Goal: Information Seeking & Learning: Learn about a topic

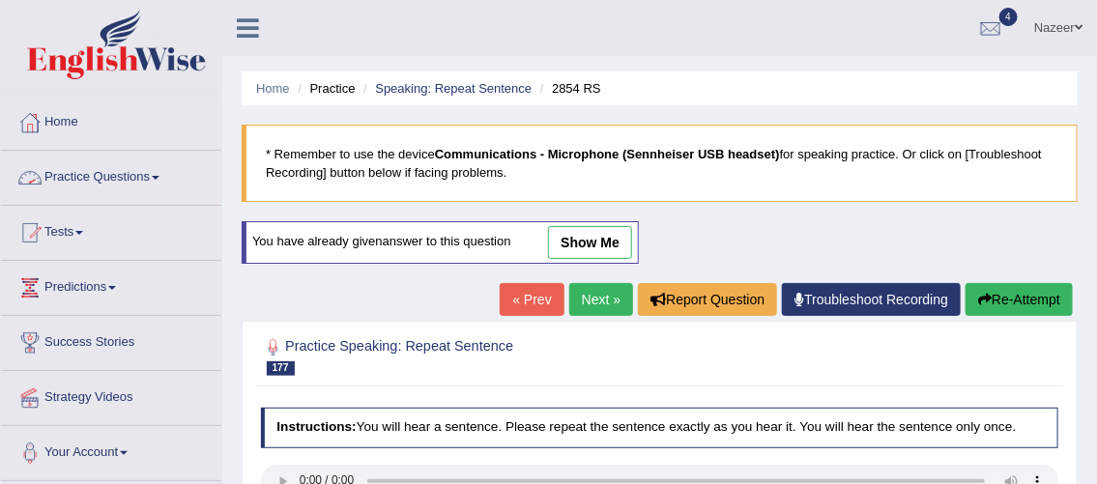
click at [79, 179] on link "Practice Questions" at bounding box center [111, 175] width 220 height 48
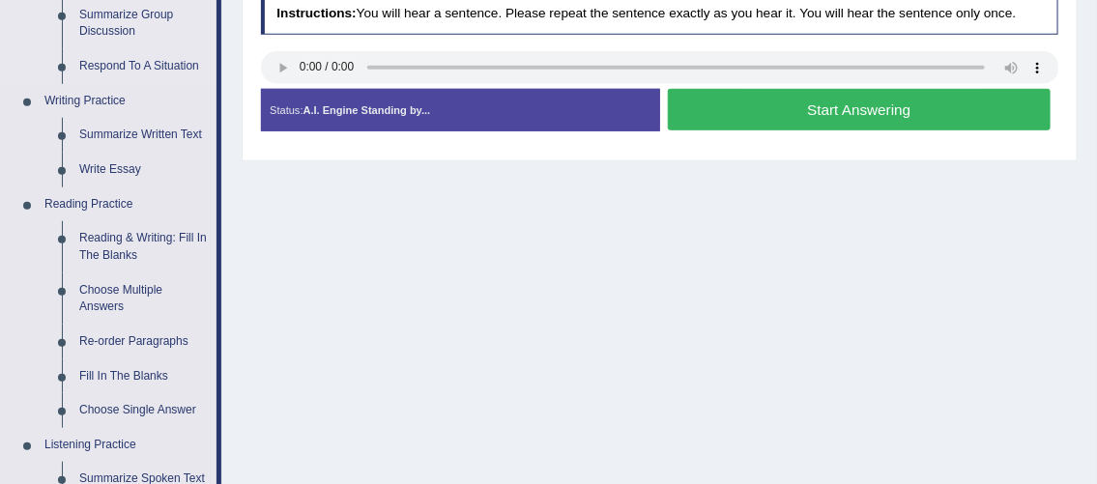
scroll to position [416, 0]
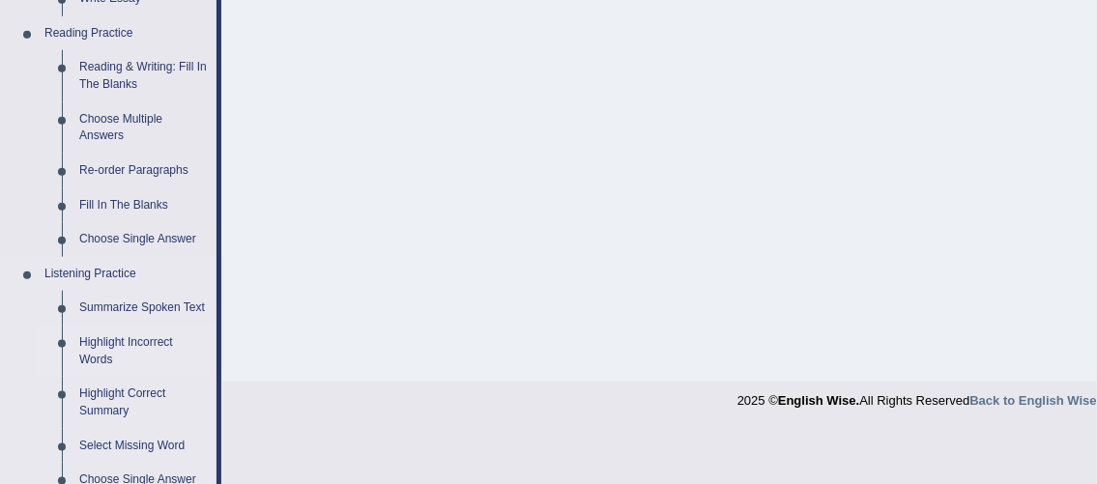
click at [134, 326] on link "Highlight Incorrect Words" at bounding box center [144, 351] width 146 height 51
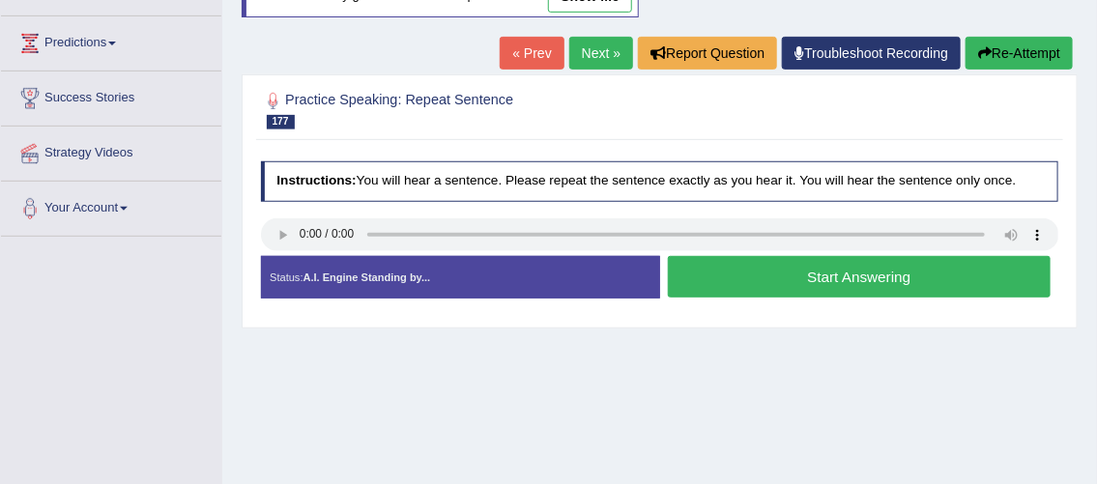
scroll to position [279, 0]
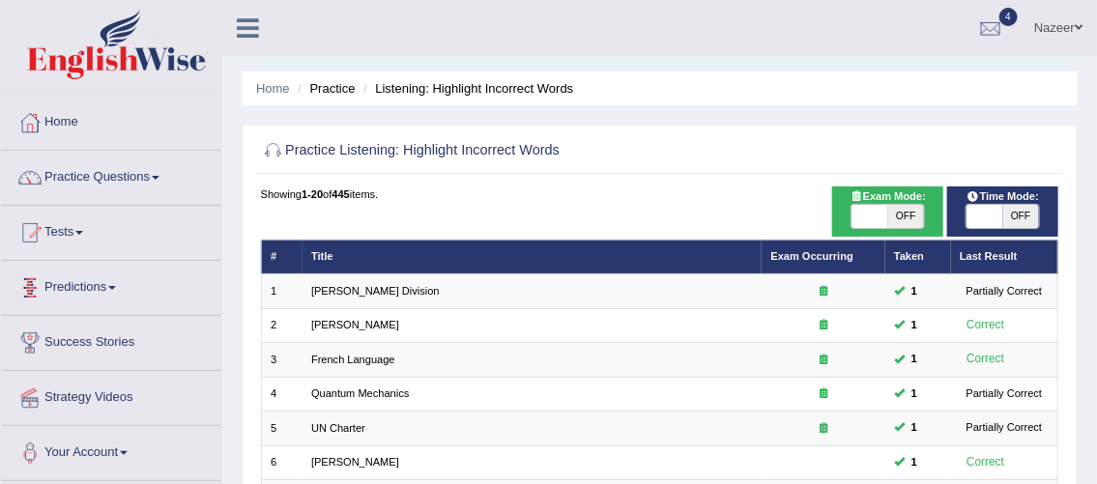
click at [83, 231] on span at bounding box center [79, 233] width 8 height 4
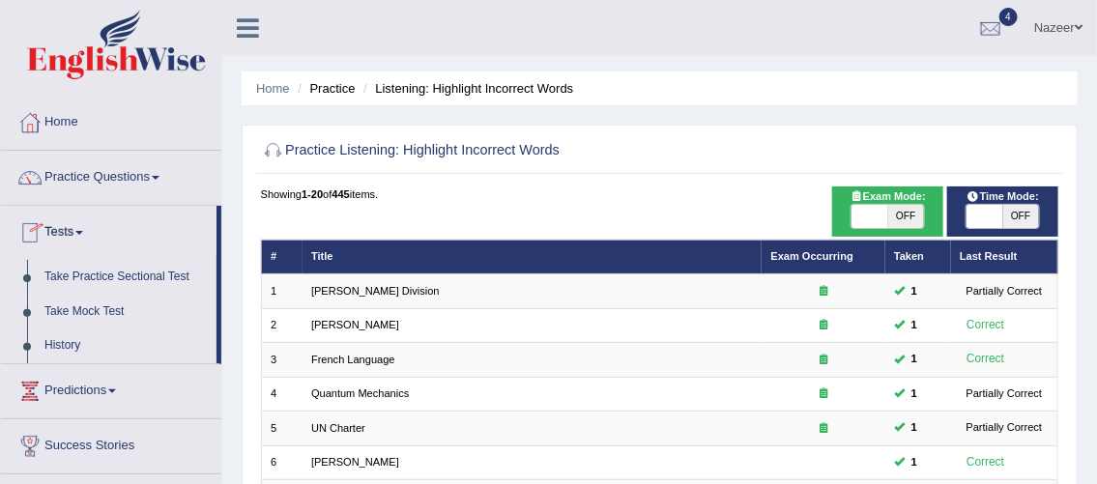
click at [103, 312] on link "Take Mock Test" at bounding box center [126, 312] width 181 height 35
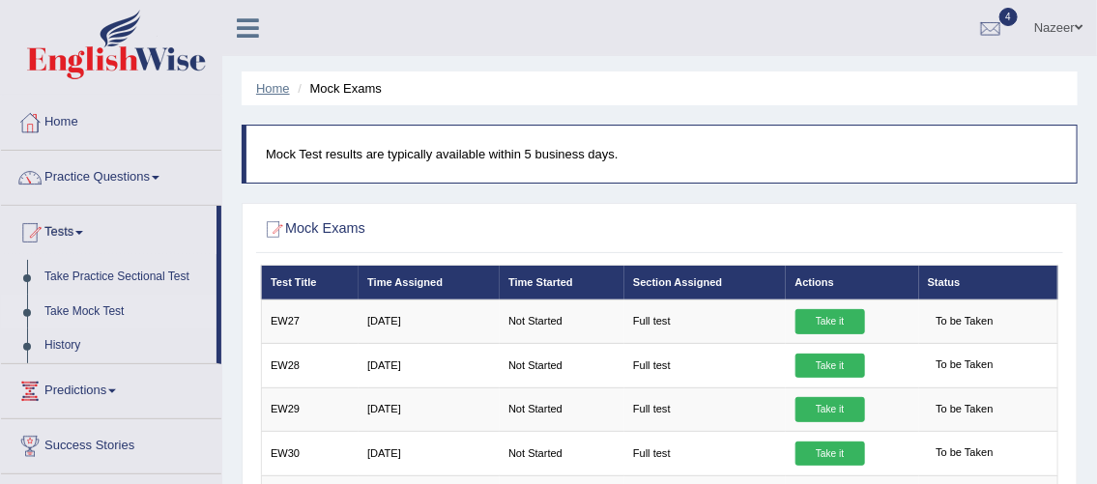
click at [271, 89] on link "Home" at bounding box center [273, 88] width 34 height 14
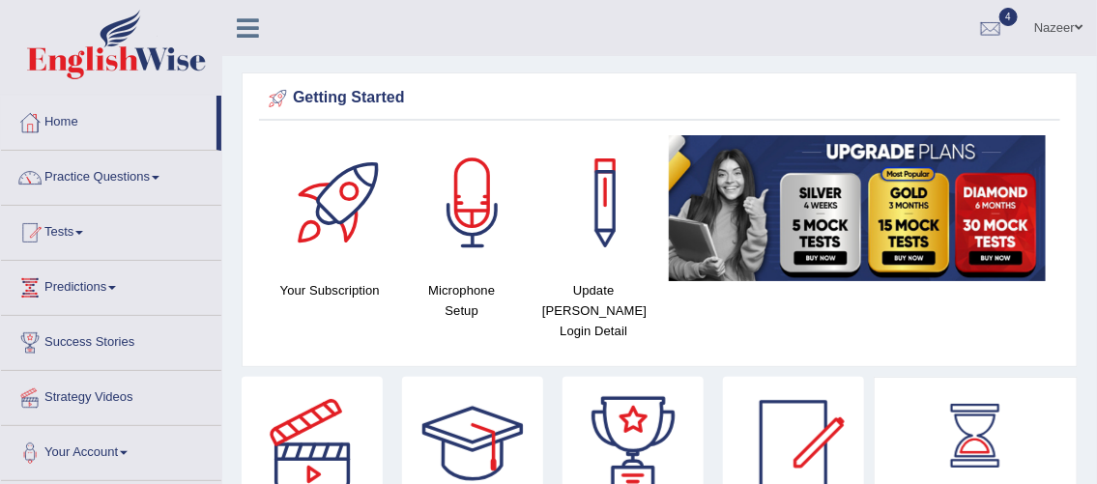
click at [82, 231] on span at bounding box center [79, 233] width 8 height 4
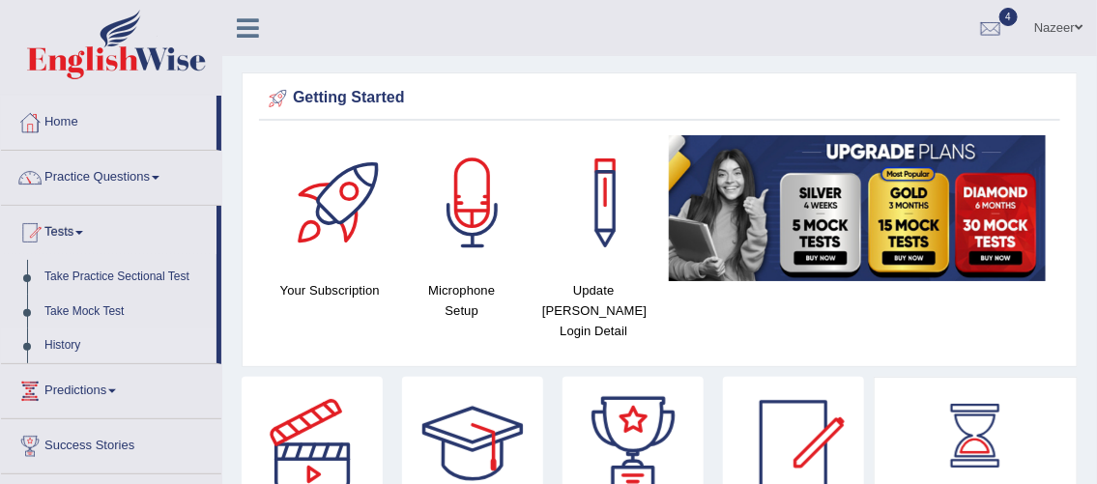
click at [55, 354] on link "History" at bounding box center [126, 345] width 181 height 35
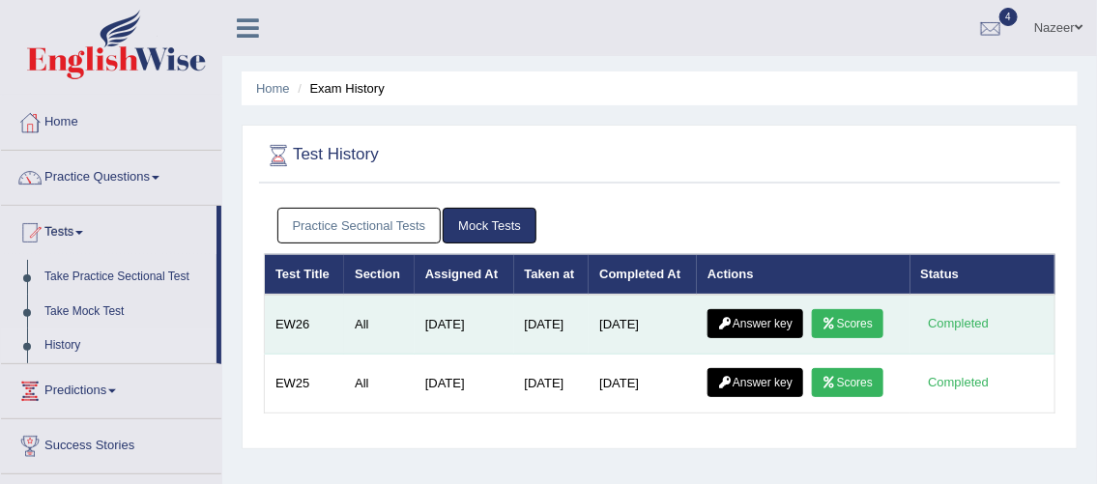
click at [859, 325] on link "Scores" at bounding box center [847, 323] width 71 height 29
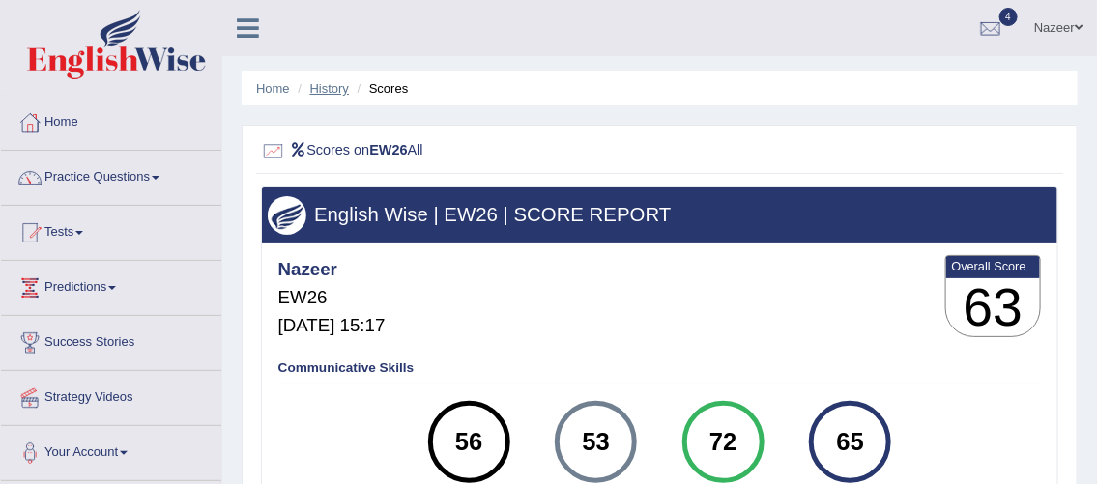
click at [329, 90] on link "History" at bounding box center [329, 88] width 39 height 14
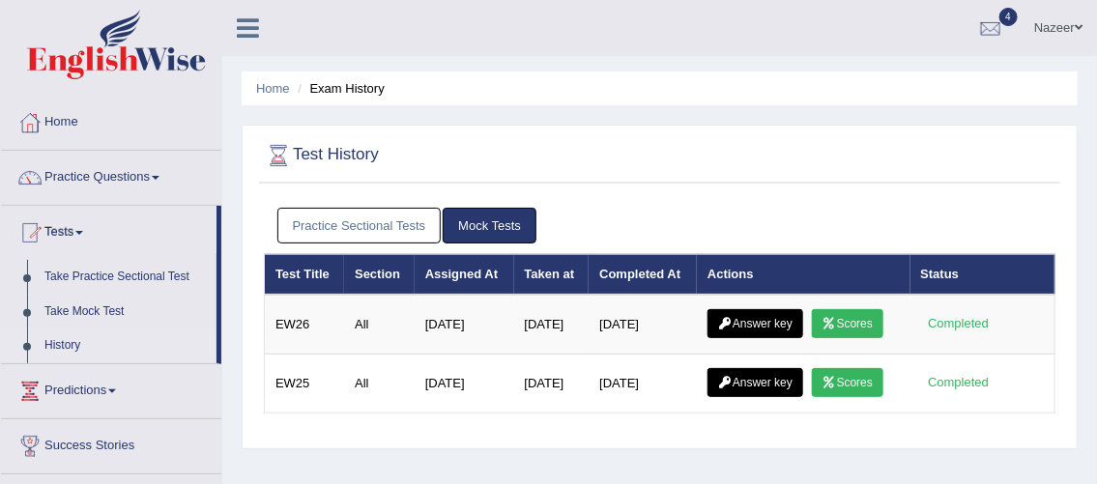
click at [386, 223] on link "Practice Sectional Tests" at bounding box center [359, 226] width 164 height 36
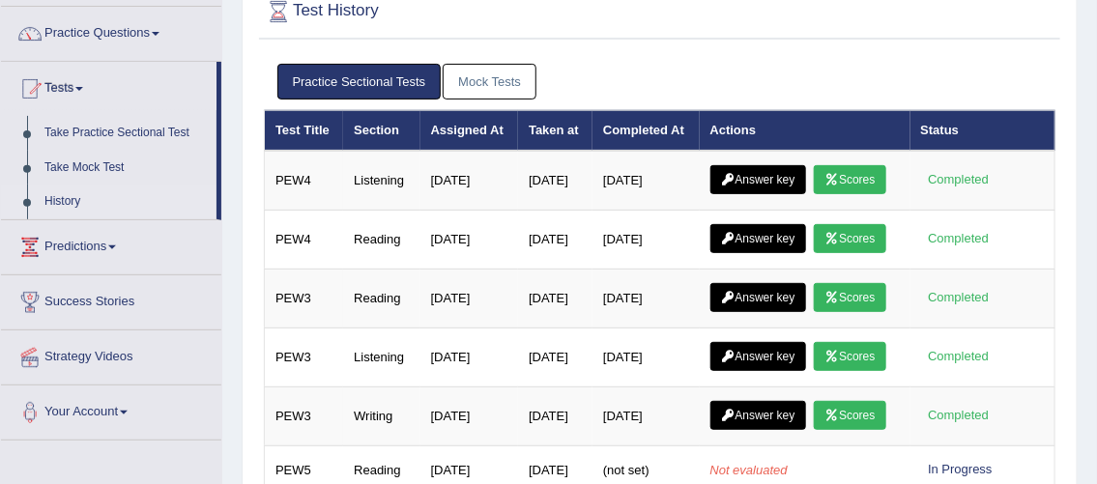
scroll to position [151, 0]
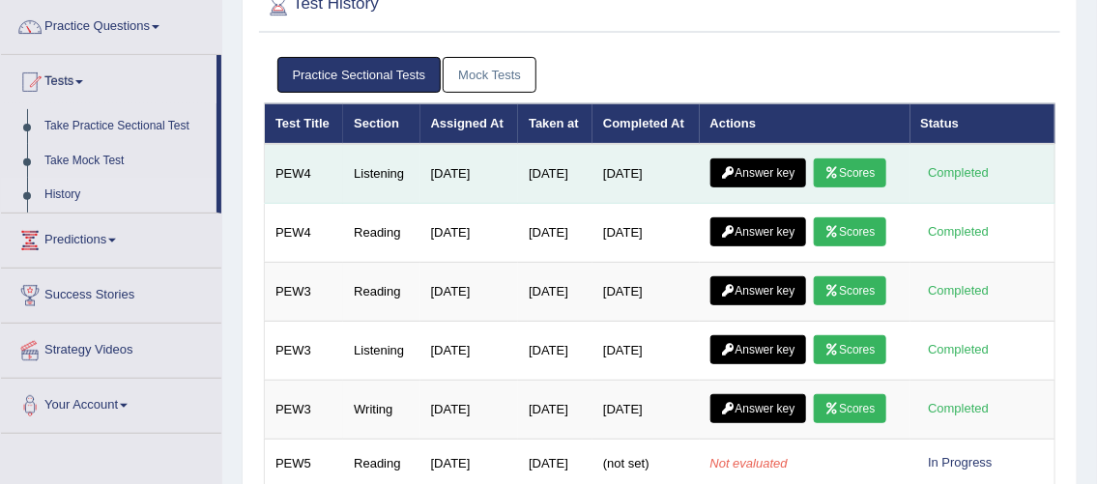
click at [813, 187] on link "Scores" at bounding box center [848, 172] width 71 height 29
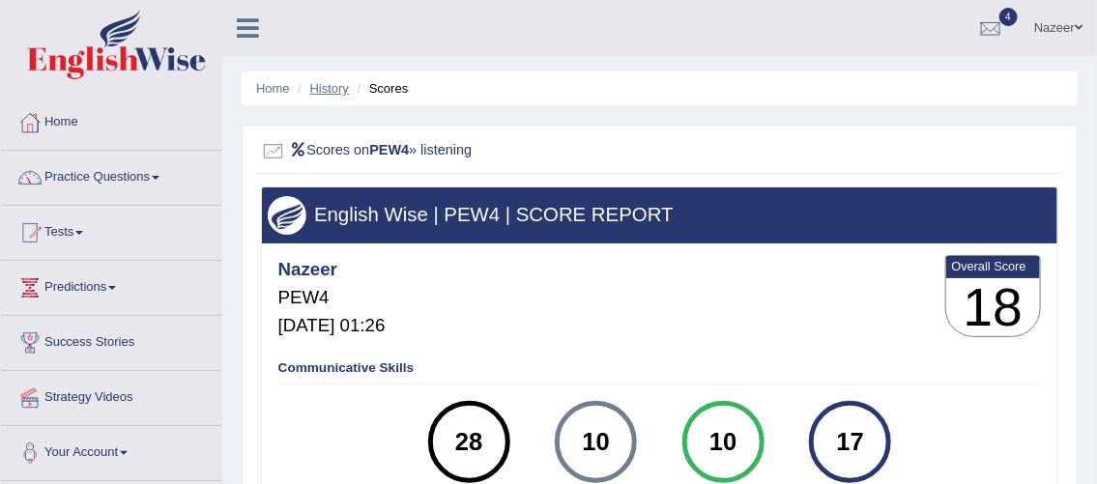
click at [333, 93] on link "History" at bounding box center [329, 88] width 39 height 14
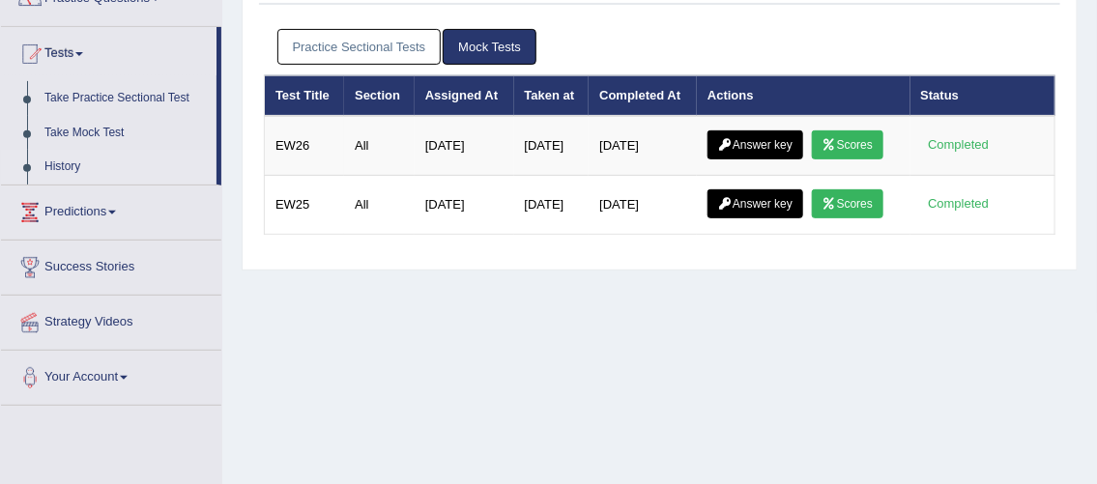
click at [377, 48] on link "Practice Sectional Tests" at bounding box center [359, 47] width 164 height 36
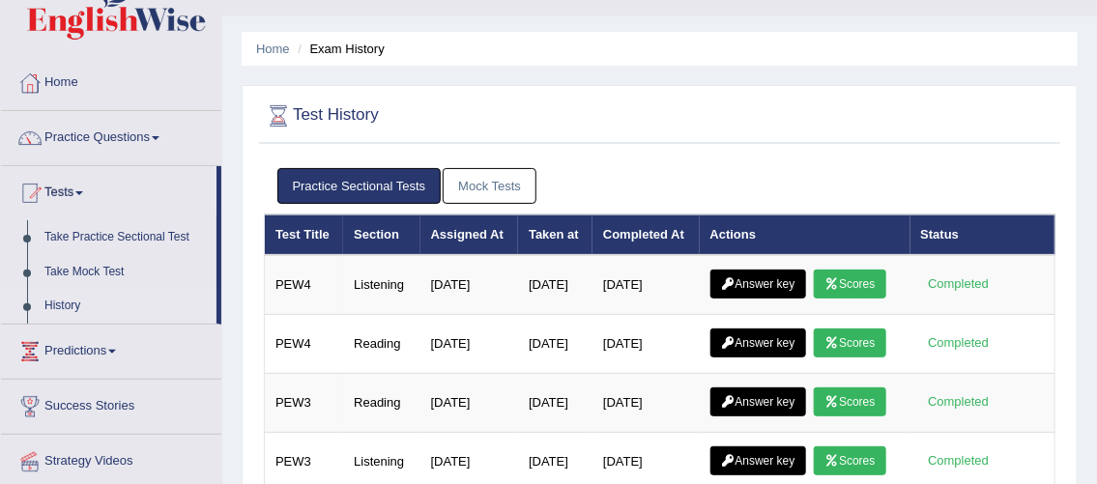
scroll to position [39, 0]
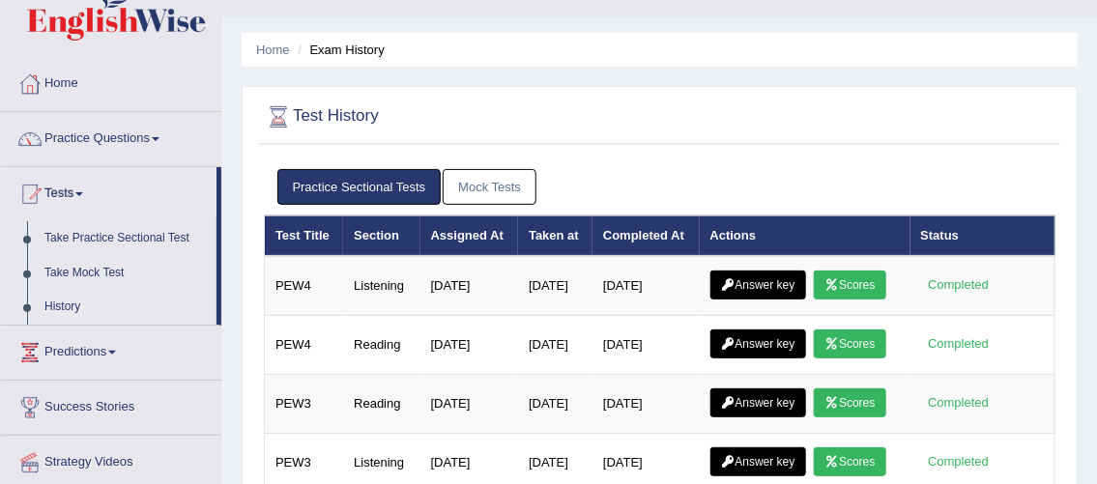
click at [158, 137] on span at bounding box center [156, 139] width 8 height 4
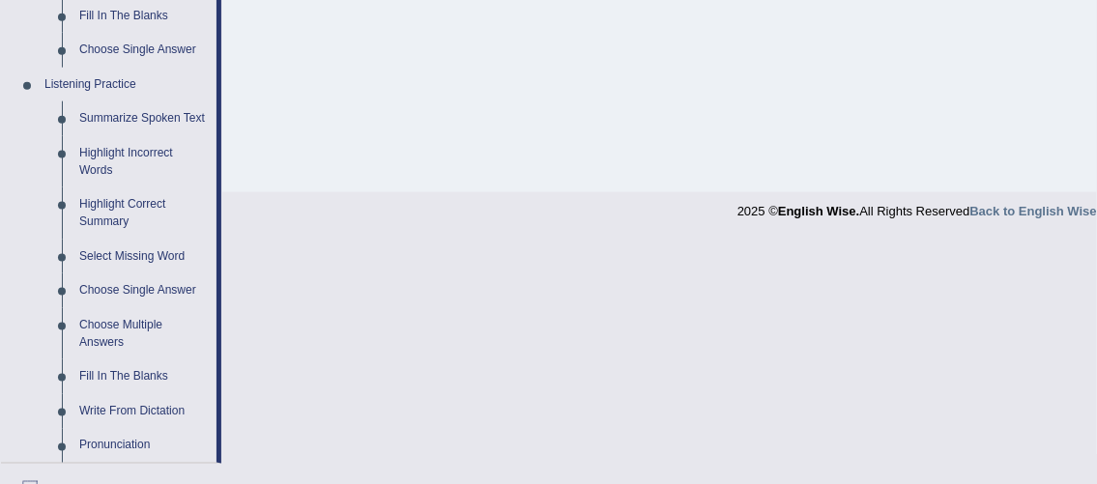
scroll to position [788, 0]
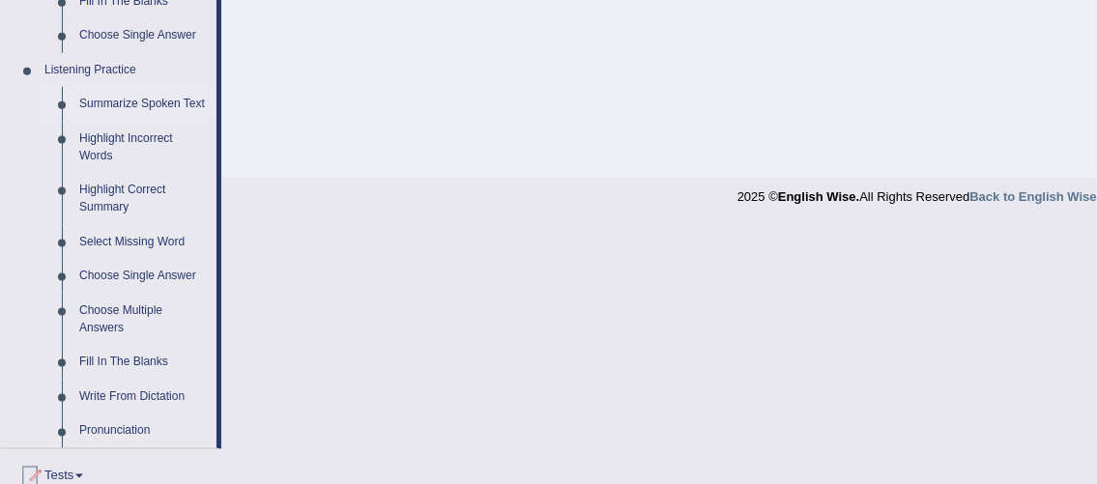
click at [154, 107] on link "Summarize Spoken Text" at bounding box center [144, 104] width 146 height 35
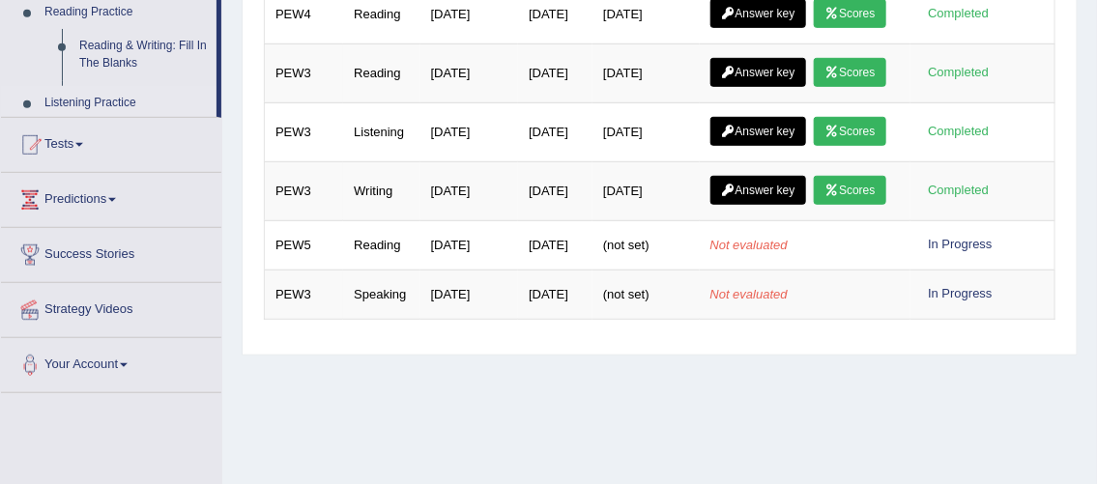
scroll to position [321, 0]
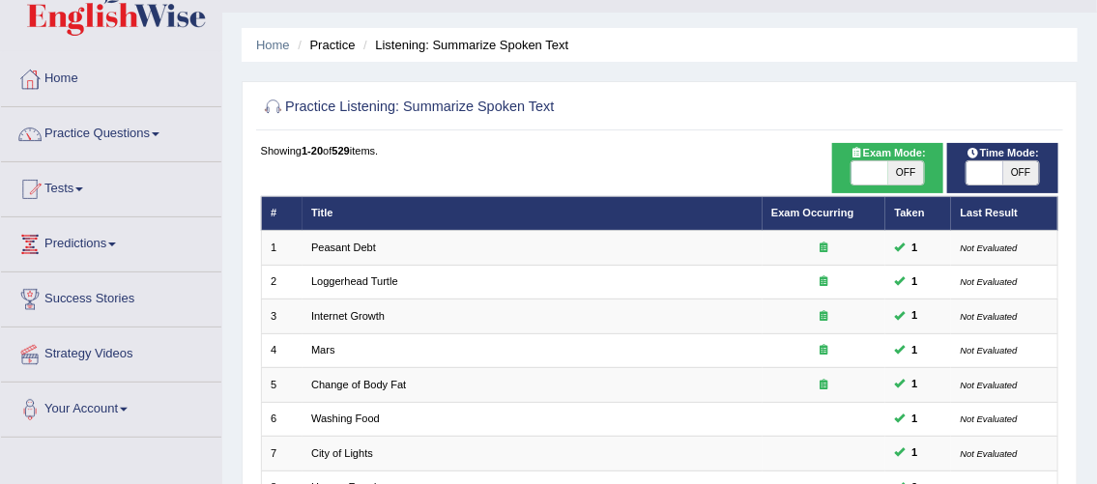
scroll to position [26, 0]
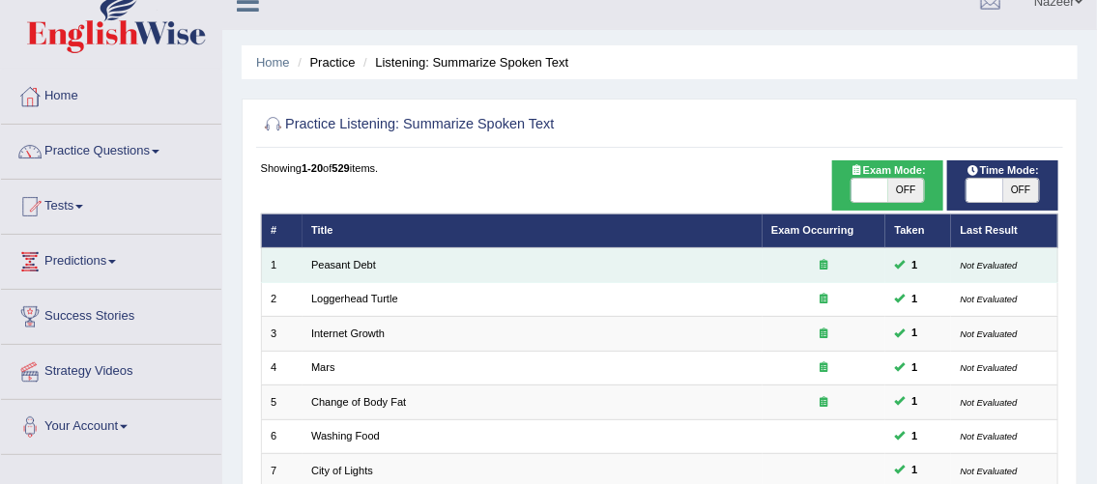
click at [915, 263] on span "1" at bounding box center [914, 265] width 18 height 17
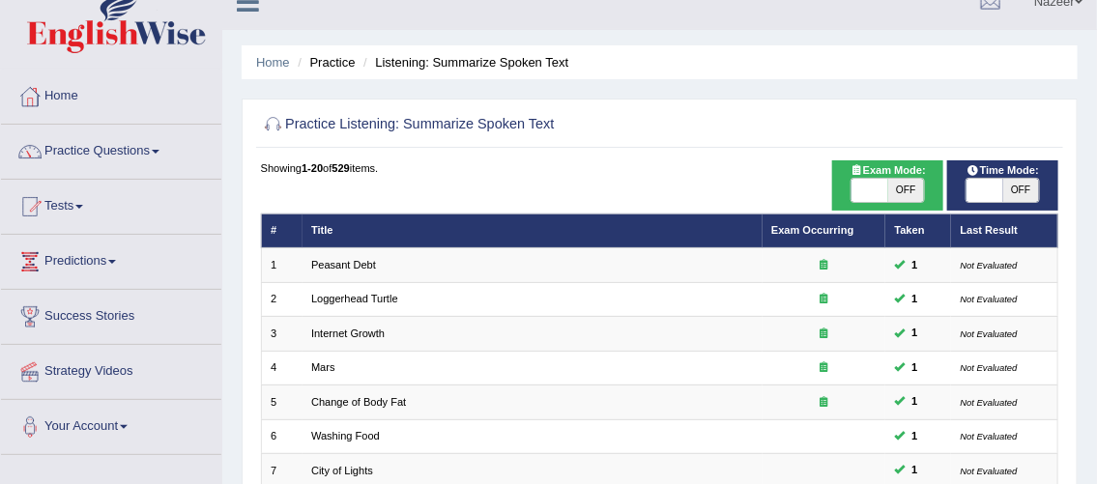
click at [875, 168] on span "Exam Mode:" at bounding box center [886, 170] width 89 height 17
click at [870, 201] on div "ON OFF" at bounding box center [887, 190] width 74 height 25
checkbox input "true"
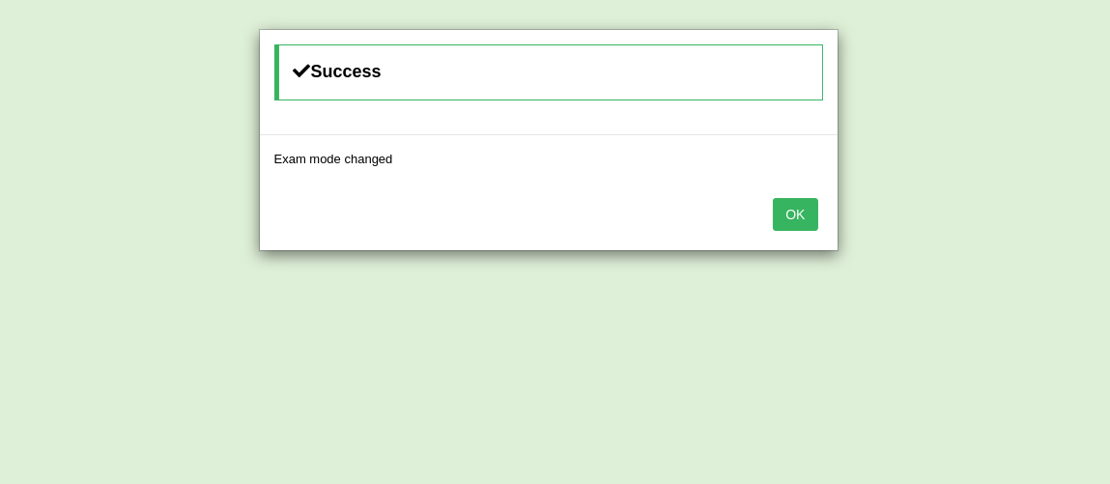
click at [804, 219] on button "OK" at bounding box center [795, 214] width 44 height 33
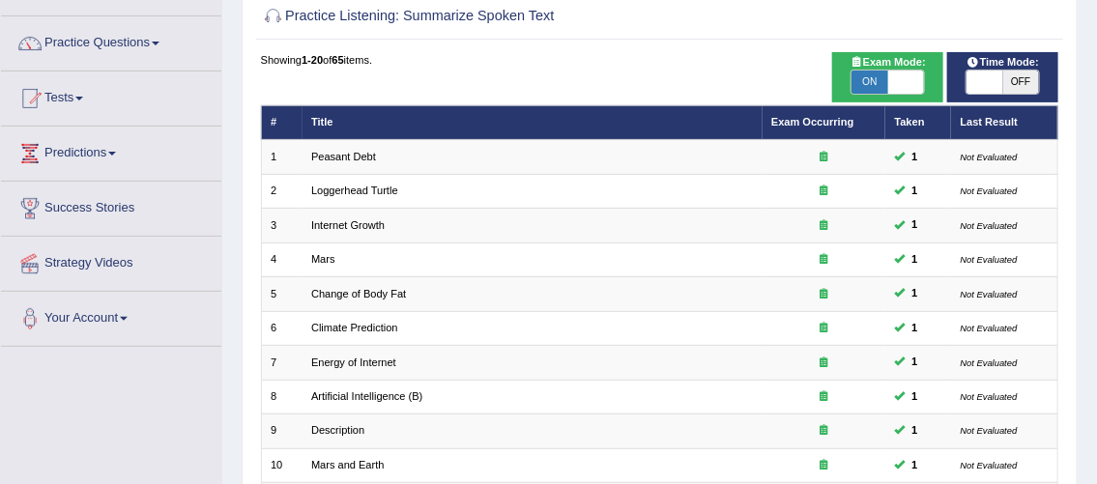
scroll to position [128, 0]
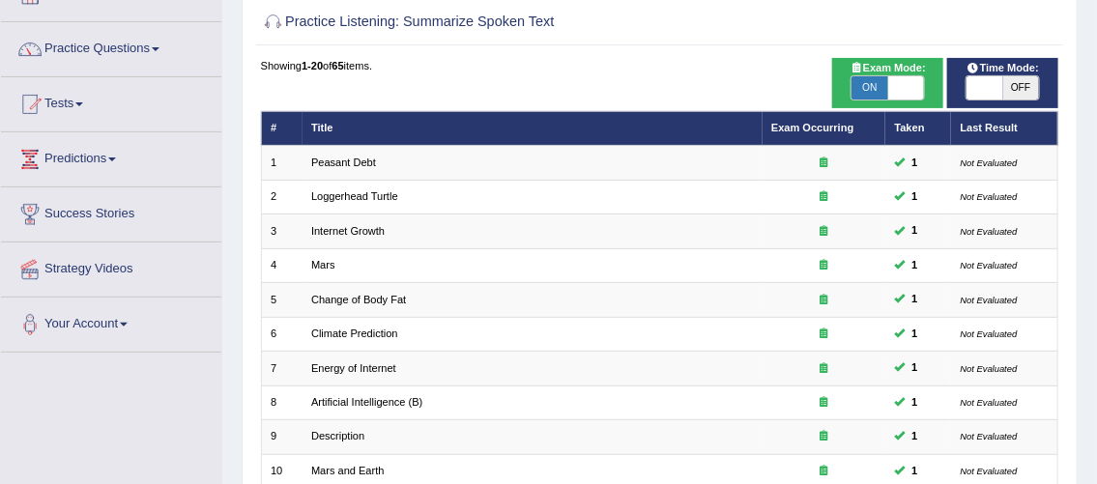
click at [1000, 98] on div "ON OFF" at bounding box center [1002, 87] width 74 height 25
checkbox input "true"
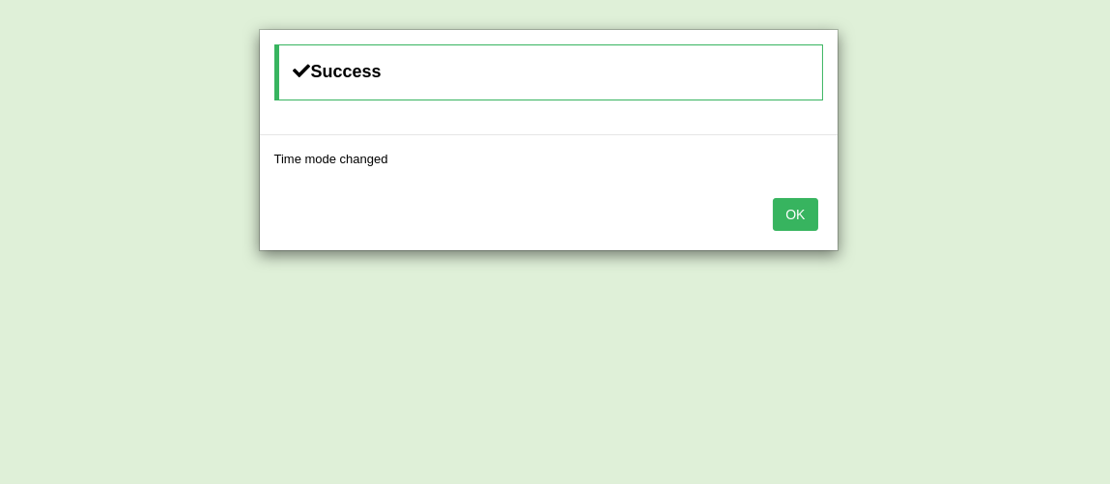
click at [812, 217] on button "OK" at bounding box center [795, 214] width 44 height 33
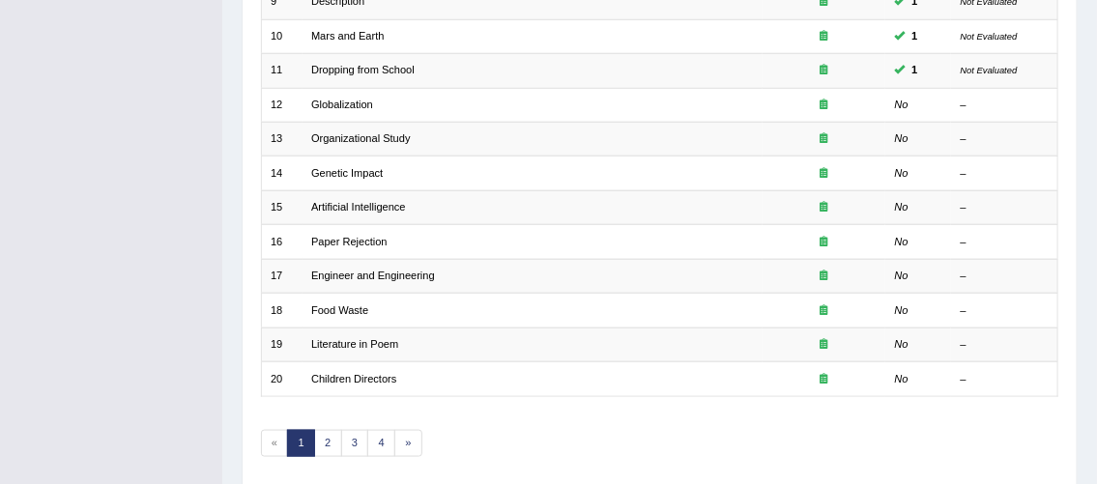
scroll to position [590, 0]
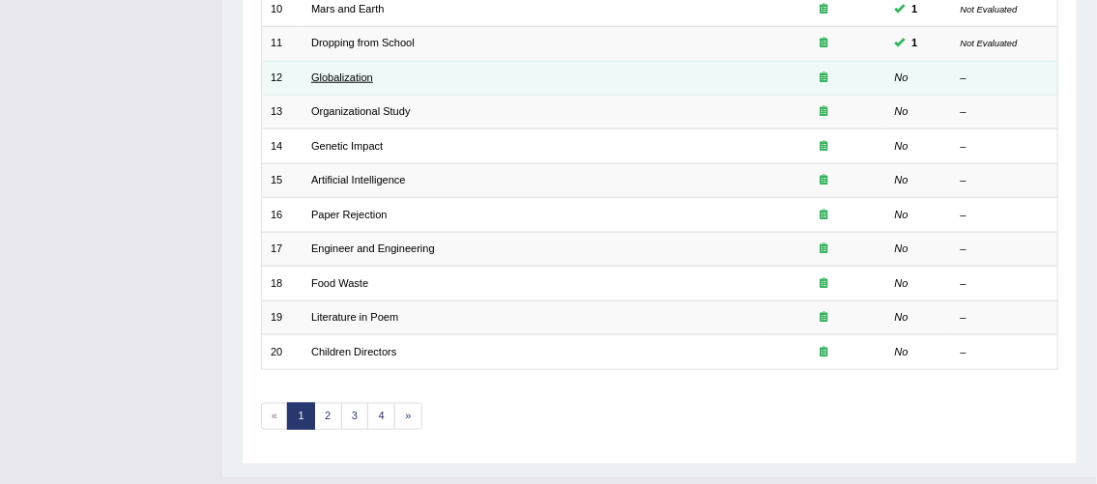
click at [351, 73] on link "Globalization" at bounding box center [342, 77] width 62 height 12
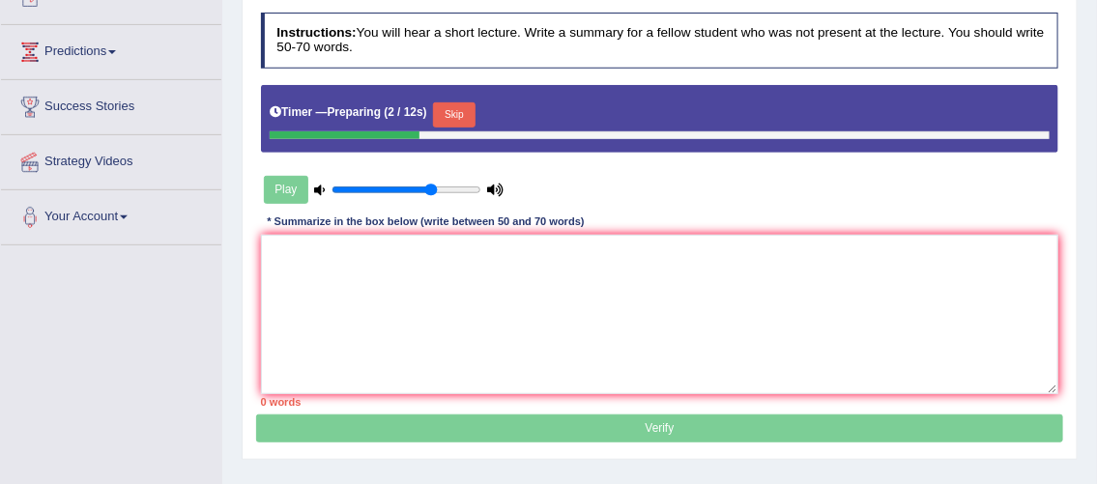
scroll to position [242, 0]
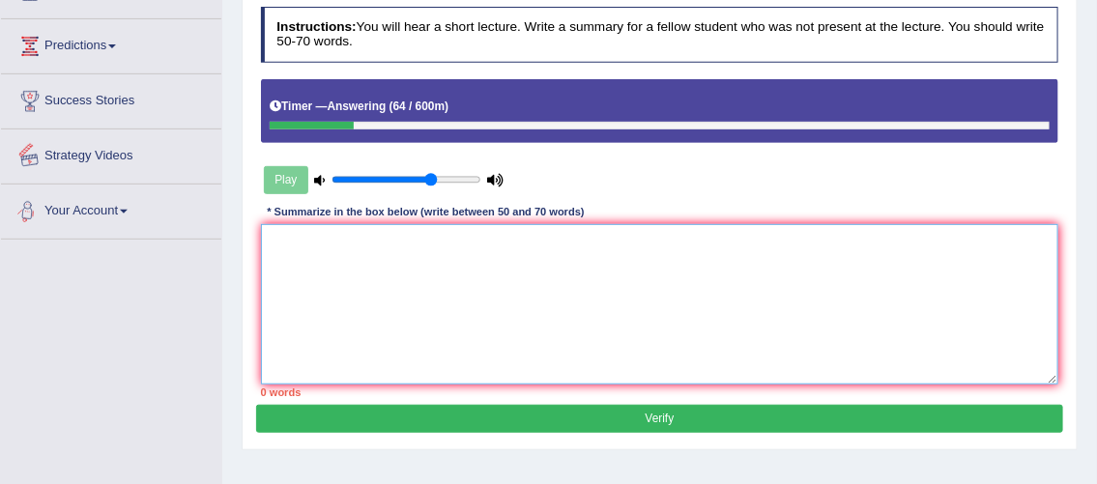
click at [377, 268] on textarea at bounding box center [660, 303] width 798 height 159
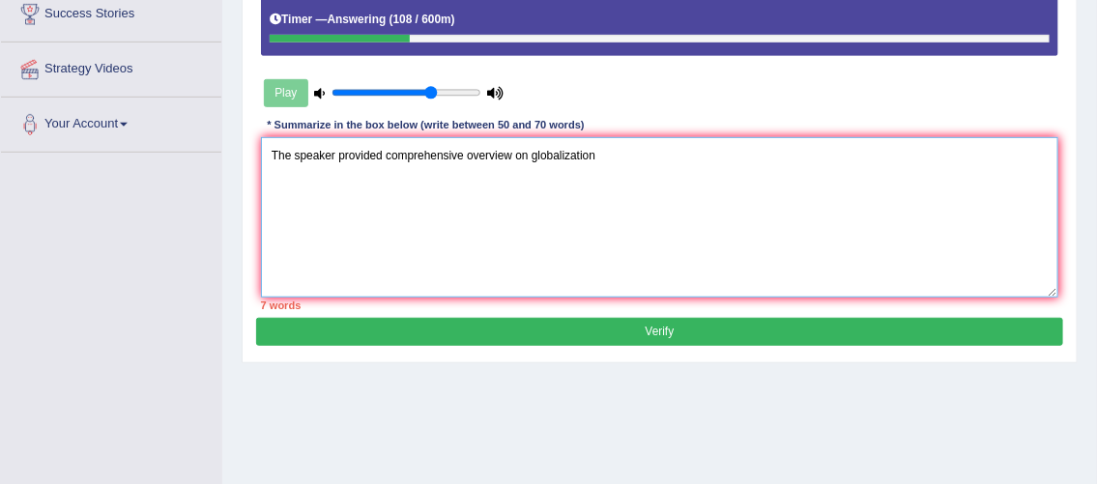
scroll to position [333, 0]
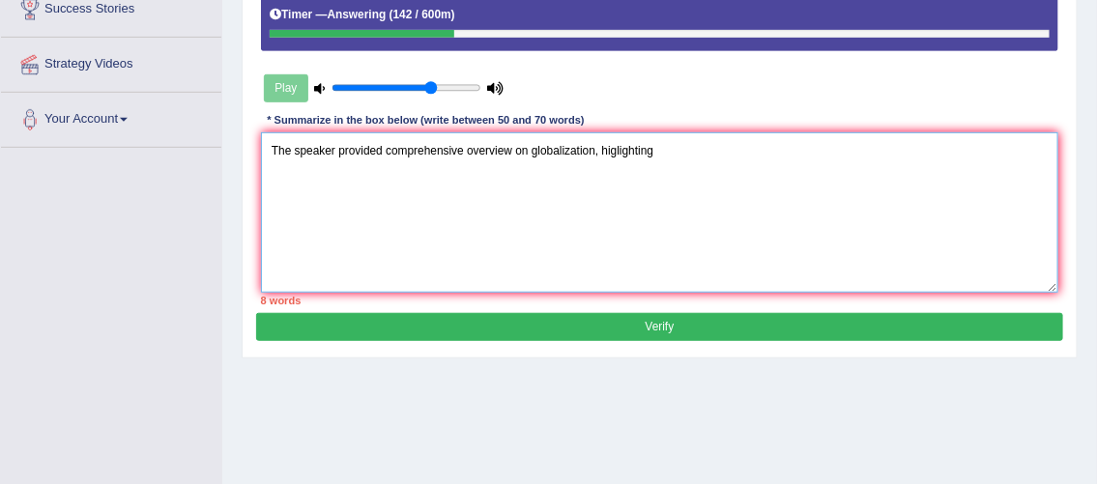
click at [766, 195] on textarea "The speaker provided comprehensive overview on globalization, higlighting" at bounding box center [660, 211] width 798 height 159
drag, startPoint x: 656, startPoint y: 146, endPoint x: 589, endPoint y: 145, distance: 66.7
click at [589, 145] on textarea "The speaker provided comprehensive overview on globalization, higlighting" at bounding box center [660, 211] width 798 height 159
click at [631, 152] on textarea "The speaker provided comprehensive overview on globalization, higlighting" at bounding box center [660, 211] width 798 height 159
drag, startPoint x: 664, startPoint y: 145, endPoint x: 604, endPoint y: 153, distance: 60.4
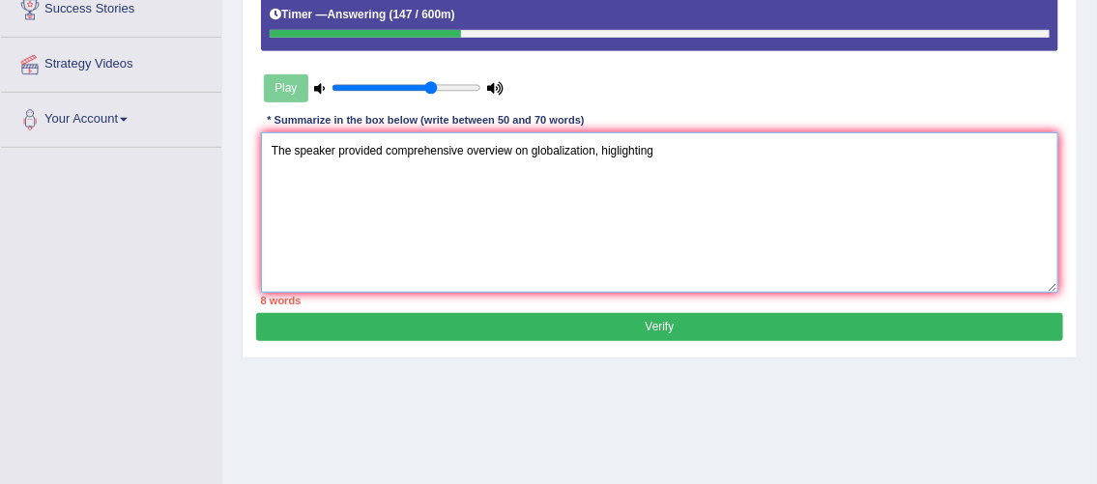
click at [604, 153] on textarea "The speaker provided comprehensive overview on globalization, higlighting" at bounding box center [660, 211] width 798 height 159
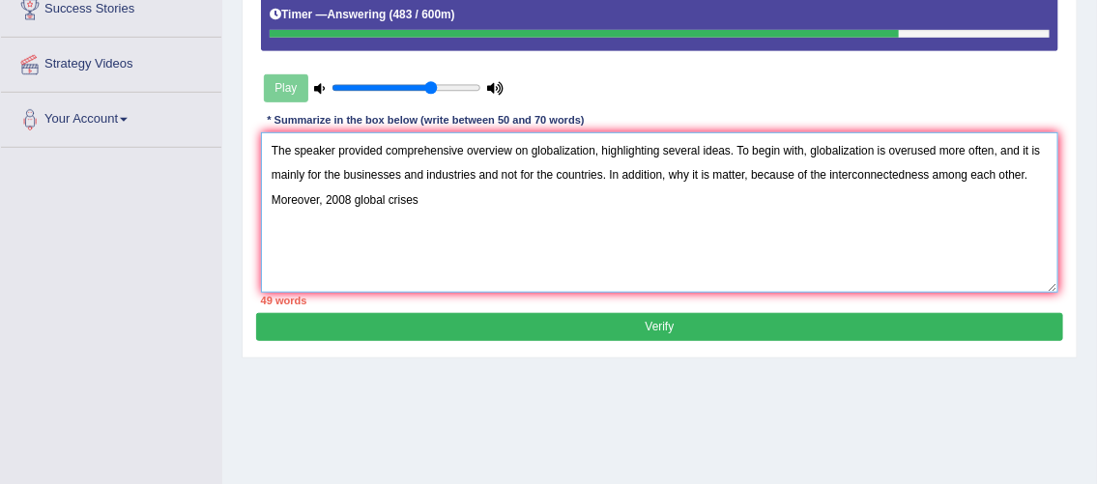
click at [328, 193] on textarea "The speaker provided comprehensive overview on globalization, highlighting seve…" at bounding box center [660, 211] width 798 height 159
click at [449, 202] on textarea "The speaker provided comprehensive overview on globalization, highlighting seve…" at bounding box center [660, 211] width 798 height 159
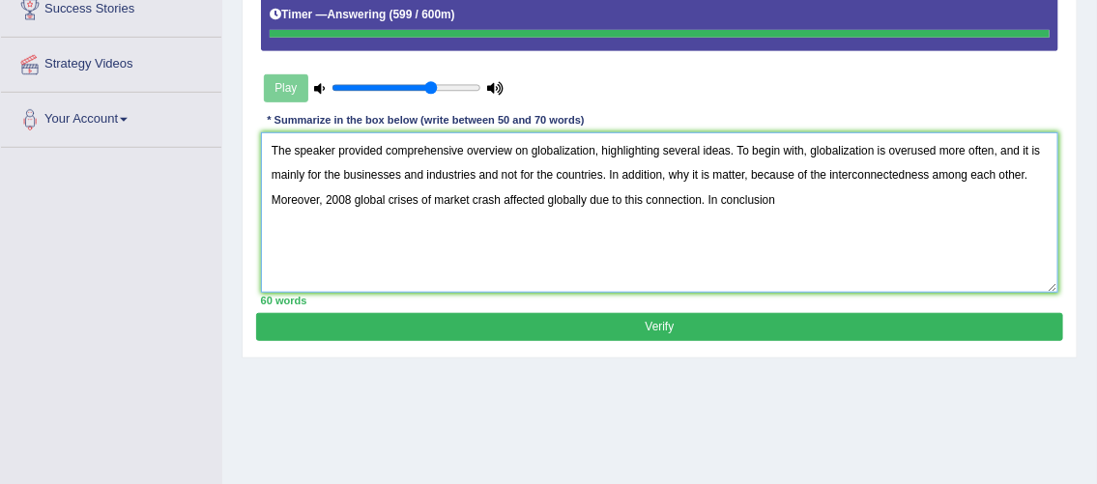
type textarea "The speaker provided comprehensive overview on globalization, highlighting seve…"
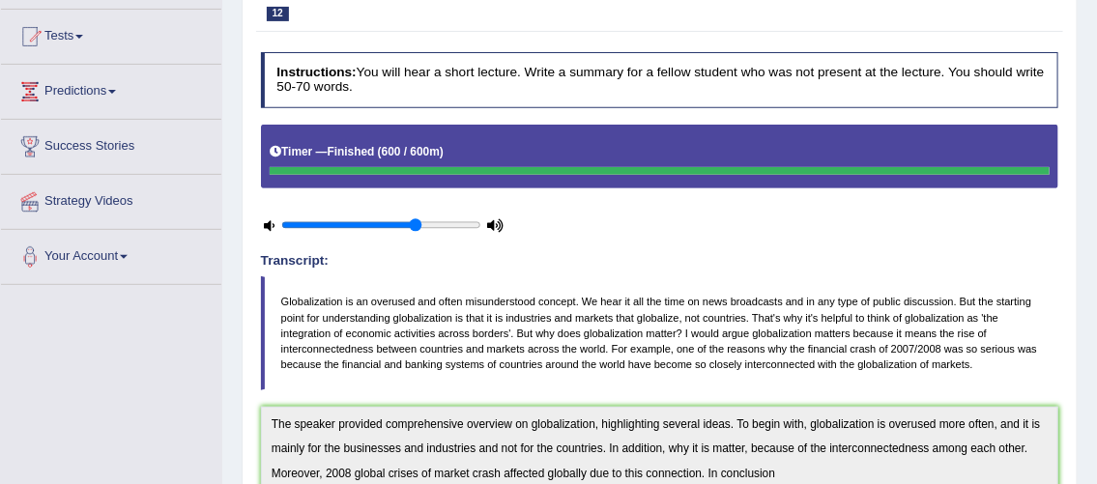
scroll to position [77, 0]
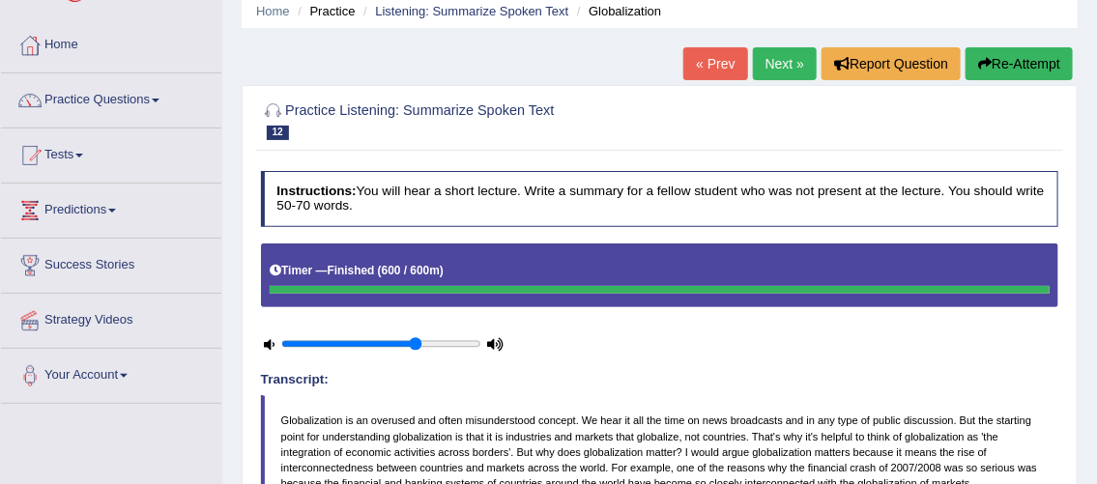
click at [766, 72] on link "Next »" at bounding box center [785, 63] width 64 height 33
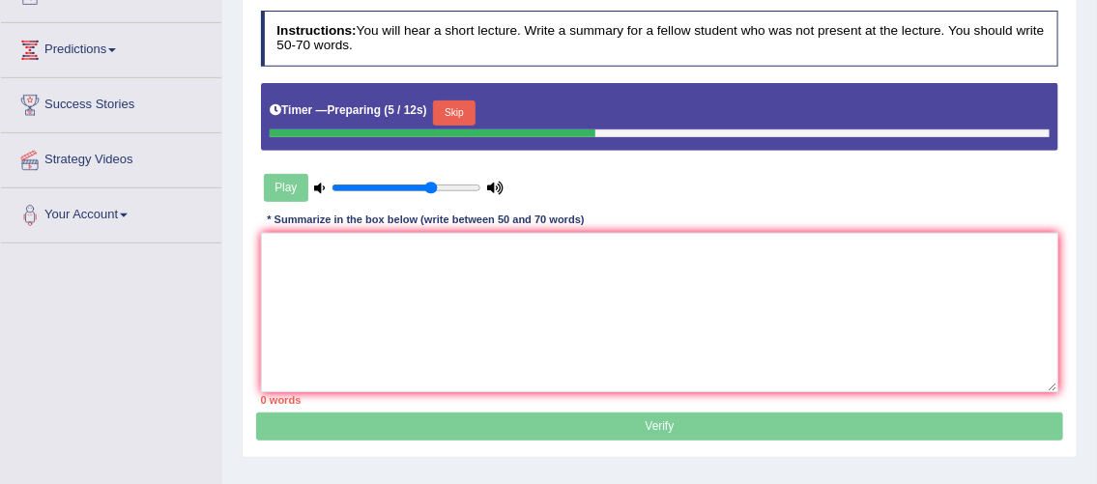
scroll to position [239, 0]
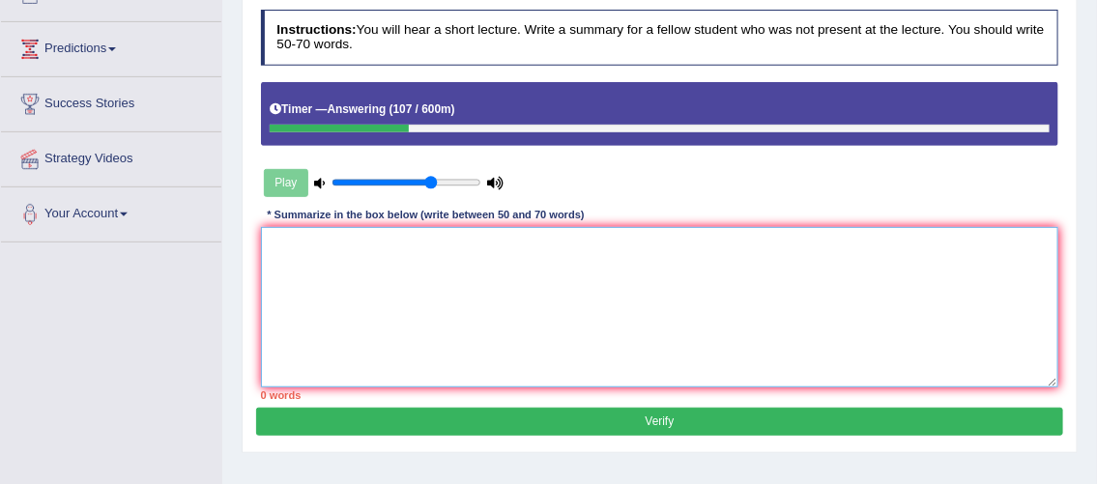
click at [394, 291] on textarea at bounding box center [660, 306] width 798 height 159
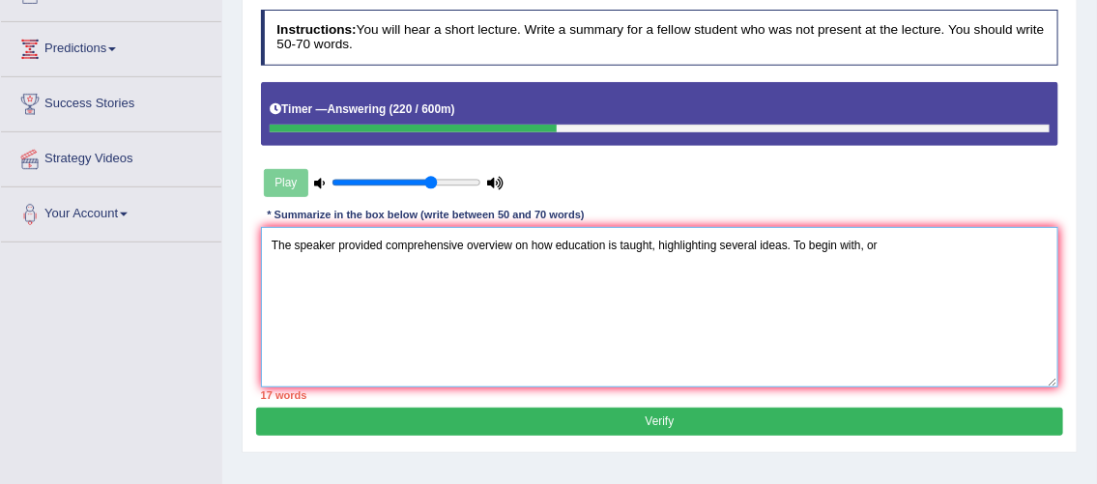
click at [652, 243] on textarea "The speaker provided comprehensive overview on how education is taught, highlig…" at bounding box center [660, 306] width 798 height 159
click at [907, 236] on textarea "The speaker provided comprehensive overview on how organization of study, highl…" at bounding box center [660, 306] width 798 height 159
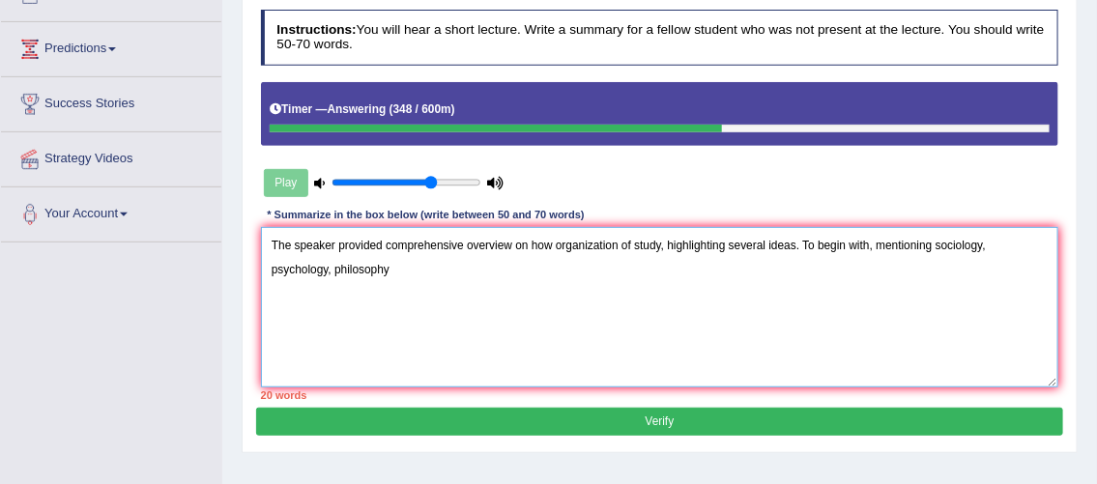
click at [933, 251] on textarea "The speaker provided comprehensive overview on how organization of study, highl…" at bounding box center [660, 306] width 798 height 159
click at [517, 267] on textarea "The speaker provided comprehensive overview on how organization of study, highl…" at bounding box center [660, 306] width 798 height 159
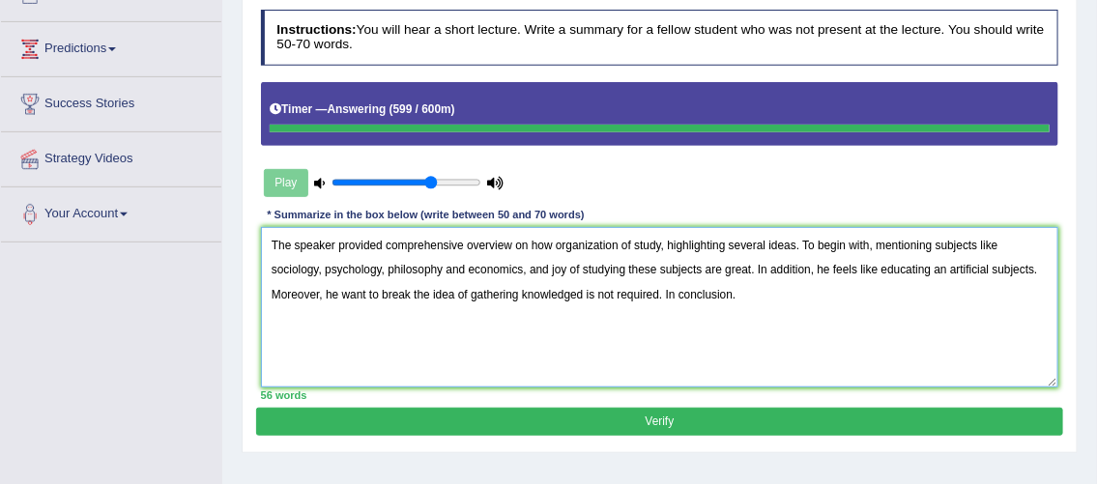
type textarea "The speaker provided comprehensive overview on how organization of study, highl…"
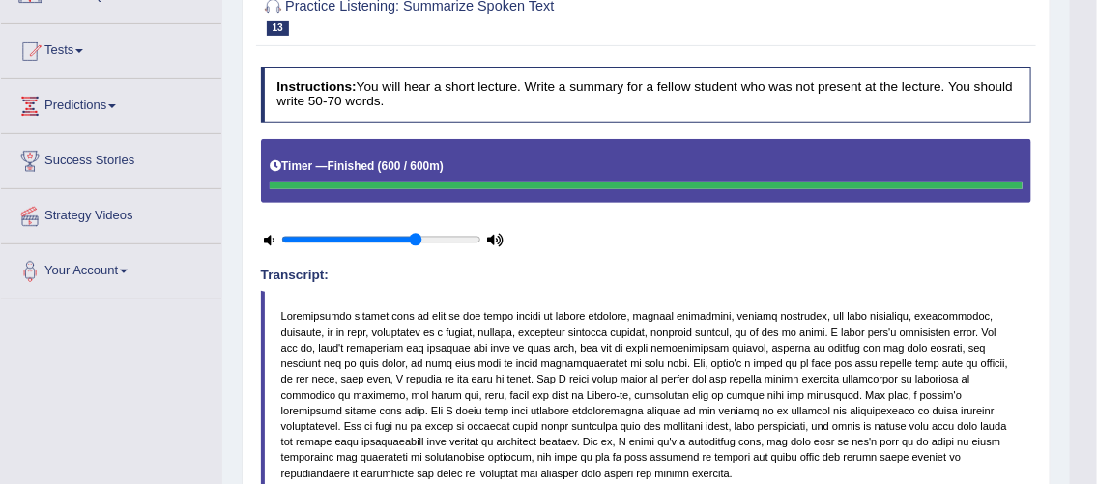
scroll to position [0, 0]
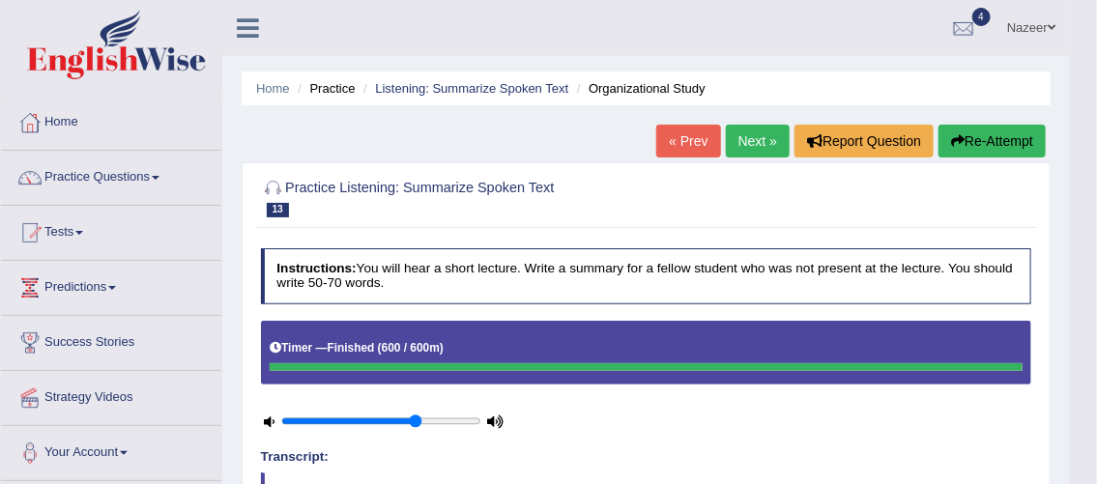
click at [750, 139] on link "Next »" at bounding box center [758, 141] width 64 height 33
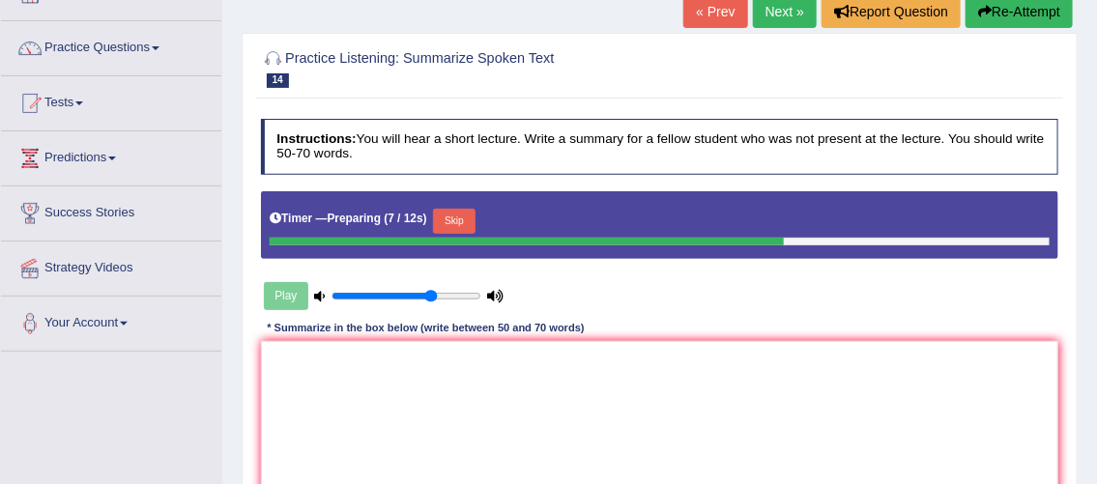
scroll to position [98, 0]
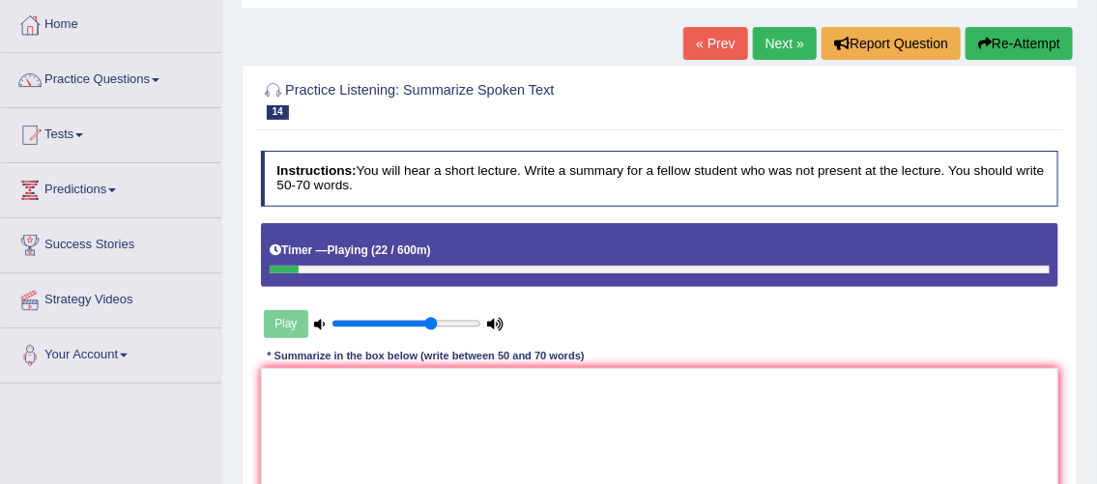
click at [287, 273] on div "Timer — Playing ( 22 / 600m )" at bounding box center [660, 255] width 798 height 64
click at [291, 282] on div "Timer — Playing ( 23 / 600m )" at bounding box center [660, 255] width 798 height 64
click at [1023, 37] on button "Re-Attempt" at bounding box center [1018, 43] width 107 height 33
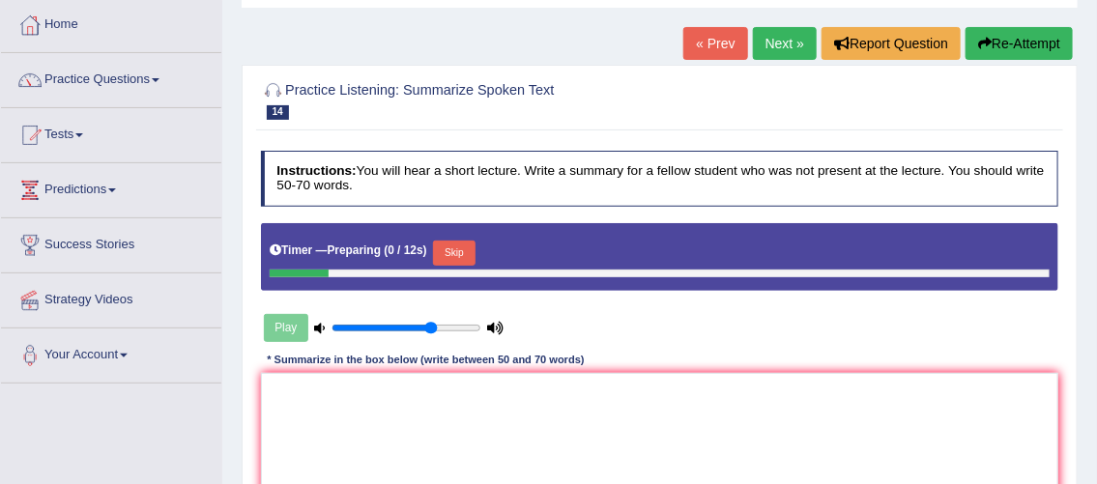
click at [454, 245] on button "Skip" at bounding box center [454, 253] width 42 height 25
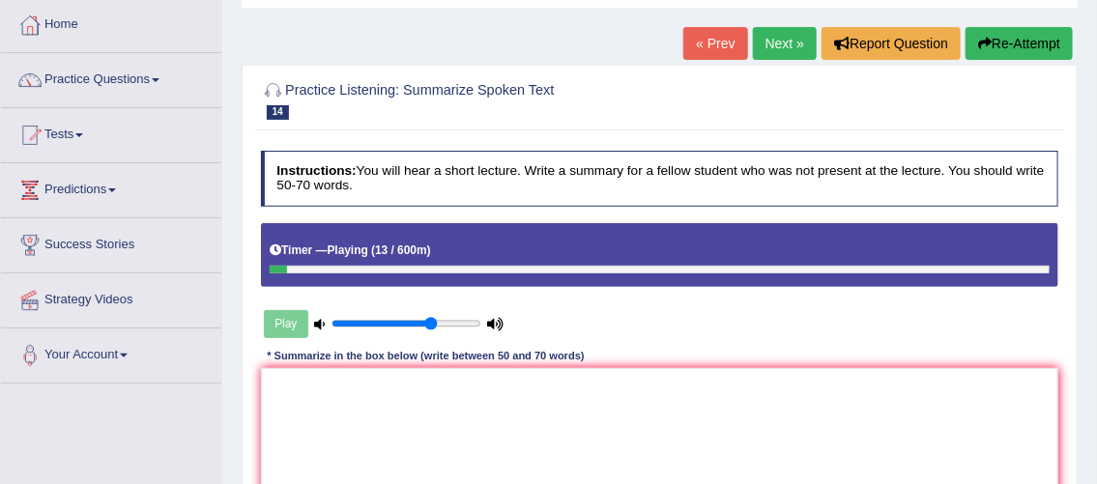
click at [1029, 55] on button "Re-Attempt" at bounding box center [1018, 43] width 107 height 33
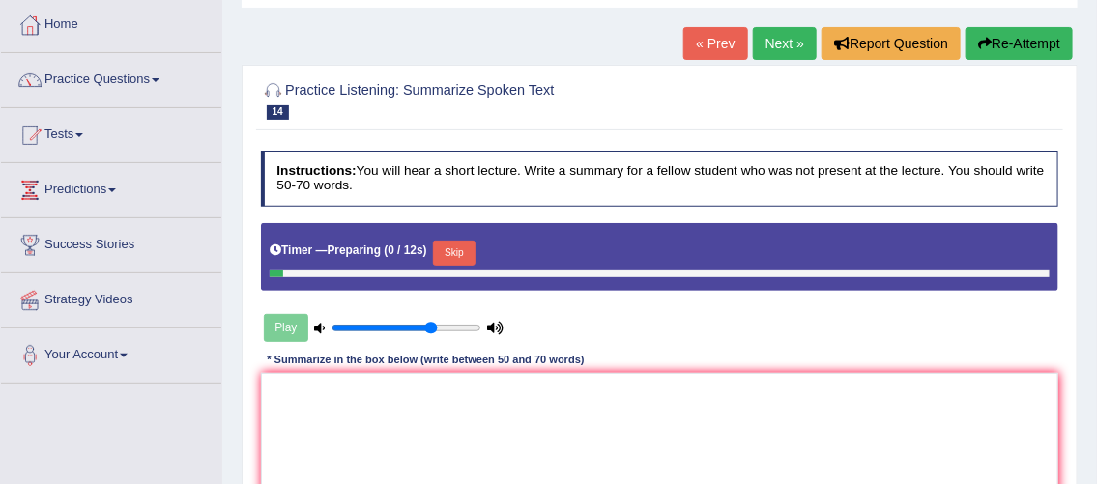
scroll to position [98, 0]
click at [460, 251] on button "Skip" at bounding box center [454, 253] width 42 height 25
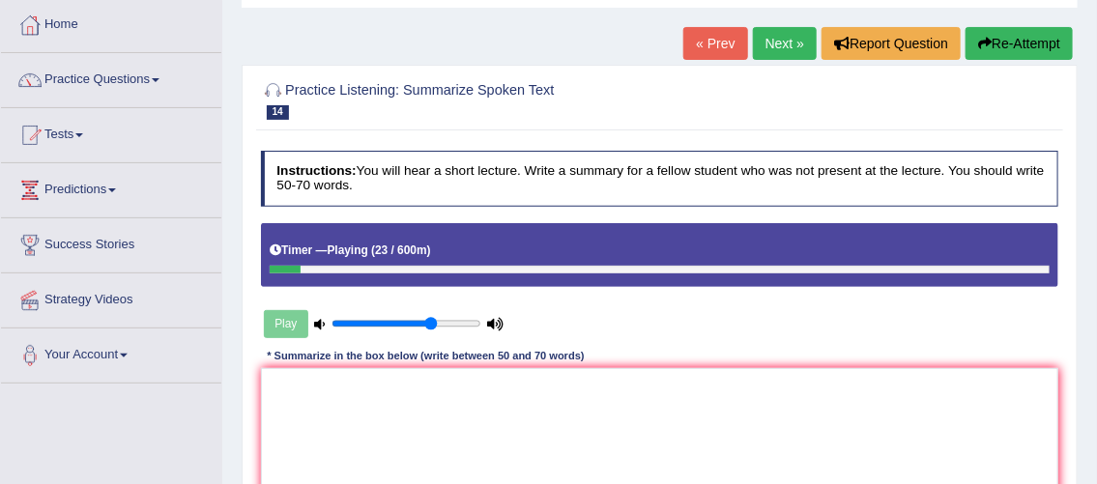
click at [1023, 43] on button "Re-Attempt" at bounding box center [1018, 43] width 107 height 33
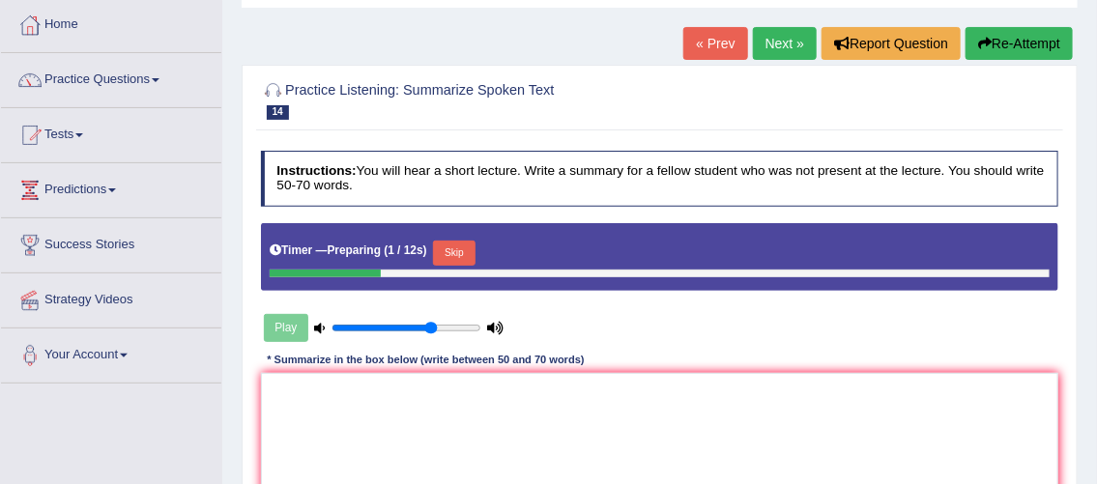
click at [460, 251] on button "Skip" at bounding box center [454, 253] width 42 height 25
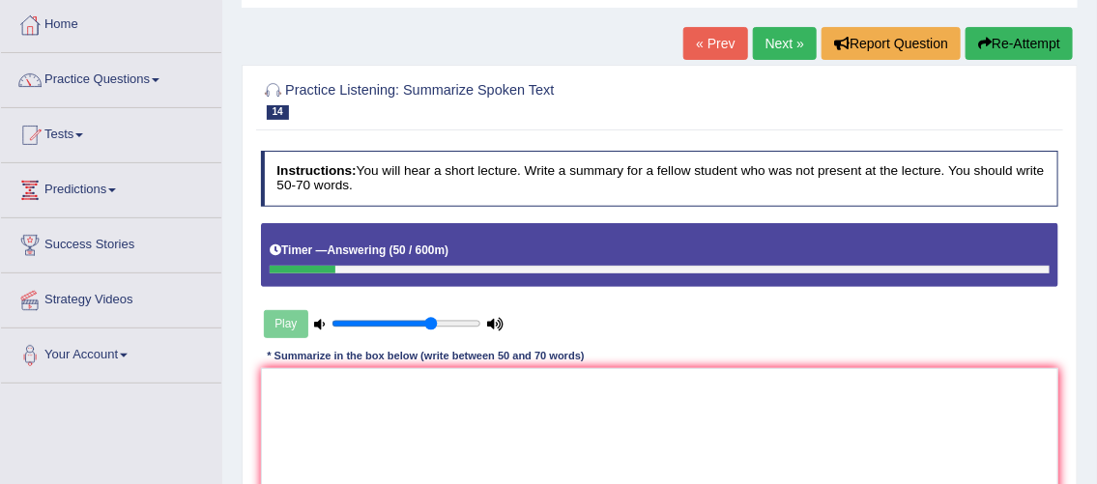
click at [1014, 43] on button "Re-Attempt" at bounding box center [1018, 43] width 107 height 33
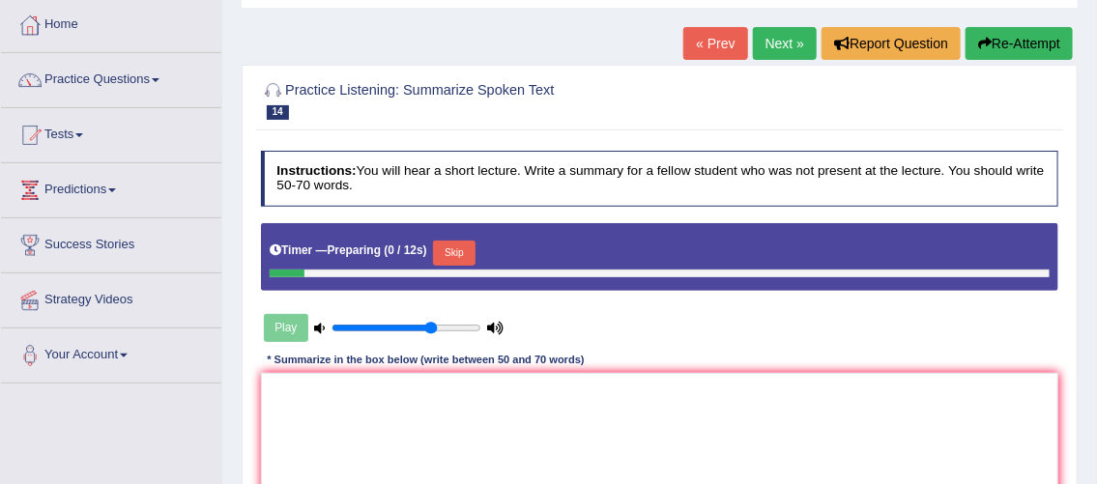
click at [458, 252] on button "Skip" at bounding box center [454, 253] width 42 height 25
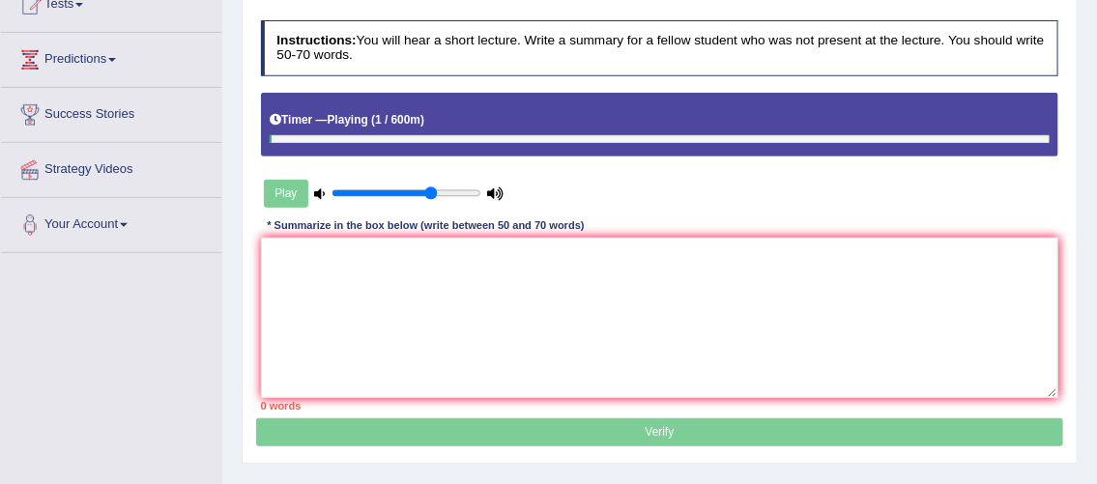
scroll to position [239, 0]
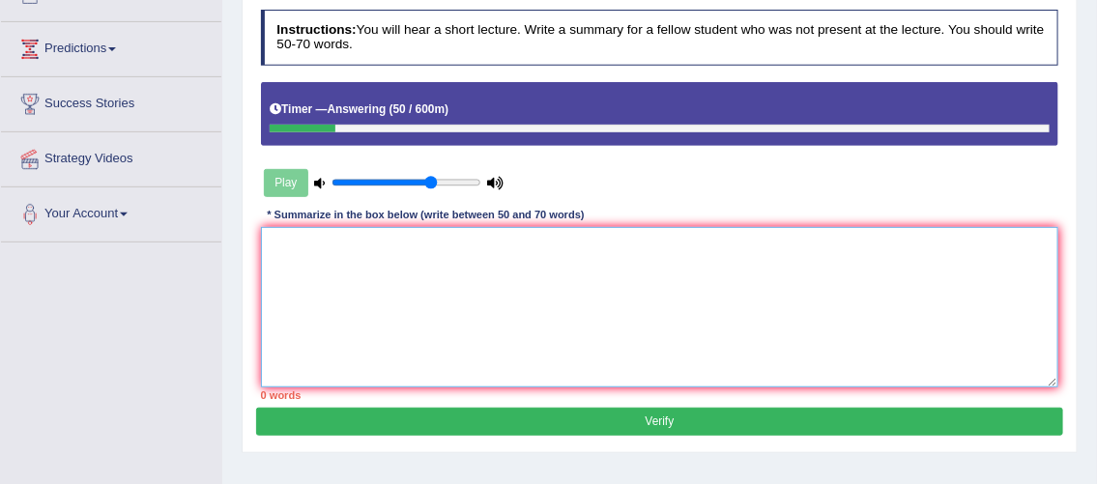
click at [773, 253] on textarea at bounding box center [660, 306] width 798 height 159
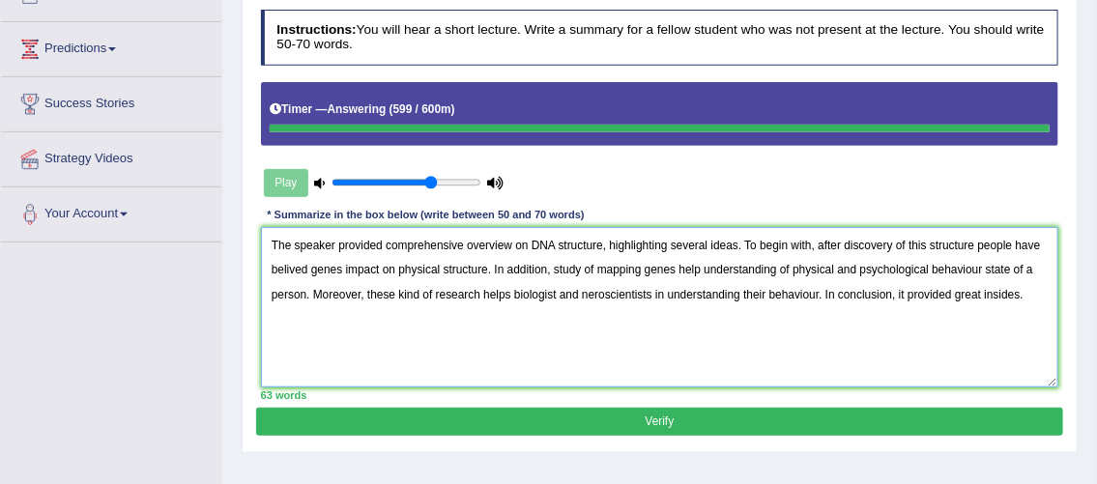
type textarea "The speaker provided comprehensive overview on DNA structure, highlighting seve…"
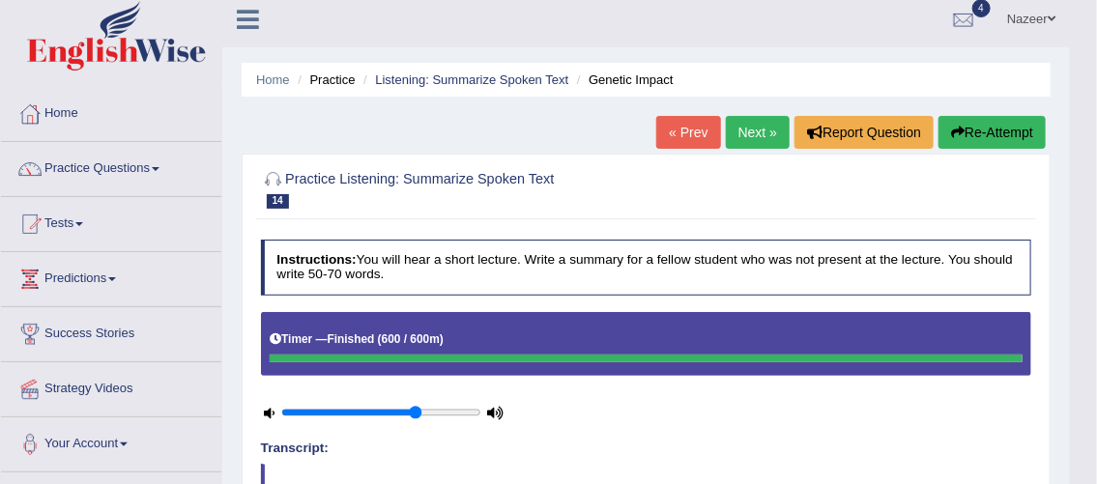
scroll to position [0, 0]
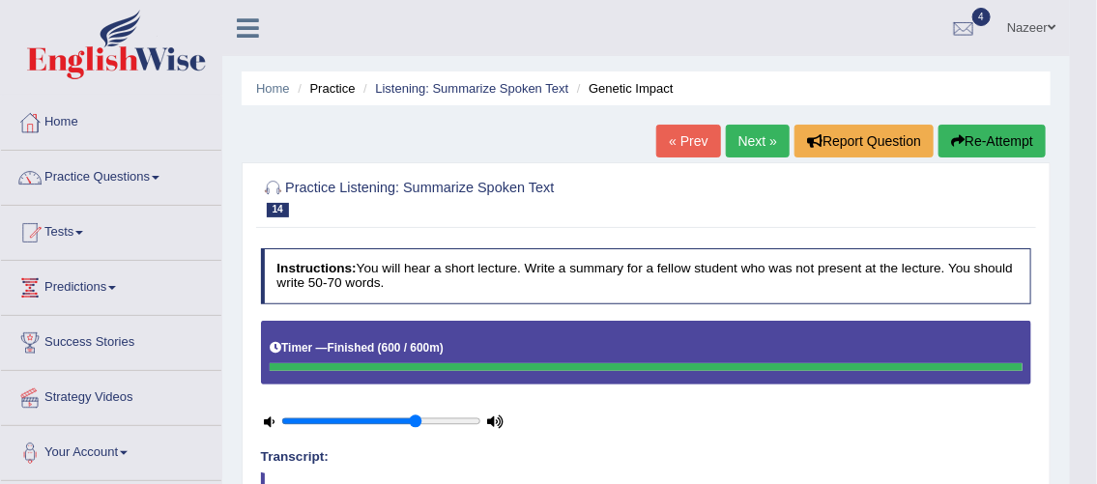
click at [764, 149] on link "Next »" at bounding box center [758, 141] width 64 height 33
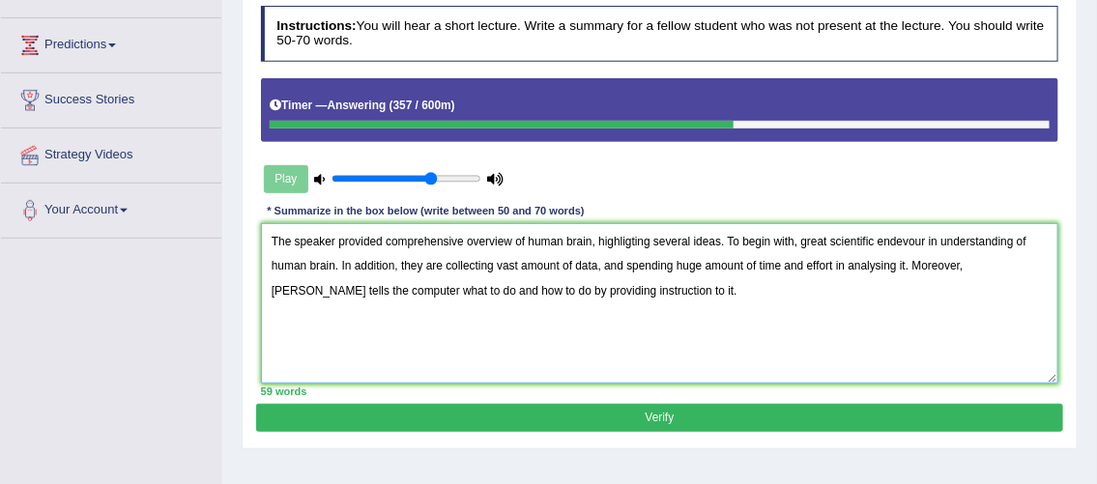
scroll to position [257, 0]
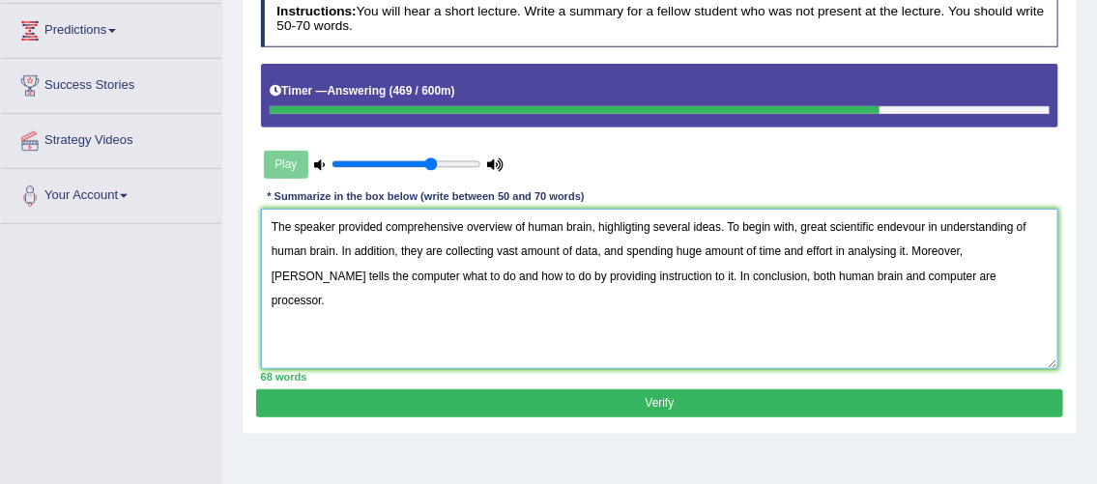
drag, startPoint x: 923, startPoint y: 221, endPoint x: 879, endPoint y: 226, distance: 43.7
click at [879, 226] on textarea "The speaker provided comprehensive overview of human brain, highligting several…" at bounding box center [660, 288] width 798 height 159
click at [930, 228] on textarea "The speaker provided comprehensive overview of human brain, highligting several…" at bounding box center [660, 288] width 798 height 159
drag, startPoint x: 926, startPoint y: 222, endPoint x: 879, endPoint y: 229, distance: 46.9
click at [879, 229] on textarea "The speaker provided comprehensive overview of human brain, highligting several…" at bounding box center [660, 288] width 798 height 159
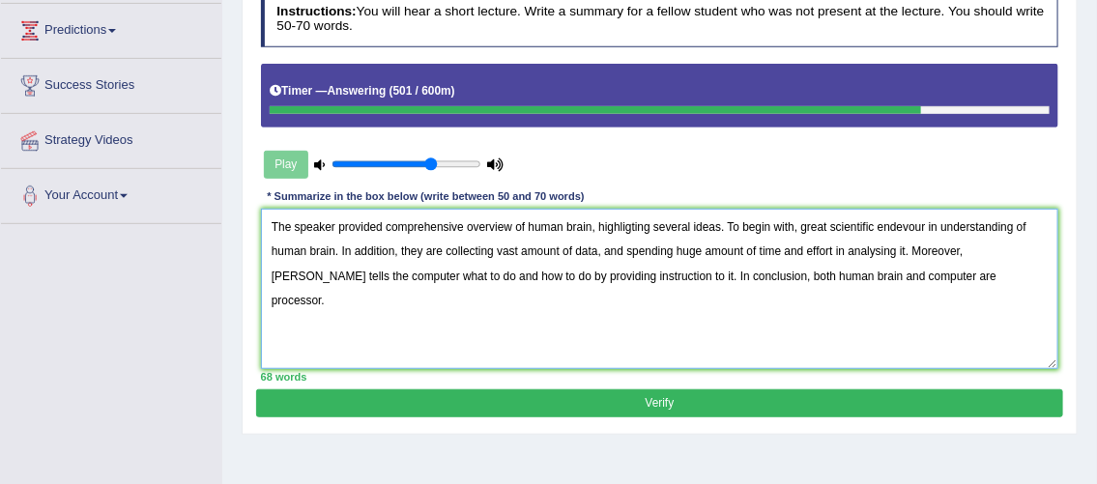
click at [903, 226] on textarea "The speaker provided comprehensive overview of human brain, highligting several…" at bounding box center [660, 288] width 798 height 159
click at [781, 254] on textarea "The speaker provided comprehensive overview of human brain, highligting several…" at bounding box center [660, 288] width 798 height 159
click at [572, 272] on textarea "The speaker provided comprehensive overview of human brain, highligting several…" at bounding box center [660, 288] width 798 height 159
type textarea "The speaker provided comprehensive overview of human brain, highligting several…"
click at [696, 408] on button "Verify" at bounding box center [659, 403] width 806 height 28
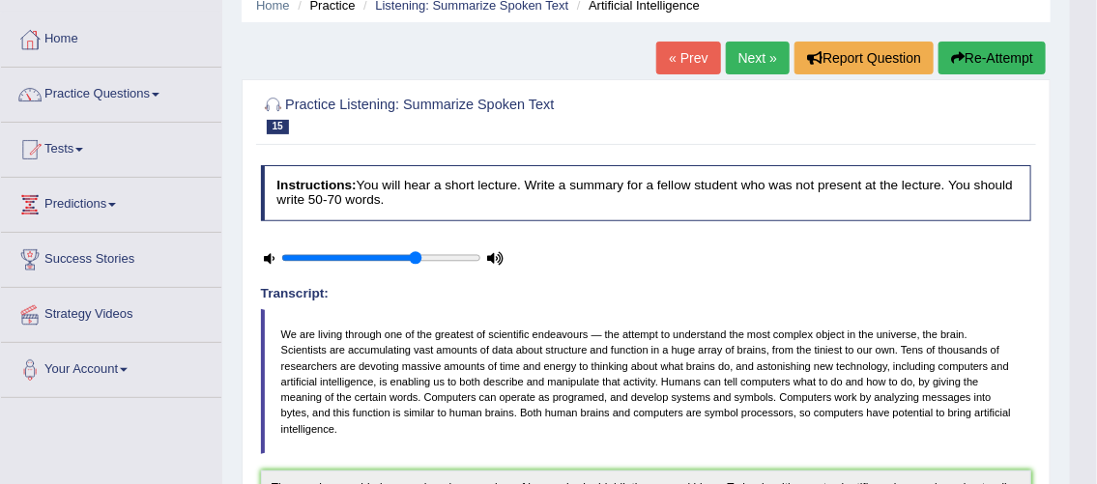
scroll to position [16, 0]
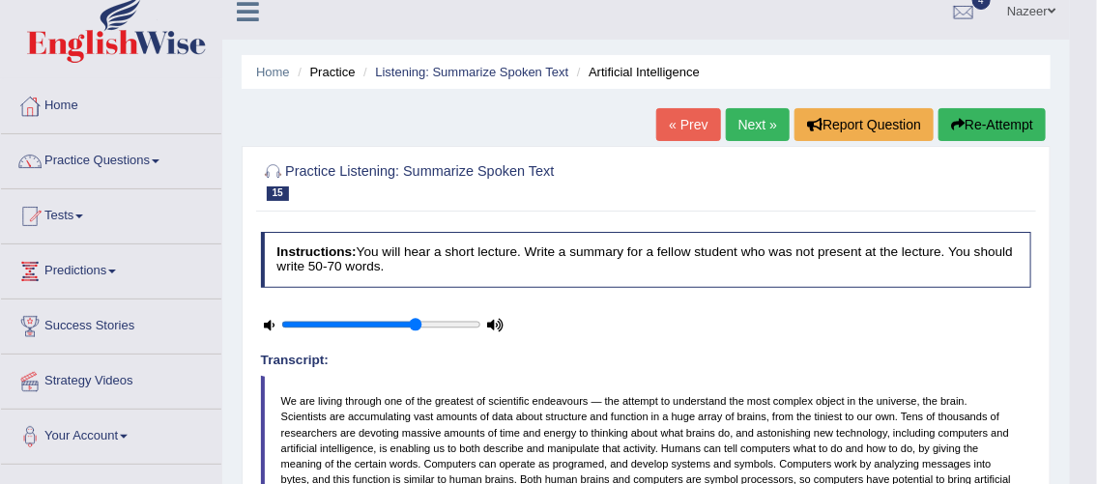
click at [748, 135] on link "Next »" at bounding box center [758, 124] width 64 height 33
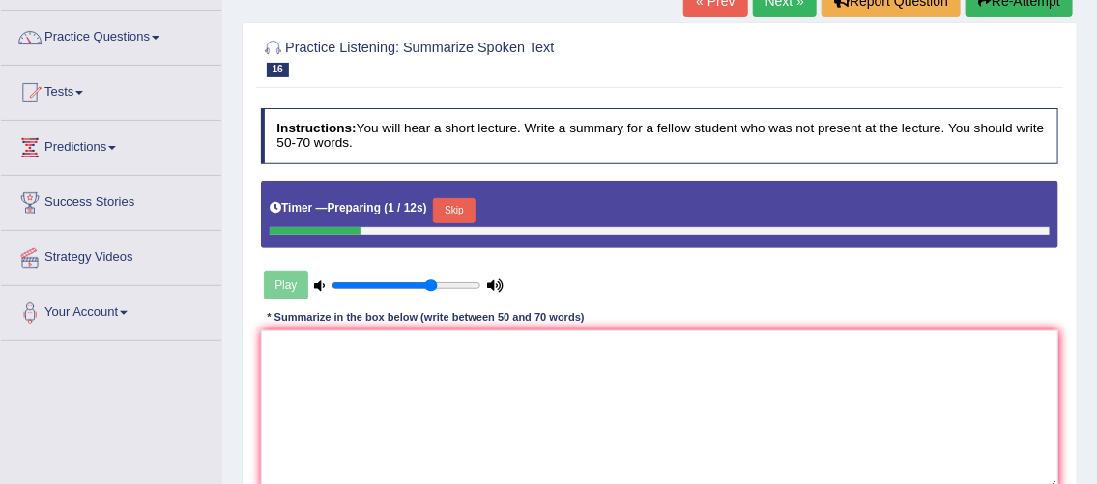
scroll to position [260, 0]
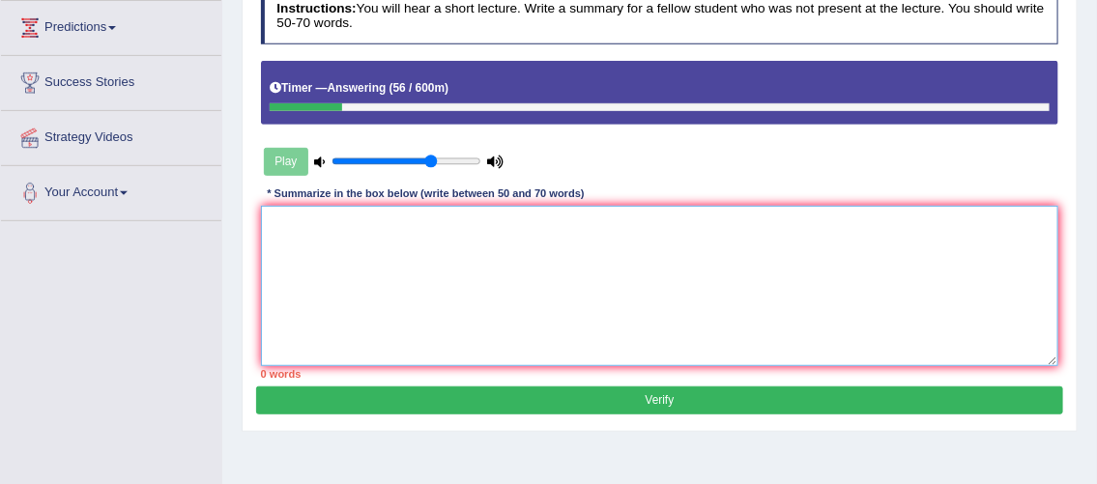
click at [351, 263] on textarea at bounding box center [660, 285] width 798 height 159
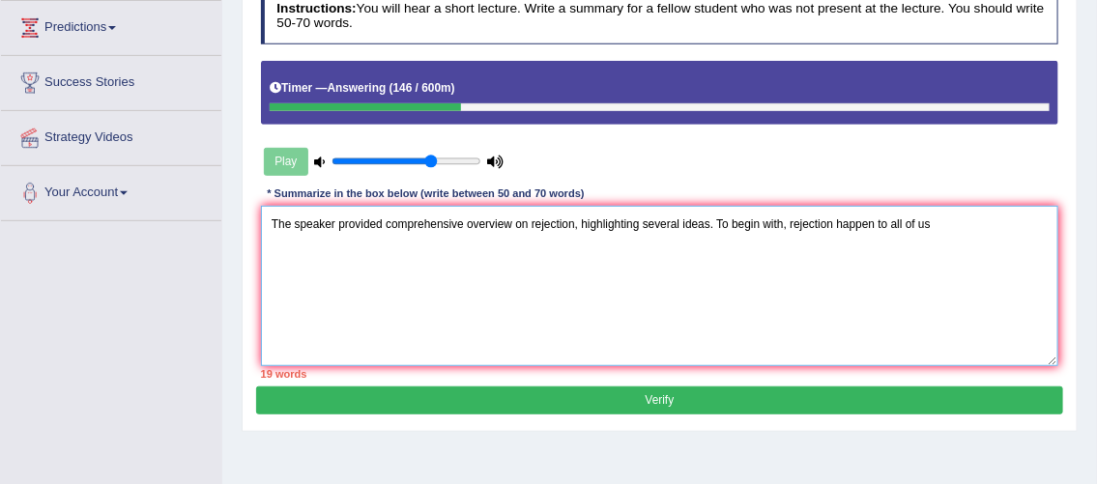
click at [872, 220] on textarea "The speaker provided comprehensive overview on rejection, highlighting several …" at bounding box center [660, 285] width 798 height 159
click at [942, 227] on textarea "The speaker provided comprehensive overview on rejection, highlighting several …" at bounding box center [660, 285] width 798 height 159
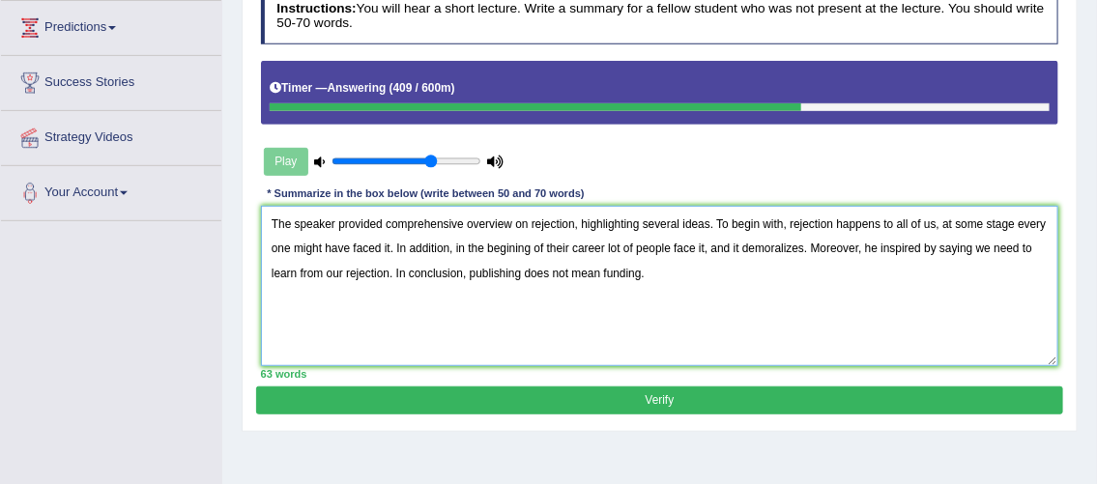
click at [697, 249] on textarea "The speaker provided comprehensive overview on rejection, highlighting several …" at bounding box center [660, 285] width 798 height 159
click at [387, 270] on textarea "The speaker provided comprehensive overview on rejection, highlighting several …" at bounding box center [660, 285] width 798 height 159
type textarea "The speaker provided comprehensive overview on rejection, highlighting several …"
click at [512, 400] on button "Verify" at bounding box center [659, 400] width 806 height 28
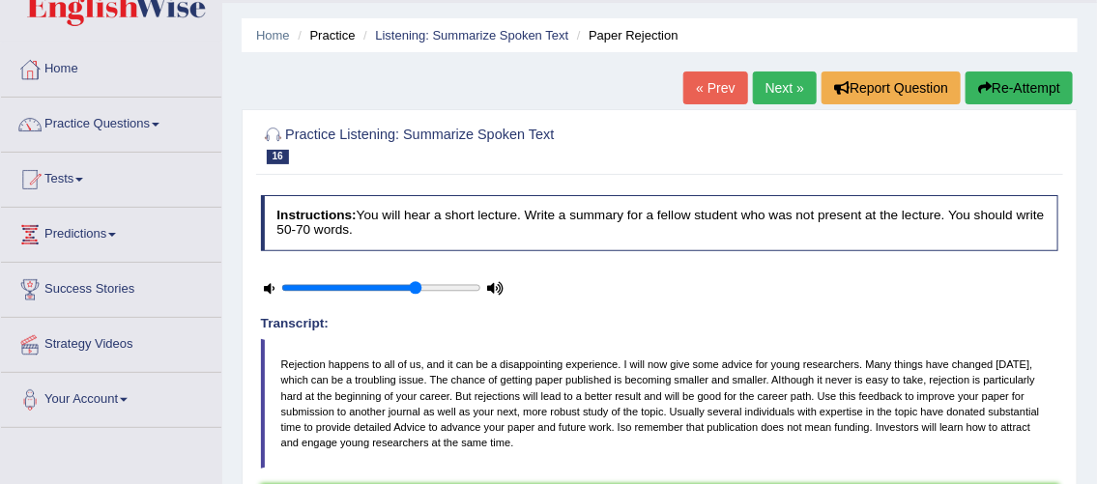
scroll to position [29, 0]
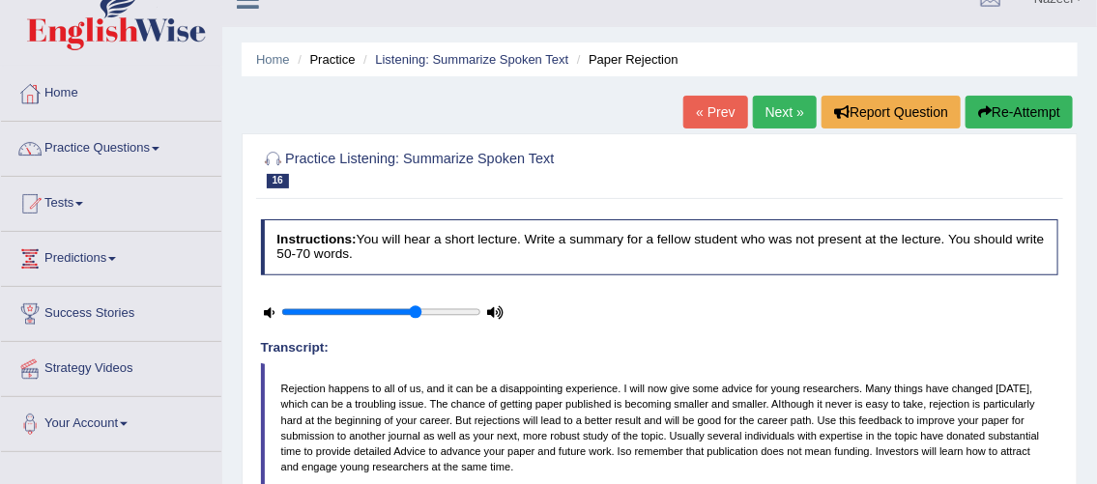
click at [783, 106] on link "Next »" at bounding box center [785, 112] width 64 height 33
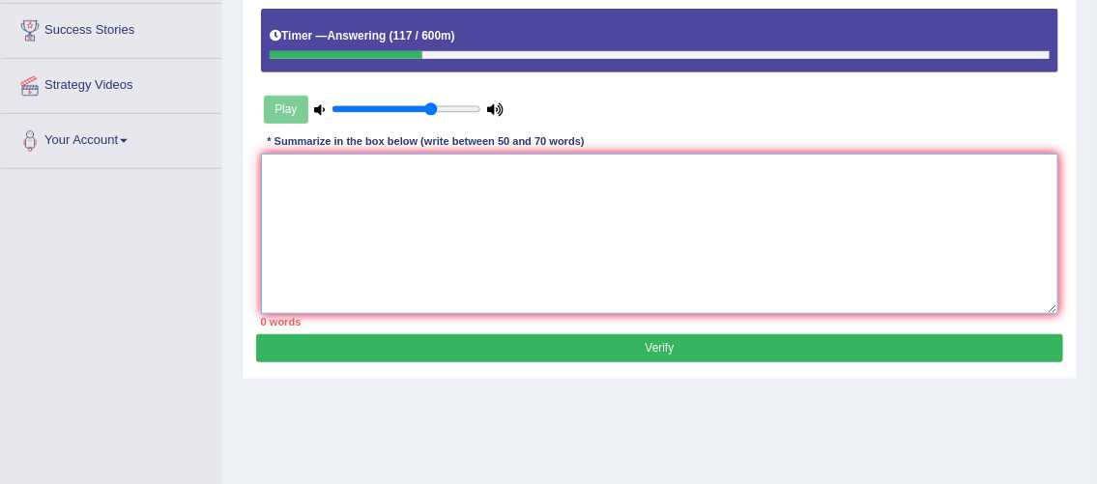
click at [434, 214] on textarea at bounding box center [660, 233] width 798 height 159
type textarea "T"
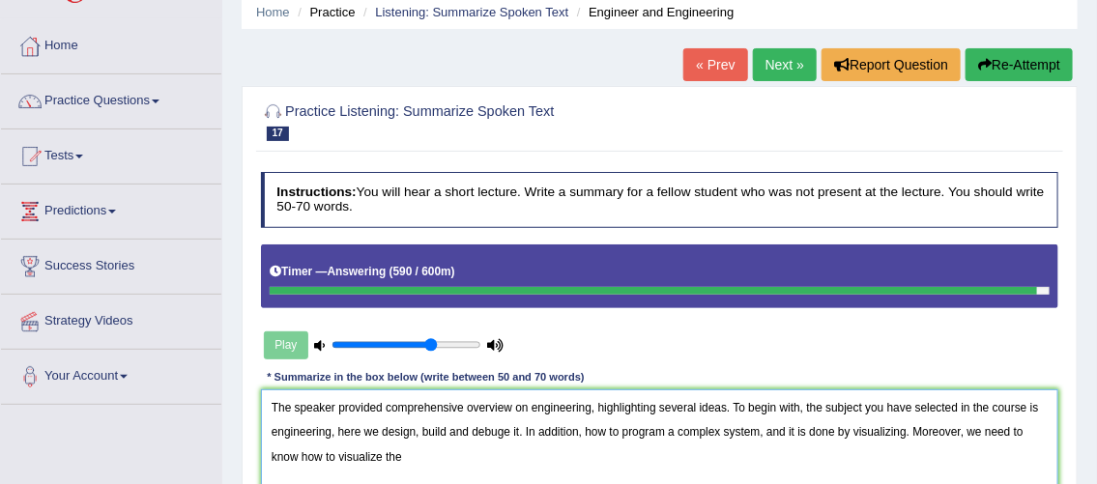
scroll to position [49, 0]
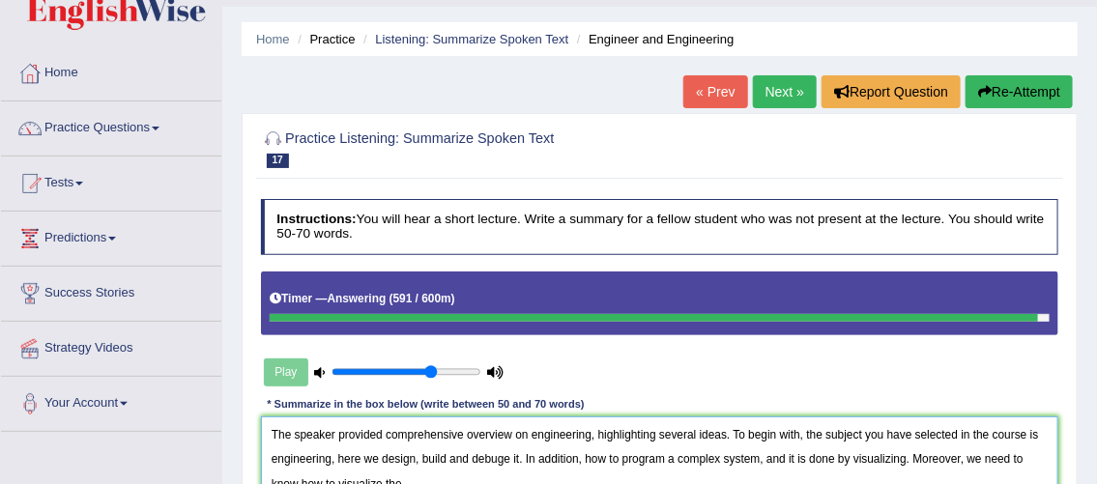
type textarea "The speaker provided comprehensive overview on engineering, highlighting severa…"
click at [1025, 91] on button "Re-Attempt" at bounding box center [1018, 91] width 107 height 33
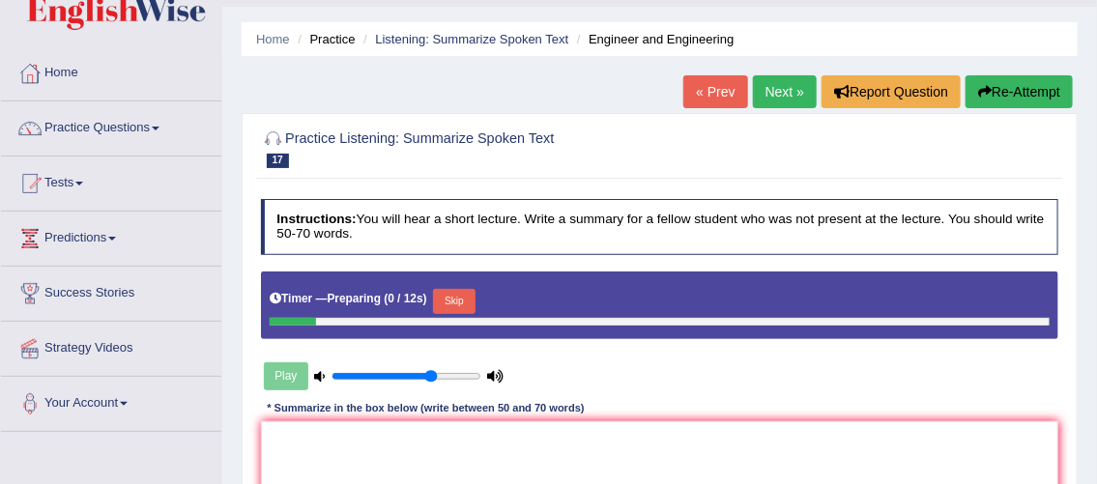
click at [461, 300] on button "Skip" at bounding box center [454, 301] width 42 height 25
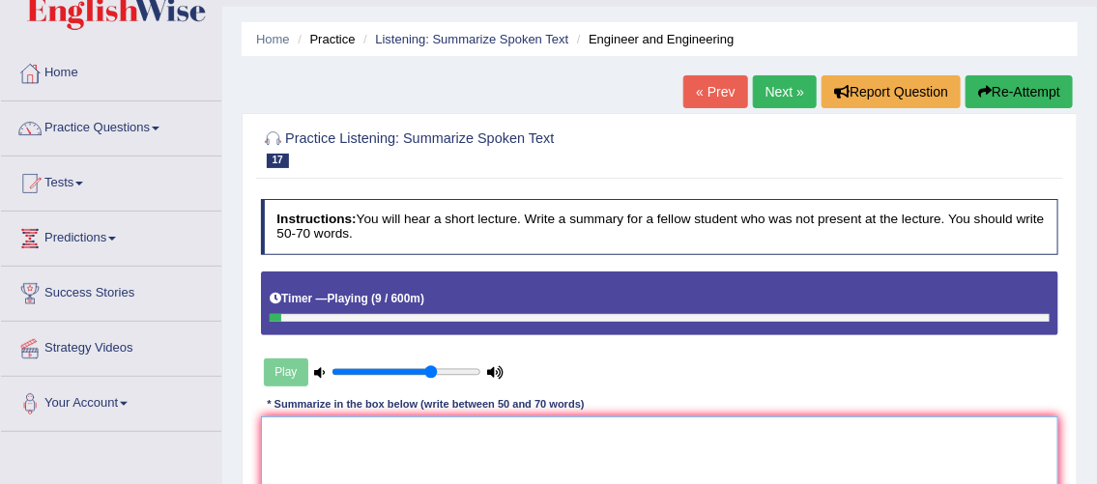
type textarea "w"
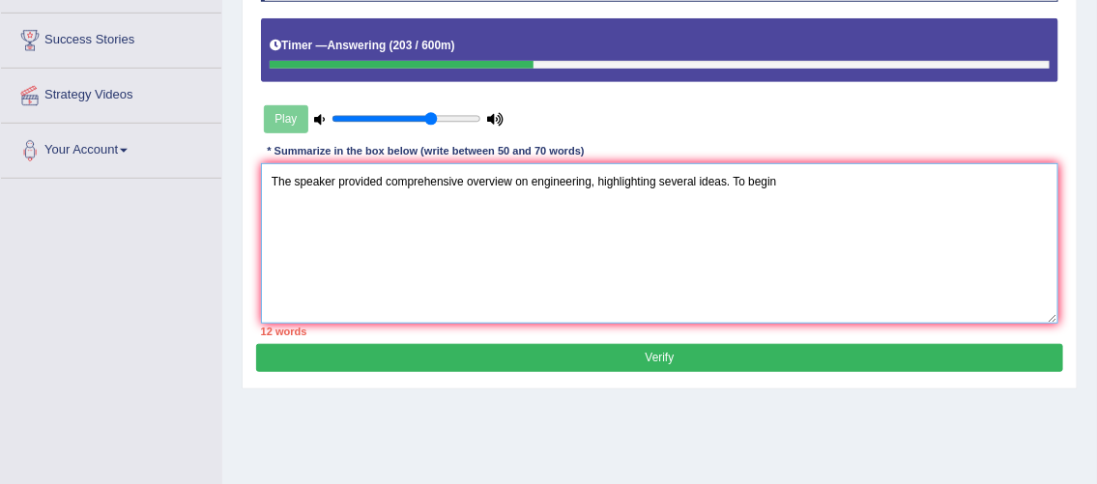
scroll to position [307, 0]
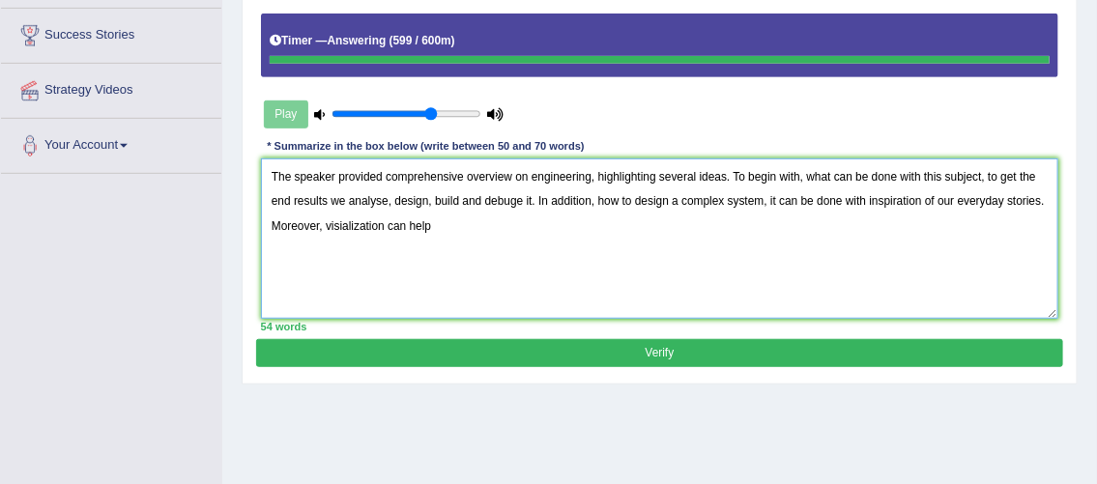
type textarea "The speaker provided comprehensive overview on engineering, highlighting severa…"
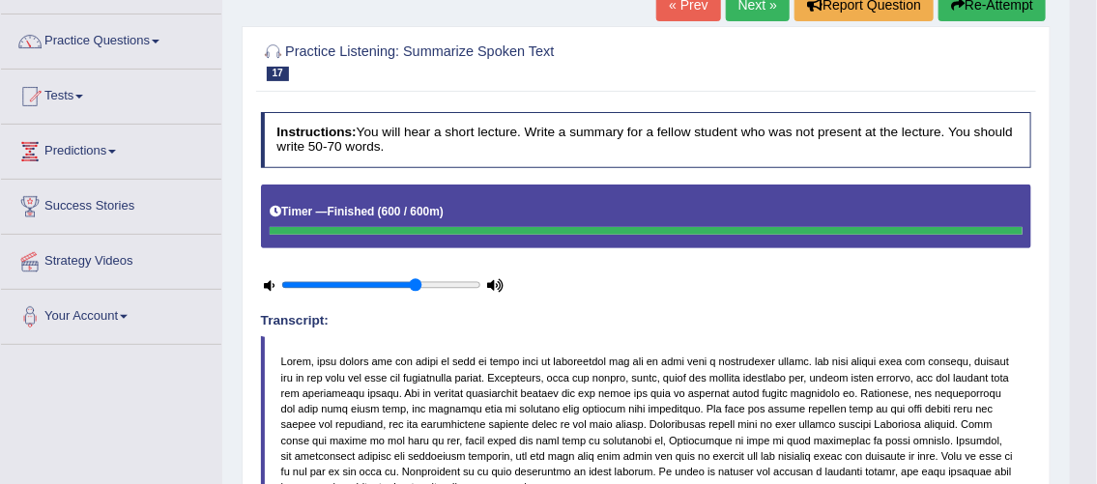
scroll to position [0, 0]
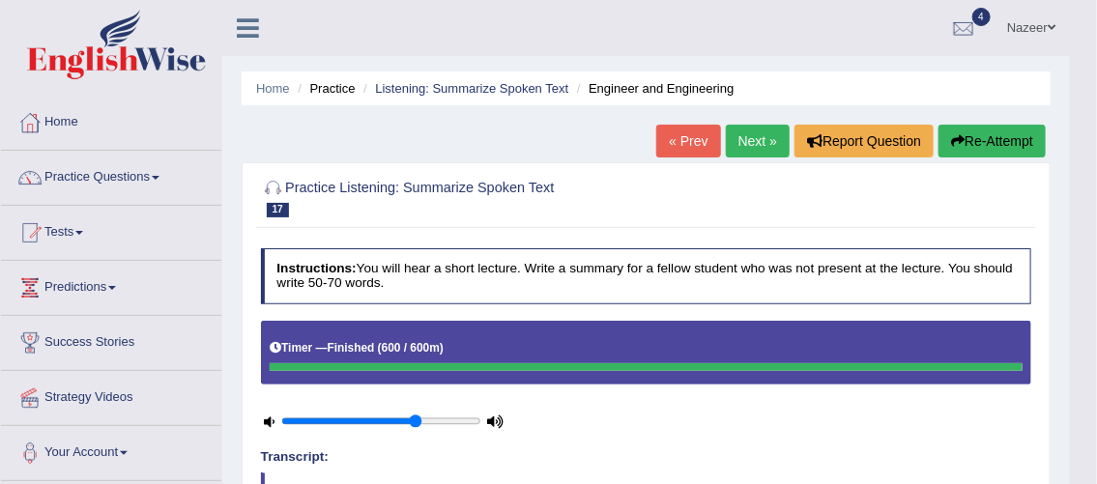
click at [738, 149] on link "Next »" at bounding box center [758, 141] width 64 height 33
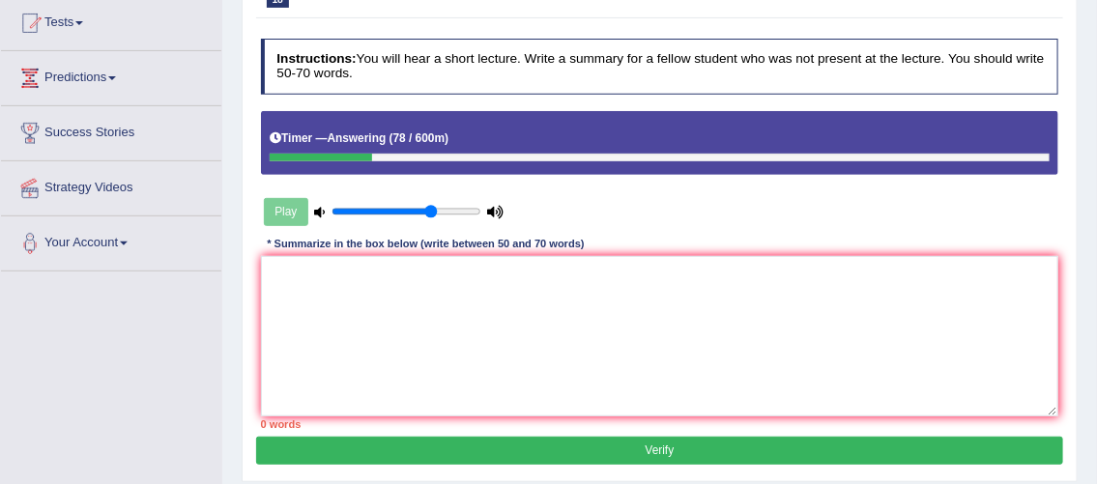
scroll to position [212, 0]
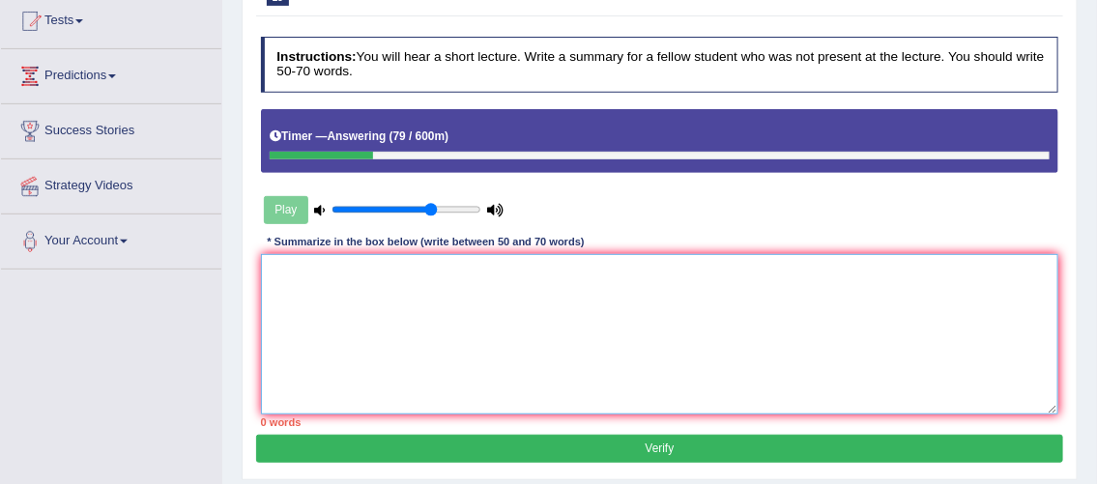
click at [510, 299] on textarea at bounding box center [660, 333] width 798 height 159
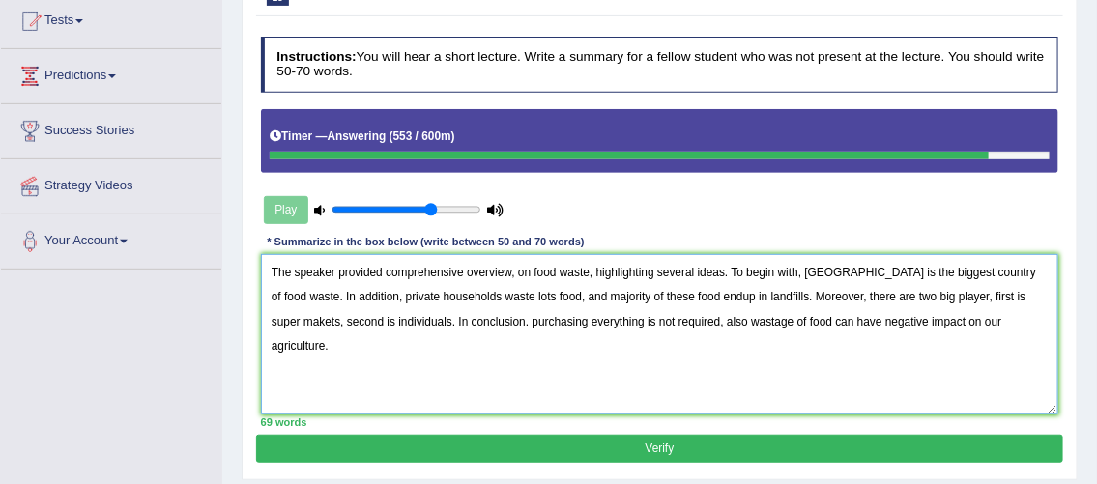
click at [682, 292] on textarea "The speaker provided comprehensive overview, on food waste, highlighting severa…" at bounding box center [660, 333] width 798 height 159
type textarea "The speaker provided comprehensive overview, on food waste, highlighting severa…"
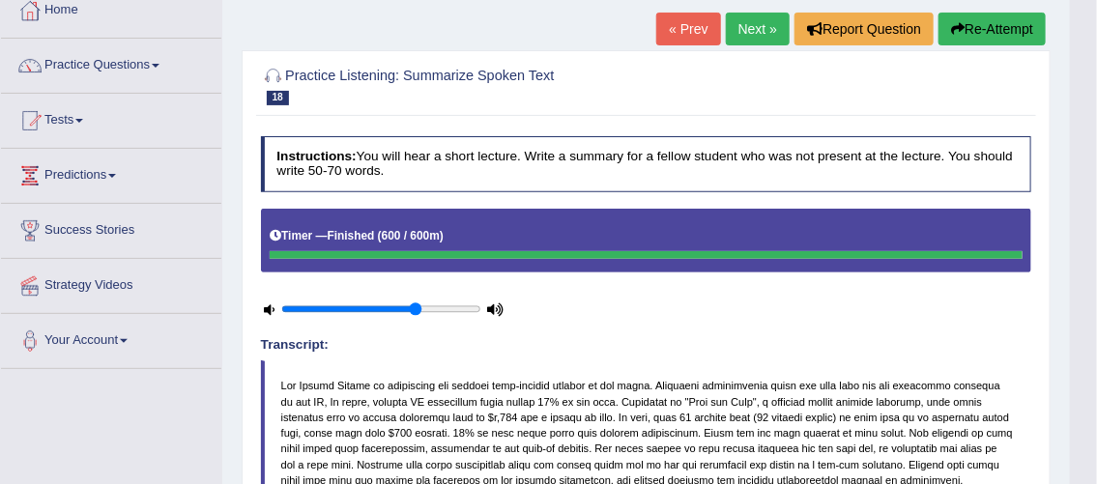
scroll to position [100, 0]
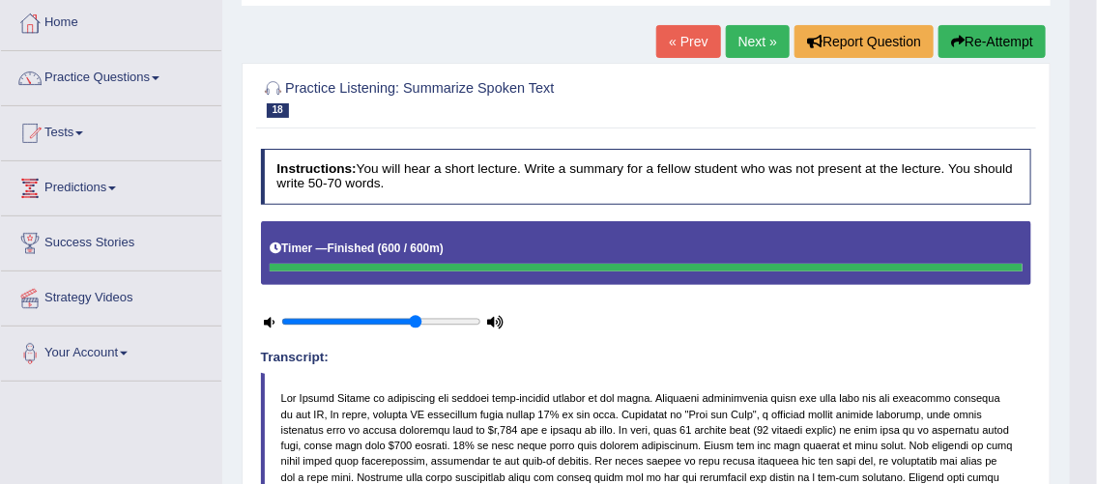
click at [101, 73] on link "Practice Questions" at bounding box center [111, 75] width 220 height 48
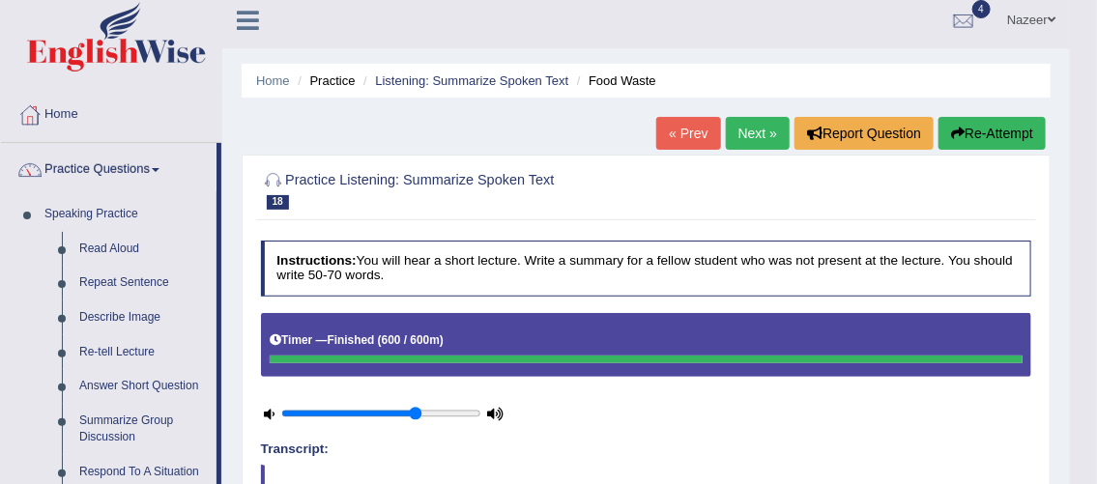
scroll to position [0, 0]
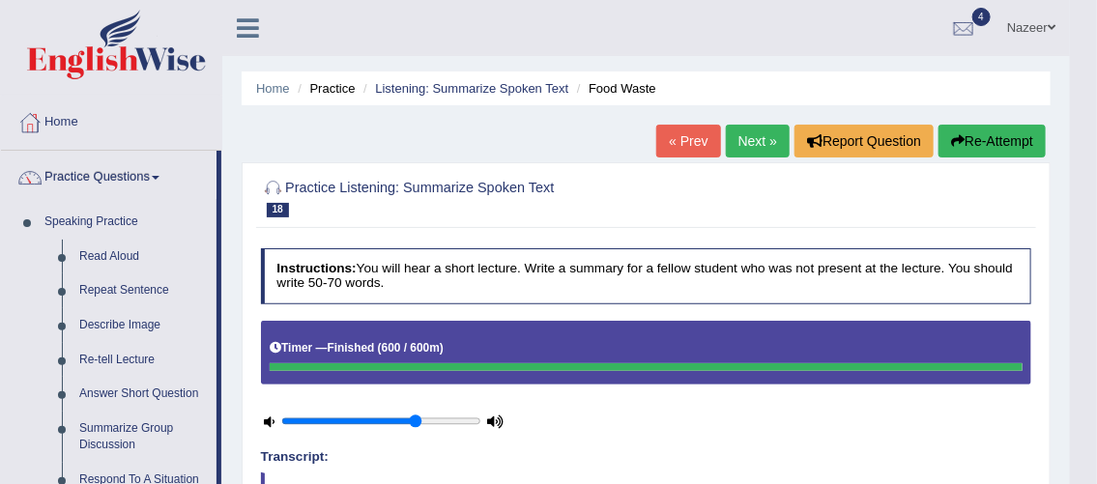
click at [157, 177] on span at bounding box center [156, 178] width 8 height 4
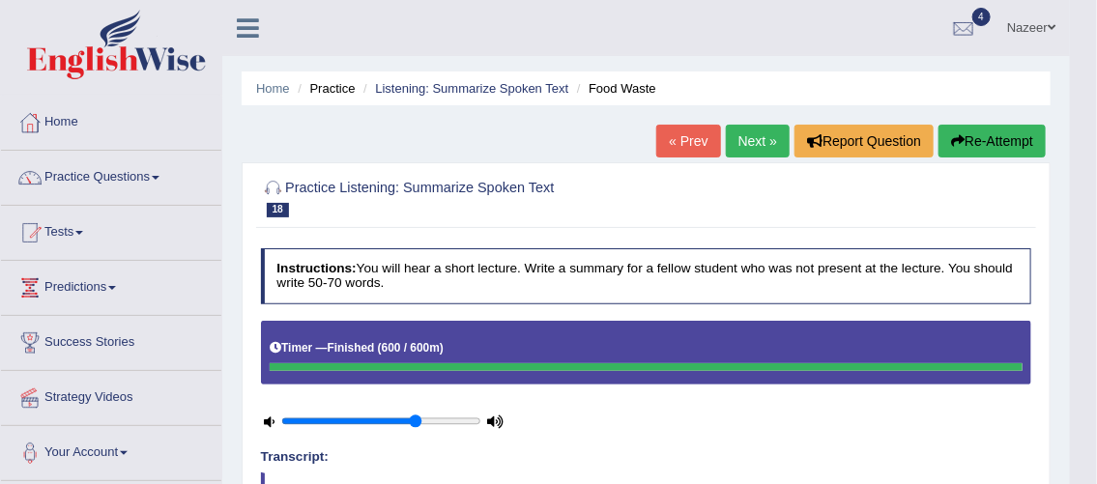
click at [83, 232] on span at bounding box center [79, 233] width 8 height 4
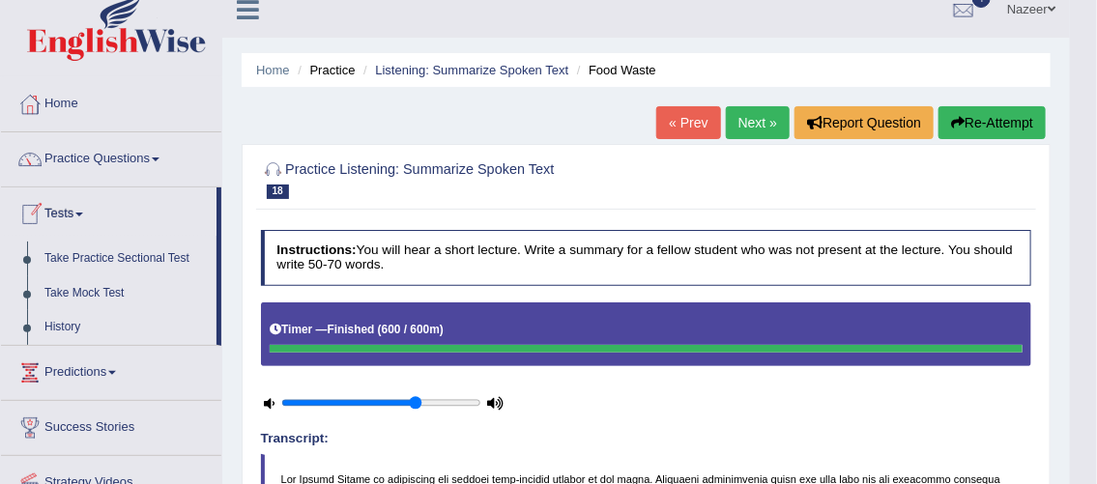
scroll to position [29, 0]
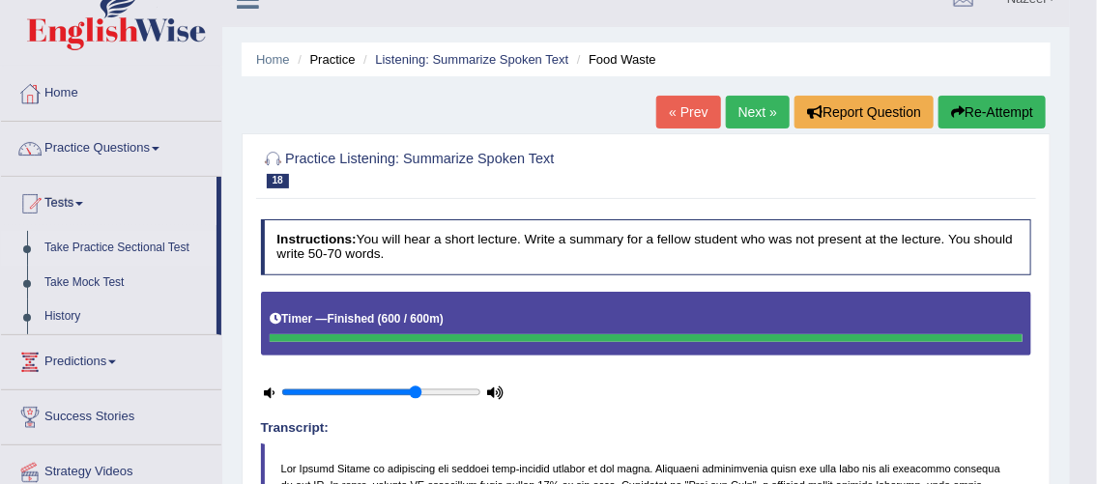
click at [169, 247] on link "Take Practice Sectional Test" at bounding box center [126, 248] width 181 height 35
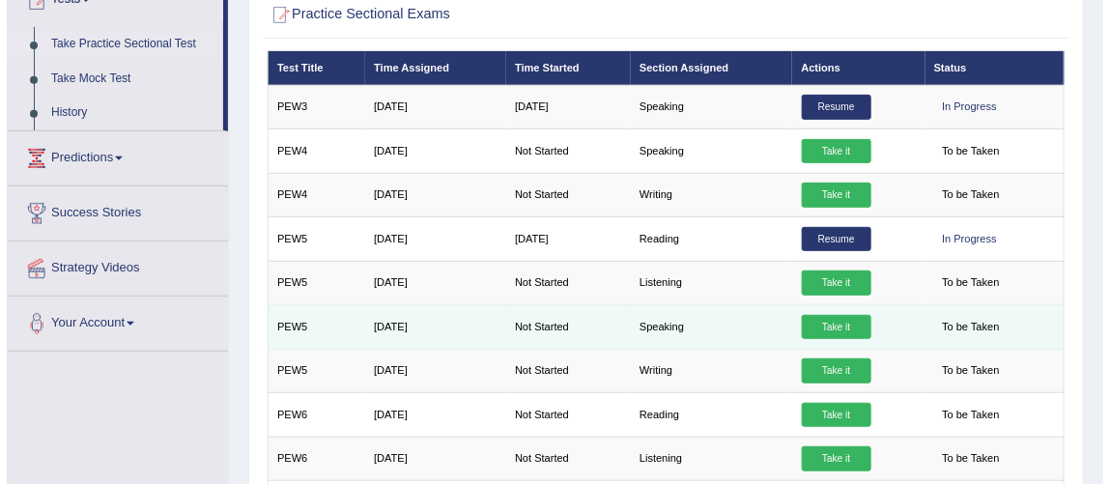
scroll to position [249, 0]
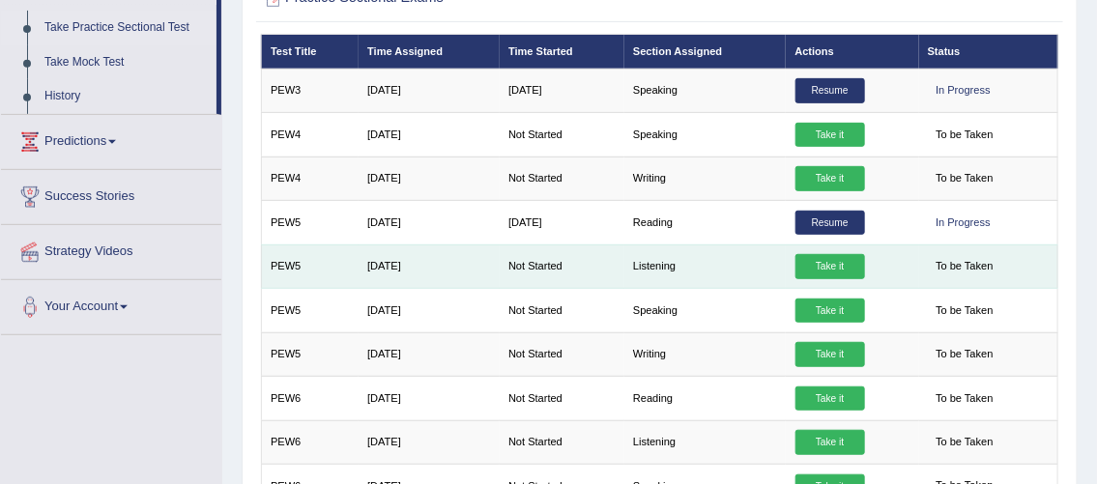
click at [831, 264] on link "Take it" at bounding box center [830, 266] width 70 height 25
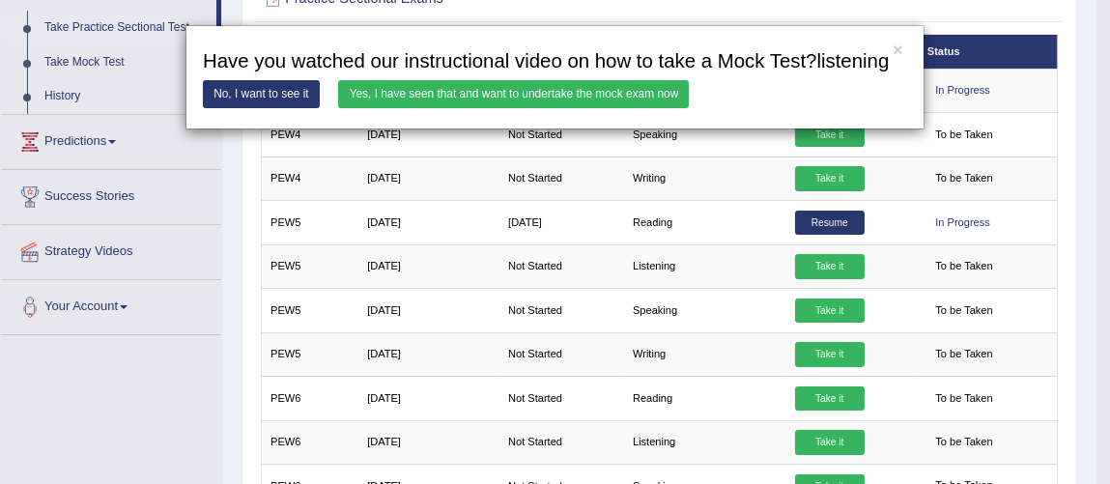
click at [500, 96] on link "Yes, I have seen that and want to undertake the mock exam now" at bounding box center [513, 94] width 351 height 28
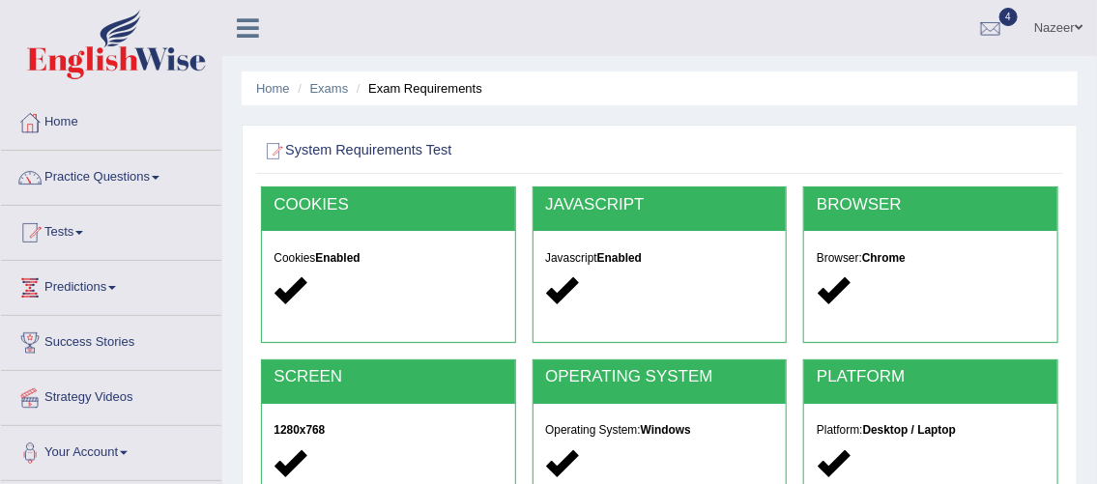
click at [86, 186] on link "Practice Questions" at bounding box center [111, 175] width 220 height 48
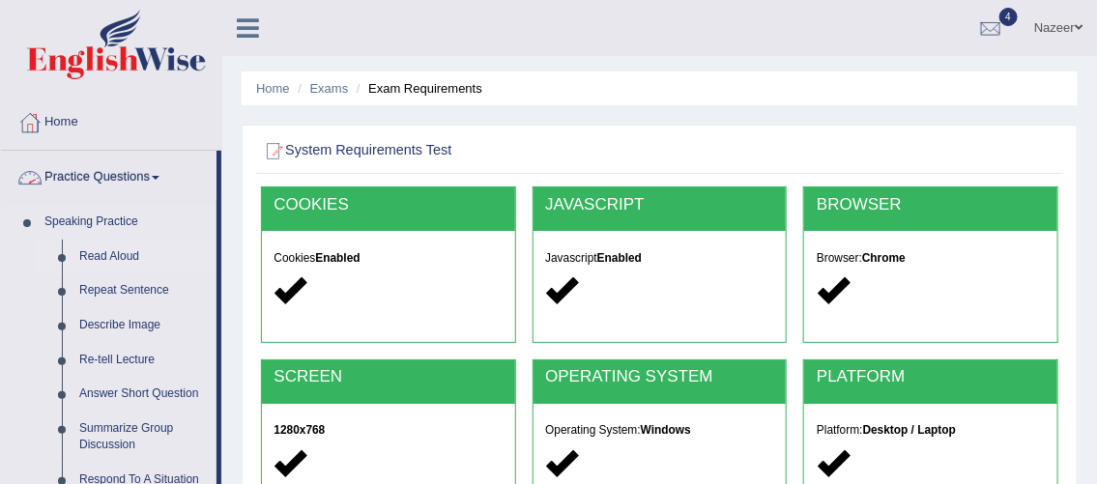
click at [113, 259] on link "Read Aloud" at bounding box center [144, 257] width 146 height 35
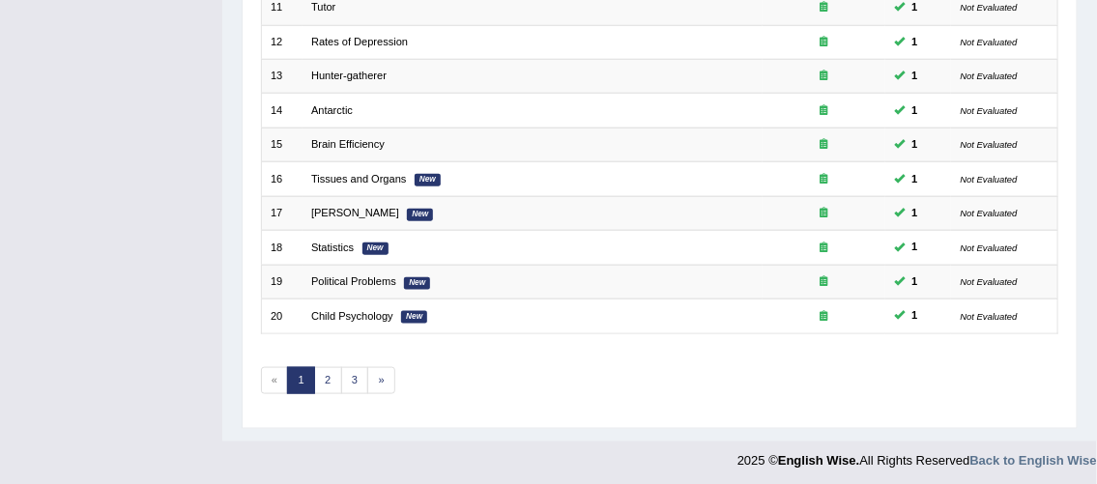
scroll to position [618, 0]
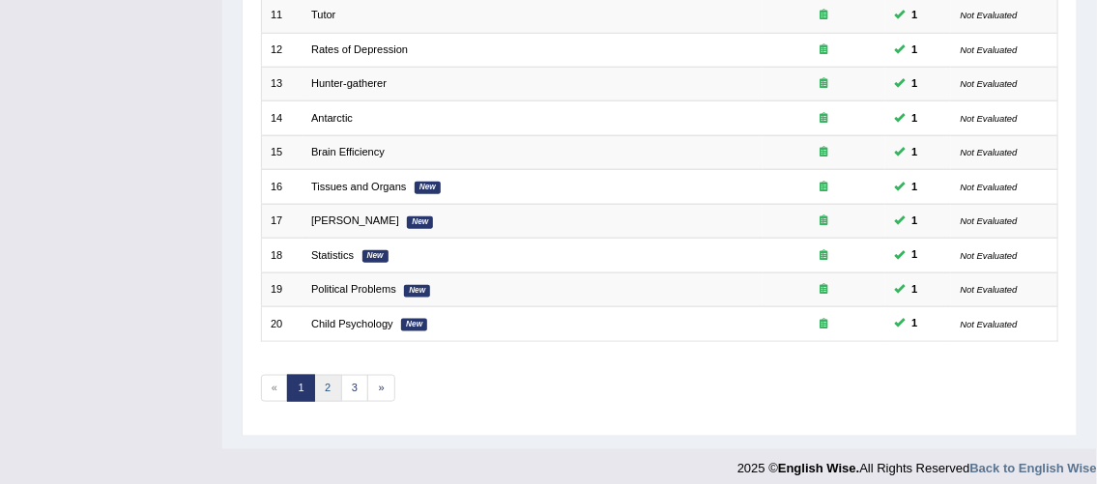
click at [328, 387] on link "2" at bounding box center [328, 388] width 28 height 27
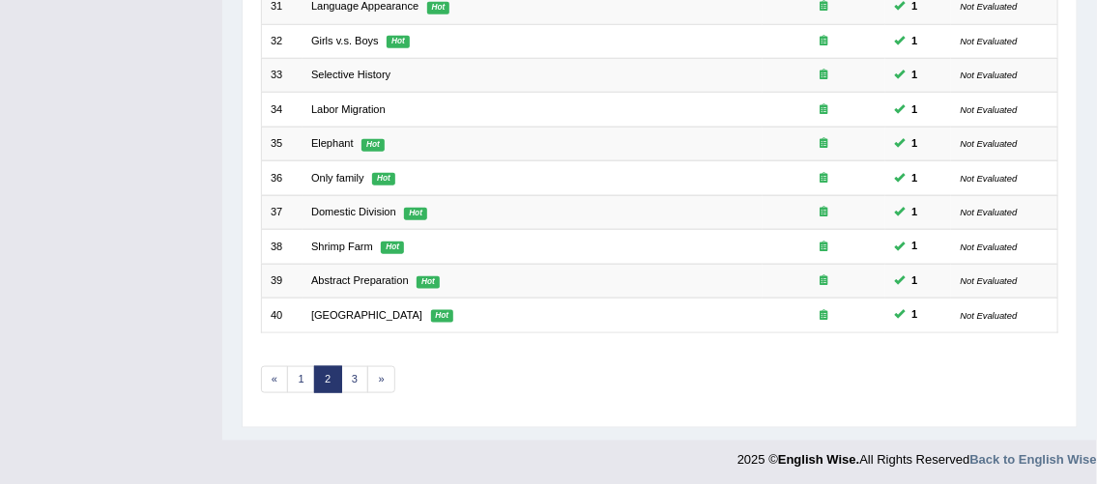
scroll to position [630, 0]
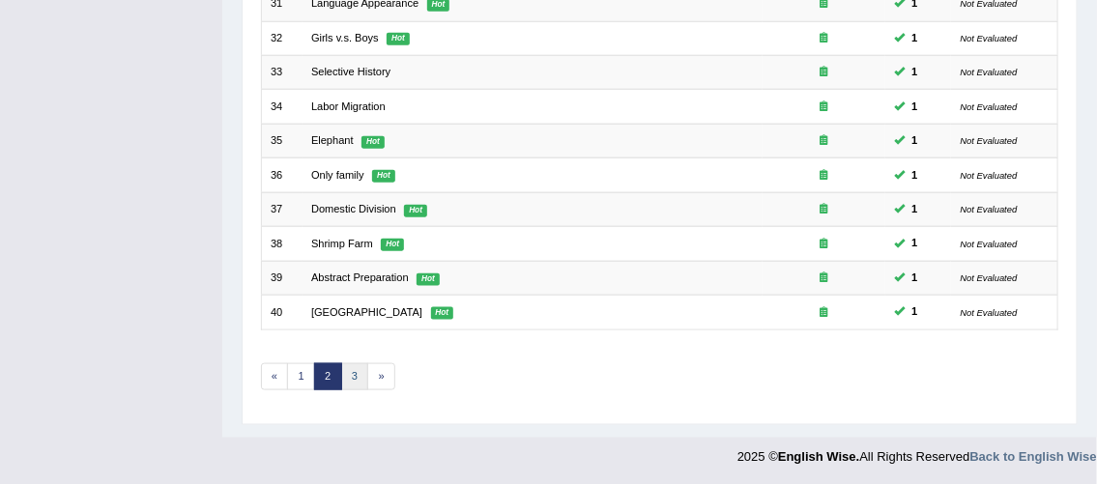
click at [355, 373] on link "3" at bounding box center [355, 376] width 28 height 27
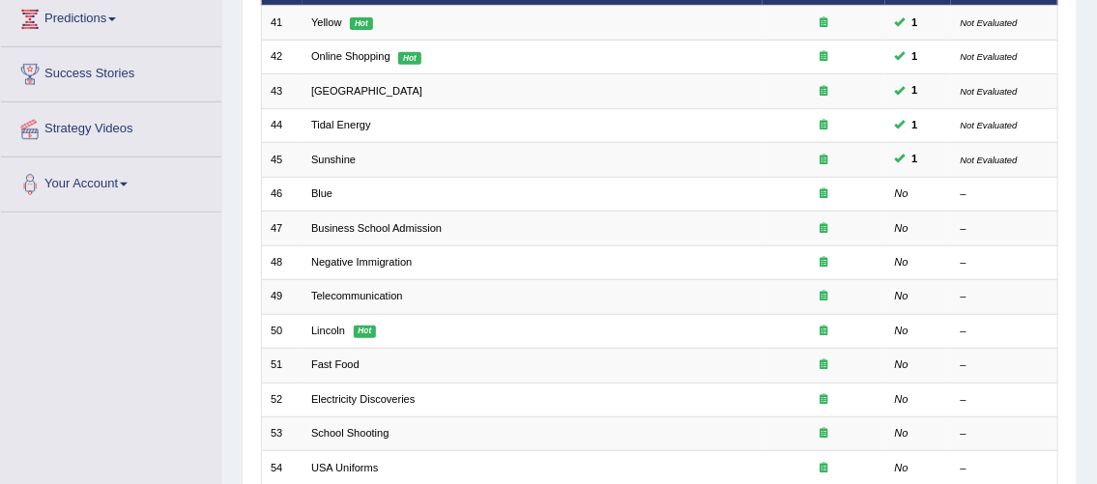
scroll to position [271, 0]
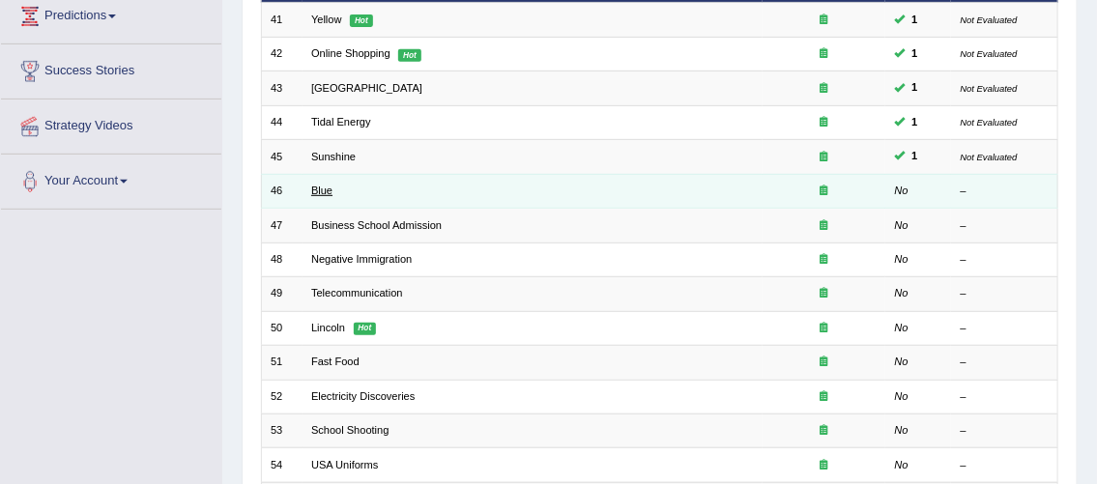
click at [319, 194] on link "Blue" at bounding box center [321, 191] width 21 height 12
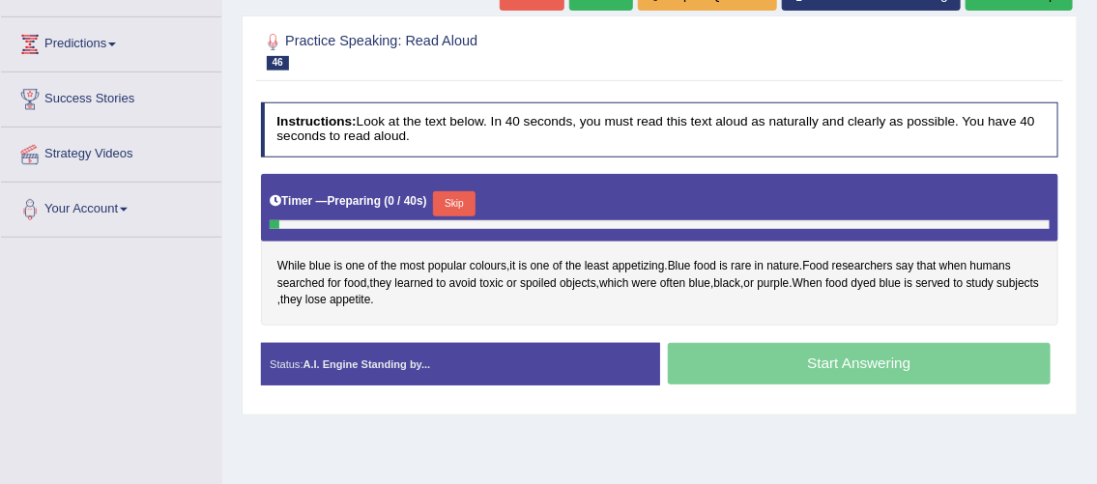
scroll to position [281, 0]
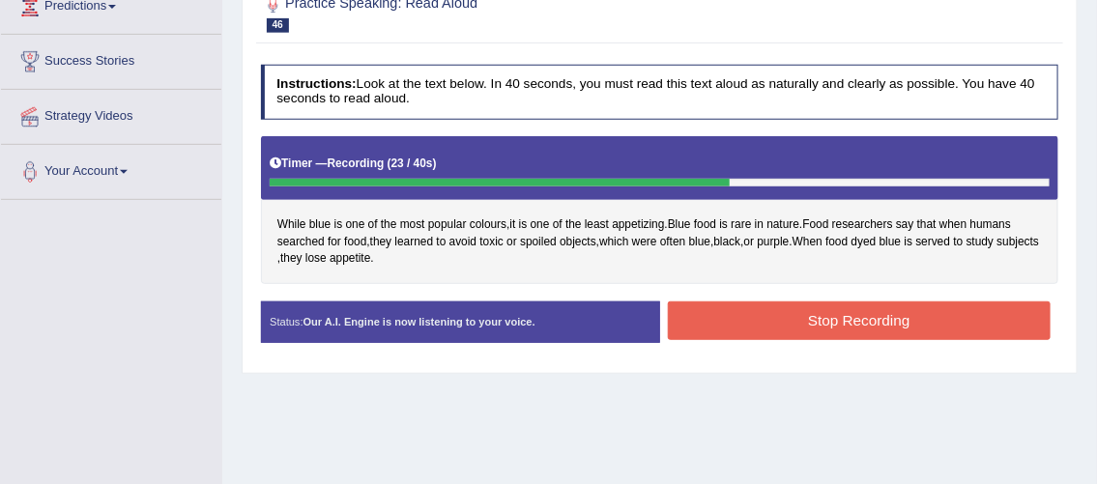
click at [956, 323] on button "Stop Recording" at bounding box center [859, 320] width 383 height 38
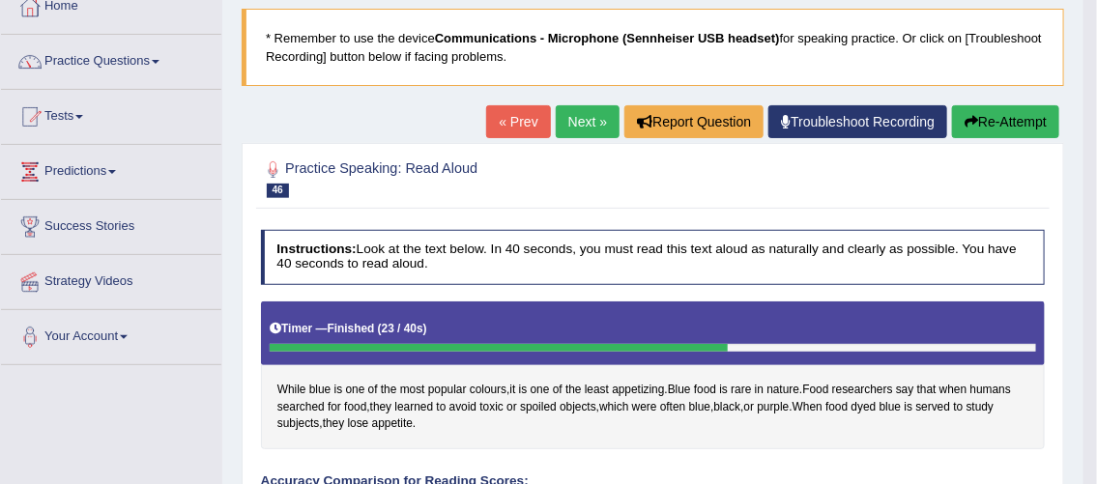
scroll to position [108, 0]
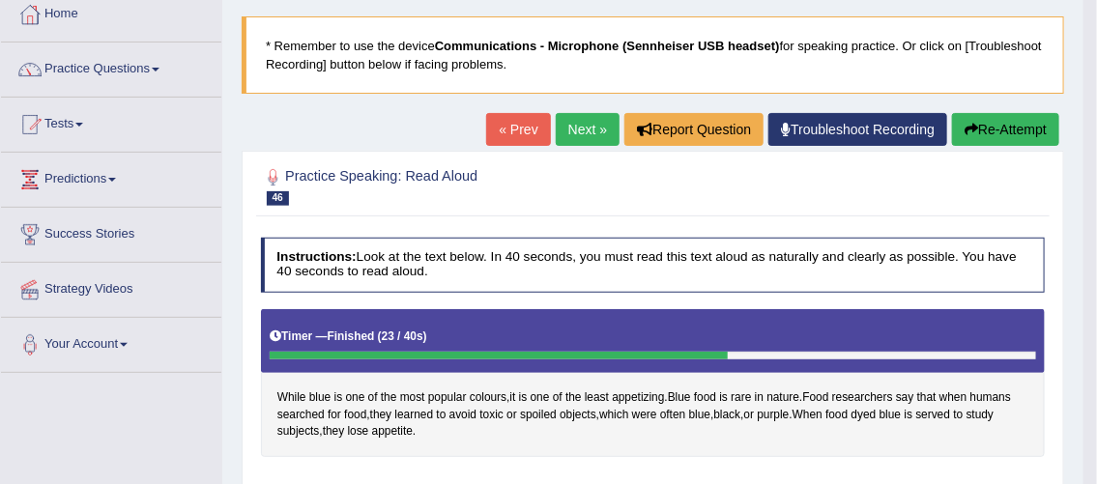
click at [139, 58] on link "Practice Questions" at bounding box center [111, 67] width 220 height 48
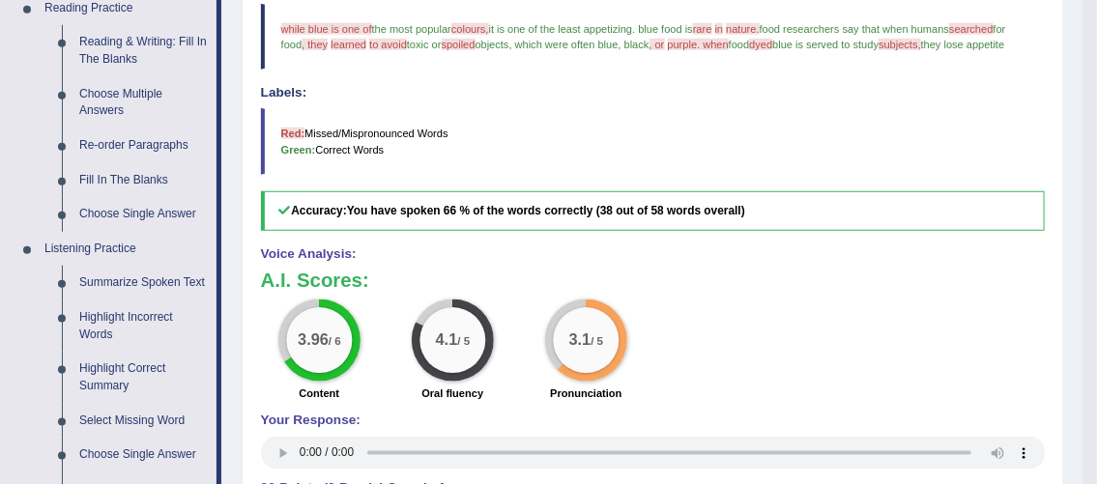
scroll to position [614, 0]
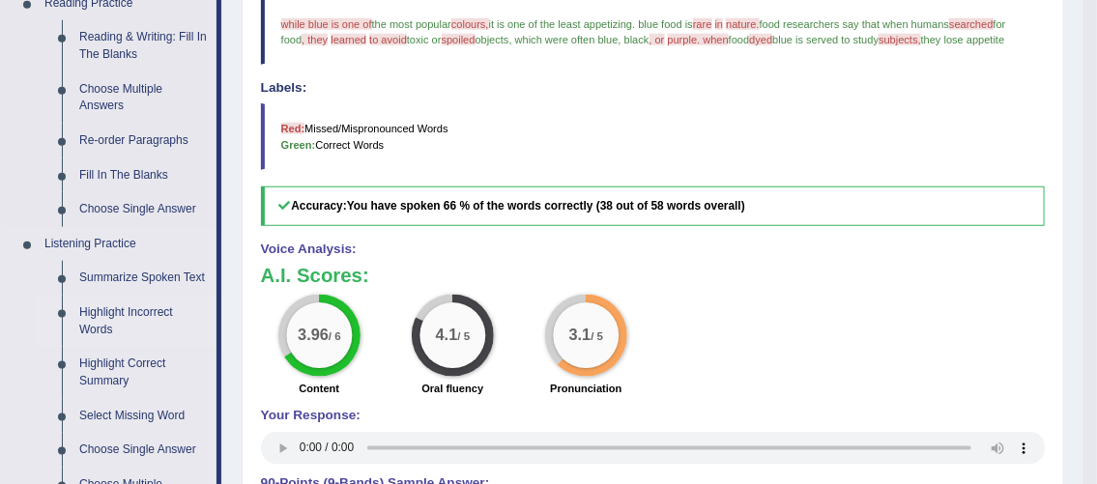
click at [122, 324] on link "Highlight Incorrect Words" at bounding box center [144, 321] width 146 height 51
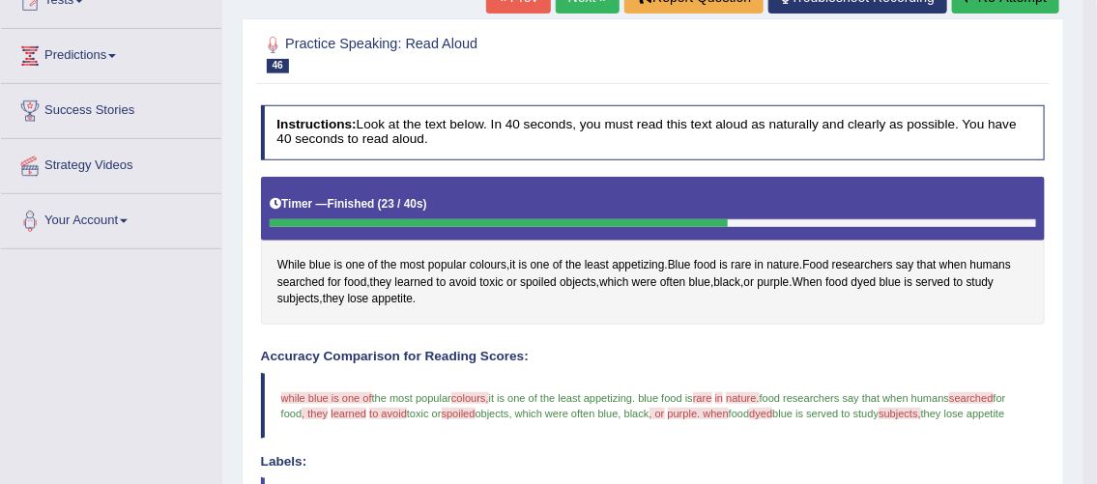
scroll to position [252, 0]
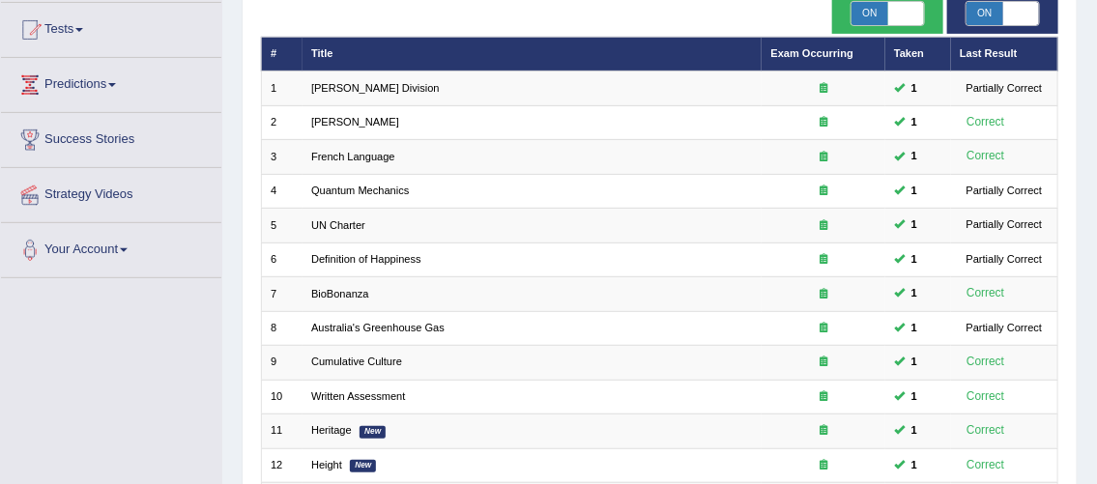
scroll to position [161, 0]
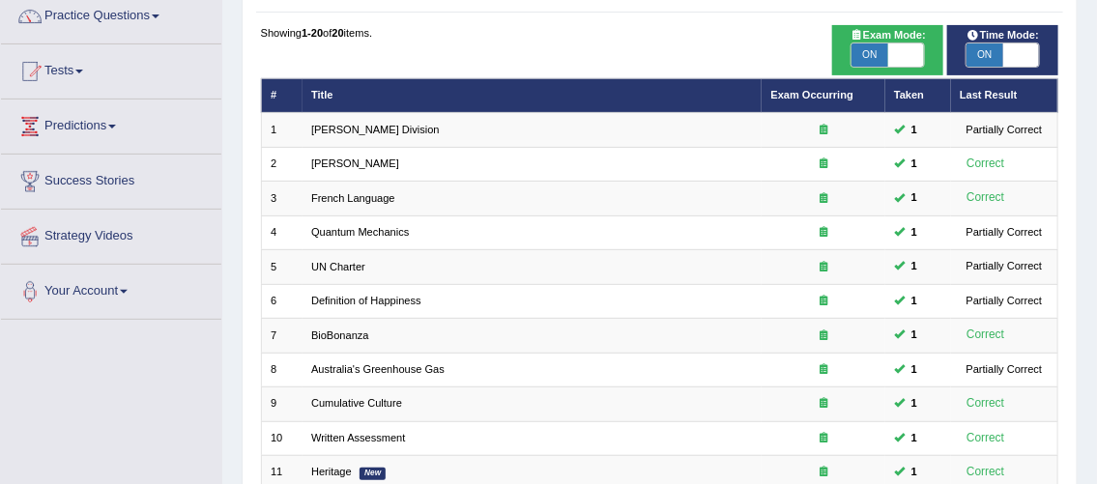
click at [1024, 87] on th "Last Result" at bounding box center [1004, 95] width 107 height 34
click at [984, 59] on span "ON" at bounding box center [984, 54] width 36 height 23
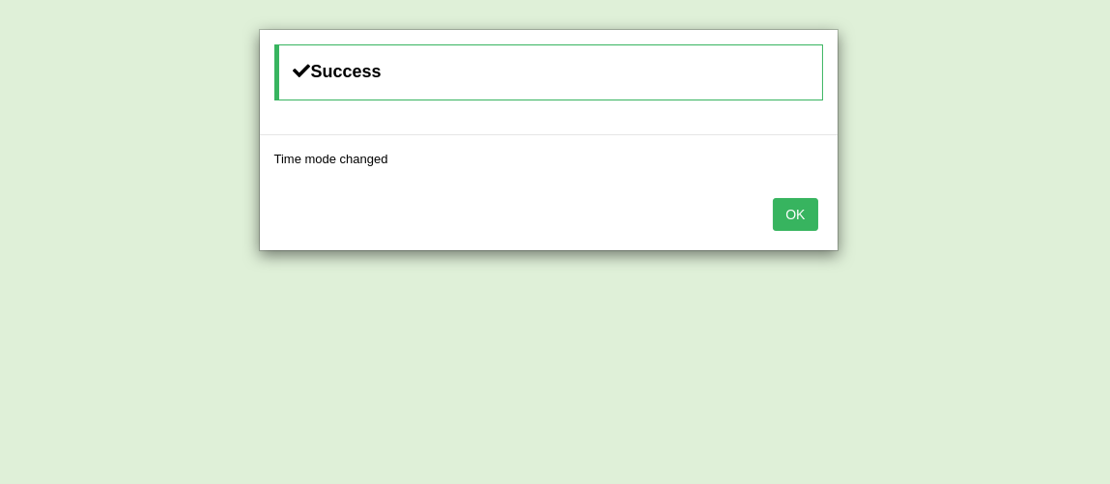
click at [794, 220] on button "OK" at bounding box center [795, 214] width 44 height 33
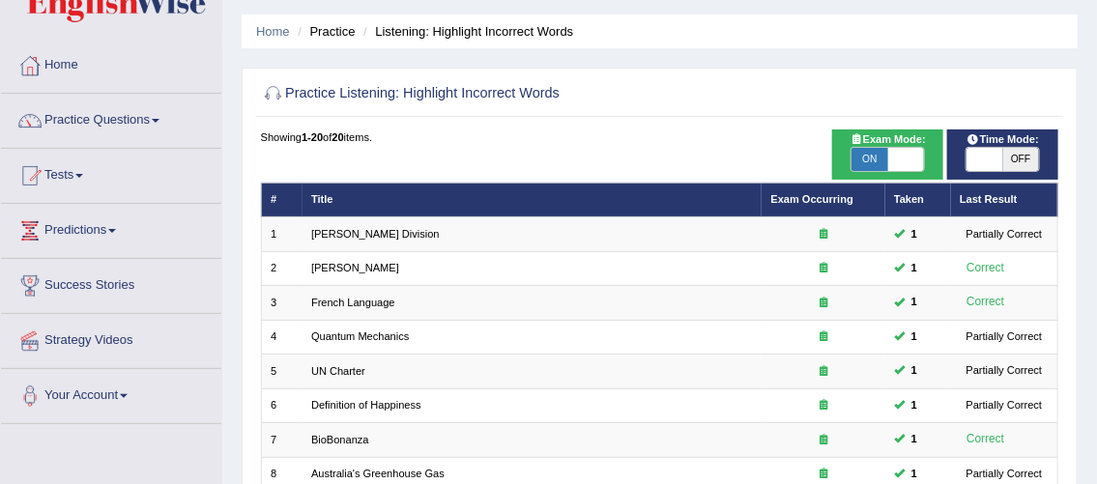
scroll to position [0, 0]
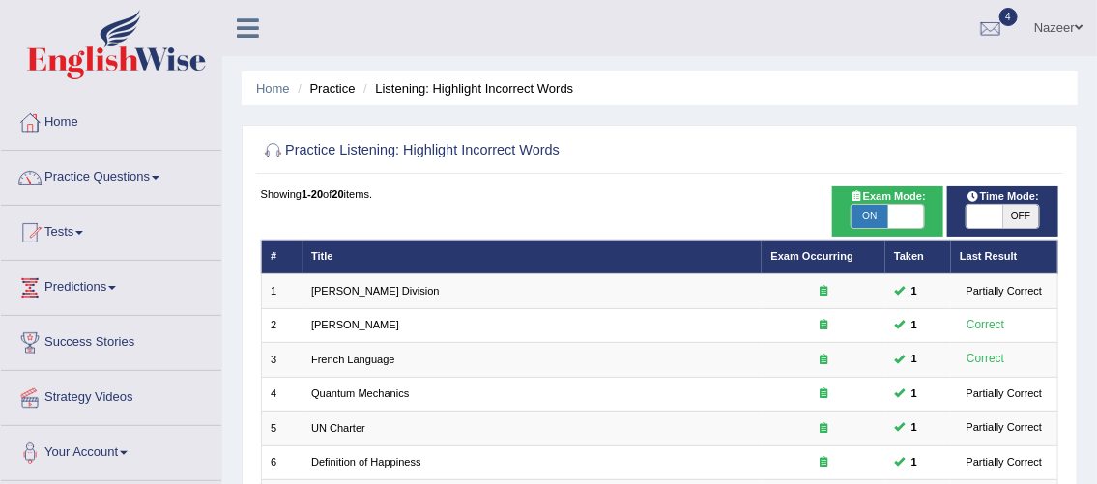
checkbox input "true"
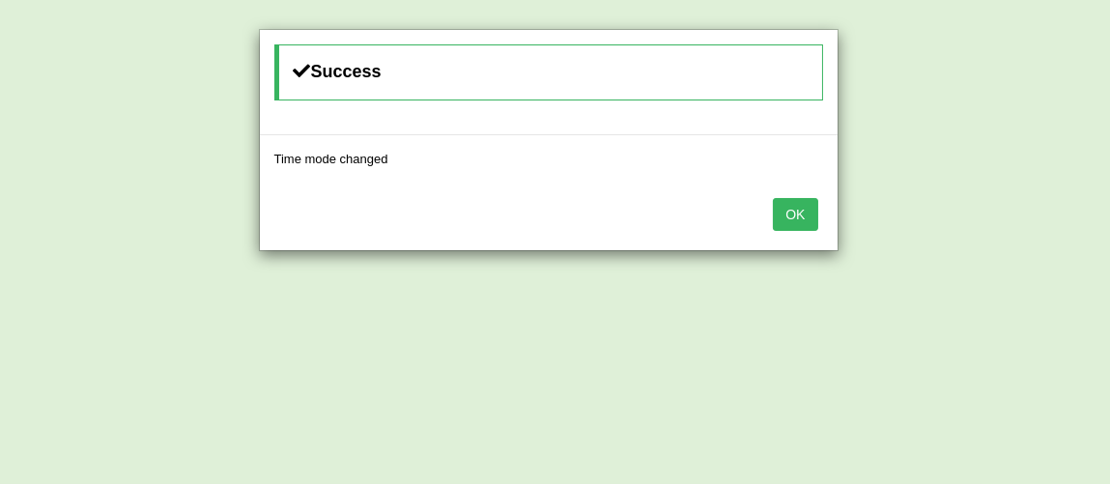
click at [802, 211] on button "OK" at bounding box center [795, 214] width 44 height 33
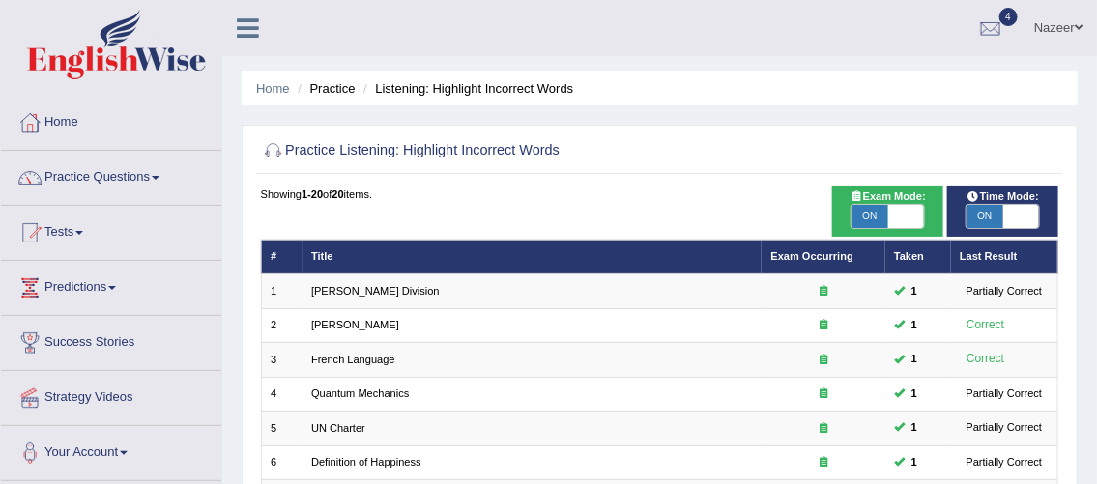
click at [878, 222] on span "ON" at bounding box center [869, 216] width 36 height 23
checkbox input "false"
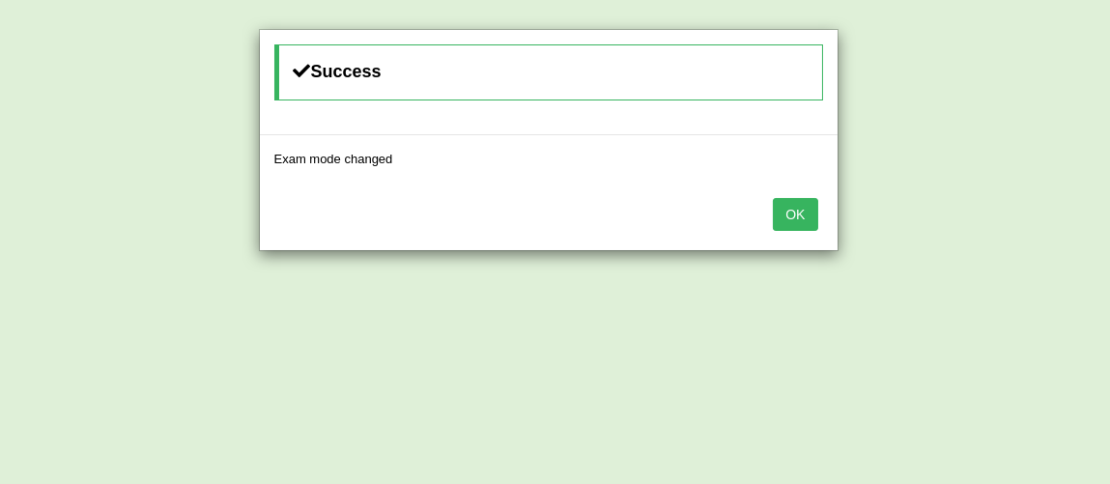
click at [795, 214] on button "OK" at bounding box center [795, 214] width 44 height 33
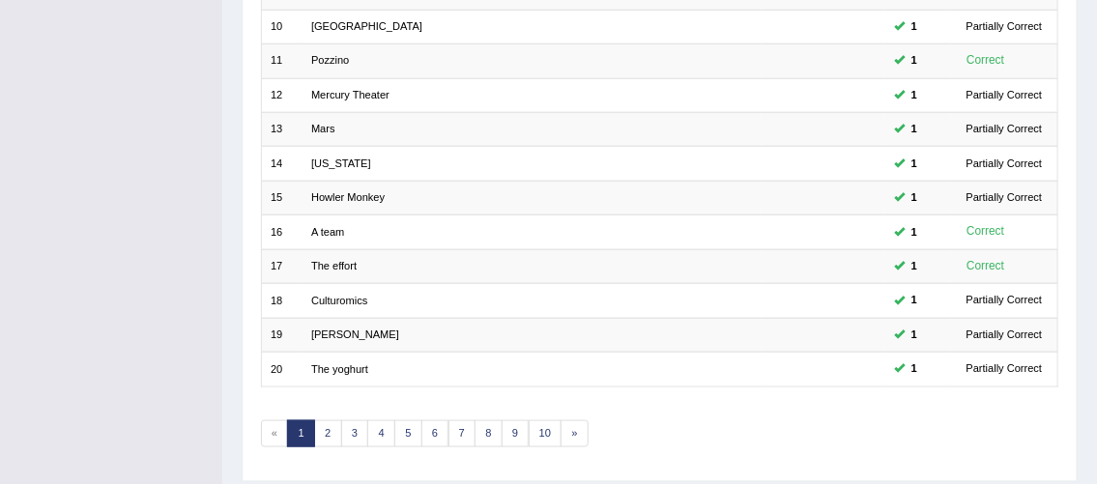
scroll to position [630, 0]
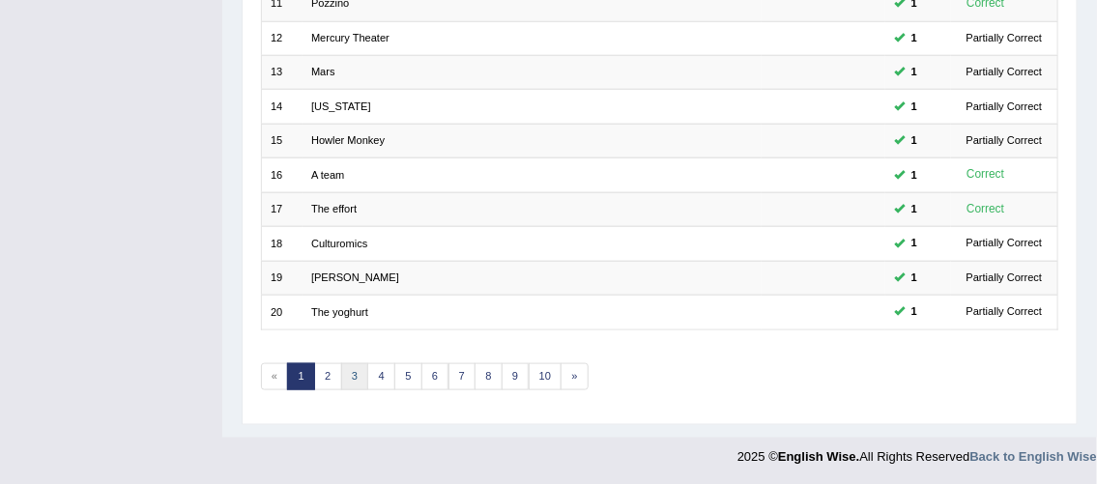
click at [341, 377] on link "3" at bounding box center [355, 376] width 28 height 27
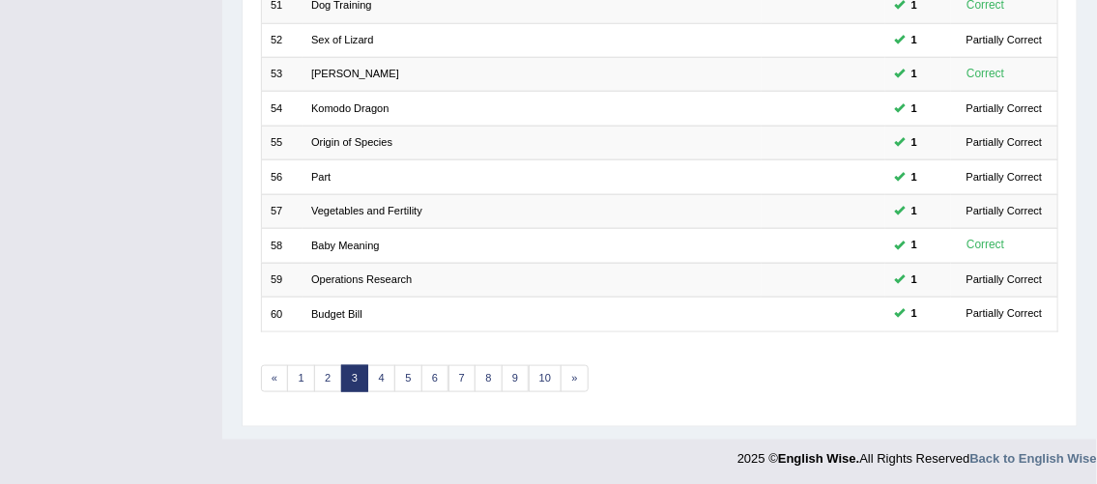
scroll to position [630, 0]
click at [380, 373] on link "4" at bounding box center [381, 376] width 28 height 27
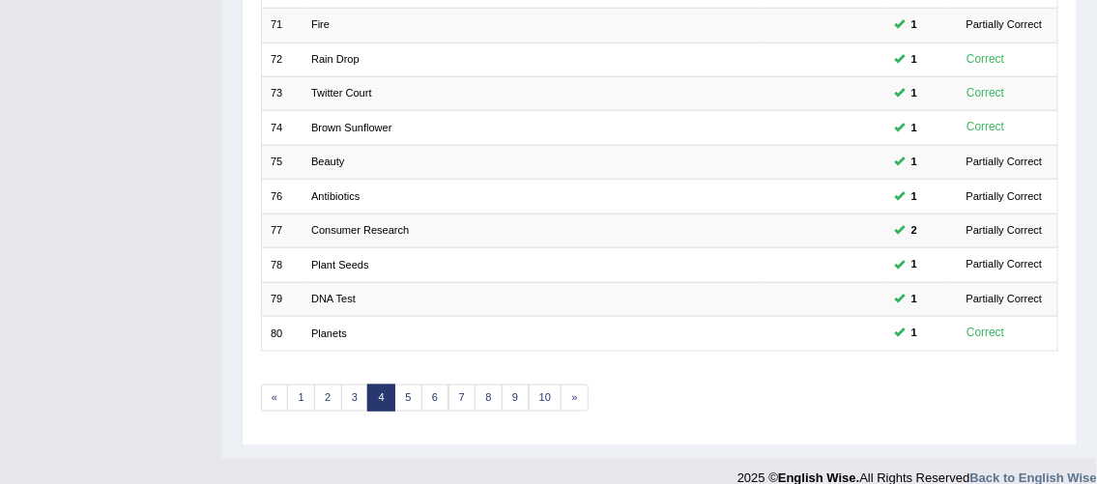
scroll to position [630, 0]
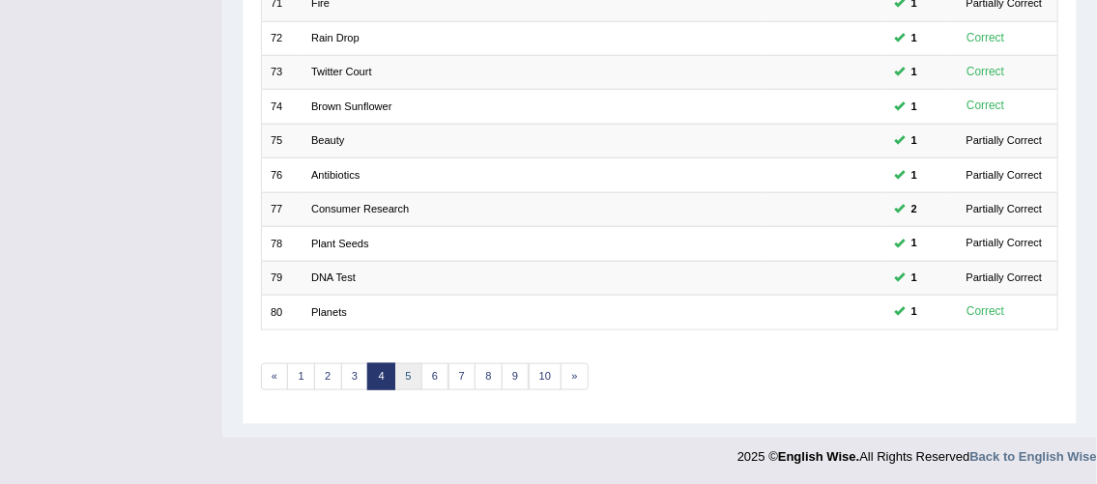
click at [406, 373] on link "5" at bounding box center [408, 376] width 28 height 27
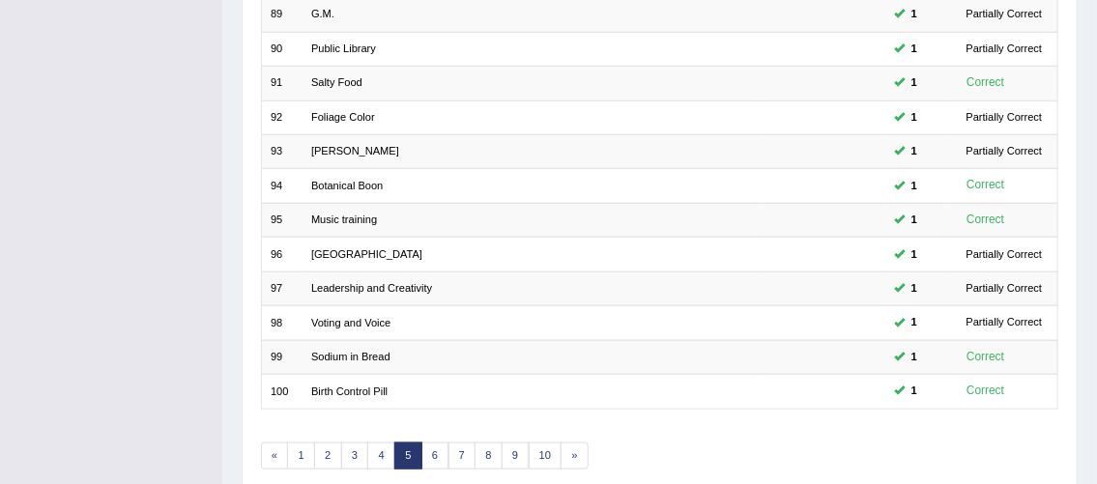
scroll to position [630, 0]
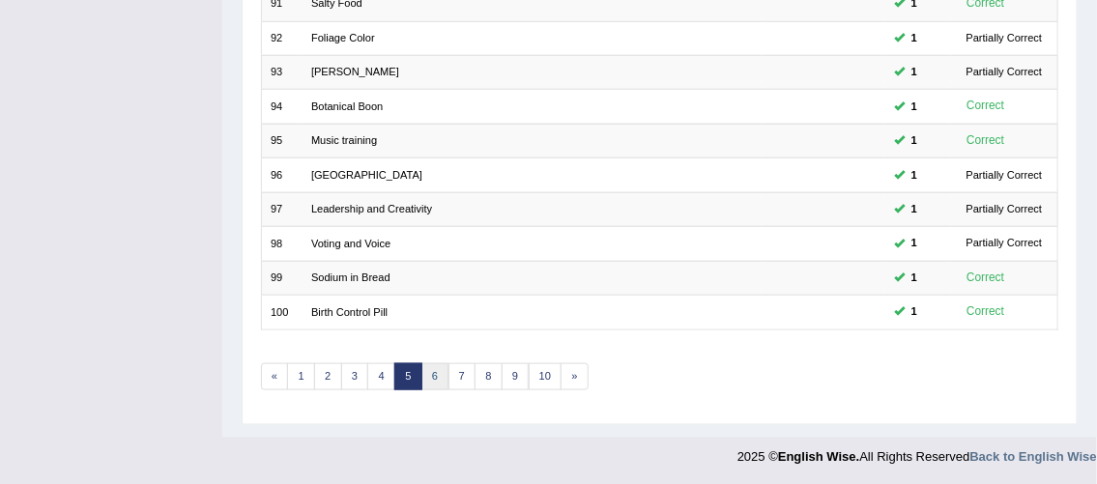
click at [434, 372] on link "6" at bounding box center [435, 376] width 28 height 27
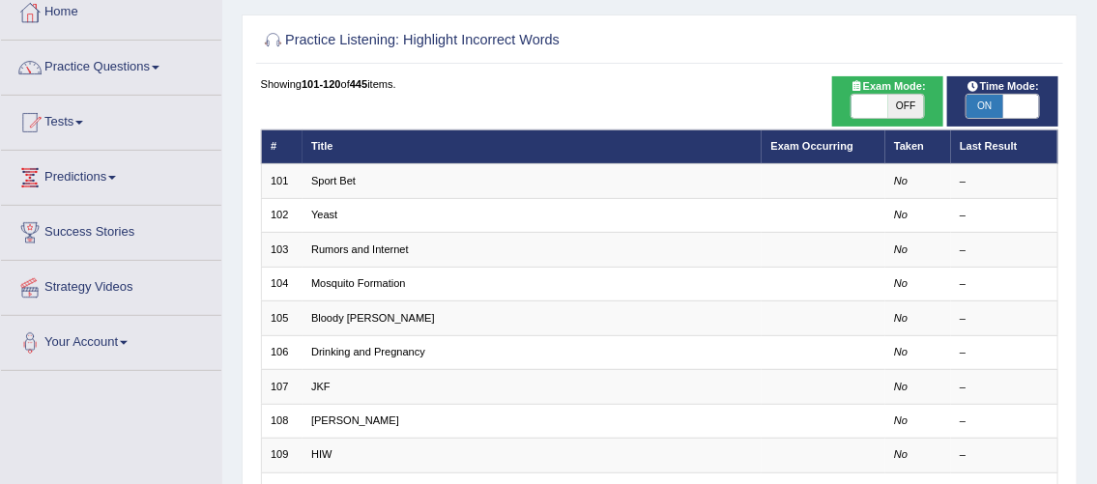
scroll to position [111, 0]
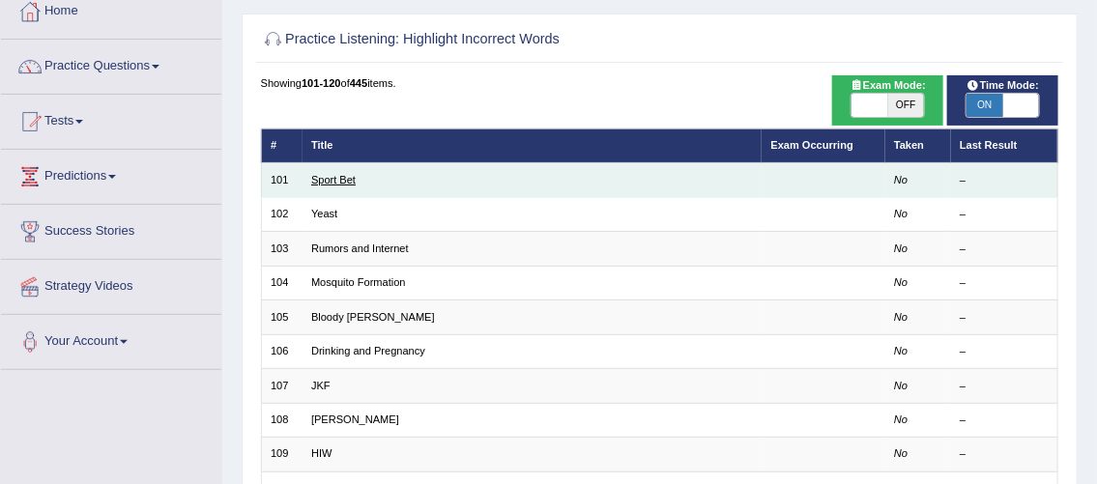
click at [351, 184] on link "Sport Bet" at bounding box center [333, 180] width 44 height 12
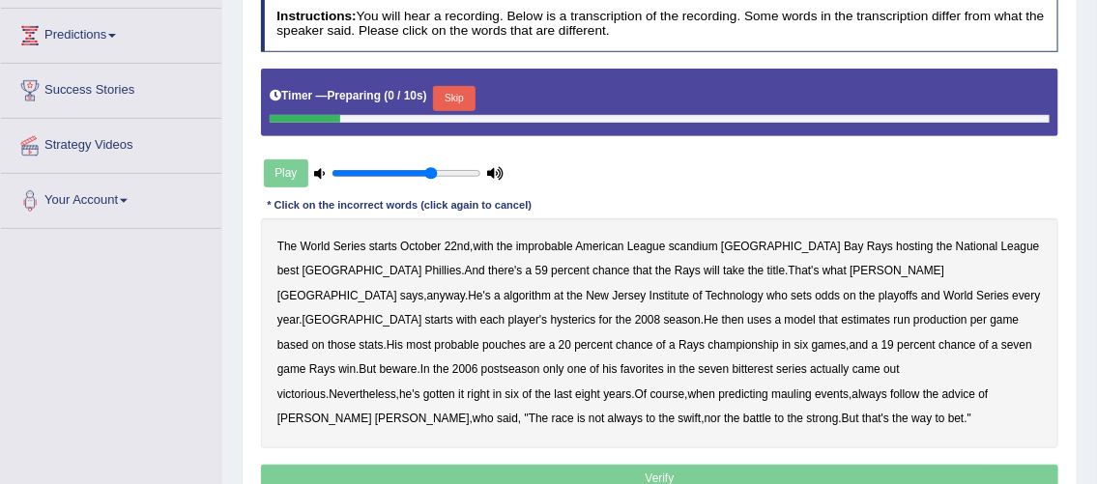
scroll to position [257, 0]
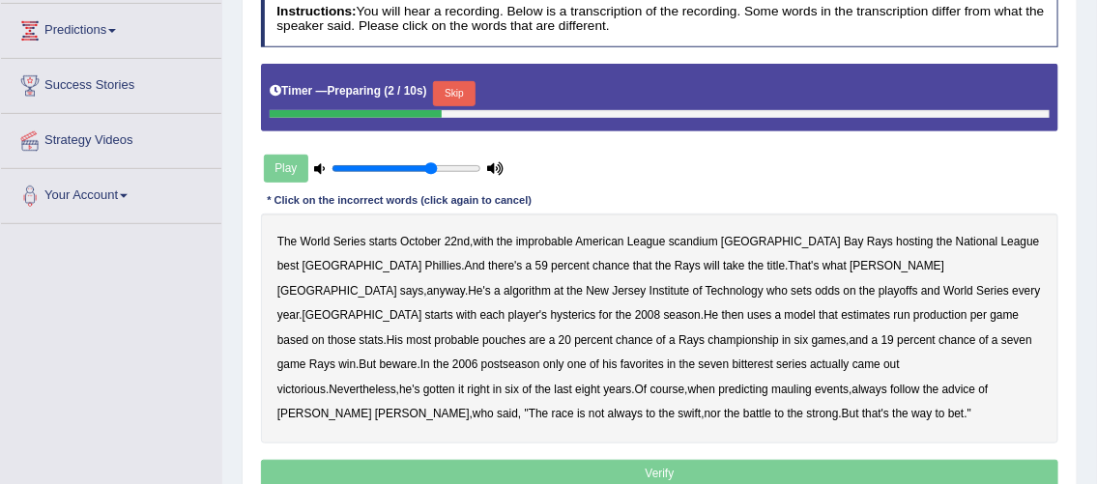
click at [699, 357] on b "seven" at bounding box center [714, 364] width 31 height 14
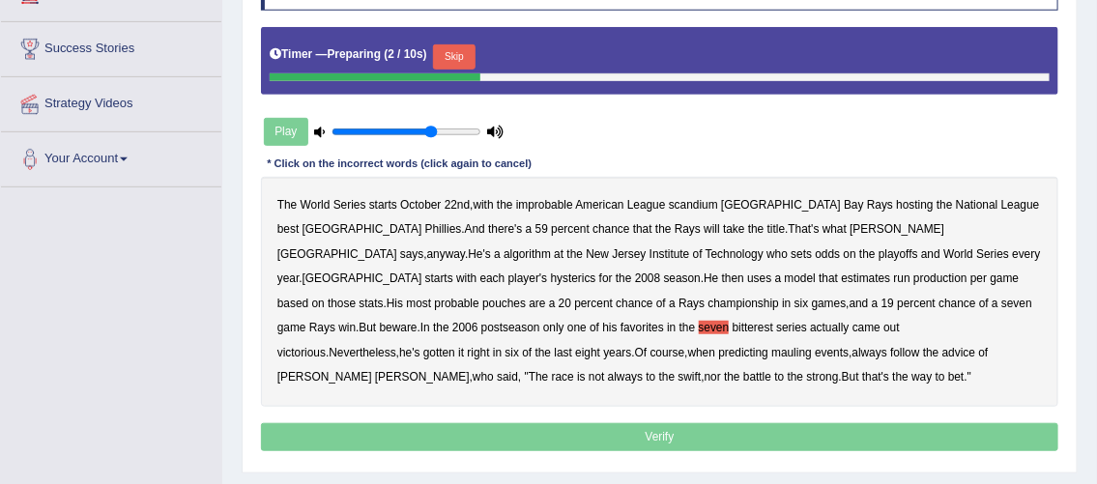
scroll to position [384, 0]
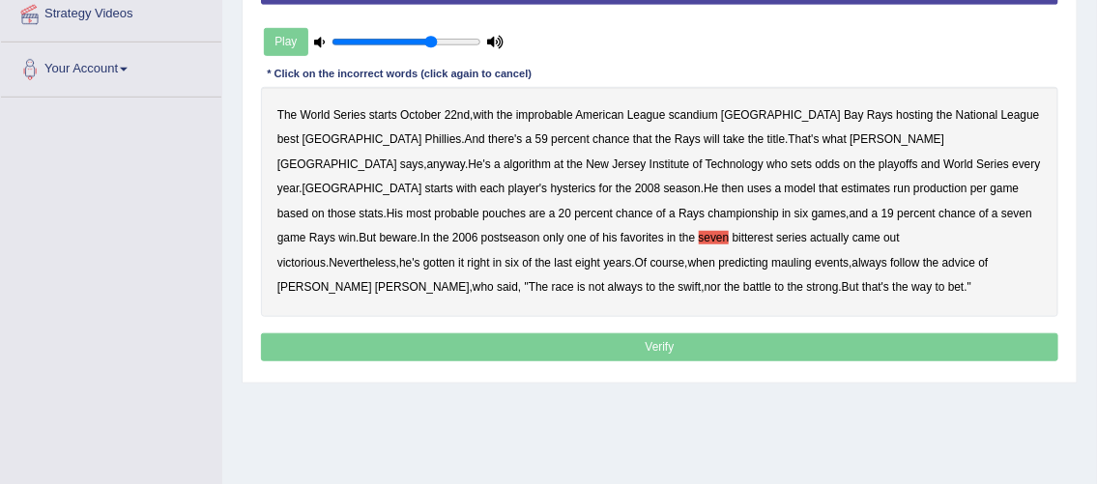
click at [699, 236] on b "seven" at bounding box center [714, 238] width 31 height 14
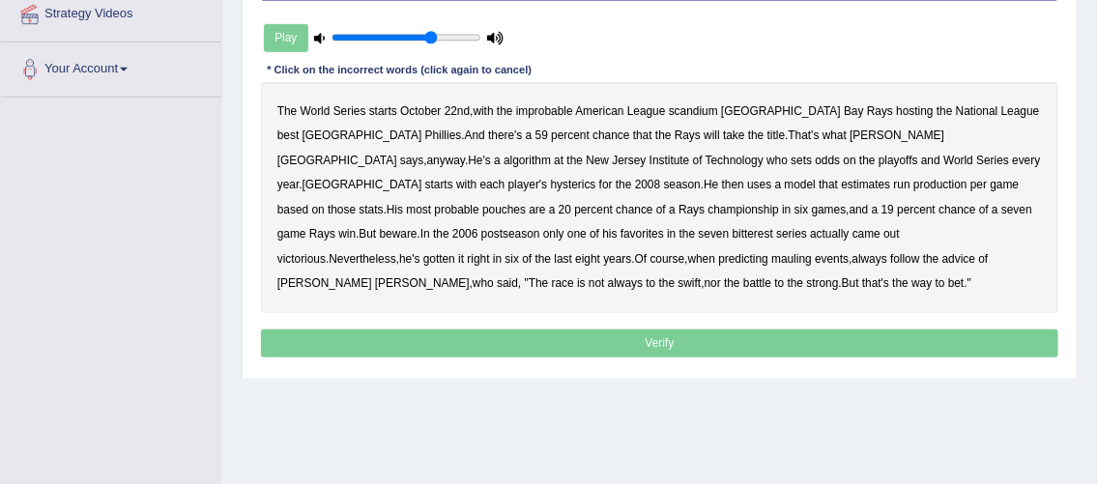
click at [699, 107] on b "scandium" at bounding box center [693, 111] width 49 height 14
click at [551, 154] on b "algorithm" at bounding box center [526, 161] width 47 height 14
click at [596, 178] on b "hysterics" at bounding box center [573, 185] width 45 height 14
click at [526, 203] on b "pouches" at bounding box center [503, 210] width 43 height 14
click at [348, 225] on div "The World Series starts October 22nd , with the improbable American League scan…" at bounding box center [660, 197] width 798 height 230
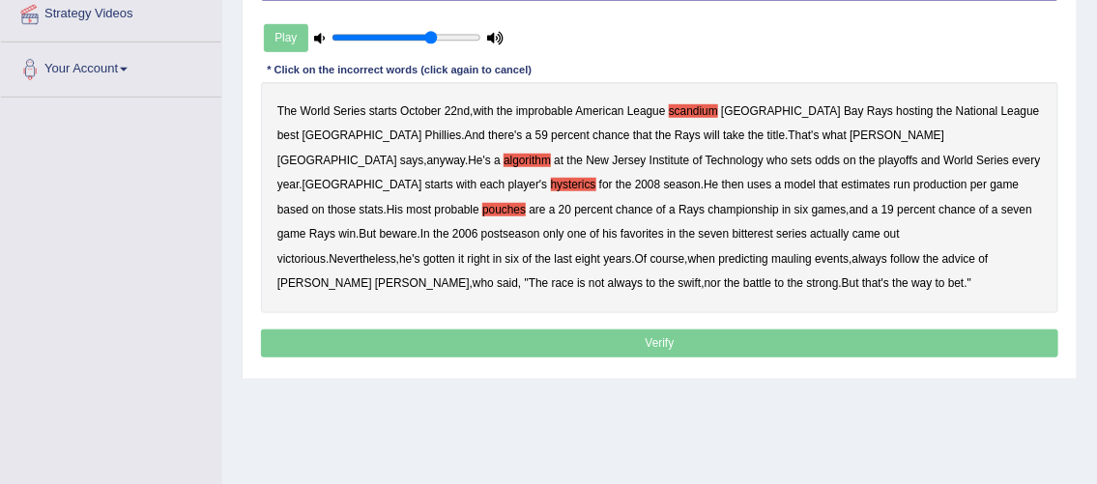
click at [732, 236] on b "bitterest" at bounding box center [752, 234] width 41 height 14
click at [771, 252] on b "mauling" at bounding box center [791, 259] width 41 height 14
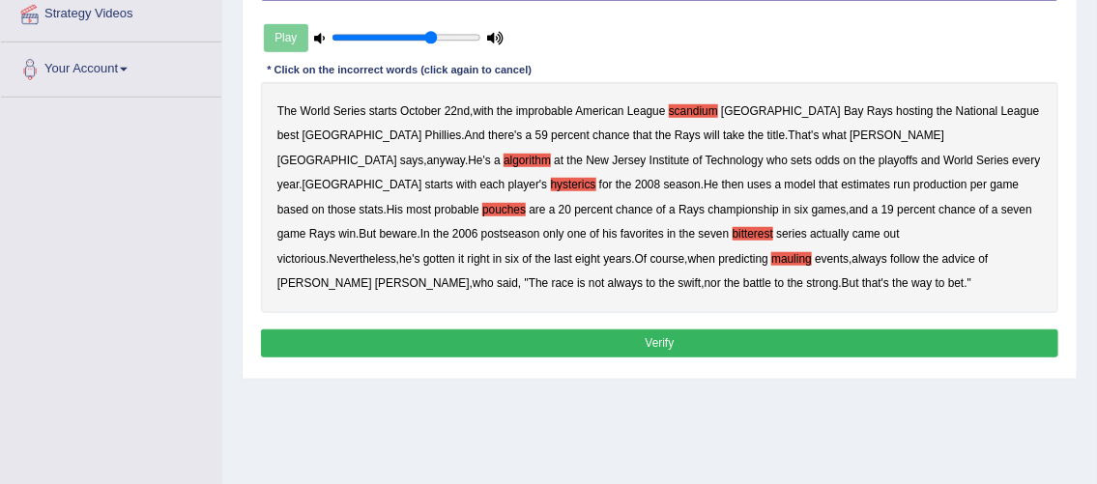
click at [457, 334] on button "Verify" at bounding box center [660, 343] width 798 height 28
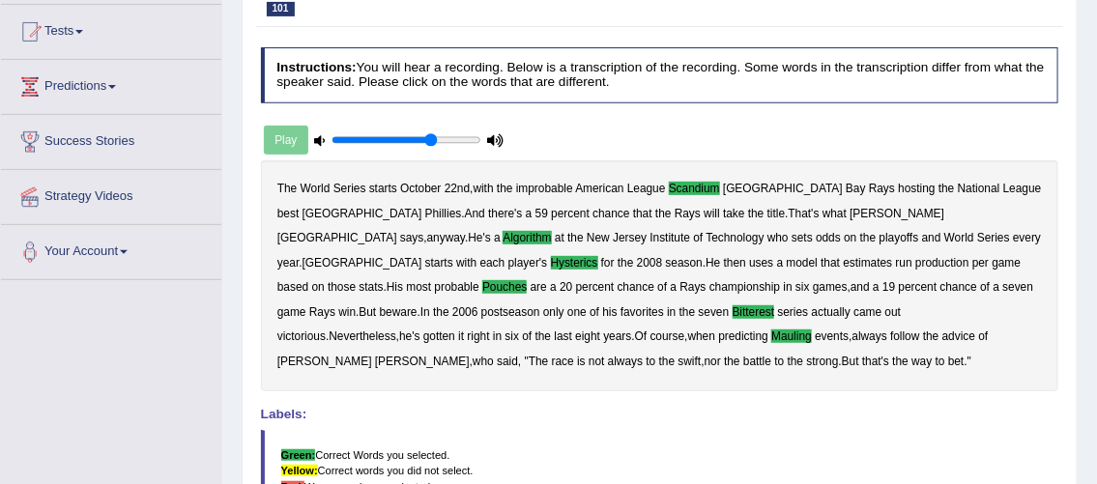
scroll to position [134, 0]
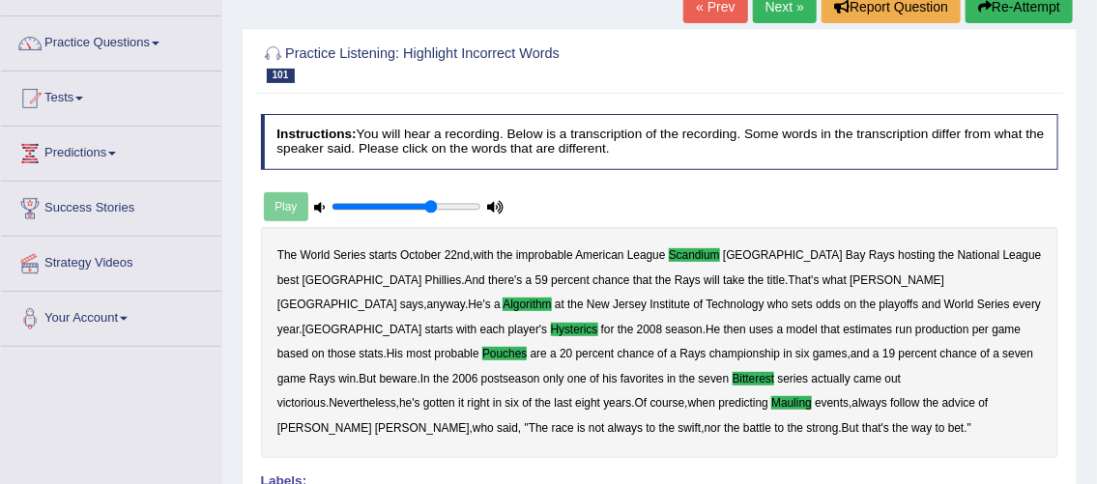
click at [768, 7] on link "Next »" at bounding box center [785, 6] width 64 height 33
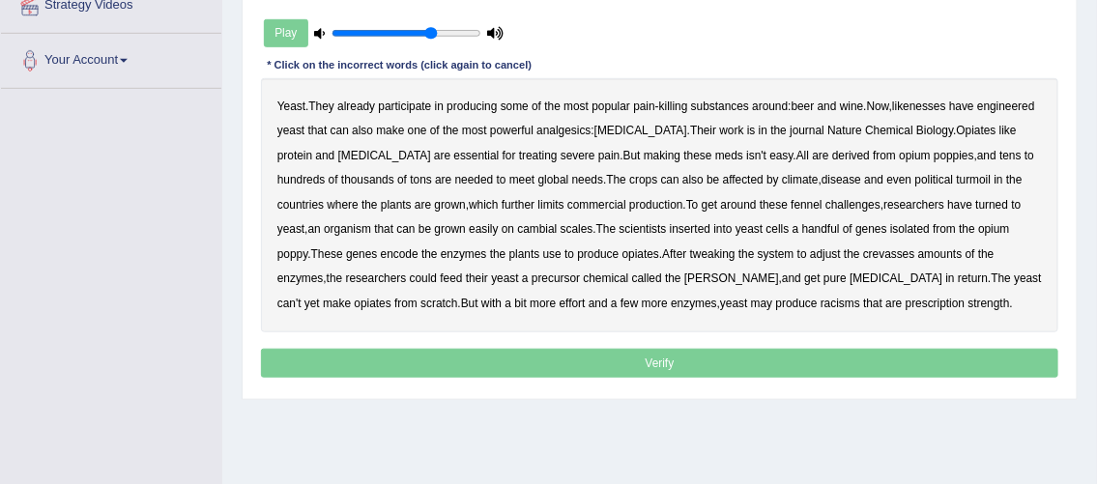
scroll to position [393, 0]
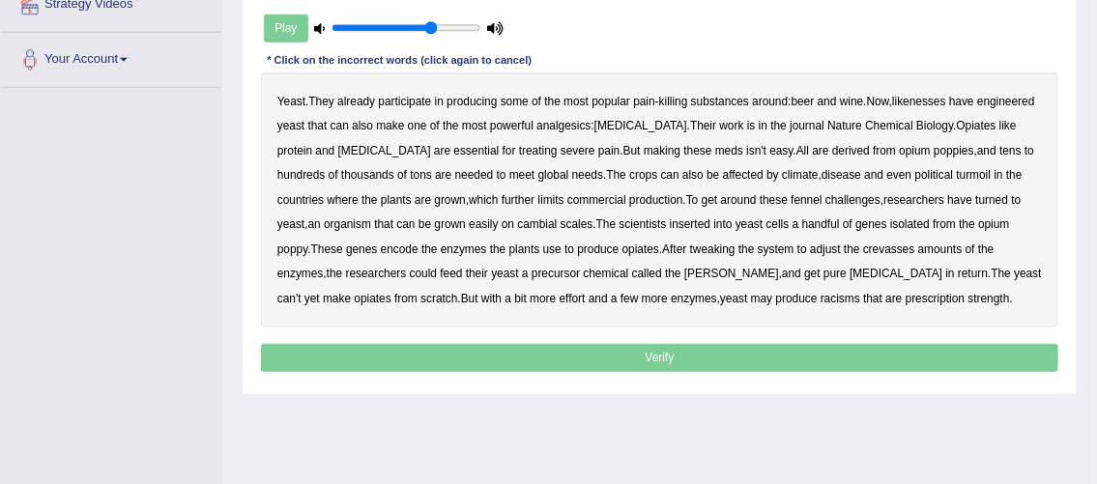
click at [936, 103] on b "likenesses" at bounding box center [919, 102] width 54 height 14
click at [790, 199] on b "fennel" at bounding box center [805, 200] width 31 height 14
click at [517, 224] on b "cambial" at bounding box center [537, 224] width 40 height 14
click at [863, 249] on b "crevasses" at bounding box center [889, 250] width 52 height 14
click at [820, 293] on b "racisms" at bounding box center [840, 299] width 40 height 14
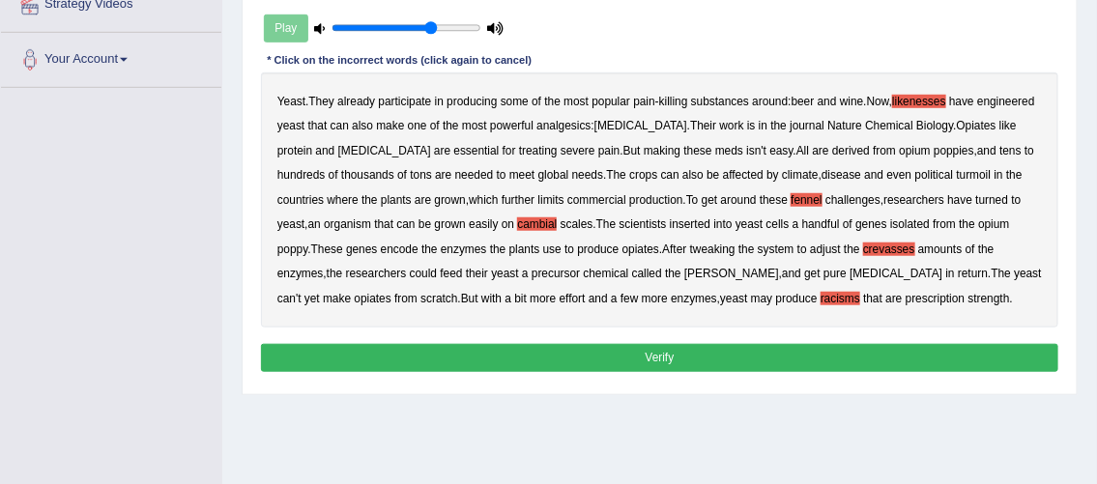
click at [673, 357] on button "Verify" at bounding box center [660, 358] width 798 height 28
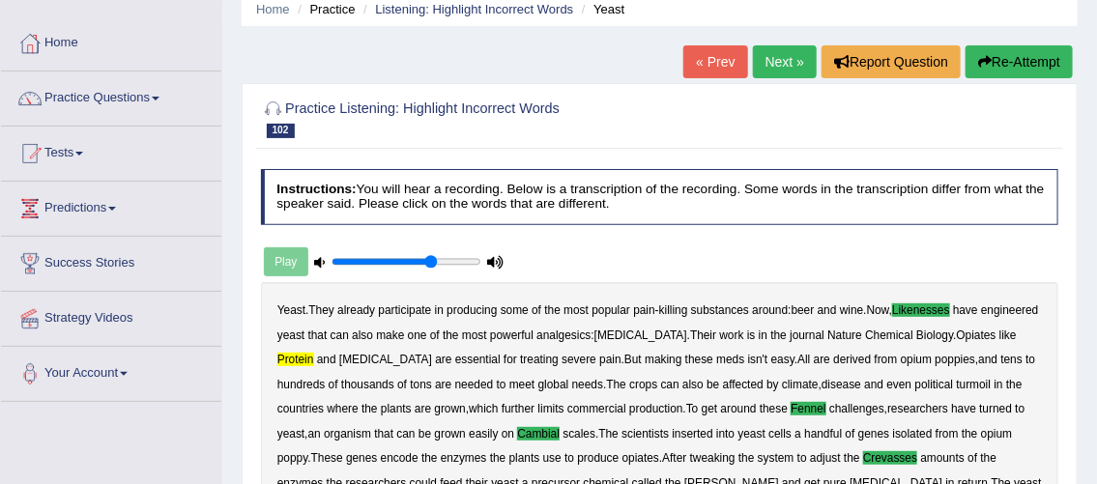
scroll to position [69, 0]
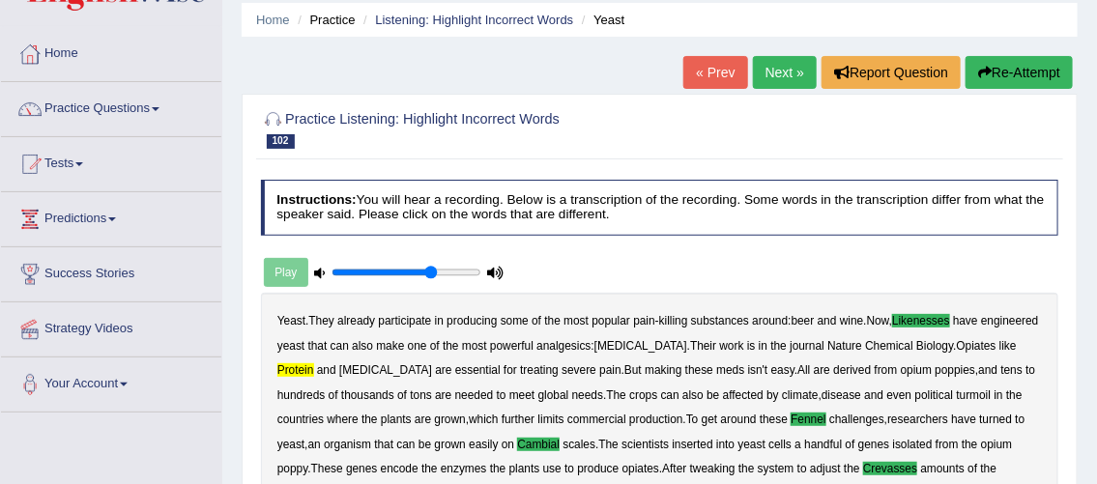
click at [787, 80] on link "Next »" at bounding box center [785, 72] width 64 height 33
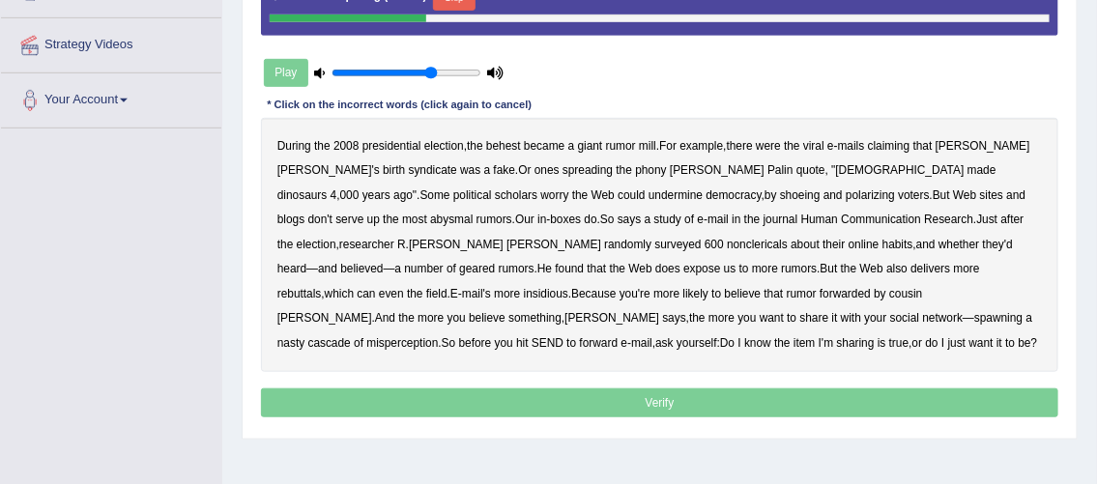
scroll to position [360, 0]
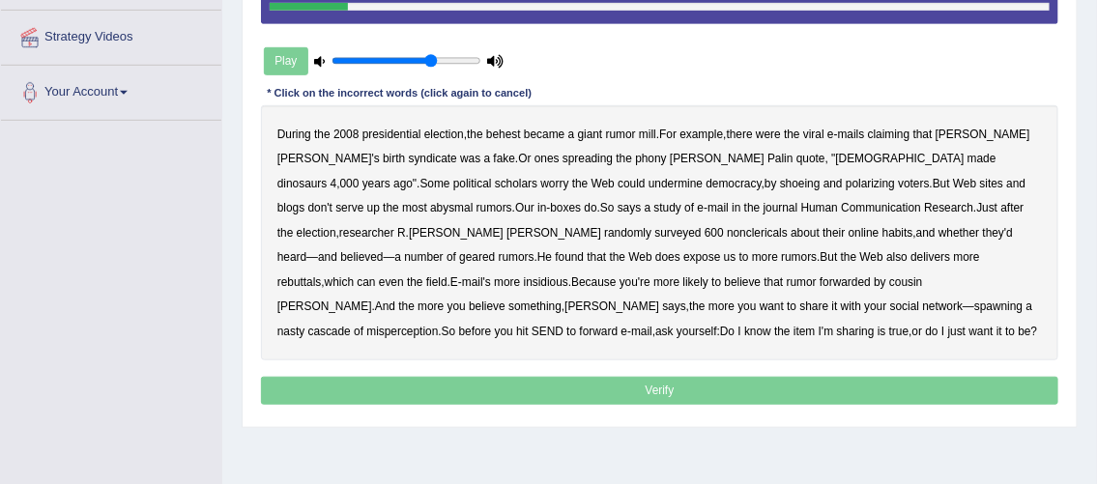
click at [504, 130] on b "behest" at bounding box center [503, 135] width 35 height 14
click at [409, 153] on b "syndicate" at bounding box center [433, 159] width 48 height 14
click at [780, 180] on b "shoeing" at bounding box center [800, 184] width 41 height 14
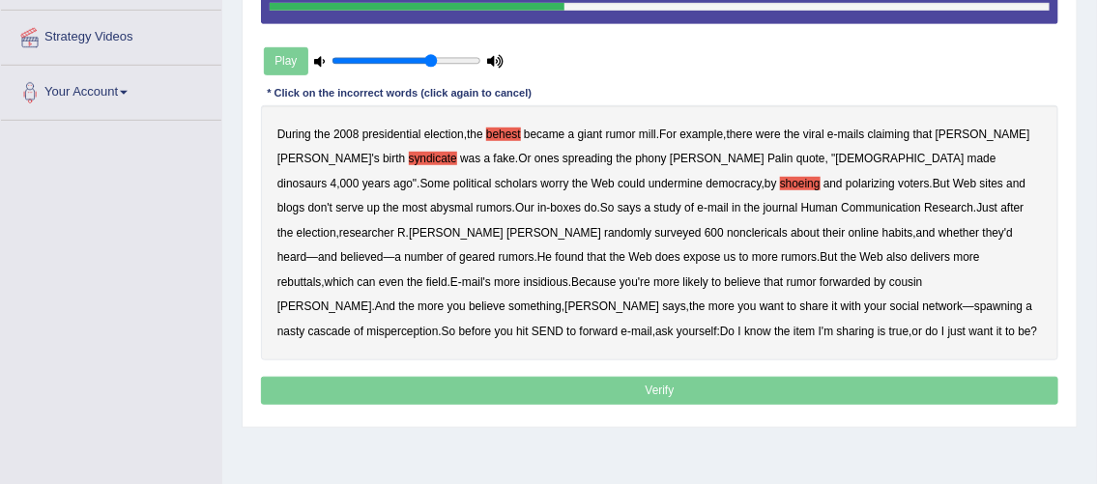
click at [472, 201] on b "abysmal" at bounding box center [451, 208] width 43 height 14
click at [727, 229] on b "nonclericals" at bounding box center [757, 233] width 61 height 14
click at [495, 250] on b "geared" at bounding box center [477, 257] width 36 height 14
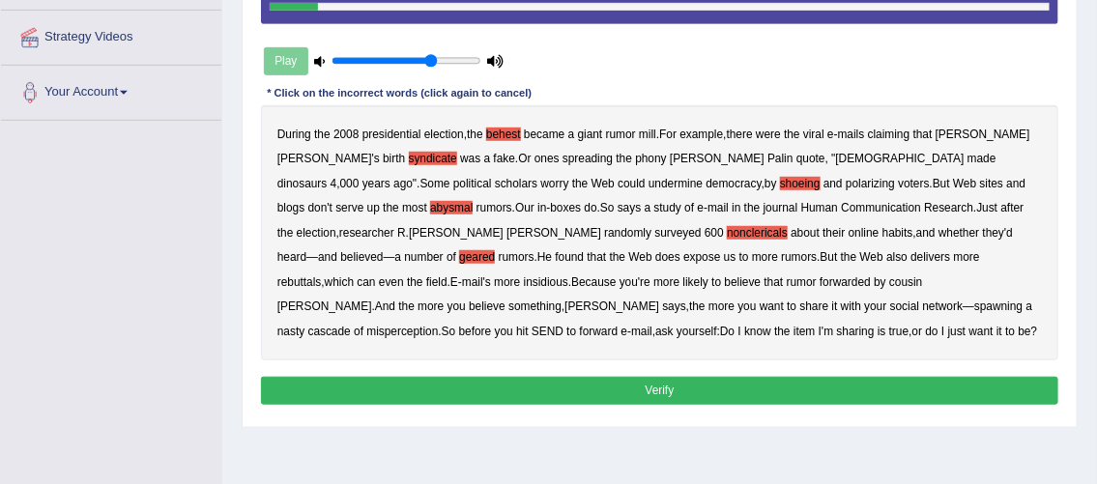
click at [495, 385] on button "Verify" at bounding box center [660, 391] width 798 height 28
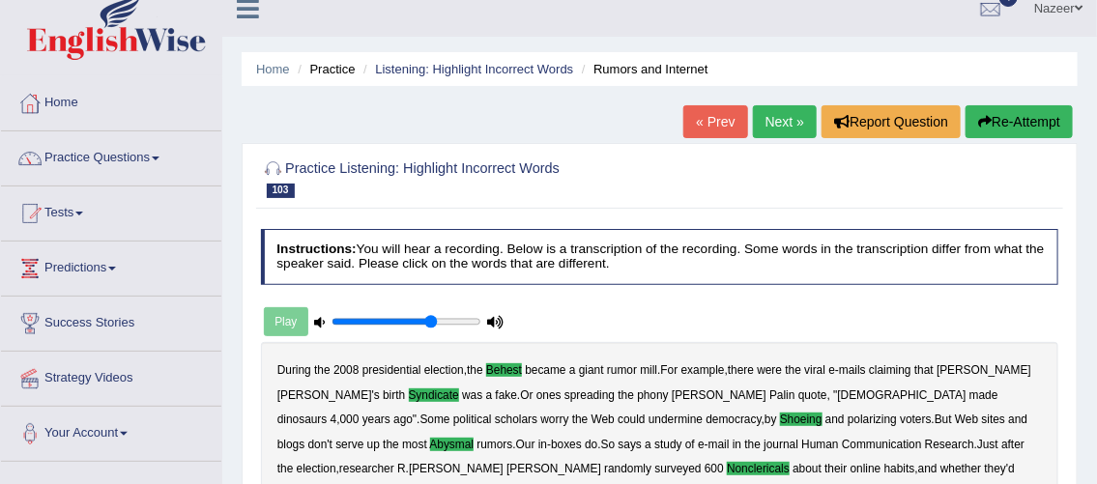
scroll to position [16, 0]
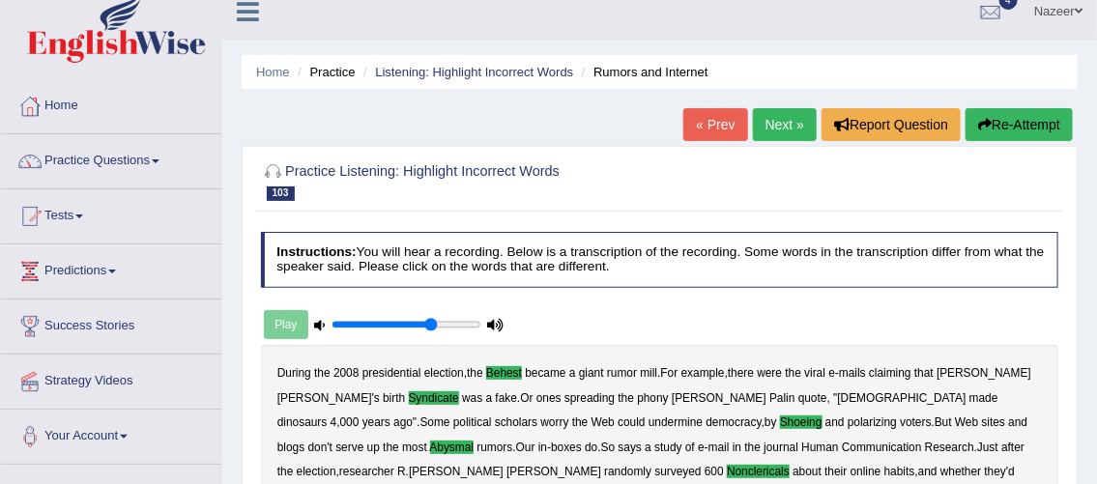
click at [776, 125] on link "Next »" at bounding box center [785, 124] width 64 height 33
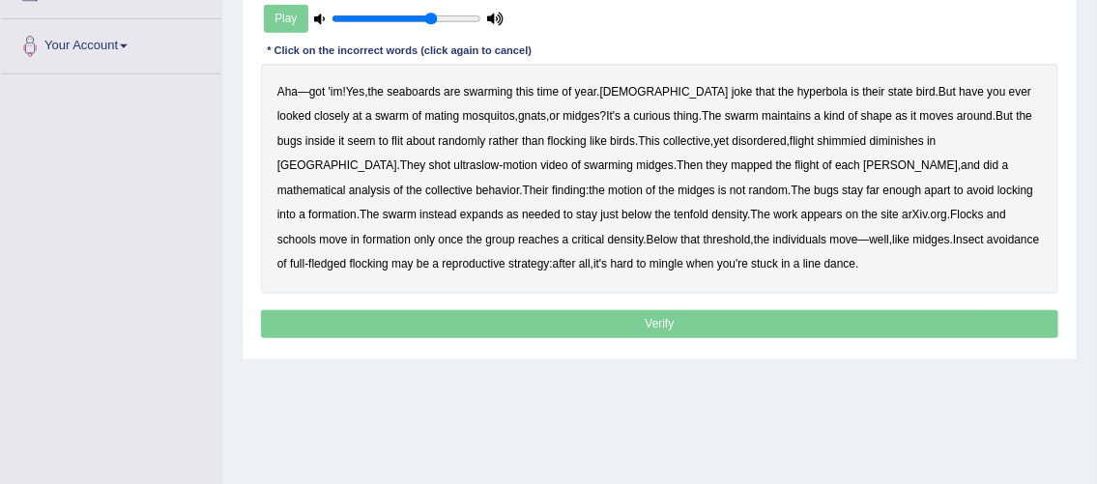
scroll to position [410, 0]
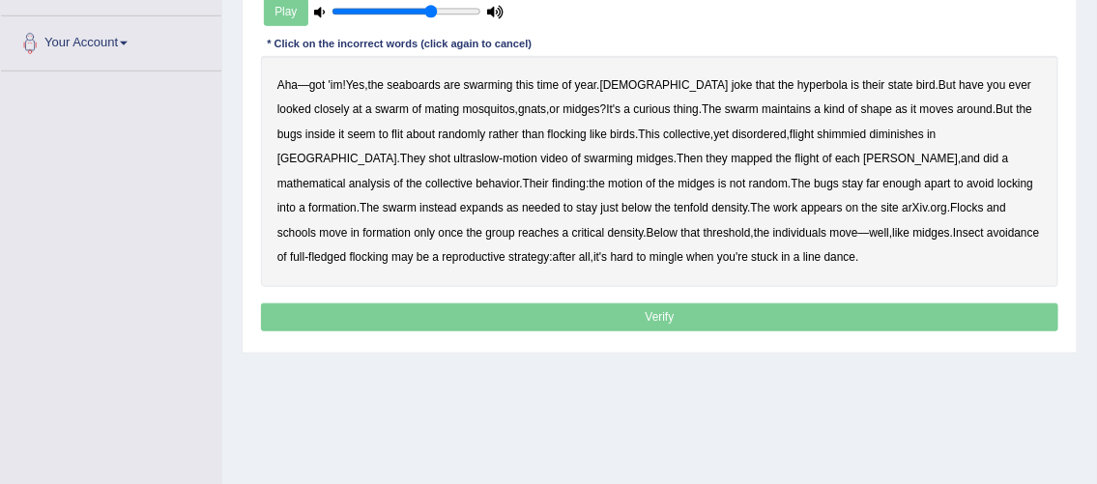
click at [424, 82] on b "seaboards" at bounding box center [413, 85] width 54 height 14
click at [797, 85] on b "hyperbola" at bounding box center [822, 85] width 50 height 14
click at [870, 132] on b "diminishes" at bounding box center [897, 135] width 54 height 14
click at [674, 205] on b "tenfold" at bounding box center [691, 208] width 35 height 14
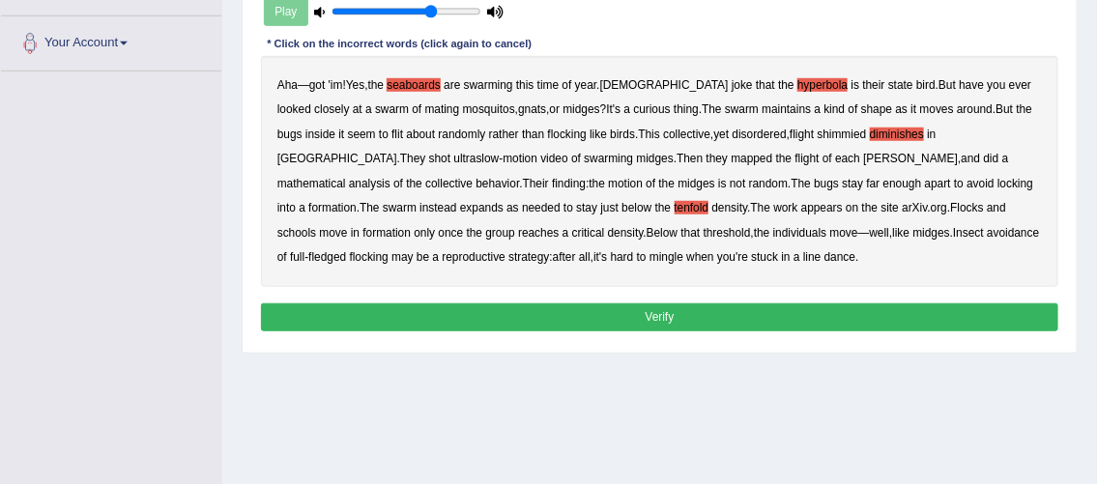
click at [478, 313] on button "Verify" at bounding box center [660, 317] width 798 height 28
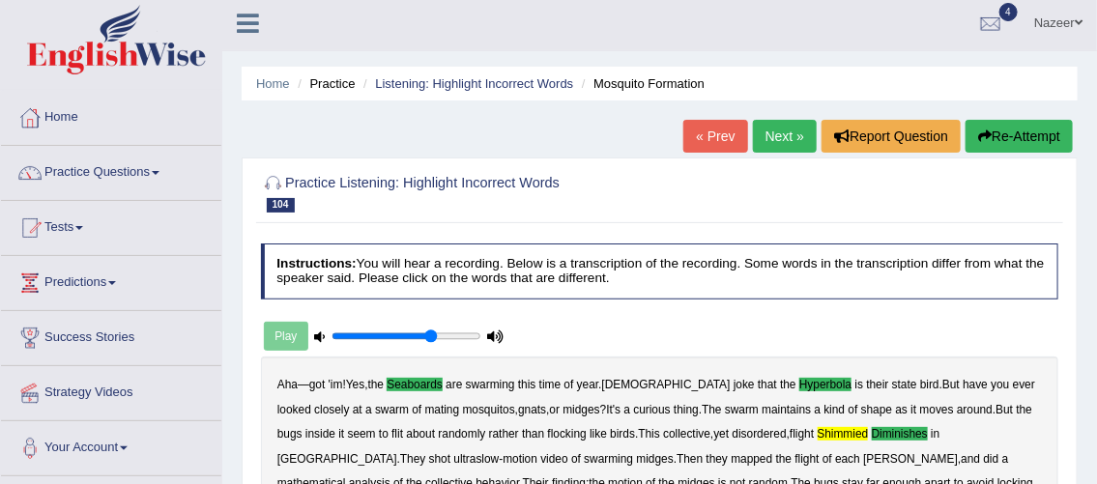
scroll to position [4, 0]
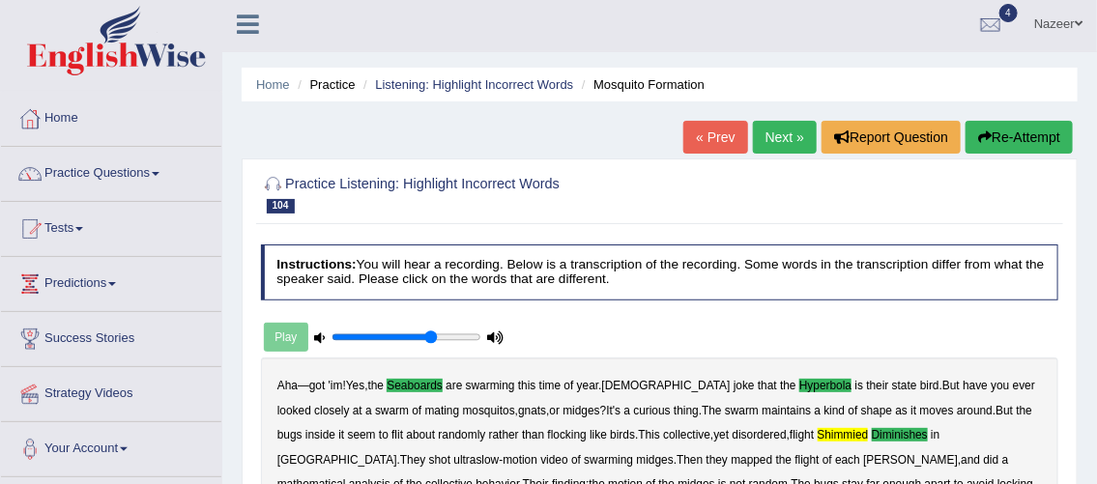
click at [767, 139] on link "Next »" at bounding box center [785, 137] width 64 height 33
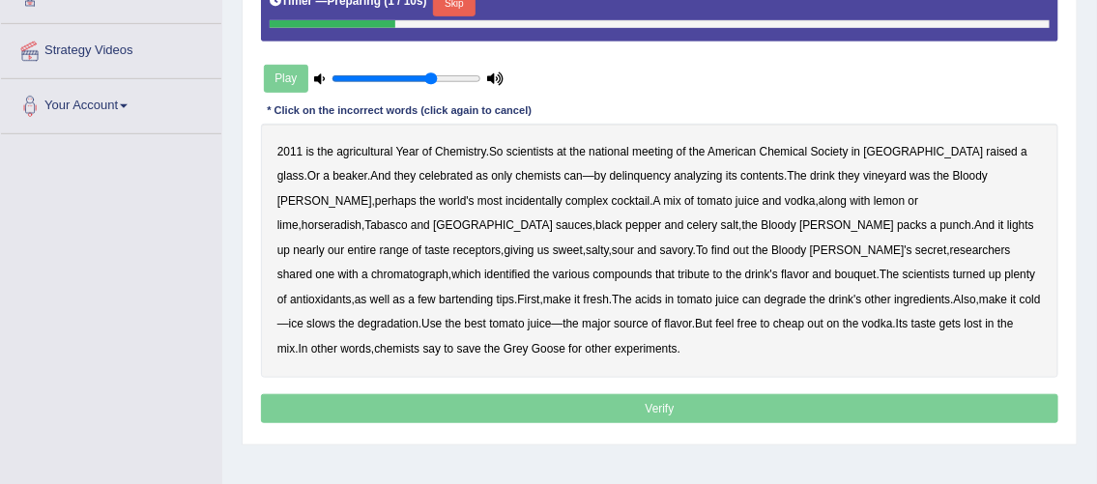
scroll to position [348, 0]
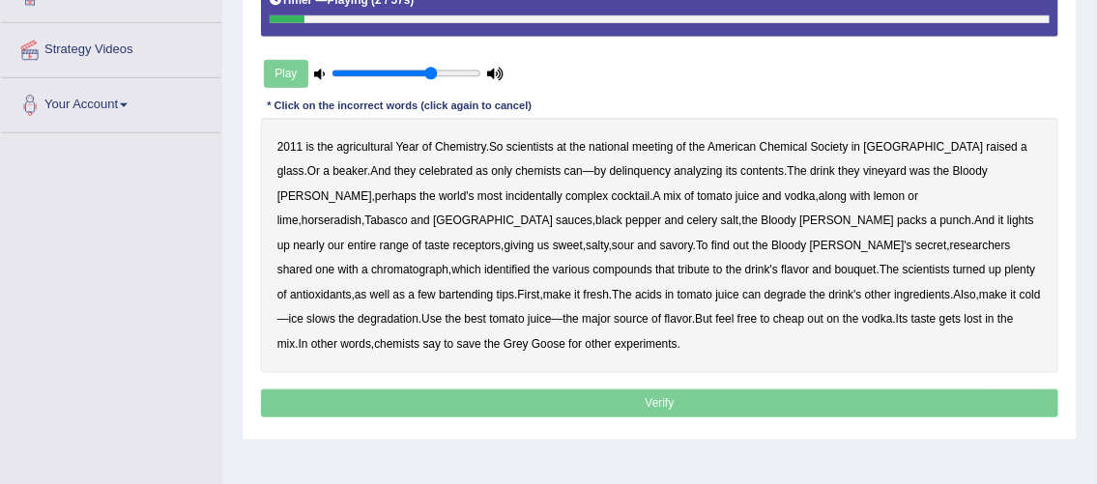
click at [367, 145] on b "agricultural" at bounding box center [364, 147] width 56 height 14
click at [610, 164] on b "delinquency" at bounding box center [640, 171] width 61 height 14
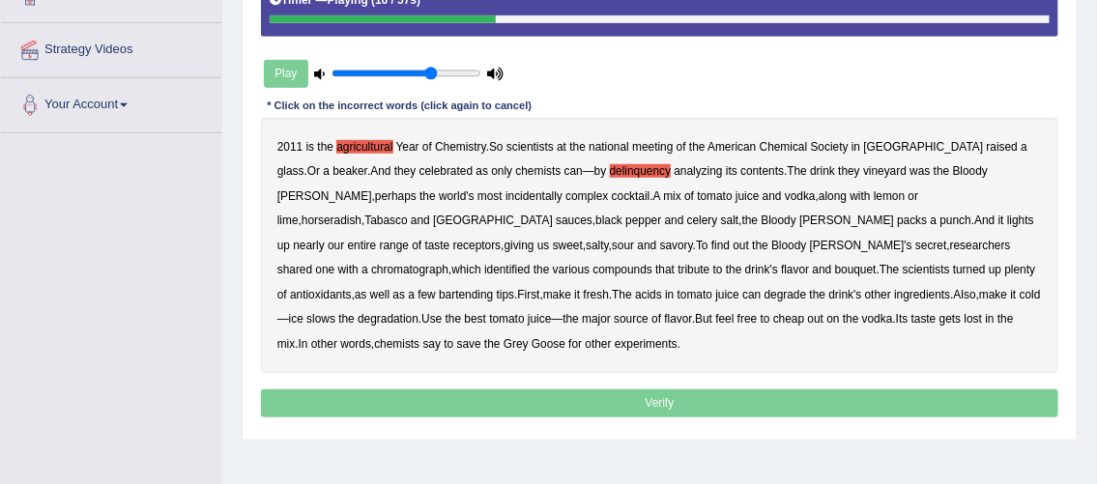
click at [863, 170] on b "vineyard" at bounding box center [884, 171] width 43 height 14
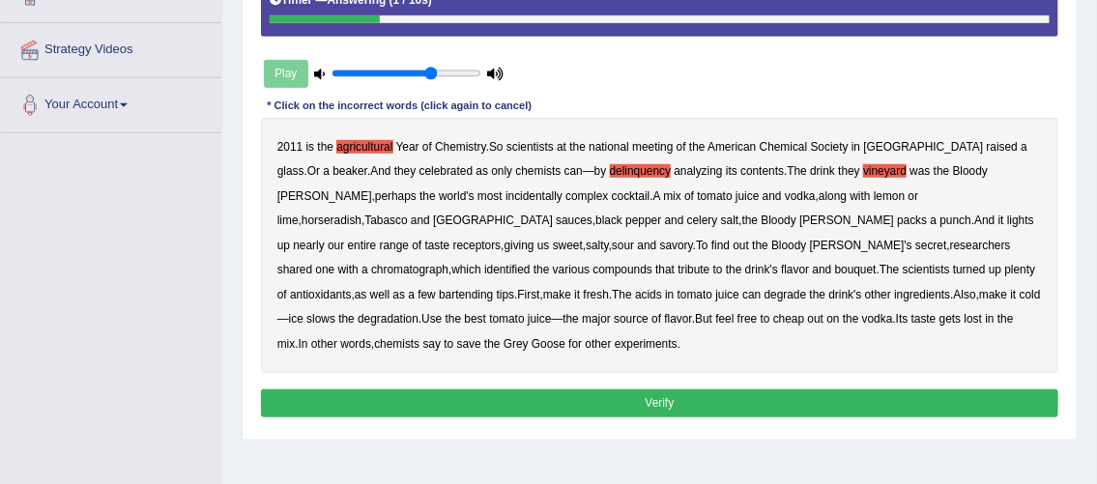
click at [722, 401] on button "Verify" at bounding box center [660, 403] width 798 height 28
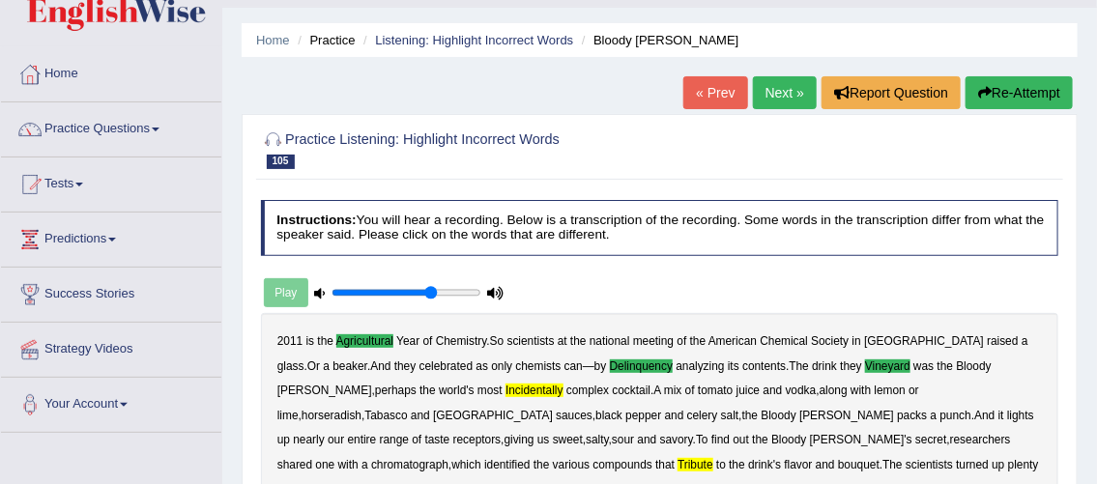
scroll to position [44, 0]
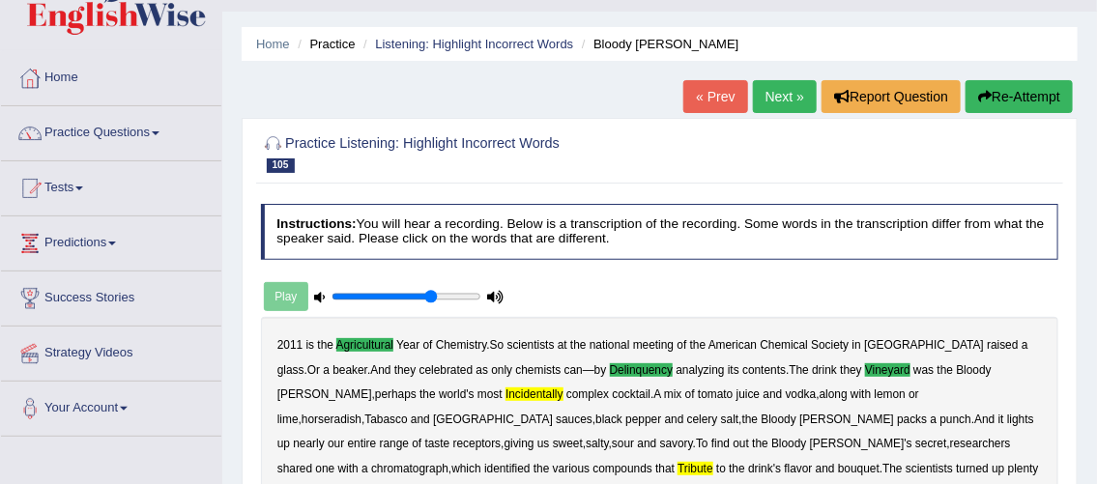
click at [774, 99] on link "Next »" at bounding box center [785, 96] width 64 height 33
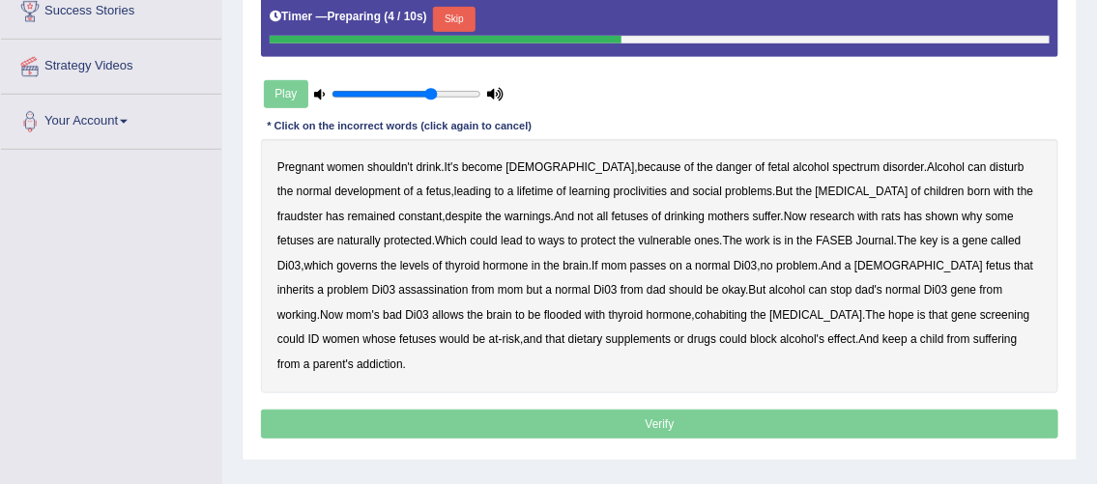
click at [483, 269] on b "hormone" at bounding box center [505, 266] width 45 height 14
click at [483, 260] on b "hormone" at bounding box center [505, 266] width 45 height 14
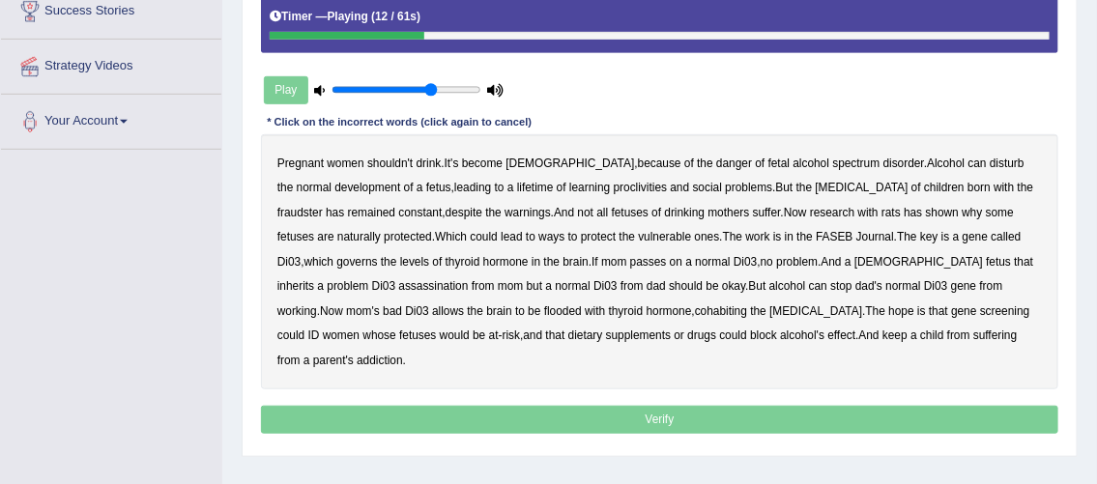
click at [614, 185] on b "proclivities" at bounding box center [641, 188] width 54 height 14
click at [815, 185] on b "[MEDICAL_DATA]" at bounding box center [861, 188] width 93 height 14
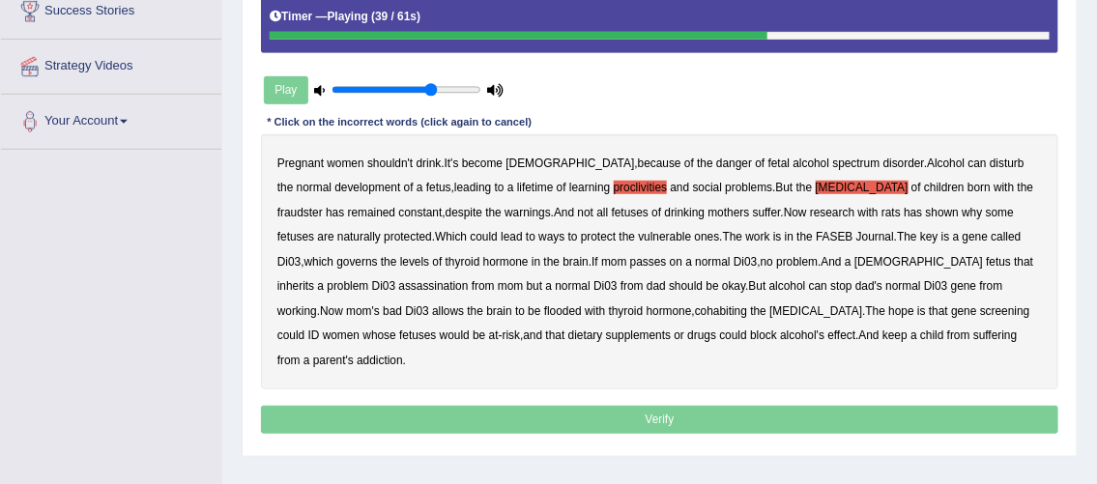
click at [398, 281] on b "assassination" at bounding box center [433, 286] width 70 height 14
click at [695, 307] on b "cohabiting" at bounding box center [721, 311] width 52 height 14
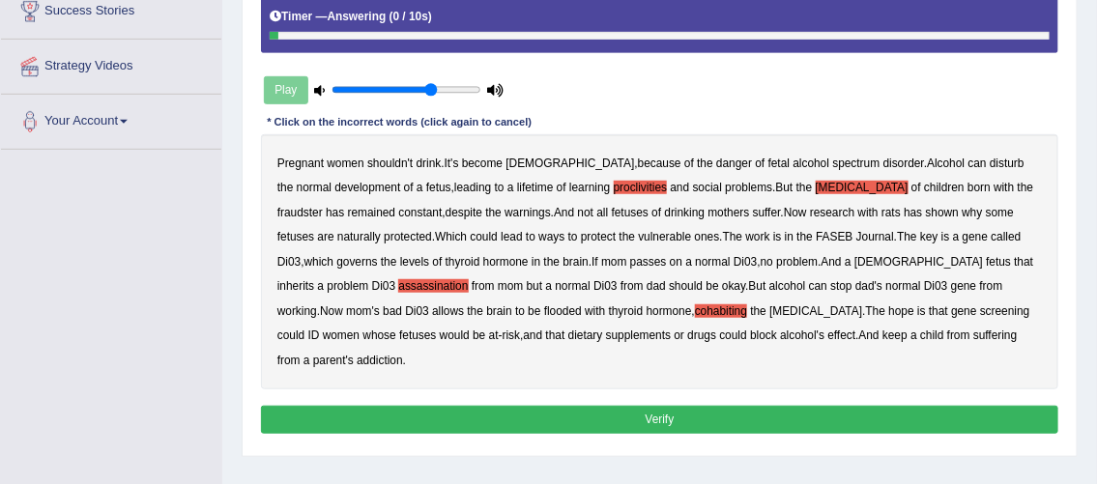
click at [563, 406] on button "Verify" at bounding box center [660, 420] width 798 height 28
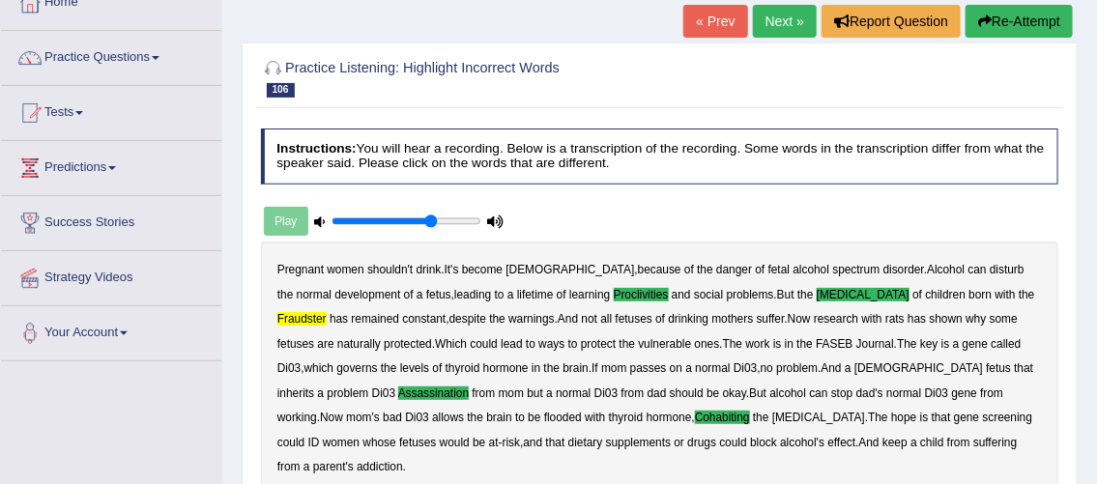
scroll to position [98, 0]
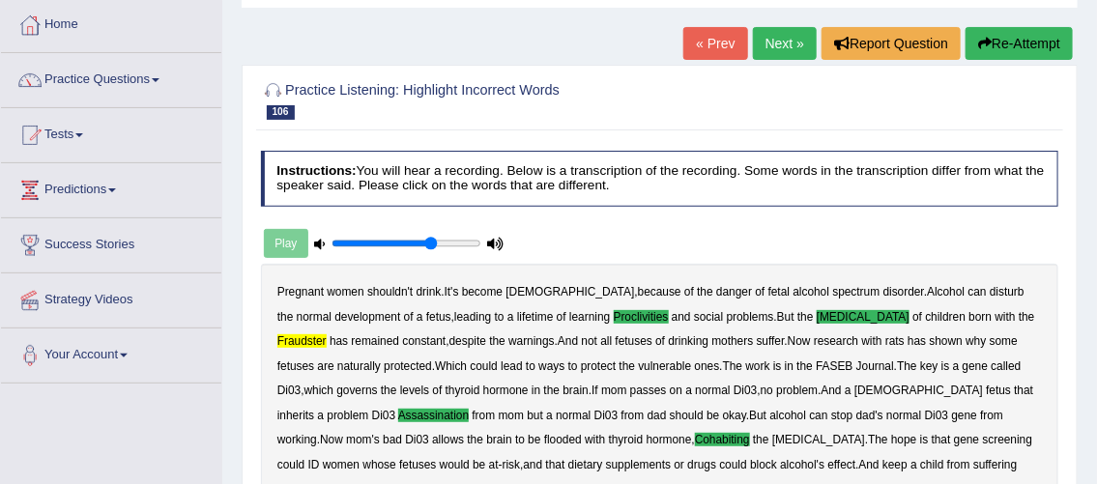
click at [775, 35] on link "Next »" at bounding box center [785, 43] width 64 height 33
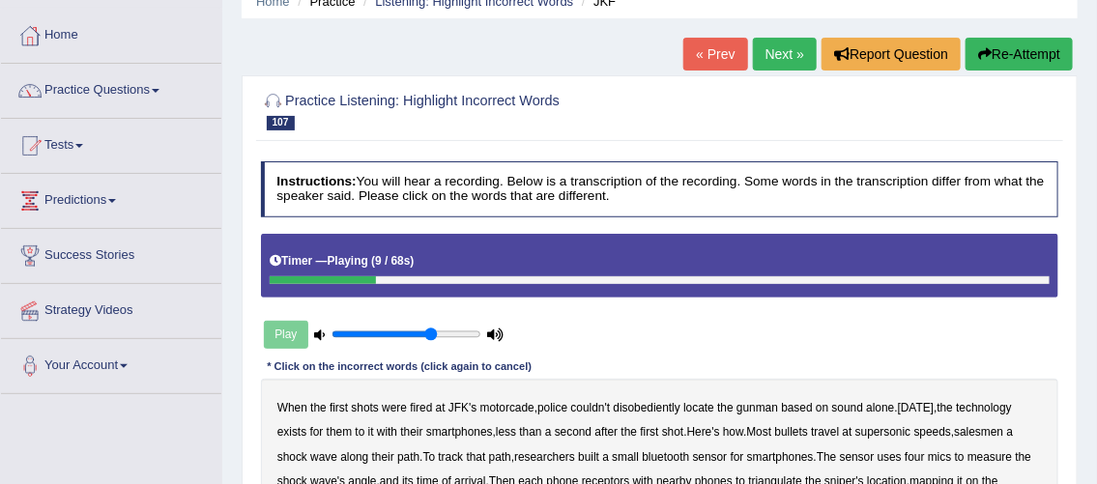
scroll to position [82, 0]
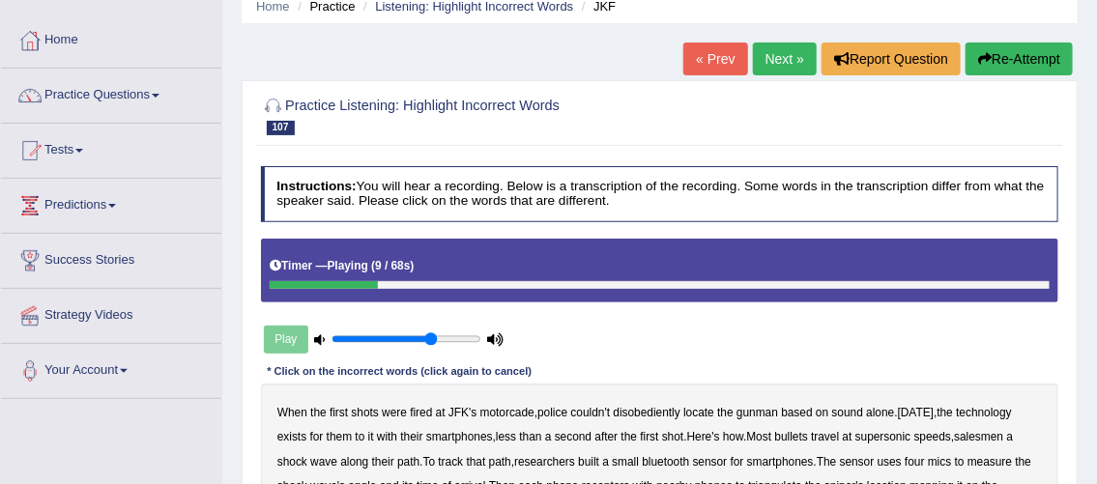
click at [1007, 70] on button "Re-Attempt" at bounding box center [1018, 59] width 107 height 33
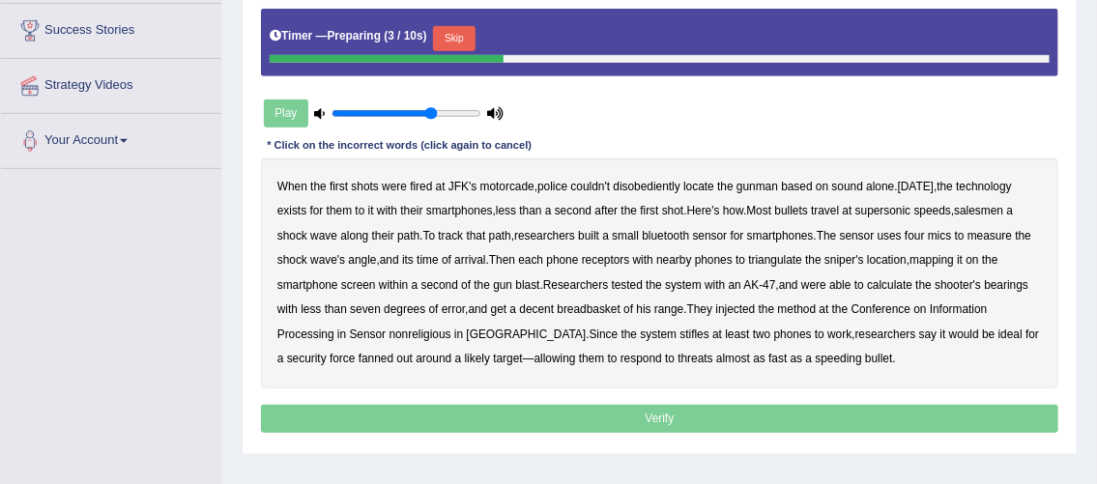
click at [450, 33] on button "Skip" at bounding box center [454, 38] width 42 height 25
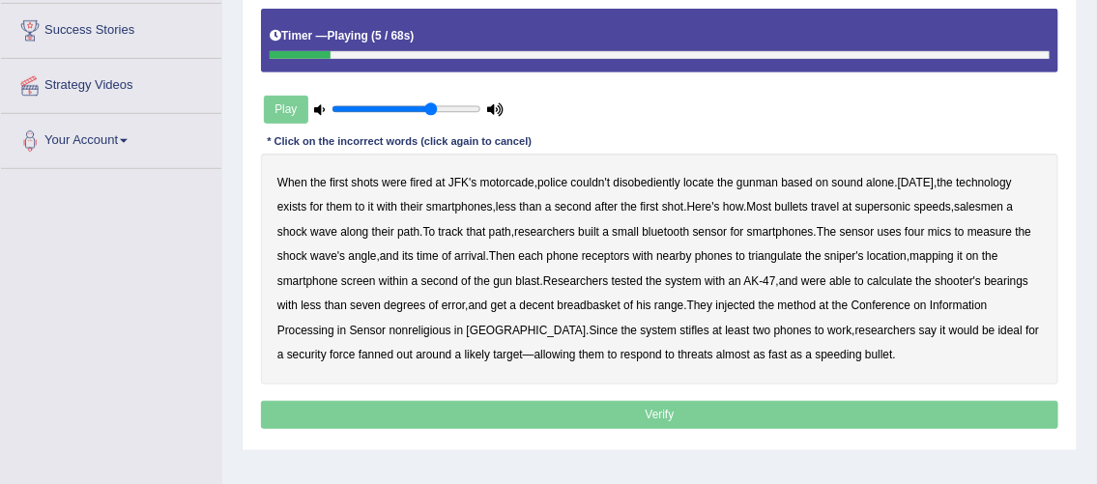
click at [657, 178] on b "disobediently" at bounding box center [647, 183] width 67 height 14
click at [984, 200] on b "salesmen" at bounding box center [978, 207] width 49 height 14
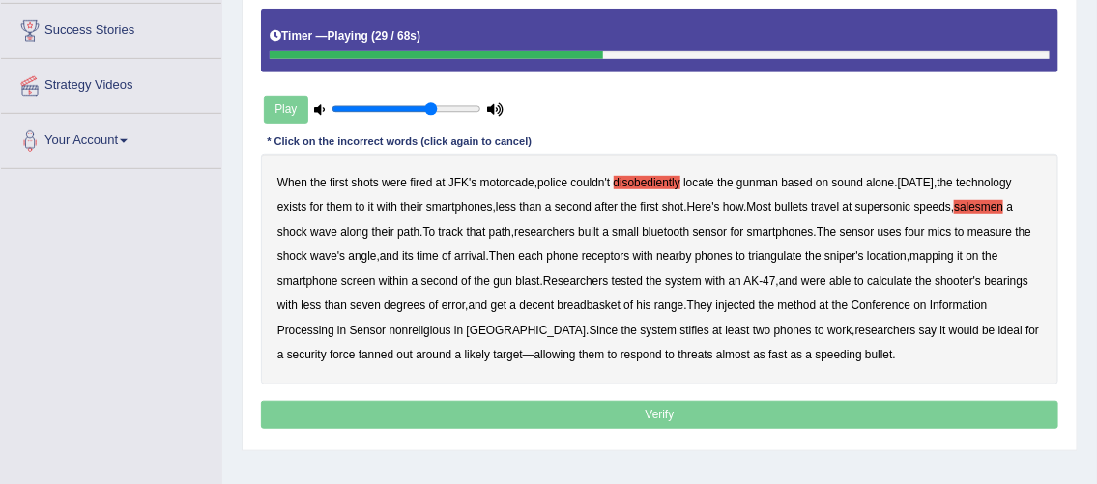
click at [623, 253] on b "receptors" at bounding box center [606, 256] width 48 height 14
click at [609, 300] on b "breadbasket" at bounding box center [588, 306] width 63 height 14
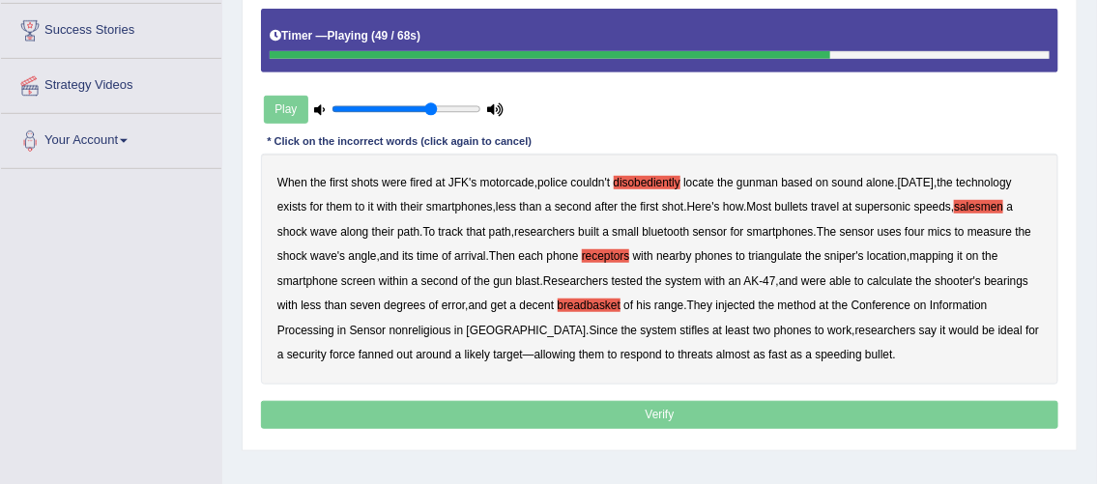
click at [437, 328] on b "nonreligious" at bounding box center [420, 331] width 62 height 14
click at [647, 414] on p "Verify" at bounding box center [660, 415] width 798 height 28
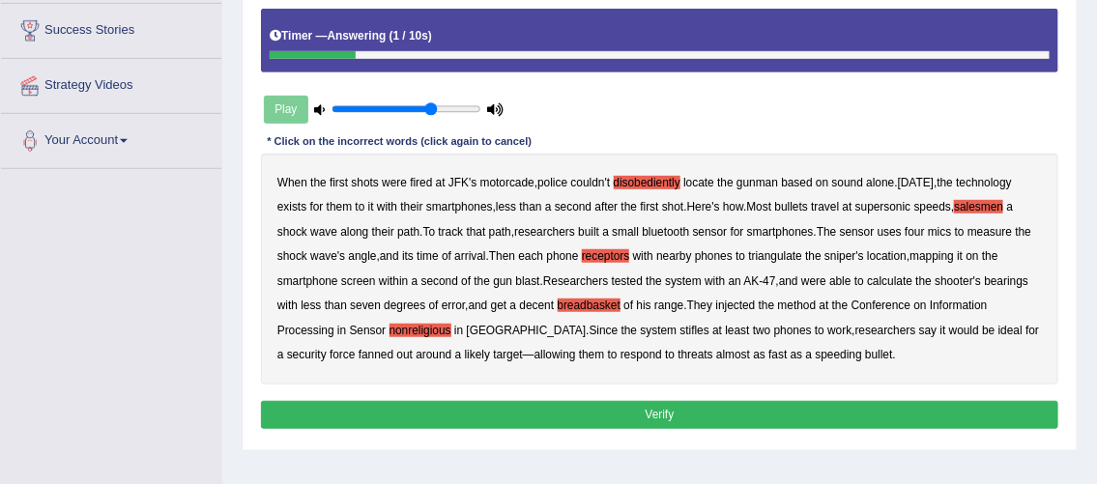
click at [647, 414] on button "Verify" at bounding box center [660, 415] width 798 height 28
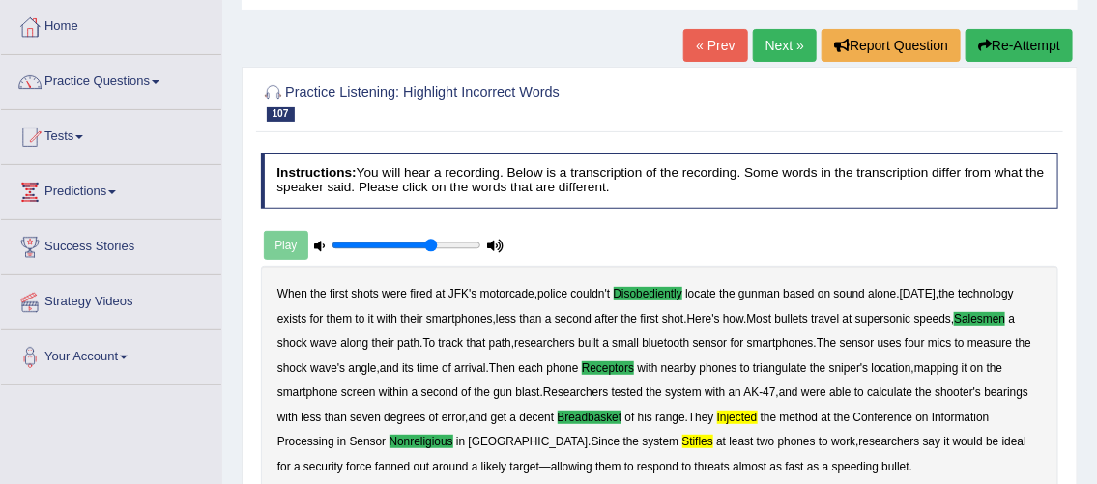
scroll to position [89, 0]
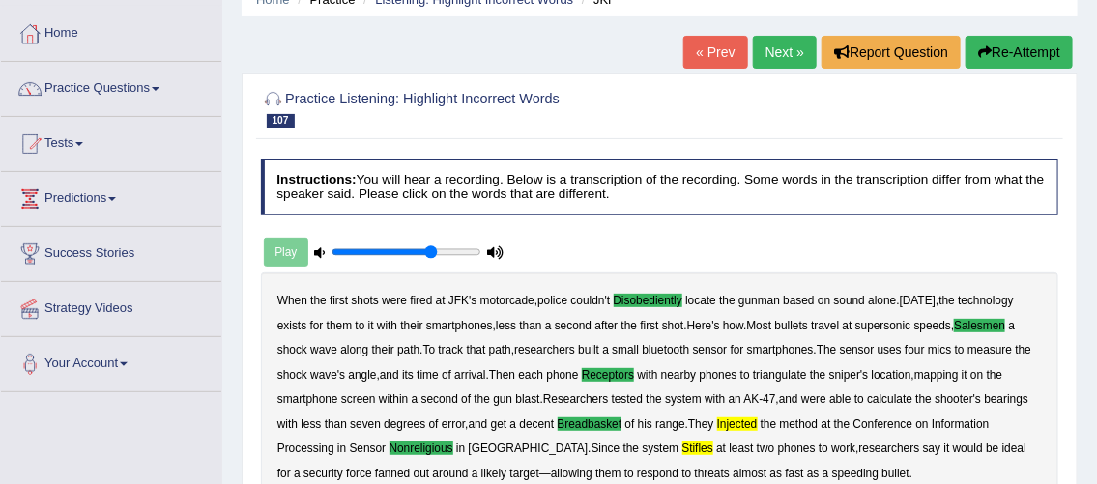
click at [771, 54] on link "Next »" at bounding box center [785, 52] width 64 height 33
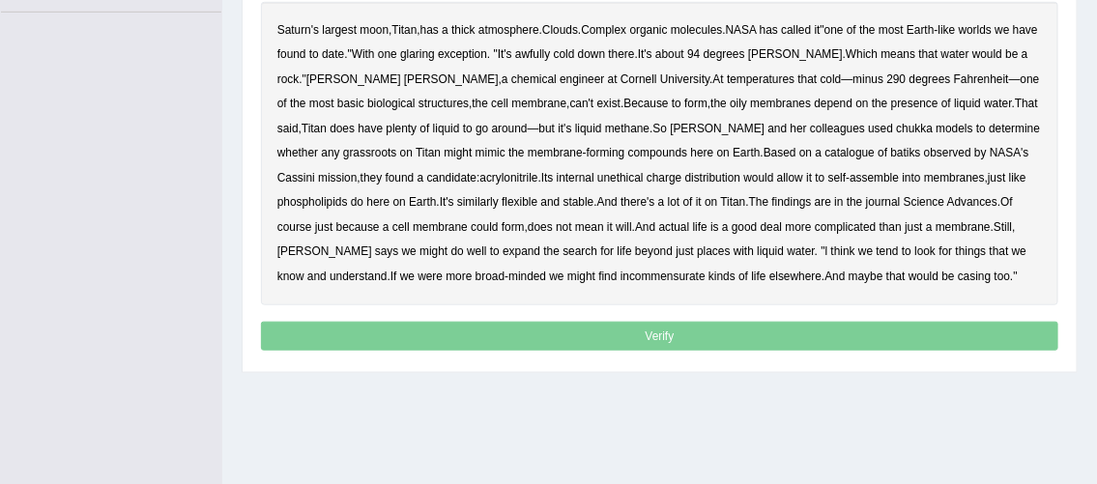
scroll to position [471, 0]
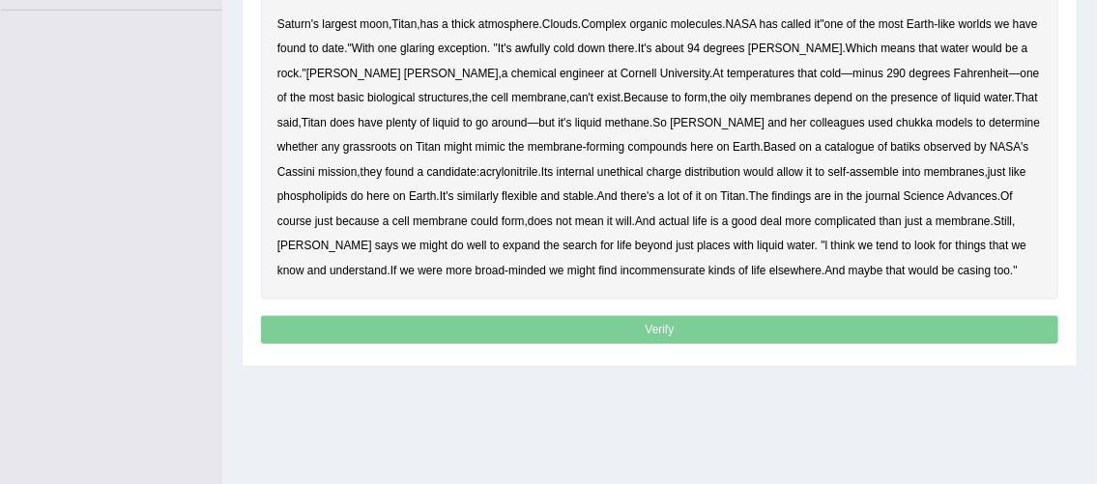
click at [550, 43] on b "awfully" at bounding box center [532, 49] width 35 height 14
click at [896, 126] on b "chukka" at bounding box center [914, 123] width 37 height 14
click at [343, 144] on b "grassroots" at bounding box center [370, 147] width 54 height 14
click at [601, 171] on b "unethical" at bounding box center [620, 172] width 46 height 14
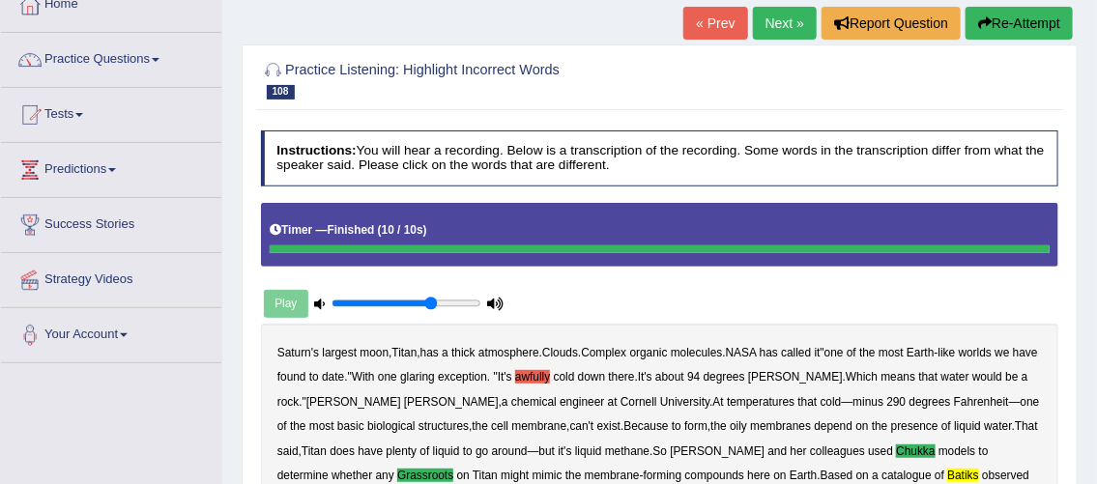
scroll to position [67, 0]
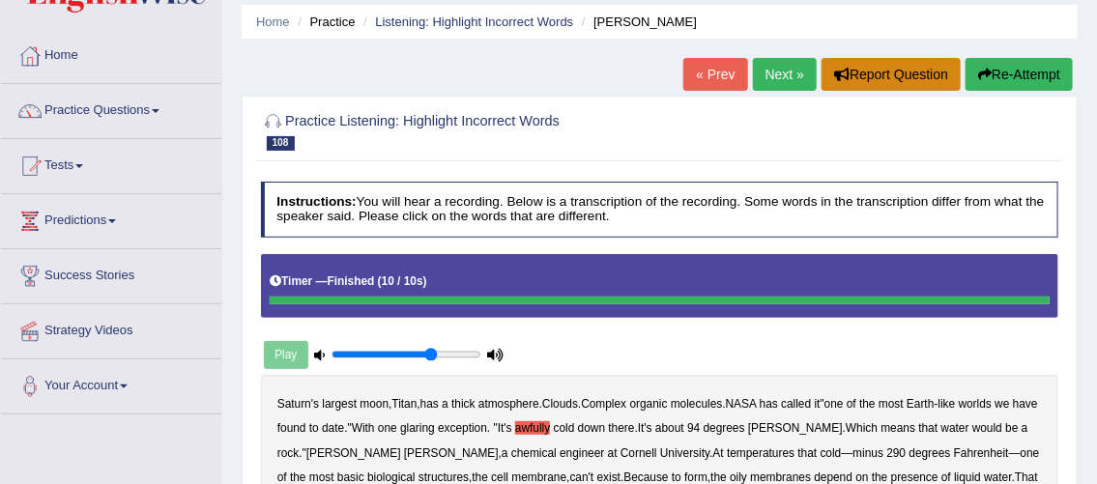
click at [878, 74] on button "Report Question" at bounding box center [890, 74] width 139 height 33
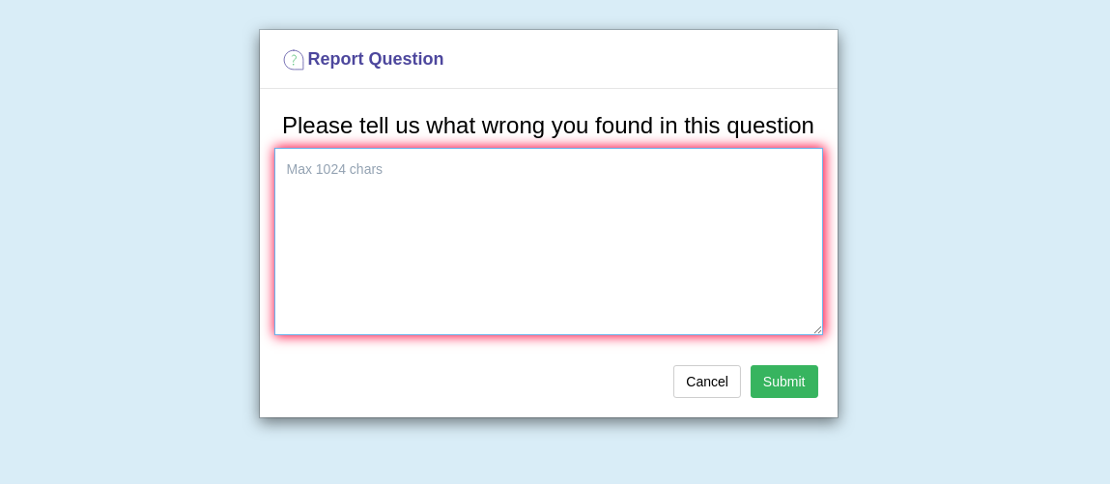
click at [380, 212] on textarea at bounding box center [548, 241] width 549 height 187
type textarea "last paragraph is muted no sound at all"
click at [796, 375] on button "Submit" at bounding box center [785, 381] width 68 height 33
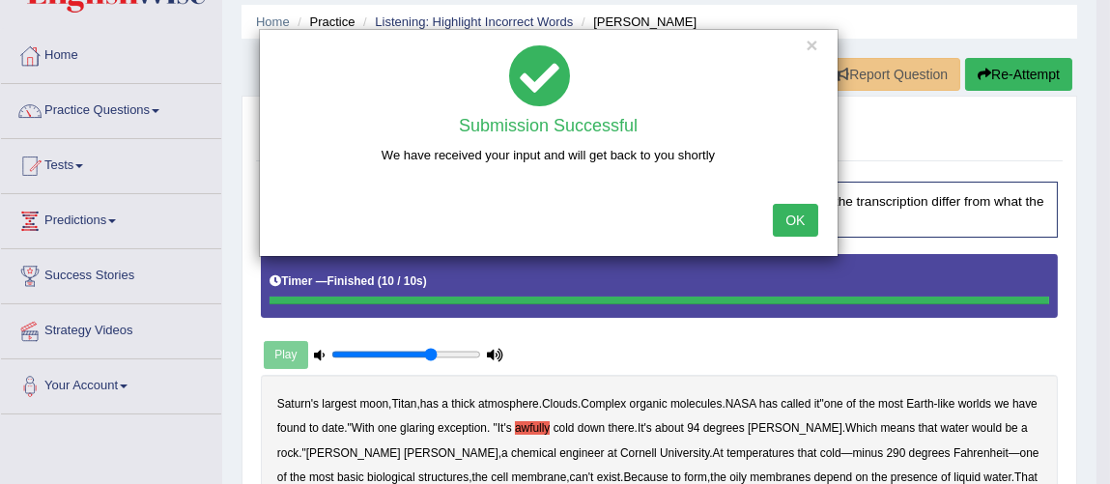
click at [792, 225] on button "OK" at bounding box center [795, 220] width 44 height 33
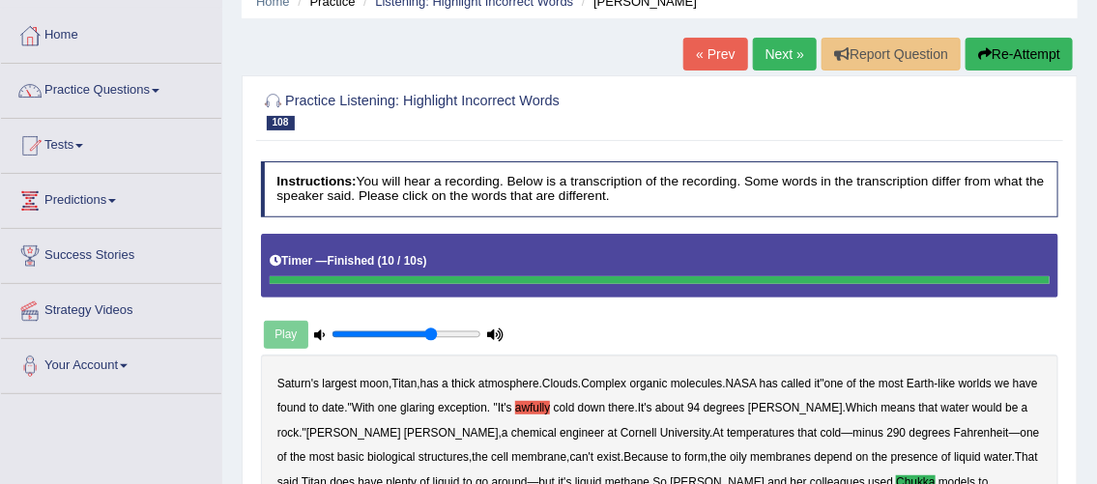
scroll to position [113, 0]
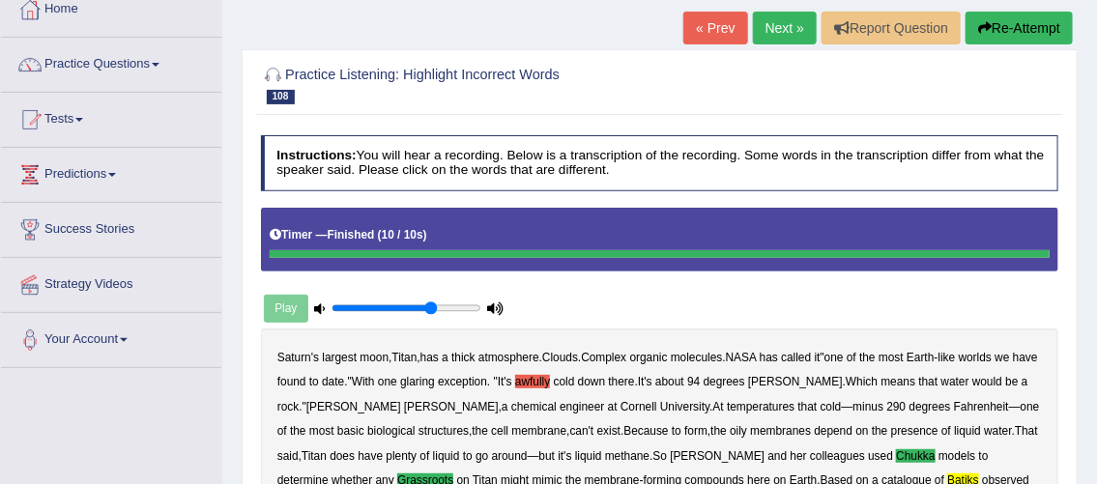
click at [788, 34] on link "Next »" at bounding box center [785, 28] width 64 height 33
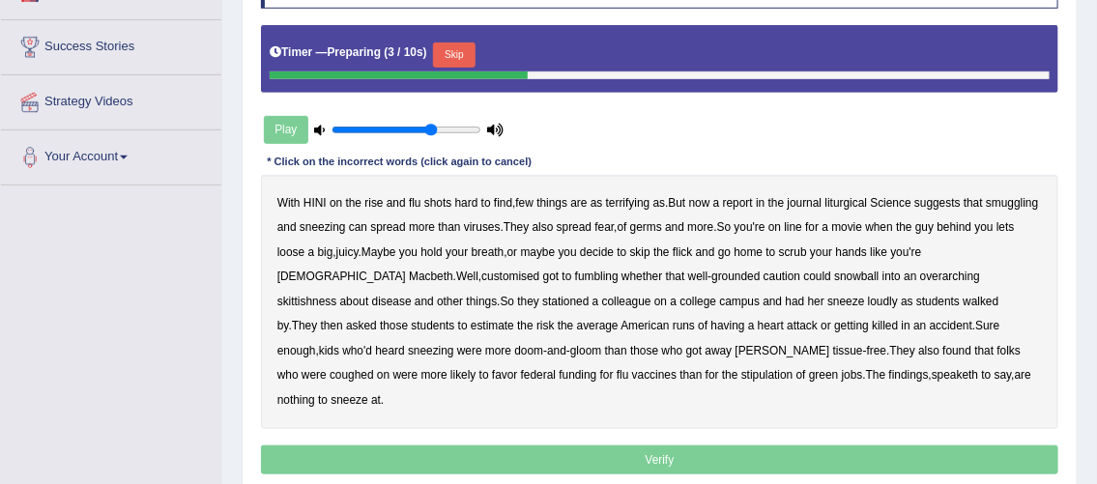
scroll to position [306, 0]
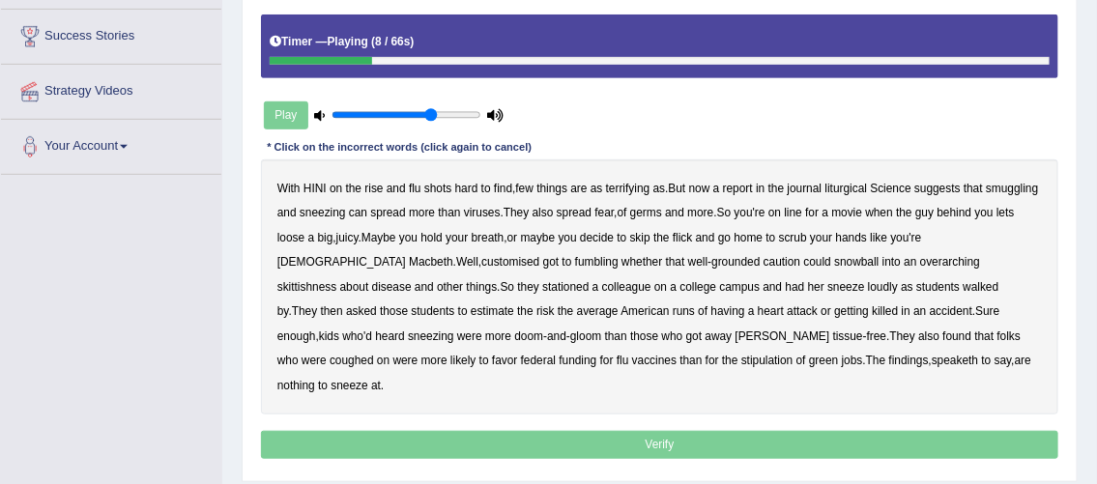
click at [860, 188] on b "liturgical" at bounding box center [846, 189] width 43 height 14
click at [481, 264] on b "customised" at bounding box center [510, 262] width 58 height 14
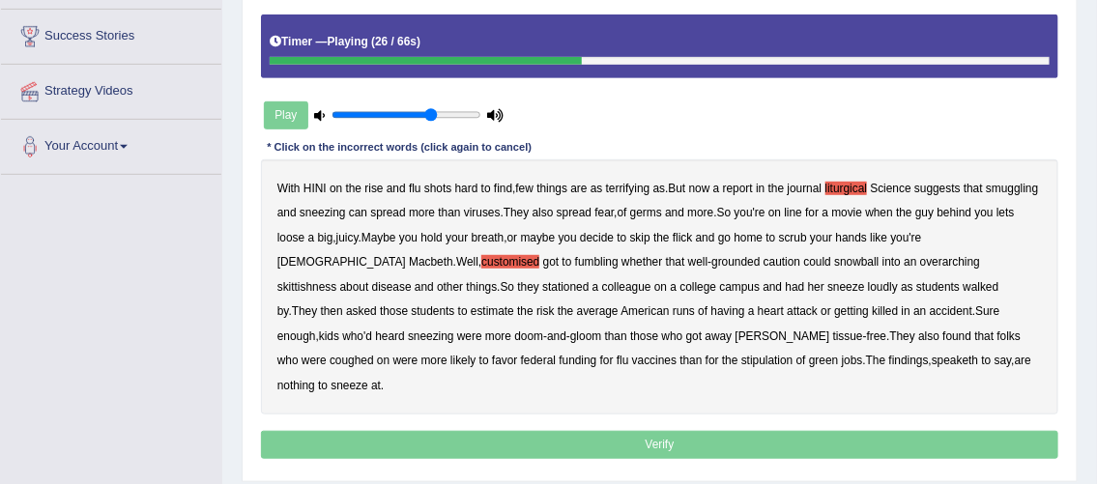
click at [575, 259] on b "fumbling" at bounding box center [596, 262] width 43 height 14
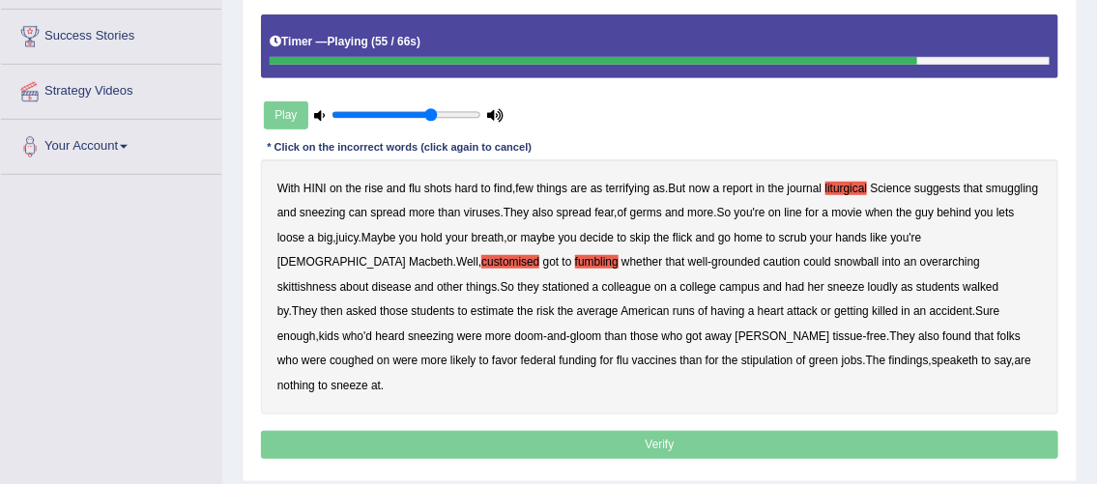
click at [741, 358] on b "stipulation" at bounding box center [767, 361] width 52 height 14
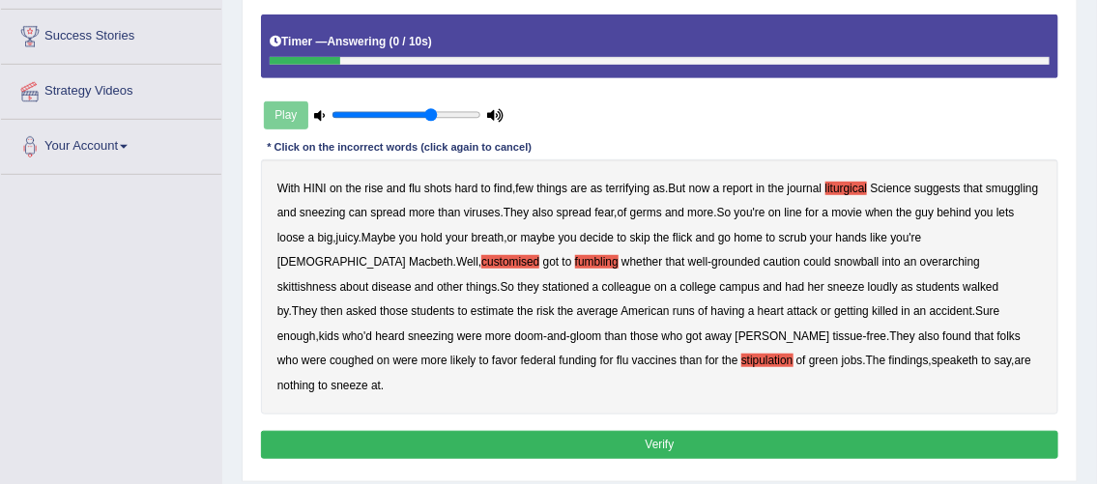
click at [498, 431] on button "Verify" at bounding box center [660, 445] width 798 height 28
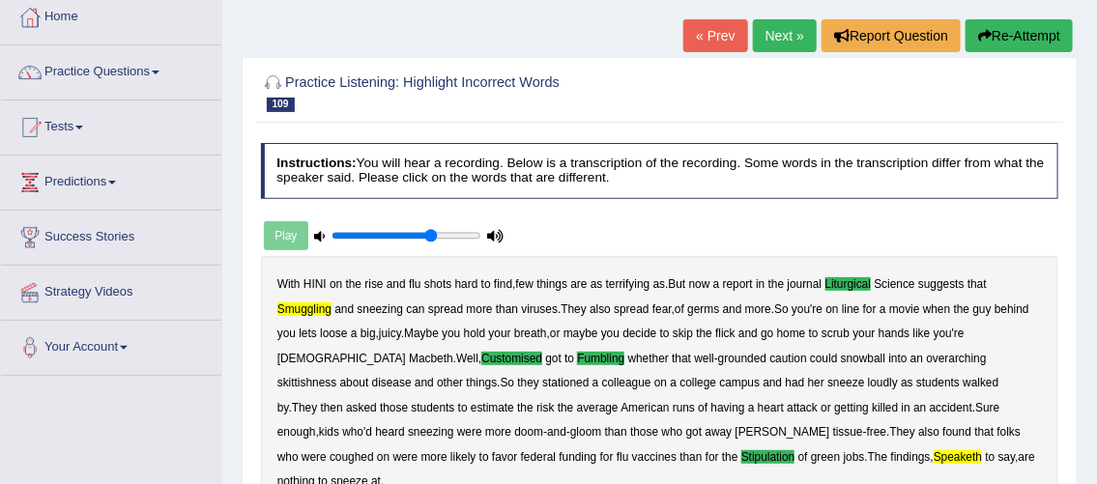
scroll to position [104, 0]
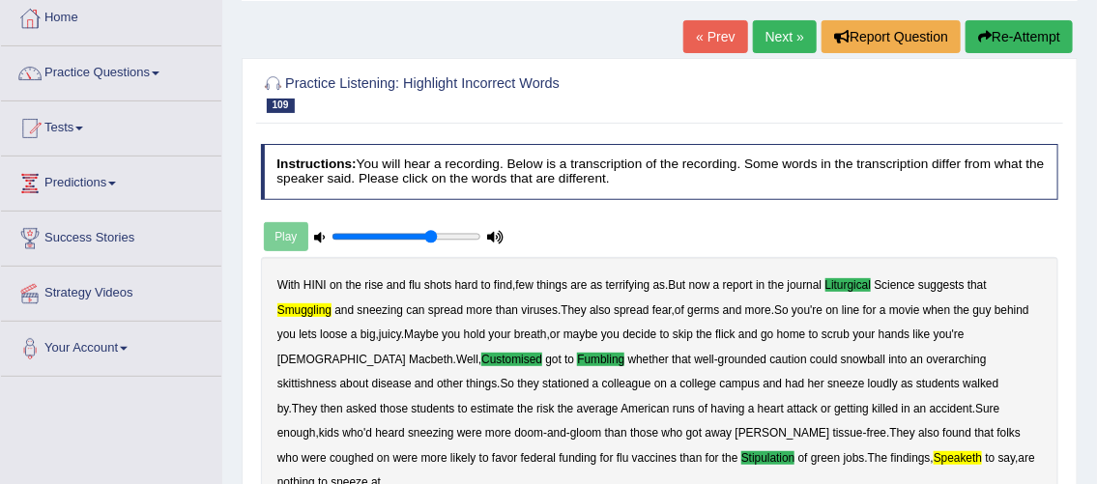
click at [773, 52] on link "Next »" at bounding box center [785, 36] width 64 height 33
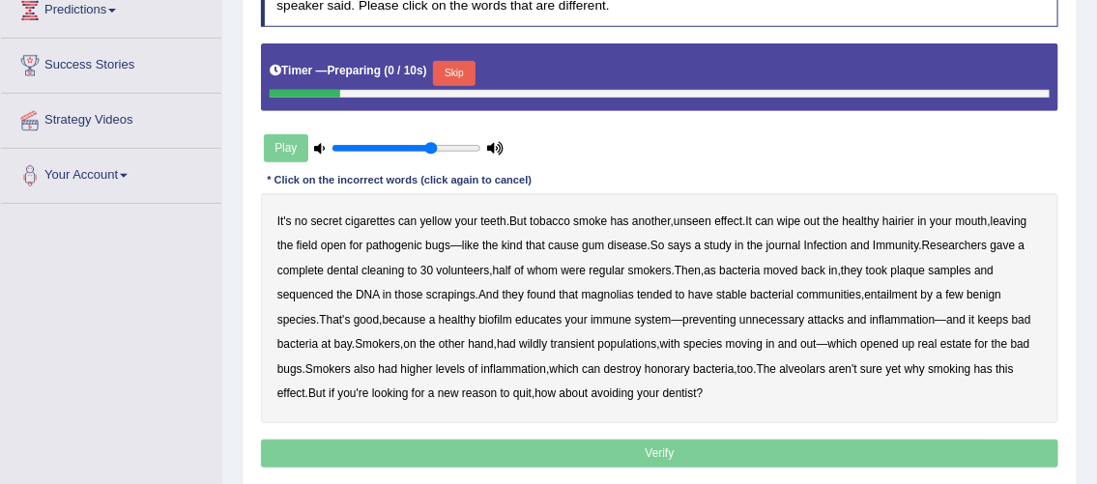
scroll to position [289, 0]
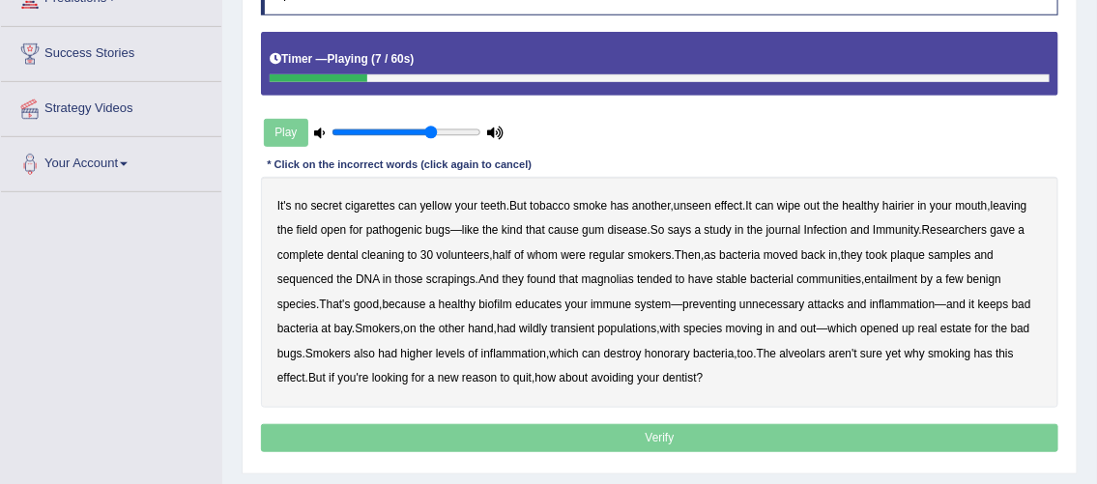
click at [905, 202] on b "hairier" at bounding box center [898, 206] width 32 height 14
click at [618, 280] on b "magnolias" at bounding box center [608, 279] width 52 height 14
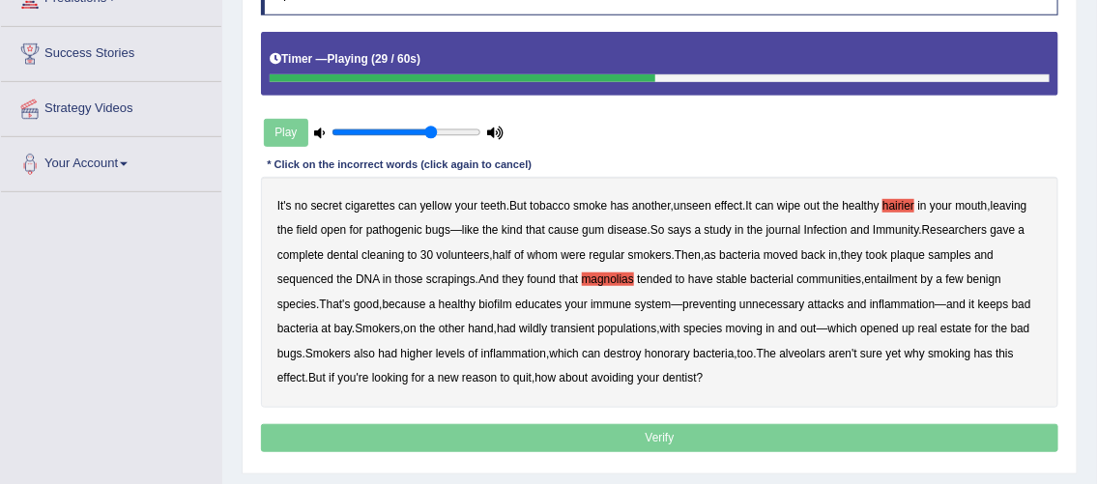
click at [896, 280] on b "entailment" at bounding box center [891, 279] width 53 height 14
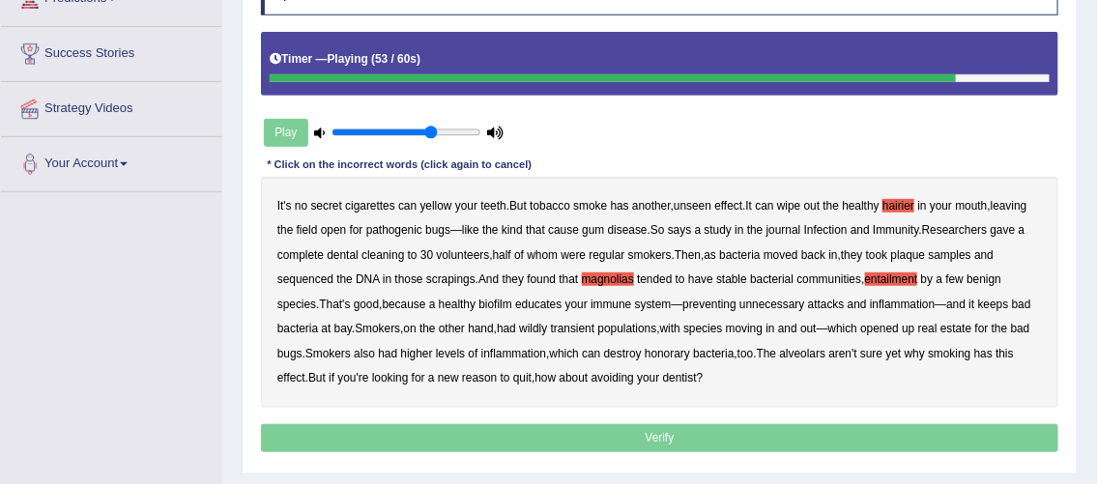
click at [687, 349] on b "honorary" at bounding box center [666, 354] width 45 height 14
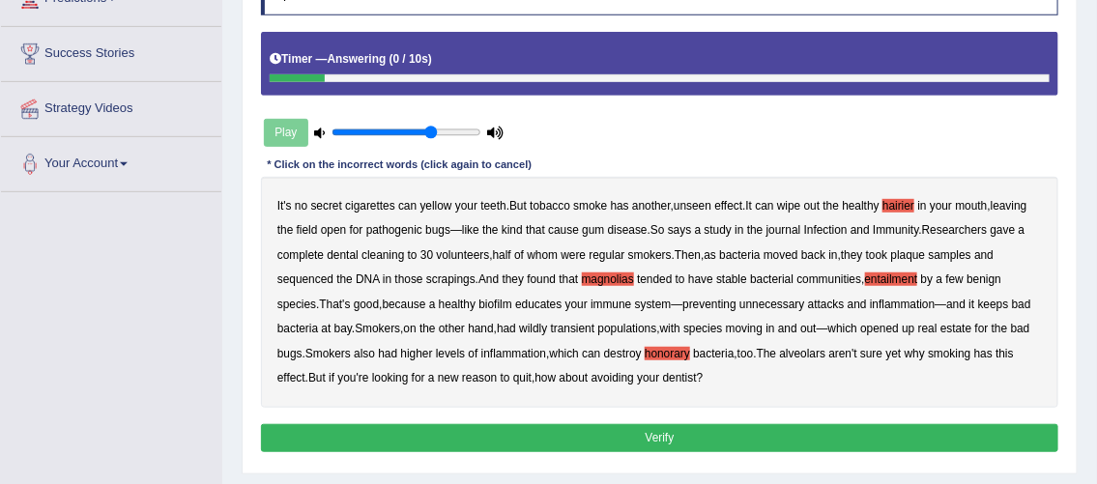
click at [587, 440] on button "Verify" at bounding box center [660, 438] width 798 height 28
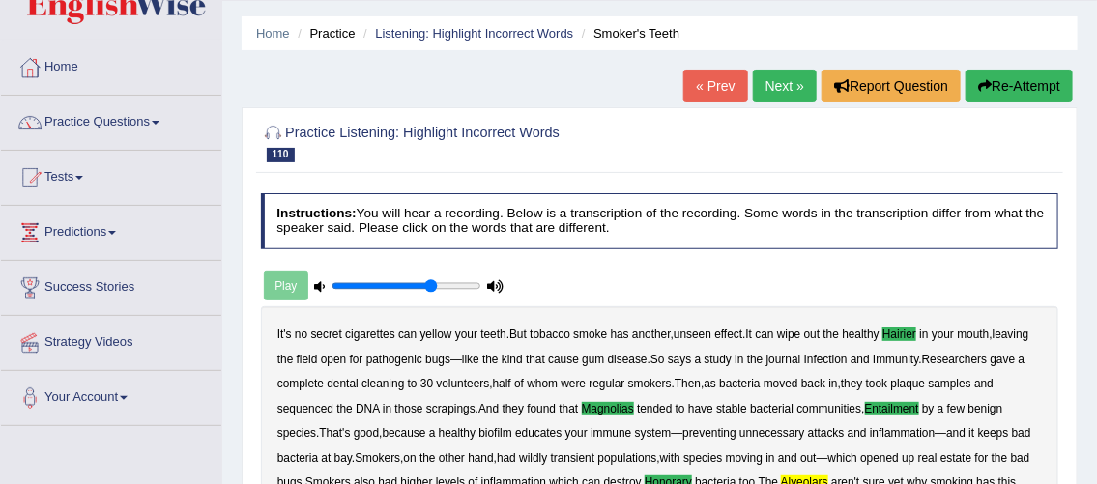
scroll to position [0, 0]
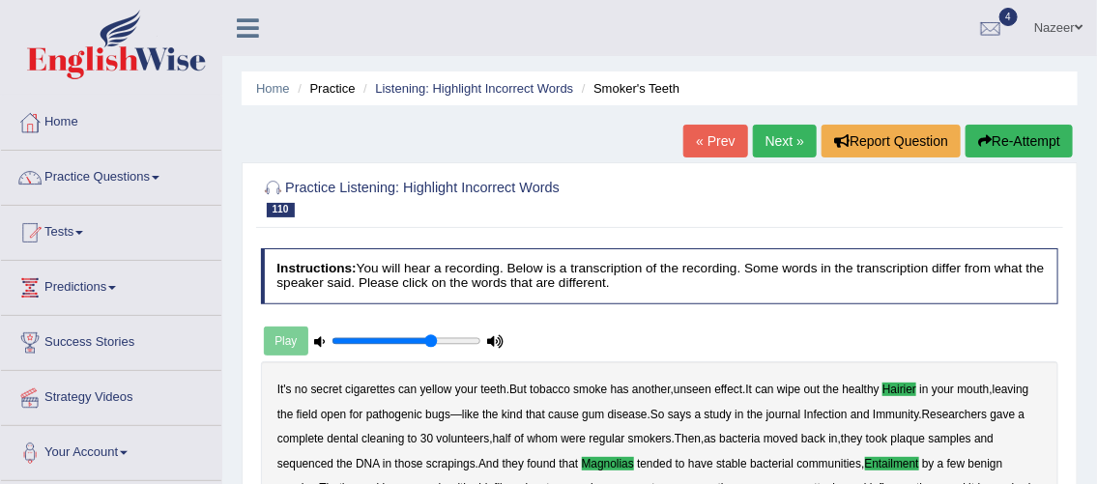
click at [776, 141] on link "Next »" at bounding box center [785, 141] width 64 height 33
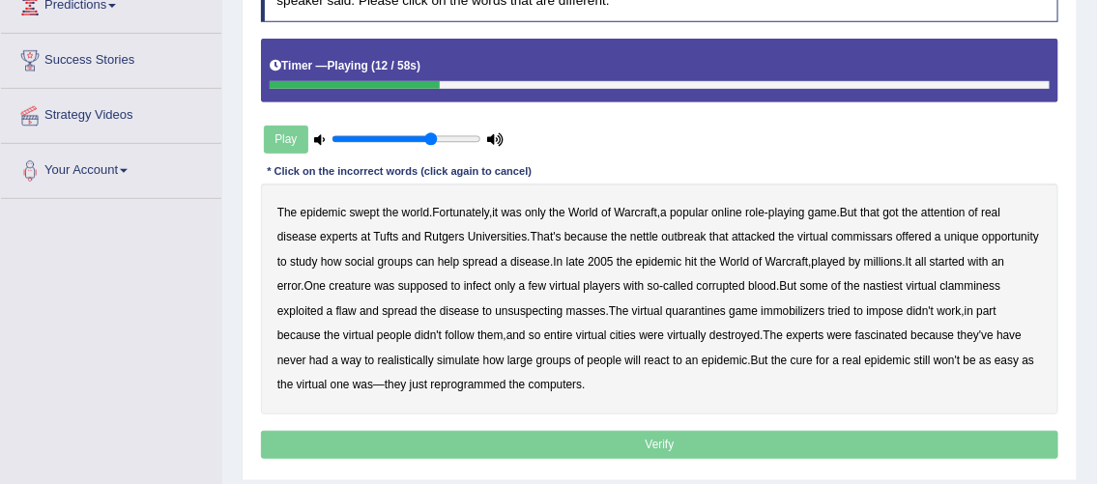
click at [653, 231] on b "nettle" at bounding box center [644, 237] width 28 height 14
click at [878, 234] on b "commissars" at bounding box center [861, 237] width 61 height 14
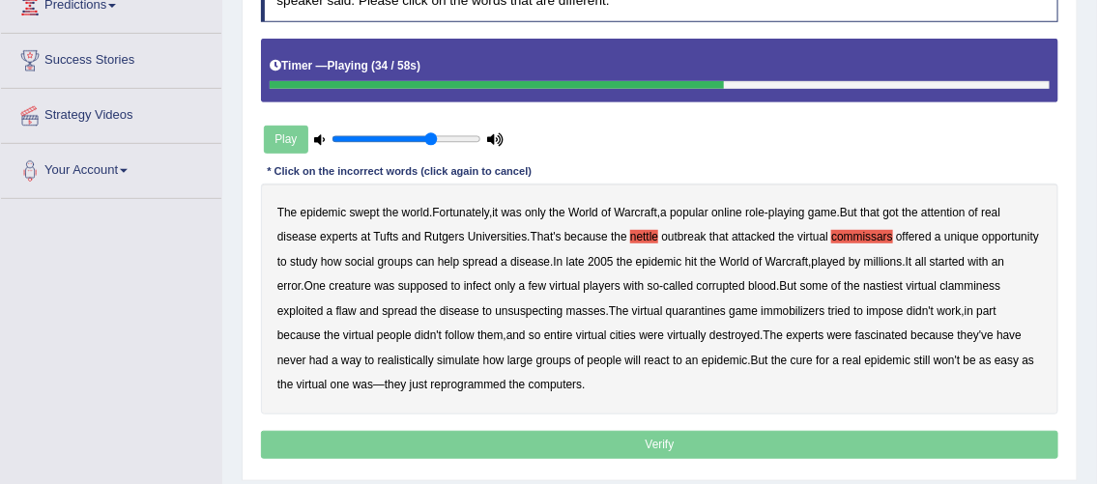
click at [993, 281] on b "clamminess" at bounding box center [970, 286] width 61 height 14
click at [796, 309] on b "immobilizers" at bounding box center [792, 311] width 64 height 14
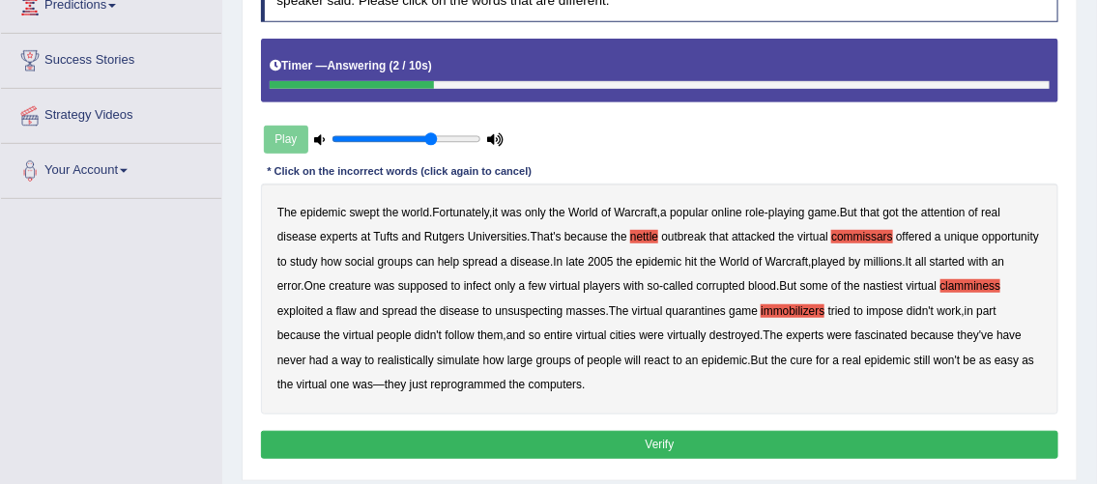
click at [507, 440] on button "Verify" at bounding box center [660, 445] width 798 height 28
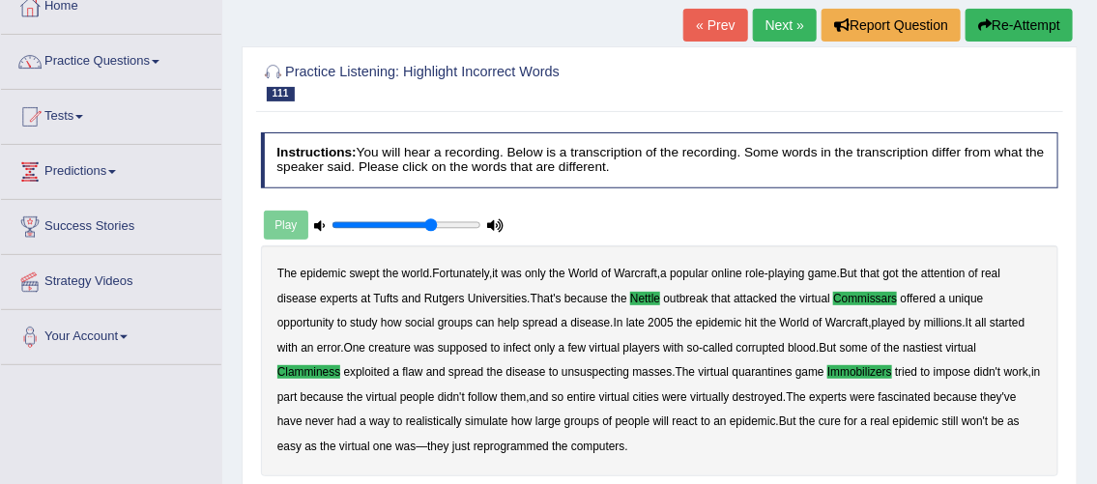
scroll to position [104, 0]
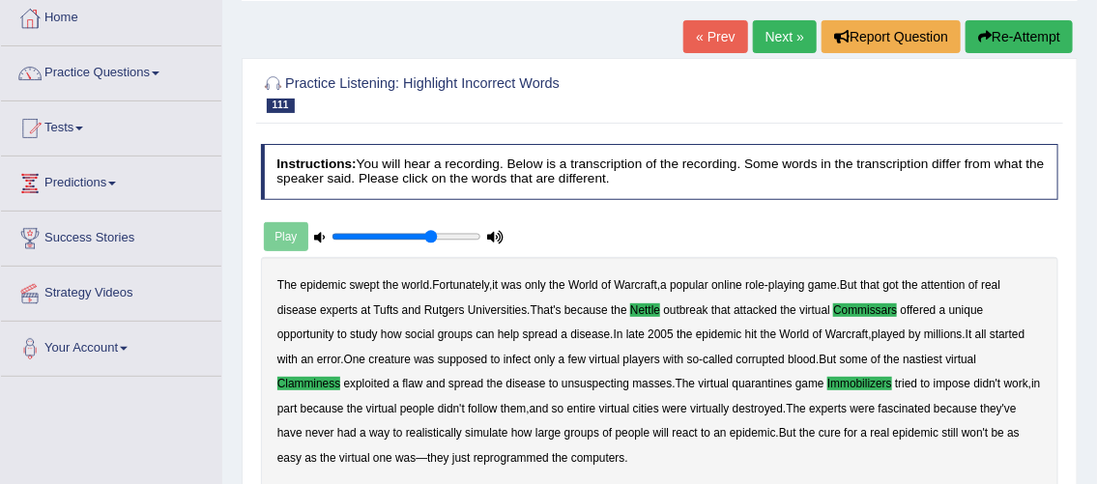
click at [772, 39] on link "Next »" at bounding box center [785, 36] width 64 height 33
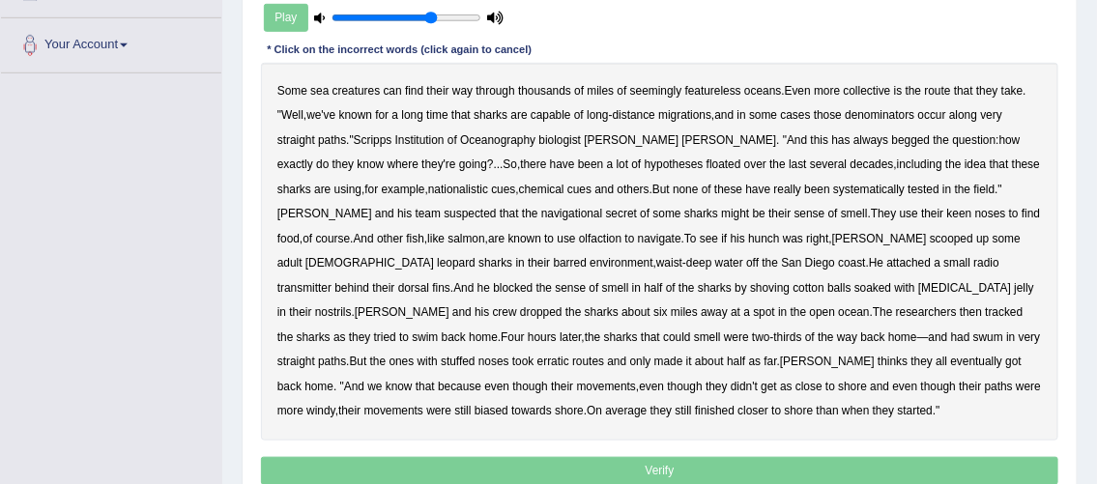
scroll to position [414, 0]
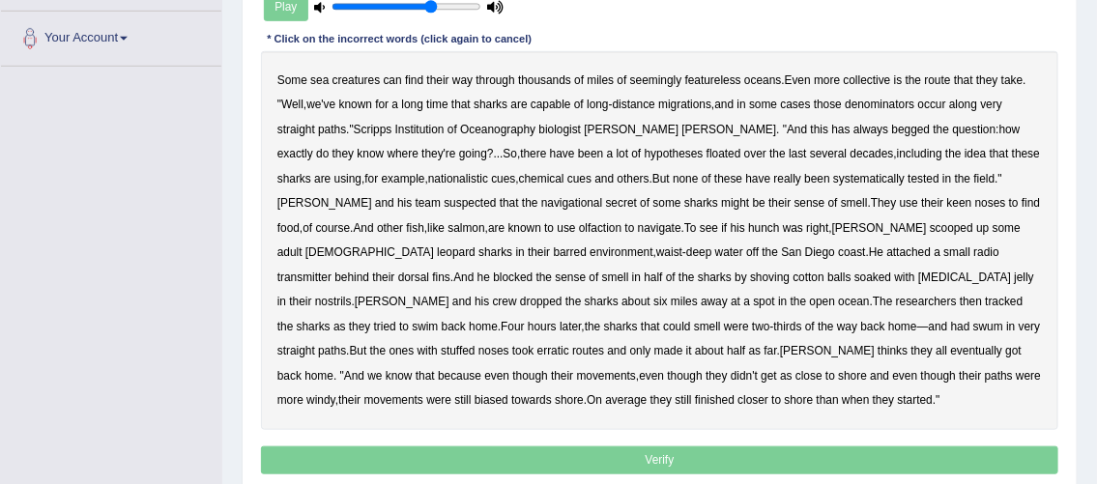
click at [873, 77] on b "collective" at bounding box center [866, 80] width 47 height 14
click at [891, 105] on b "denominators" at bounding box center [879, 105] width 70 height 14
click at [428, 181] on b "nationalistic" at bounding box center [458, 179] width 60 height 14
click at [586, 245] on b "barred" at bounding box center [570, 252] width 33 height 14
click at [918, 275] on b "meconium" at bounding box center [964, 278] width 93 height 14
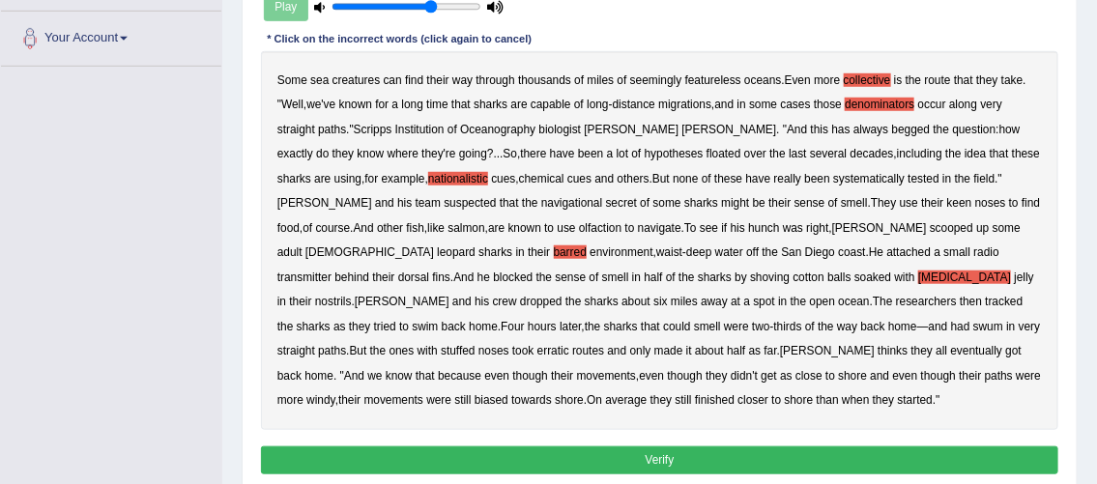
click at [568, 461] on button "Verify" at bounding box center [660, 460] width 798 height 28
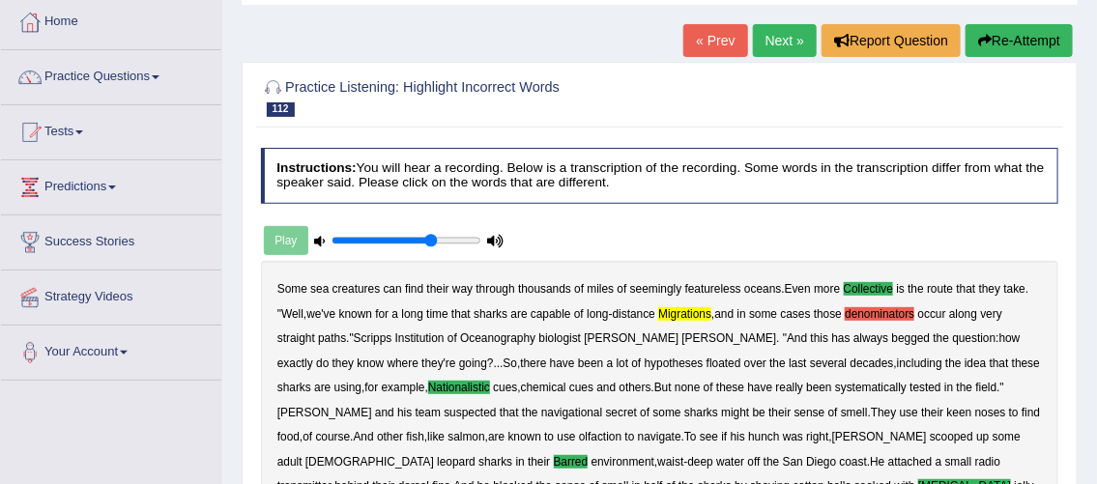
scroll to position [88, 0]
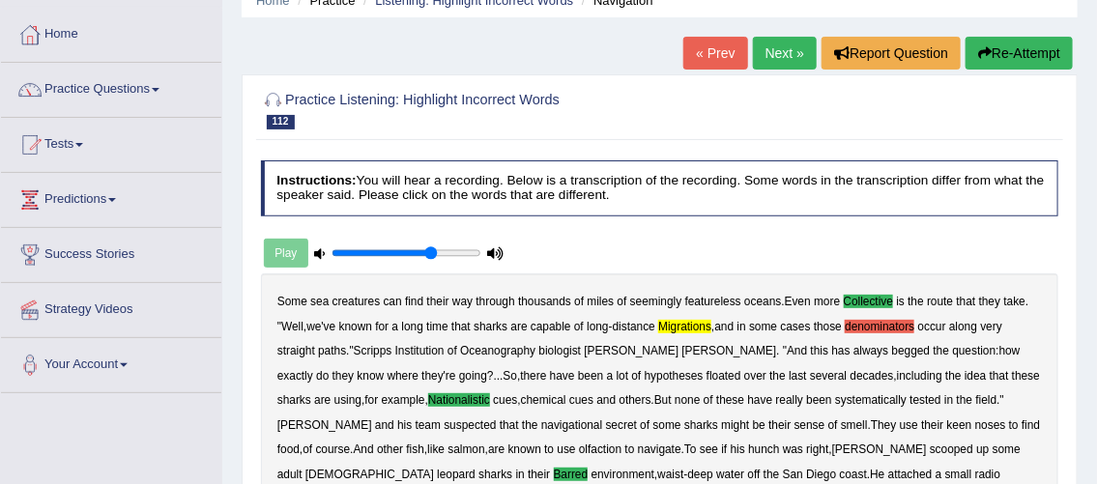
click at [773, 57] on link "Next »" at bounding box center [785, 53] width 64 height 33
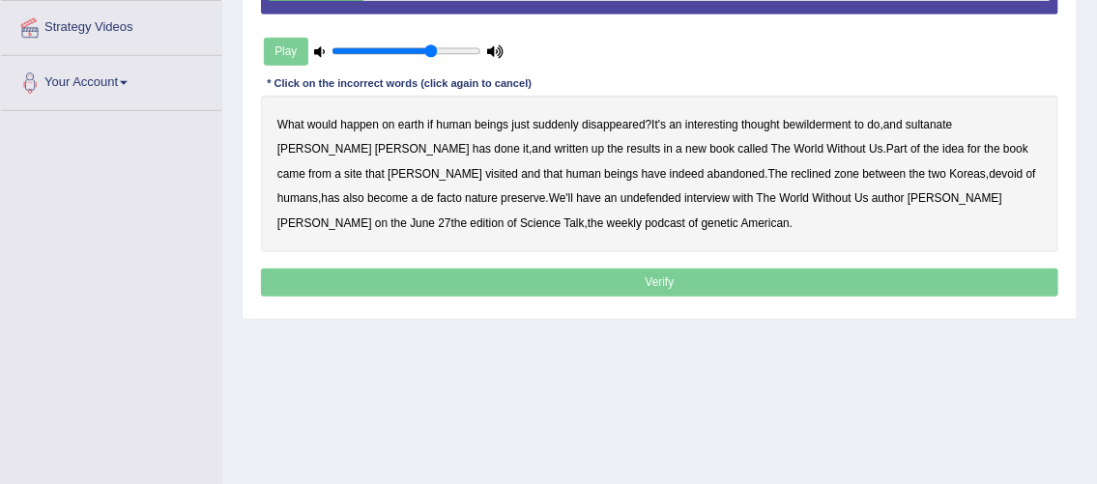
click at [823, 121] on b "bewilderment" at bounding box center [817, 125] width 69 height 14
click at [946, 122] on b "sultanate" at bounding box center [928, 125] width 46 height 14
click at [791, 170] on b "reclined" at bounding box center [811, 174] width 41 height 14
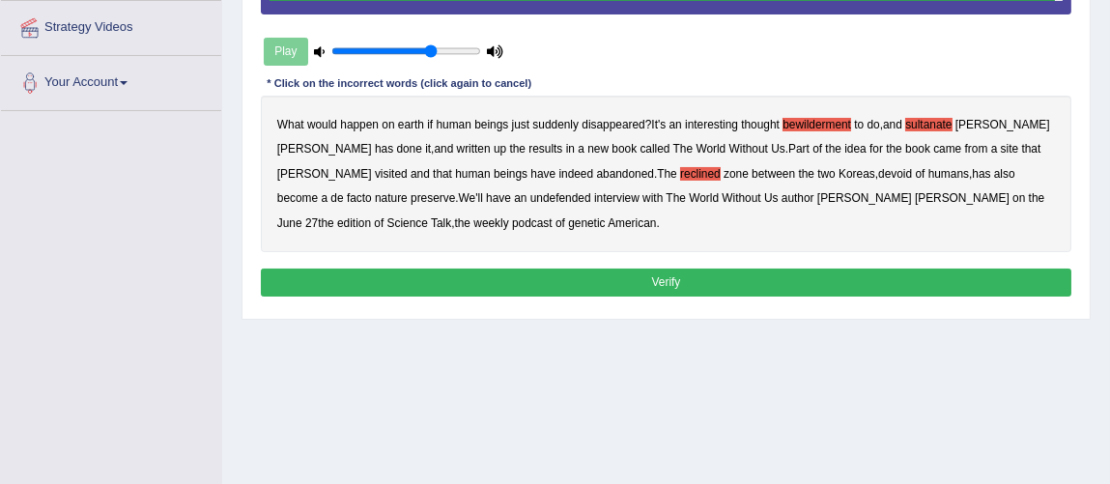
click at [540, 280] on div "Home Practice Listening: Highlight Incorrect Words Human Earth « Prev Next » Re…" at bounding box center [666, 113] width 888 height 966
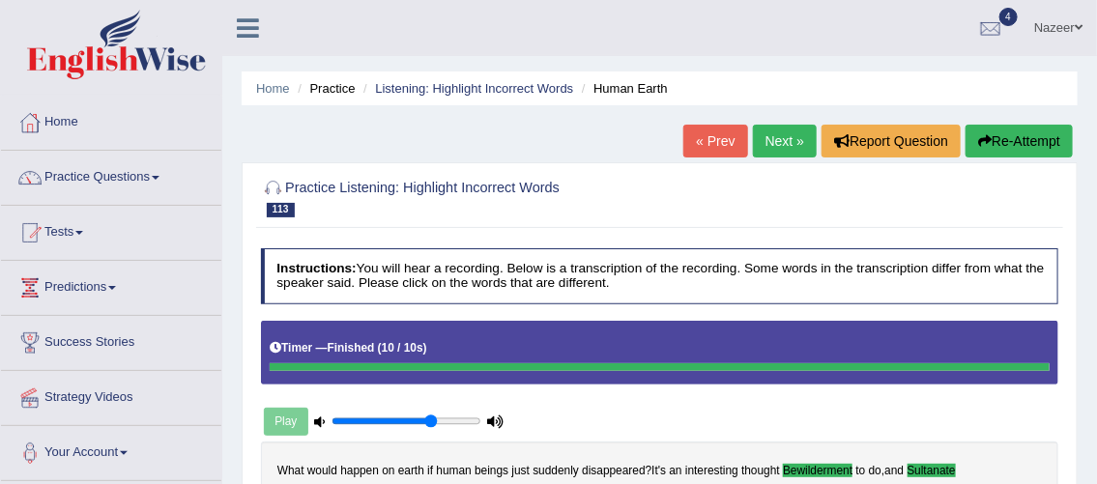
click at [786, 150] on link "Next »" at bounding box center [785, 141] width 64 height 33
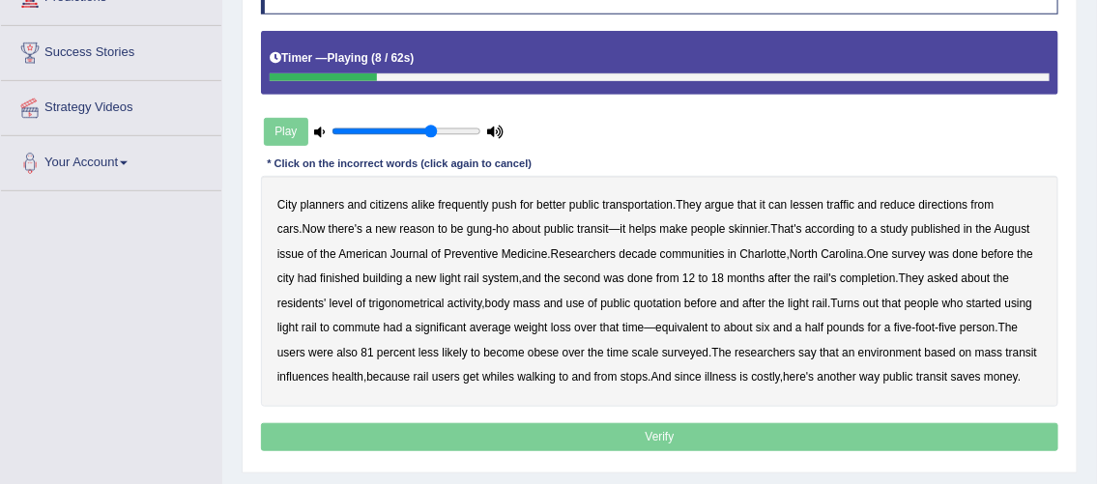
click at [957, 201] on b "directions" at bounding box center [943, 205] width 49 height 14
click at [619, 252] on b "decade" at bounding box center [638, 254] width 38 height 14
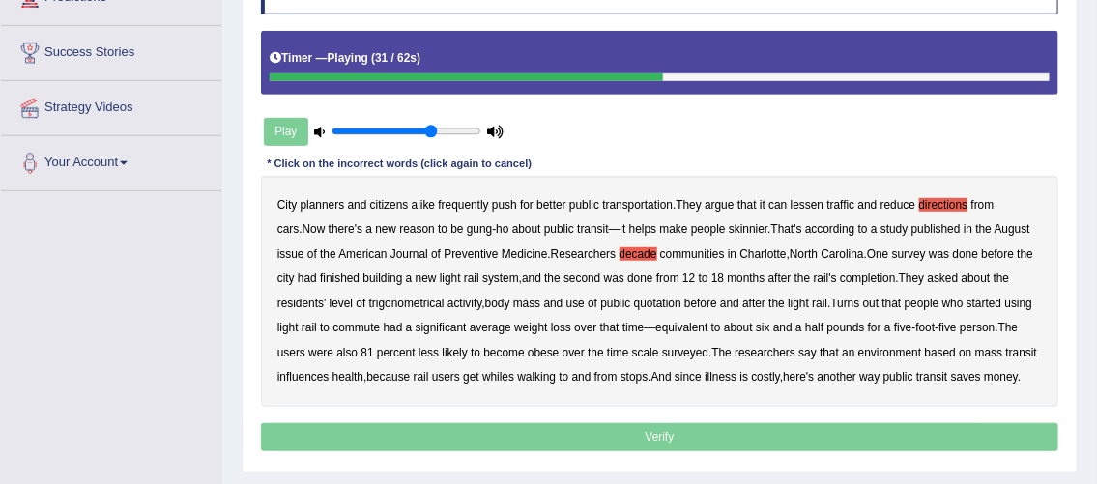
click at [407, 303] on b "trigonometrical" at bounding box center [406, 304] width 75 height 14
click at [665, 300] on b "quotation" at bounding box center [657, 304] width 47 height 14
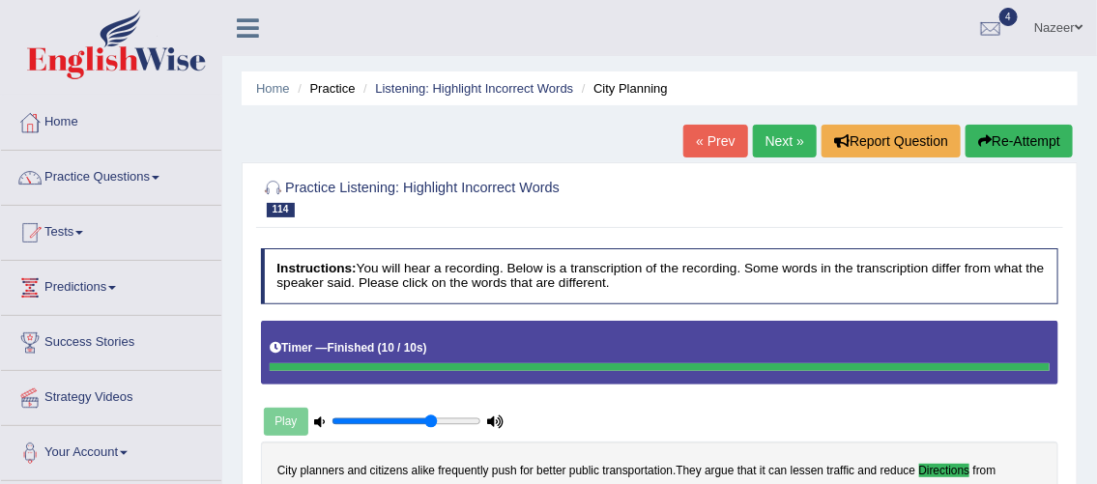
click at [769, 140] on link "Next »" at bounding box center [785, 141] width 64 height 33
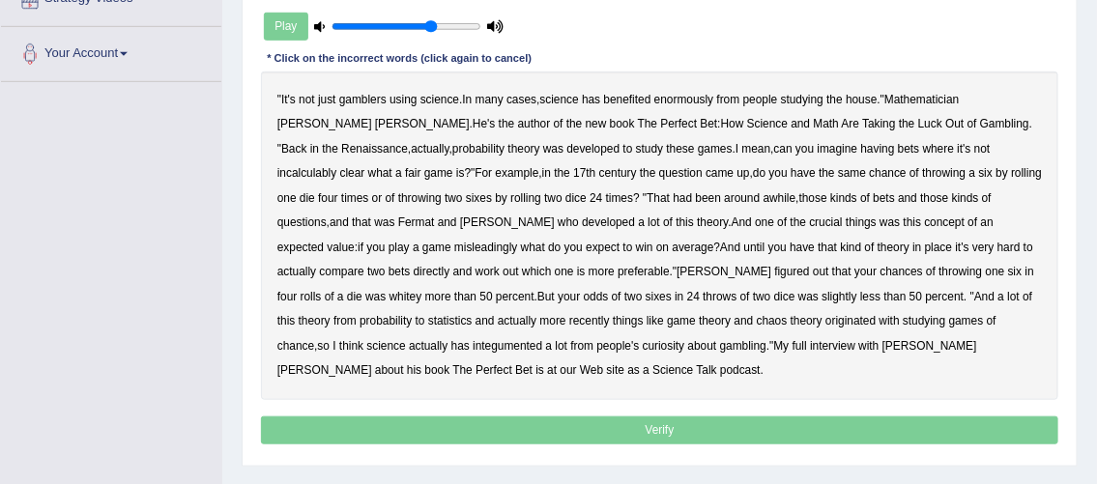
scroll to position [400, 0]
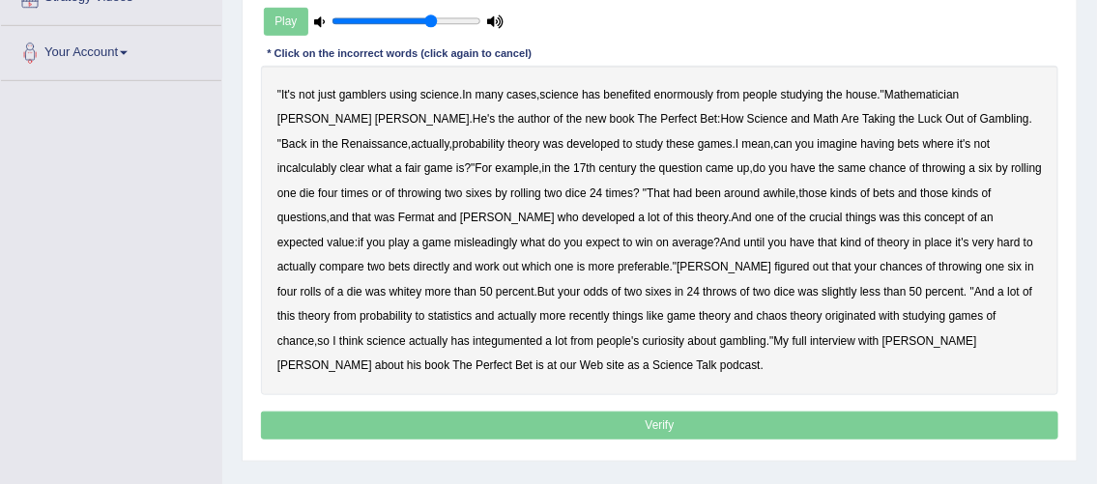
click at [408, 137] on b "Renaissance" at bounding box center [374, 144] width 67 height 14
click at [336, 161] on b "incalculably" at bounding box center [306, 168] width 59 height 14
click at [517, 236] on b "misleadingly" at bounding box center [485, 243] width 63 height 14
click at [542, 334] on b "integumented" at bounding box center [507, 341] width 70 height 14
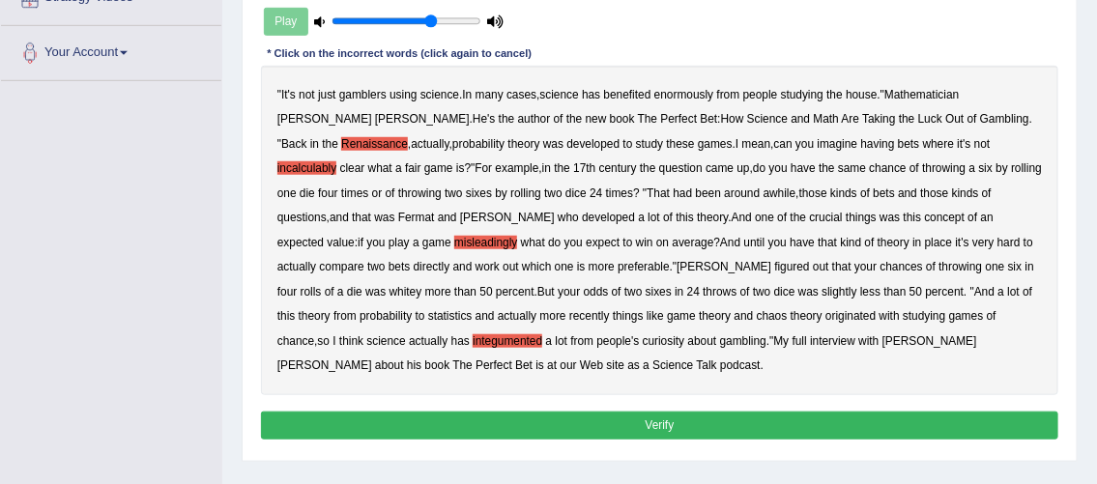
click at [691, 412] on button "Verify" at bounding box center [660, 426] width 798 height 28
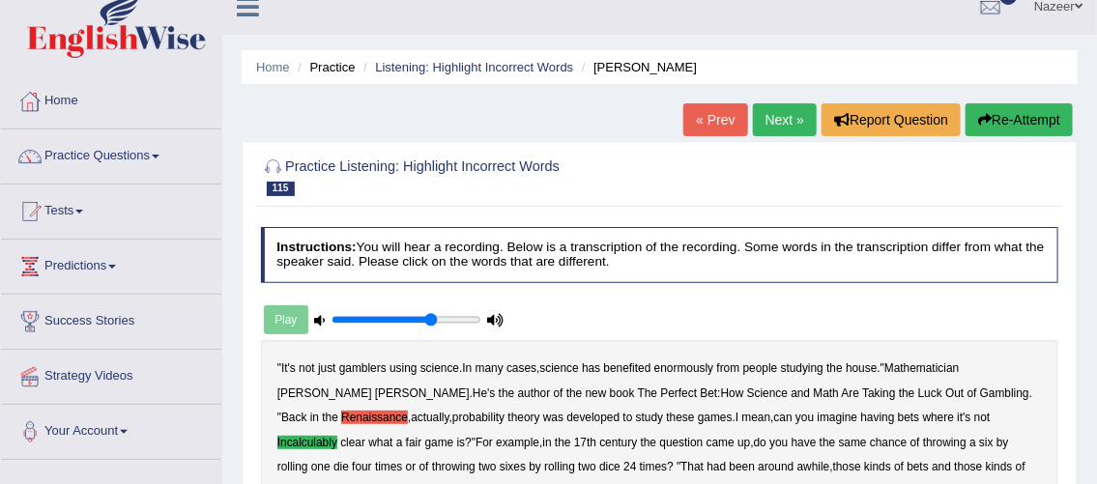
scroll to position [0, 0]
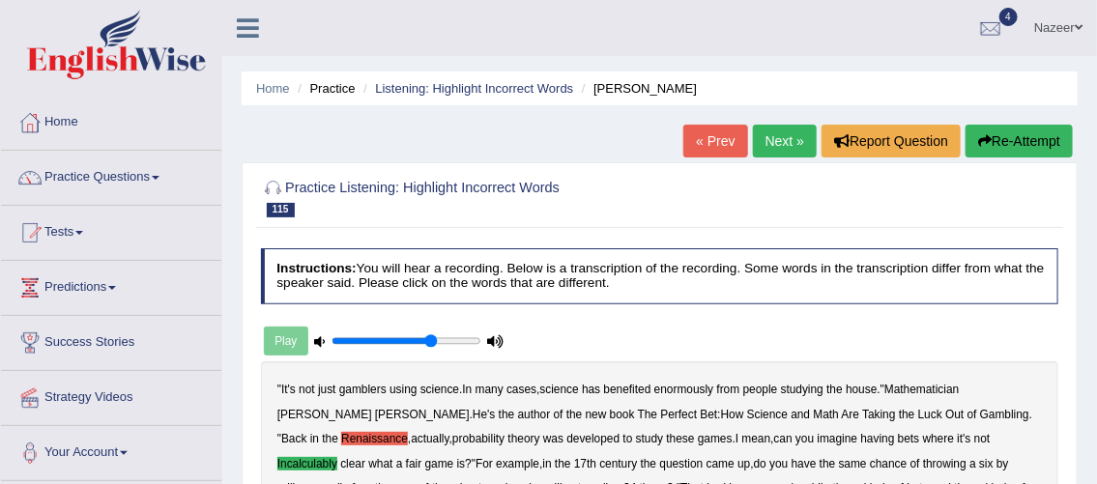
click at [783, 153] on link "Next »" at bounding box center [785, 141] width 64 height 33
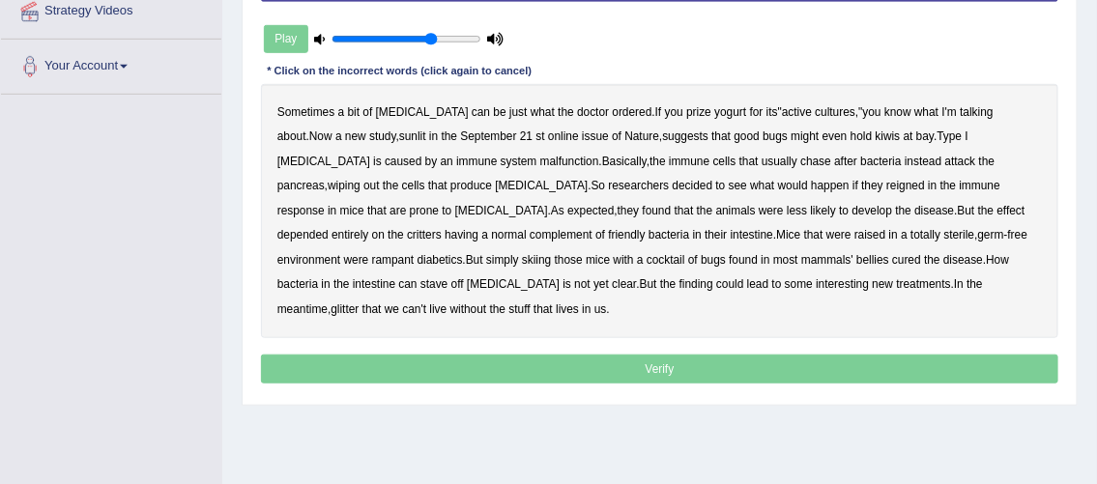
scroll to position [389, 0]
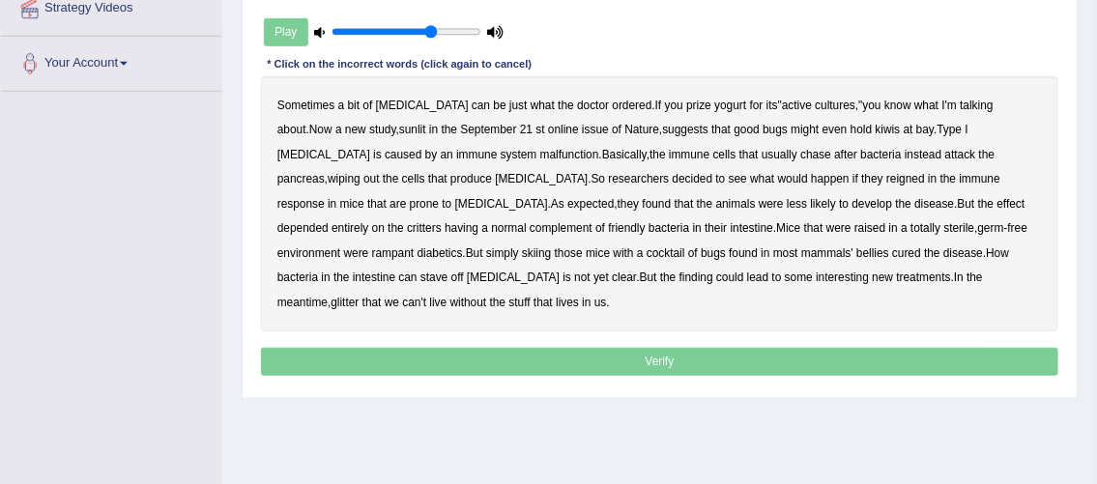
click at [396, 104] on b "dyslexia" at bounding box center [422, 106] width 93 height 14
click at [399, 125] on b "sunlit" at bounding box center [412, 130] width 27 height 14
click at [875, 126] on b "kiwis" at bounding box center [887, 130] width 25 height 14
click at [522, 254] on b "skiing" at bounding box center [536, 253] width 29 height 14
click at [358, 296] on b "glitter" at bounding box center [344, 303] width 28 height 14
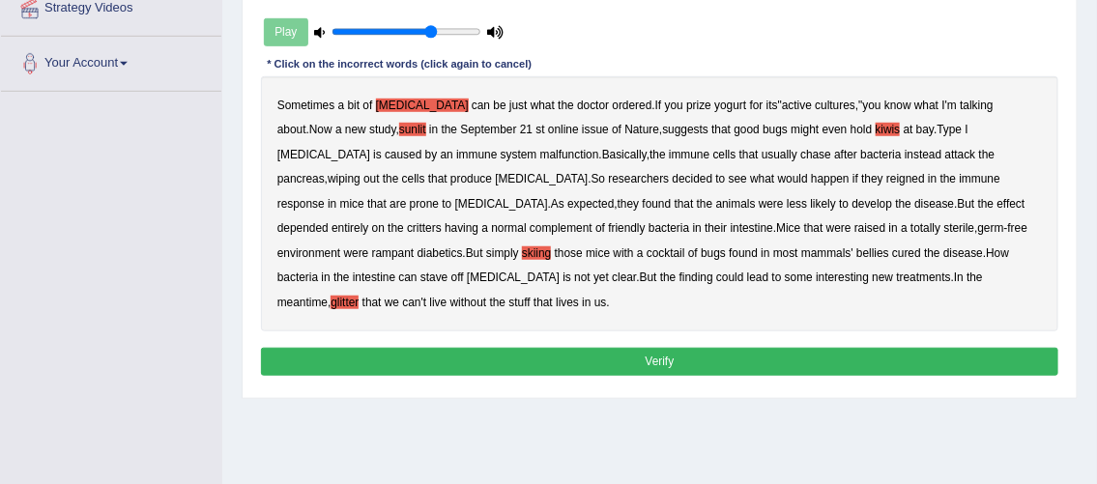
click at [682, 348] on button "Verify" at bounding box center [660, 362] width 798 height 28
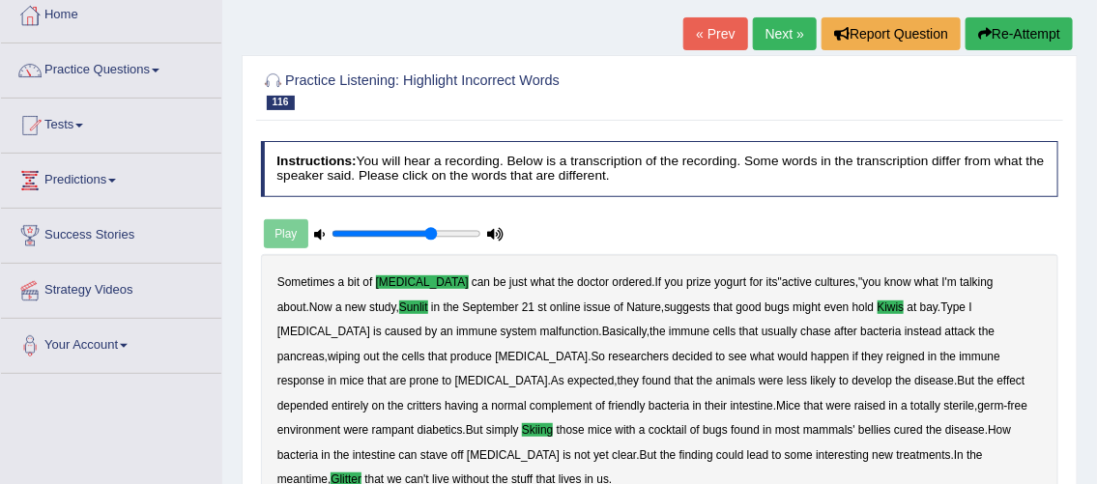
scroll to position [90, 0]
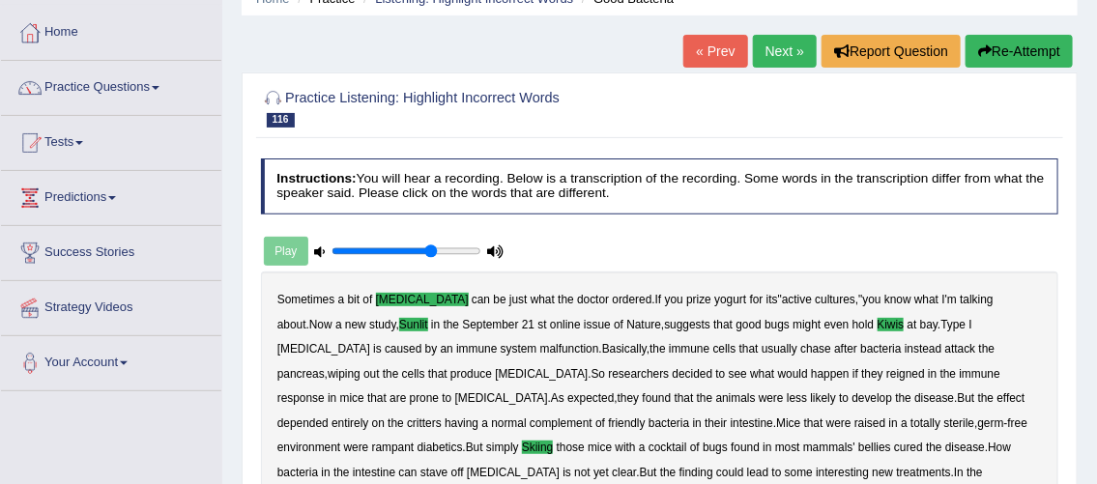
click at [766, 65] on link "Next »" at bounding box center [785, 51] width 64 height 33
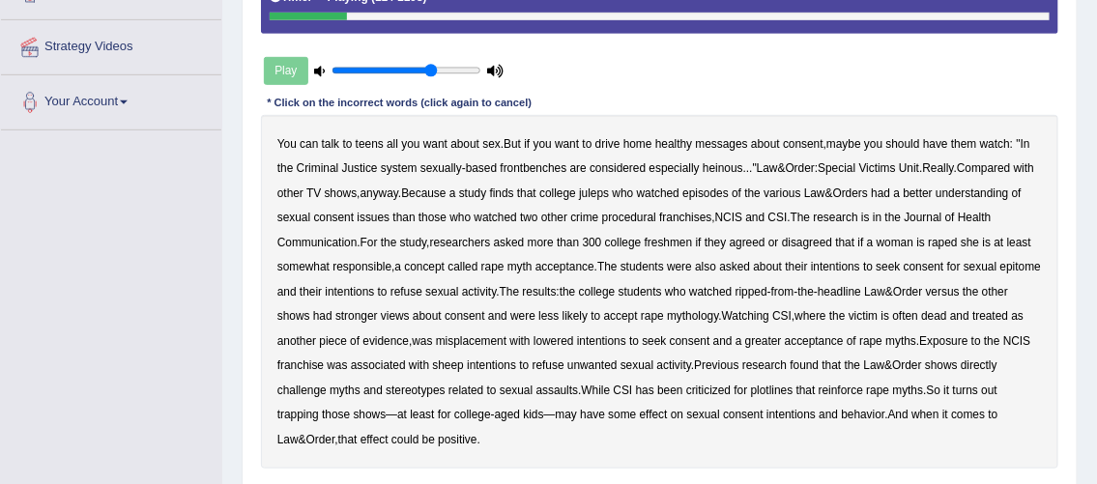
click at [536, 171] on b "frontbenches" at bounding box center [533, 168] width 67 height 14
click at [609, 195] on b "juleps" at bounding box center [594, 193] width 30 height 14
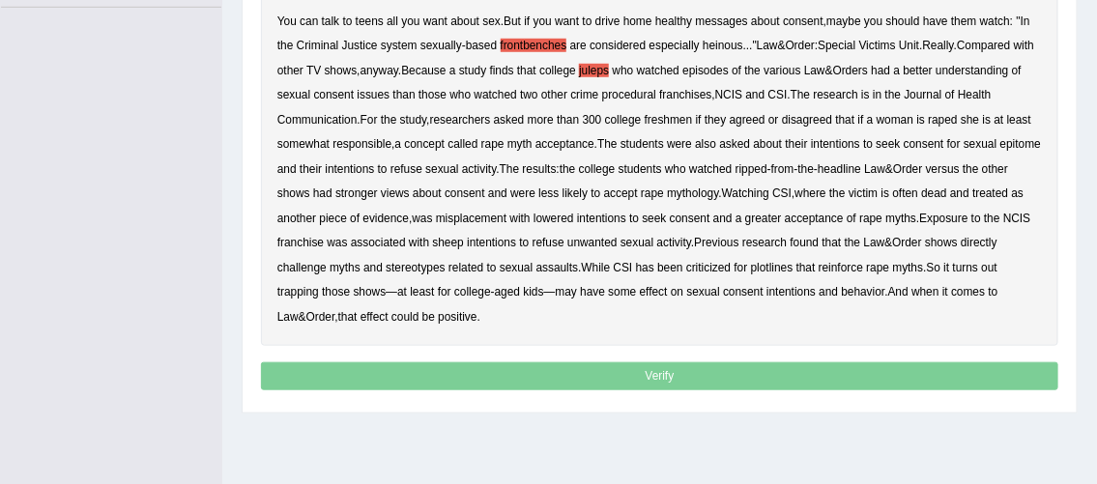
scroll to position [478, 0]
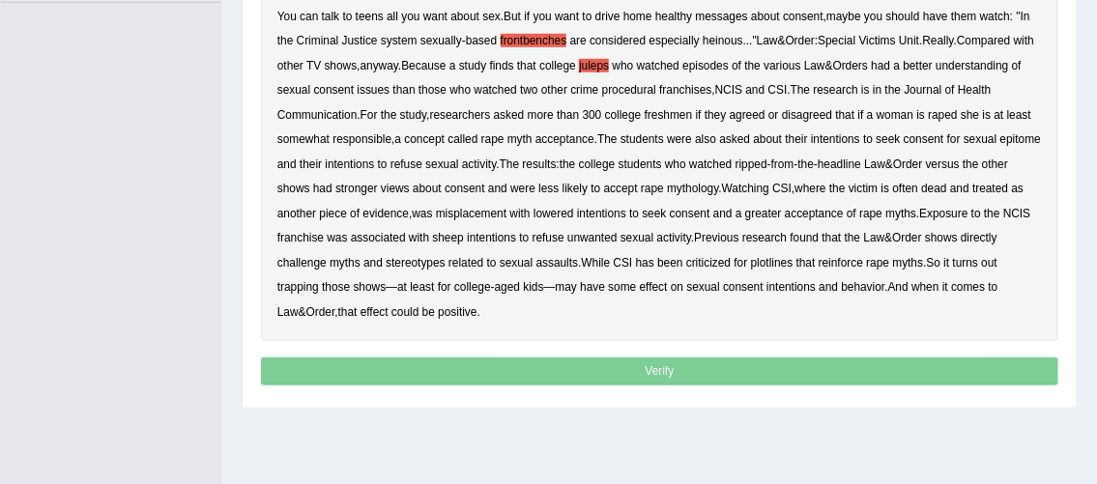
click at [1000, 146] on b "epitome" at bounding box center [1020, 139] width 41 height 14
click at [506, 214] on b "misplacement" at bounding box center [471, 214] width 71 height 14
click at [464, 235] on b "sheep" at bounding box center [448, 238] width 31 height 14
click at [319, 290] on b "trapping" at bounding box center [298, 287] width 42 height 14
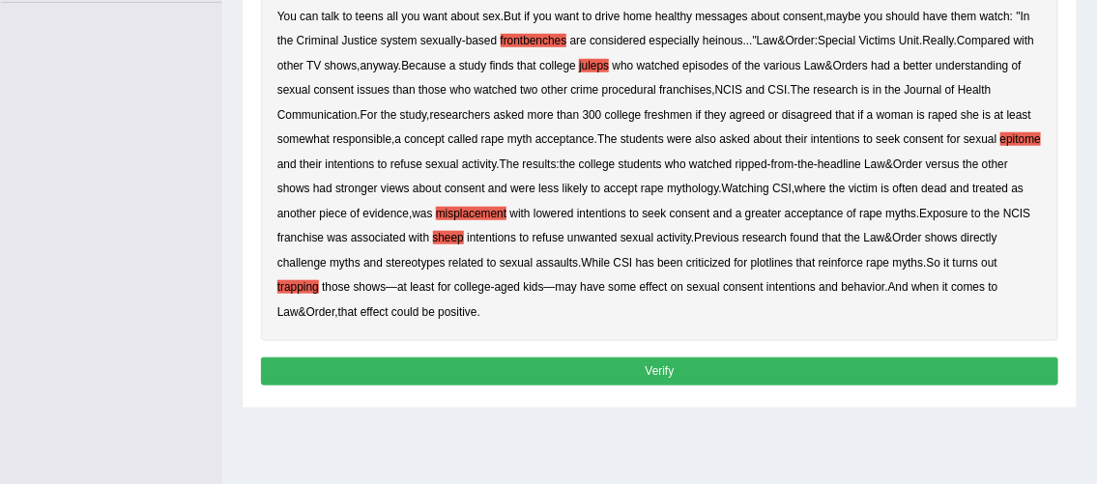
click at [374, 373] on button "Verify" at bounding box center [660, 371] width 798 height 28
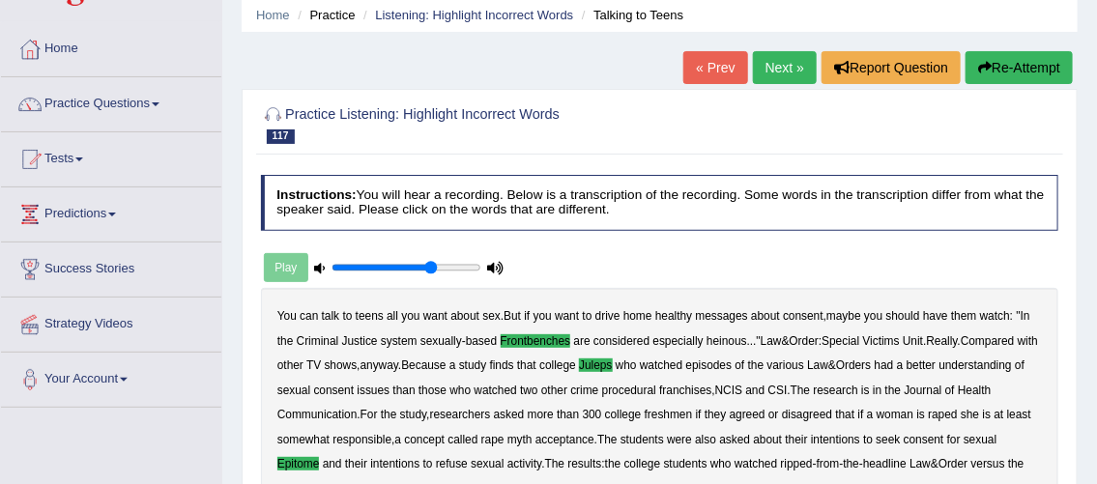
scroll to position [72, 0]
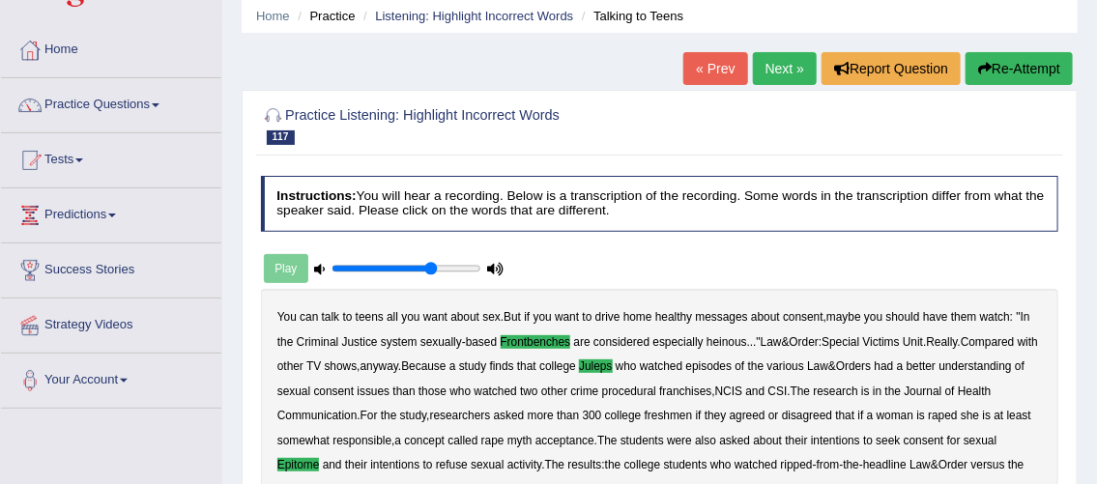
click at [756, 71] on link "Next »" at bounding box center [785, 68] width 64 height 33
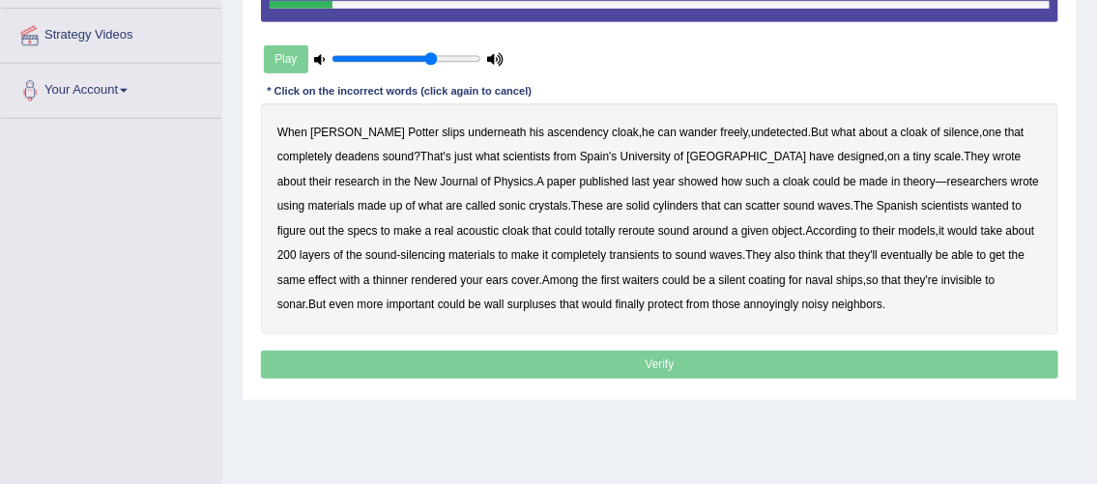
click at [547, 134] on b "ascendency" at bounding box center [577, 133] width 61 height 14
click at [1011, 180] on b "wrote" at bounding box center [1025, 182] width 28 height 14
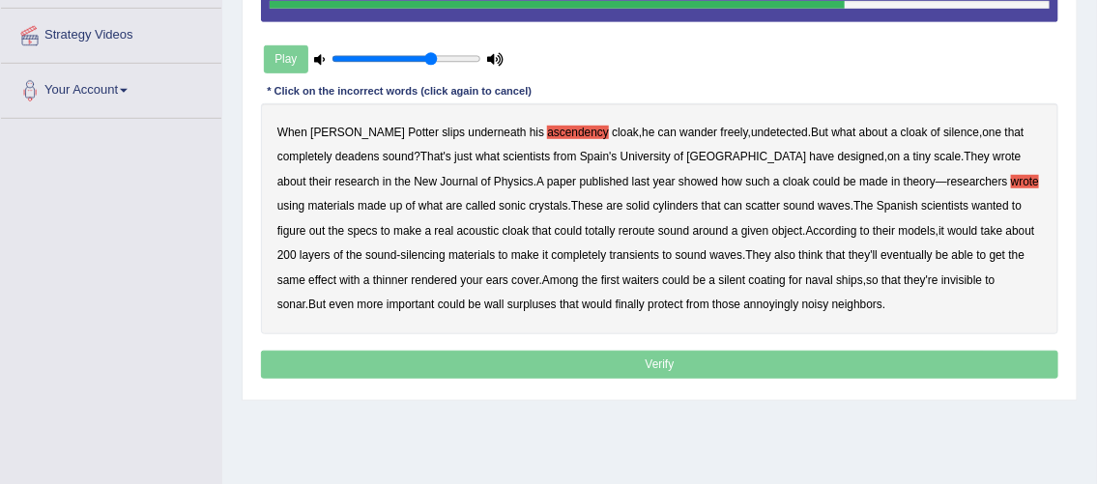
click at [610, 251] on b "transients" at bounding box center [635, 255] width 50 height 14
click at [622, 276] on b "waiters" at bounding box center [640, 280] width 37 height 14
click at [507, 303] on b "surpluses" at bounding box center [531, 305] width 49 height 14
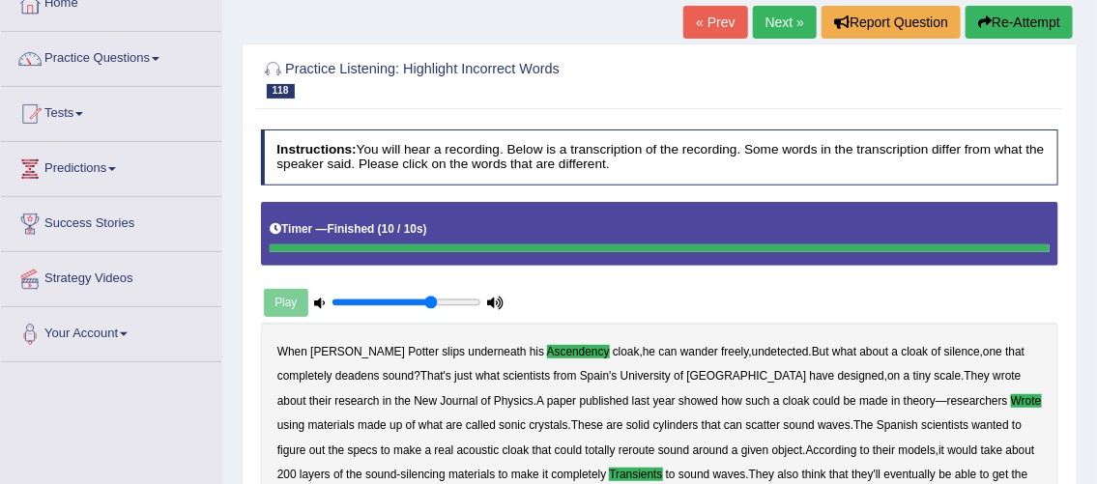
scroll to position [109, 0]
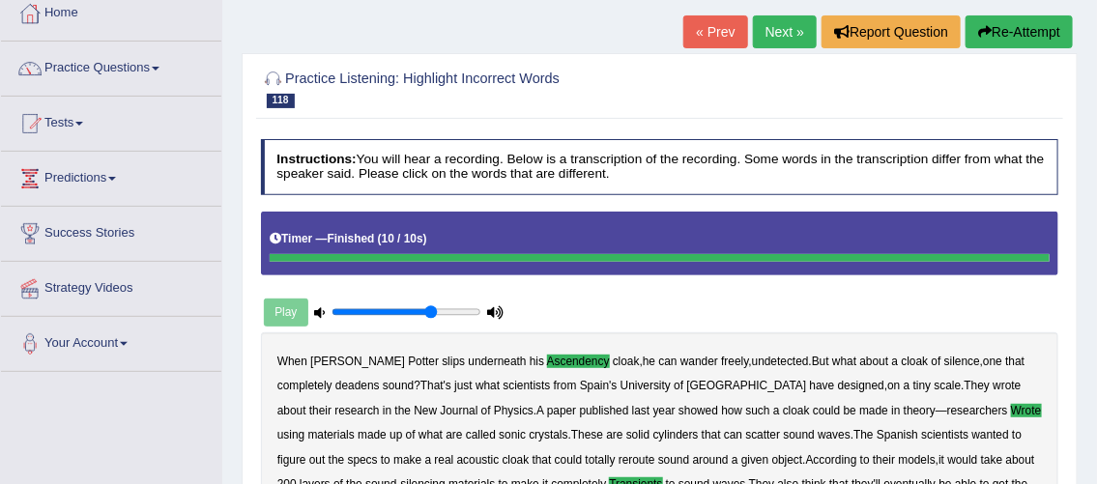
click at [776, 32] on link "Next »" at bounding box center [785, 31] width 64 height 33
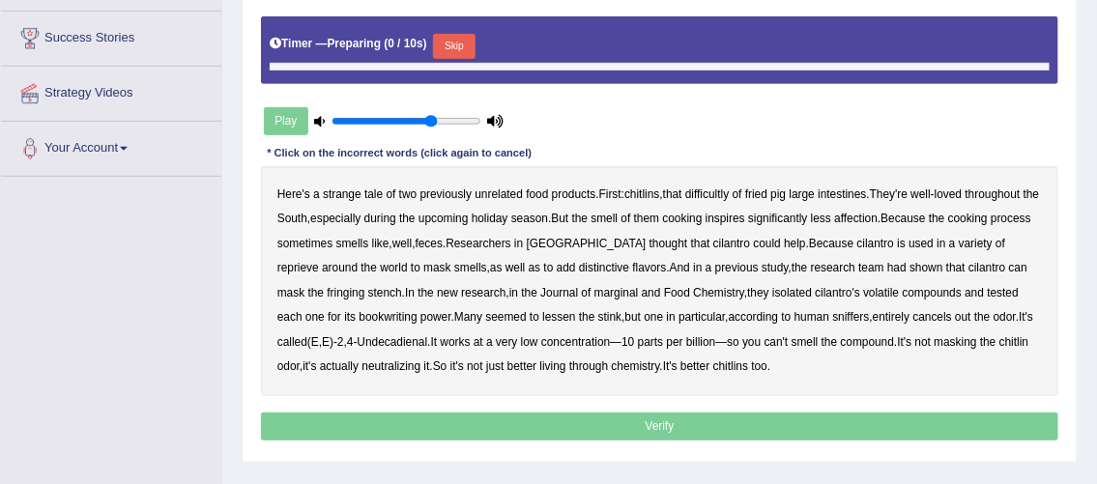
scroll to position [304, 0]
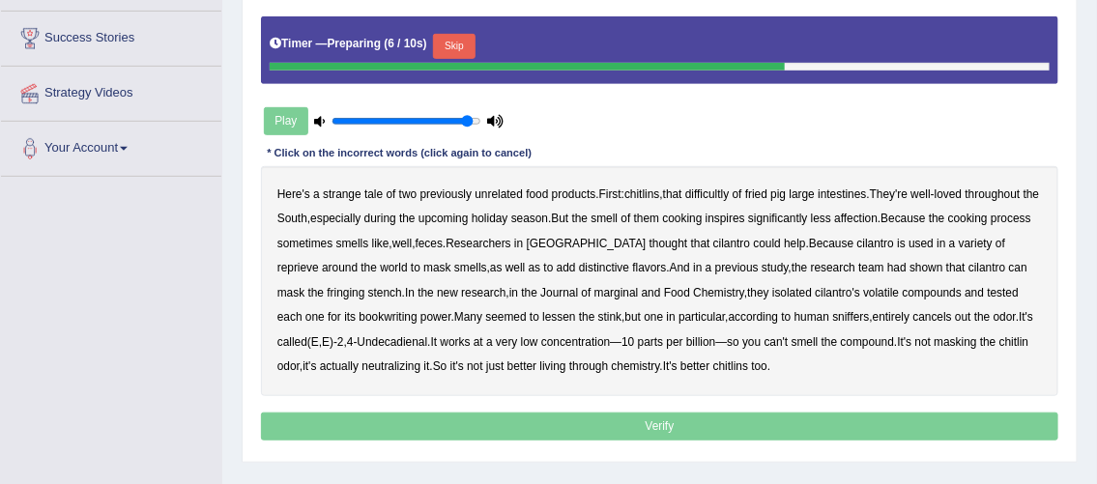
click at [465, 117] on input "range" at bounding box center [405, 122] width 149 height 14
type input "0.8"
click at [446, 120] on input "range" at bounding box center [405, 122] width 149 height 14
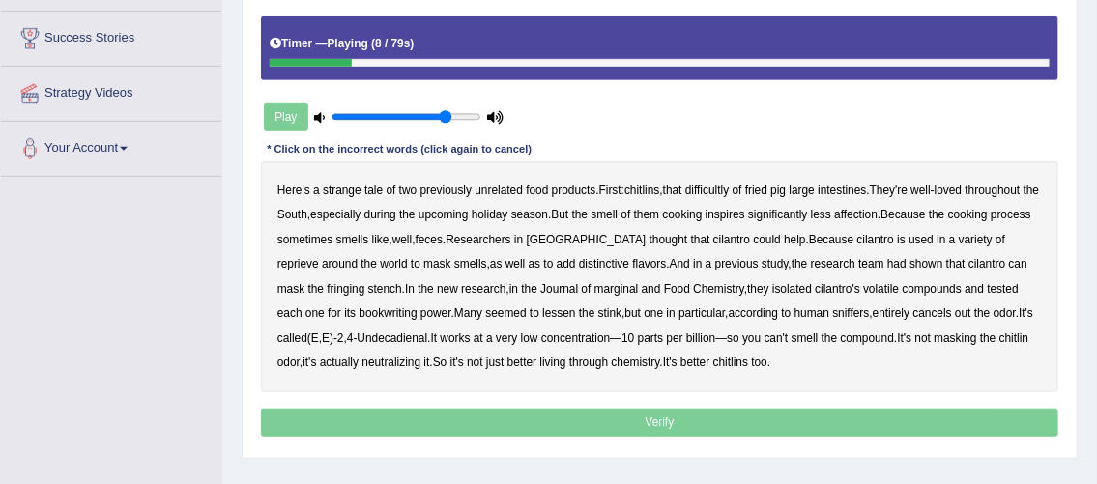
click at [716, 184] on b "difficultly" at bounding box center [706, 191] width 43 height 14
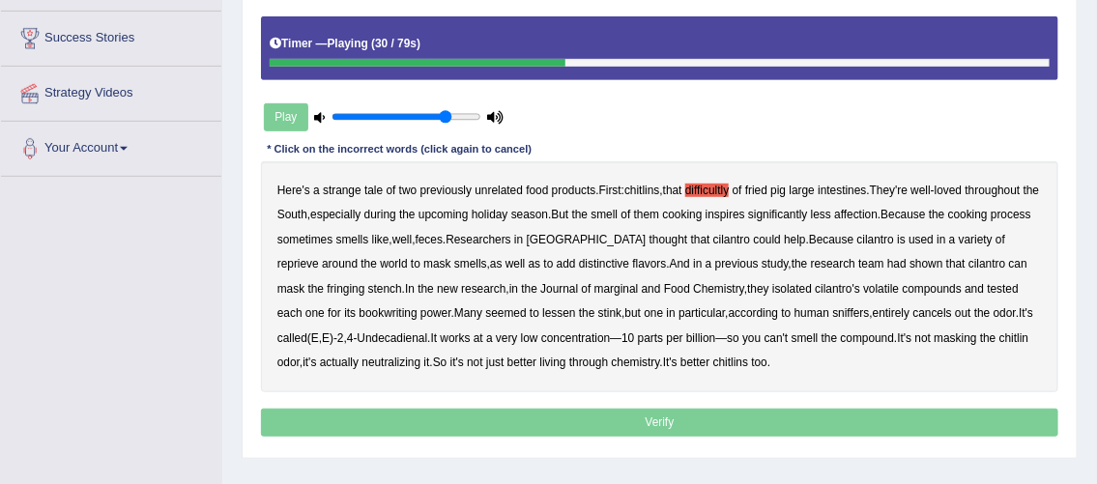
click at [319, 257] on b "reprieve" at bounding box center [298, 264] width 42 height 14
click at [327, 288] on b "fringing" at bounding box center [346, 289] width 38 height 14
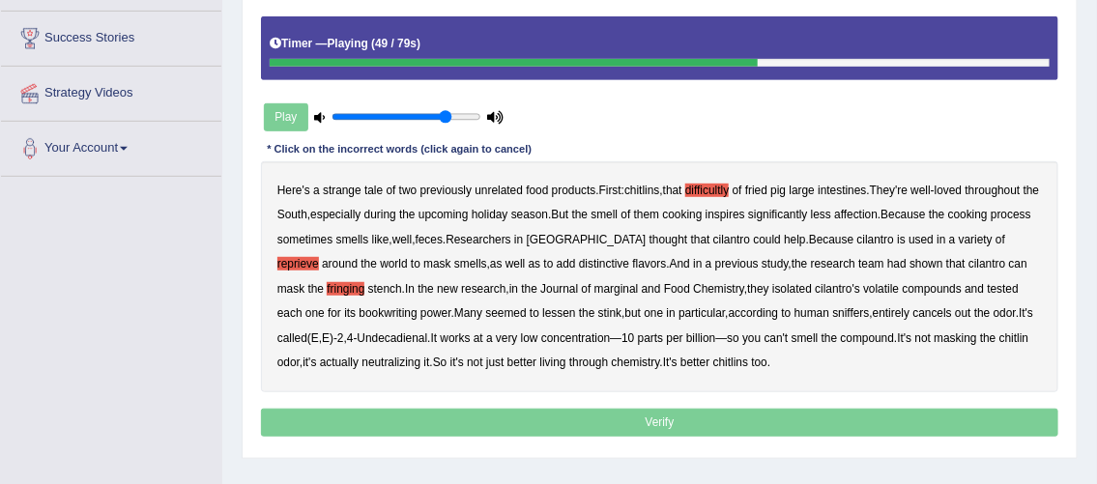
click at [594, 289] on b "marginal" at bounding box center [616, 289] width 44 height 14
click at [357, 336] on b "Undecadienal" at bounding box center [392, 338] width 71 height 14
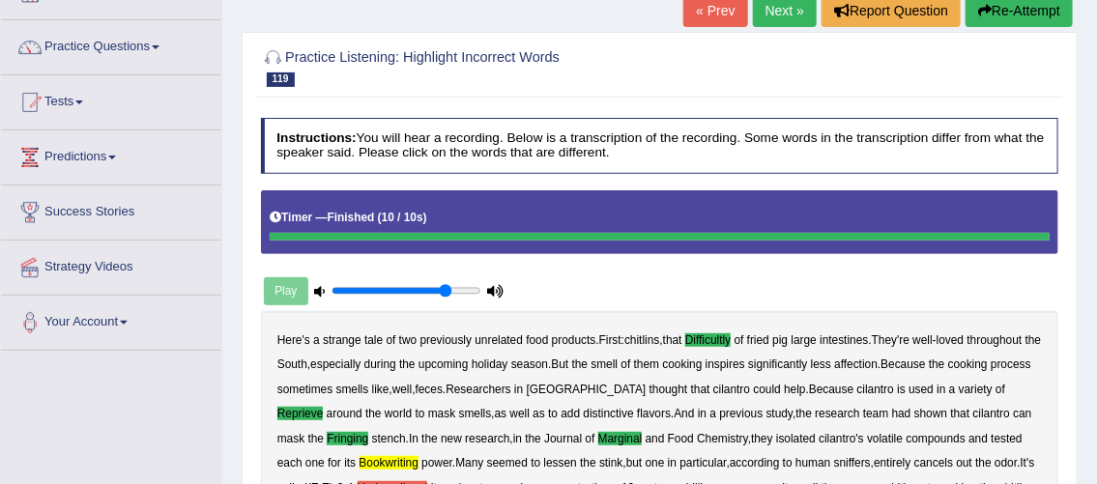
scroll to position [124, 0]
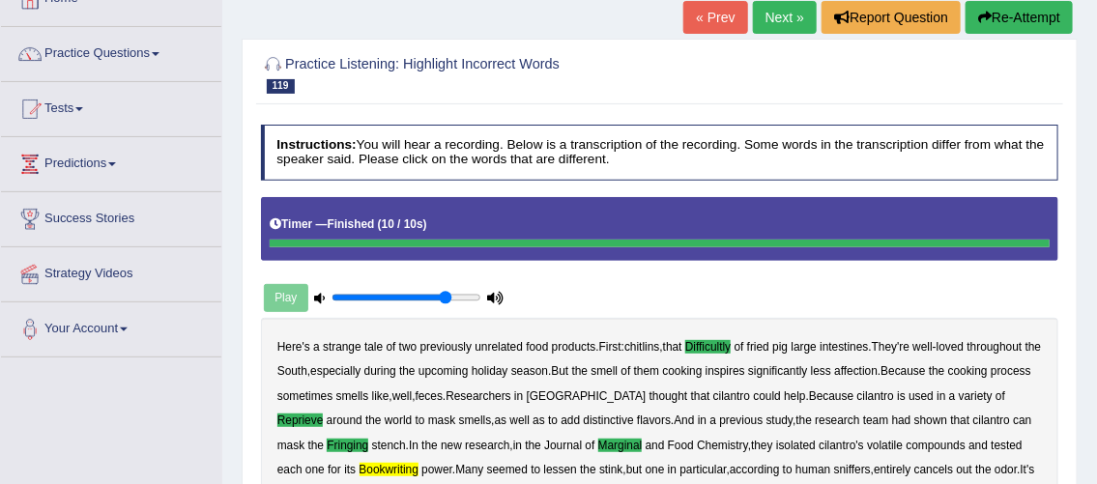
click at [777, 27] on link "Next »" at bounding box center [785, 17] width 64 height 33
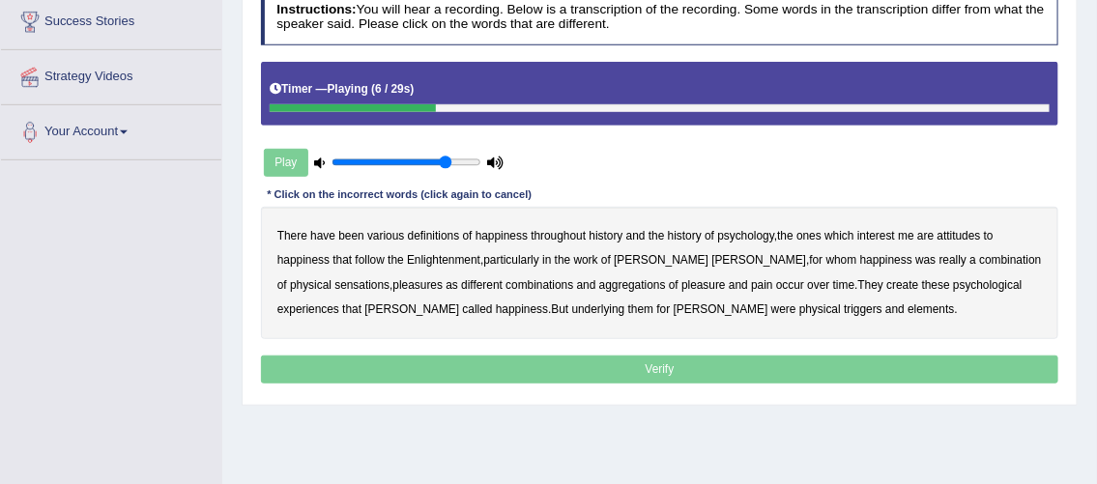
click at [750, 234] on b "psychology" at bounding box center [745, 236] width 57 height 14
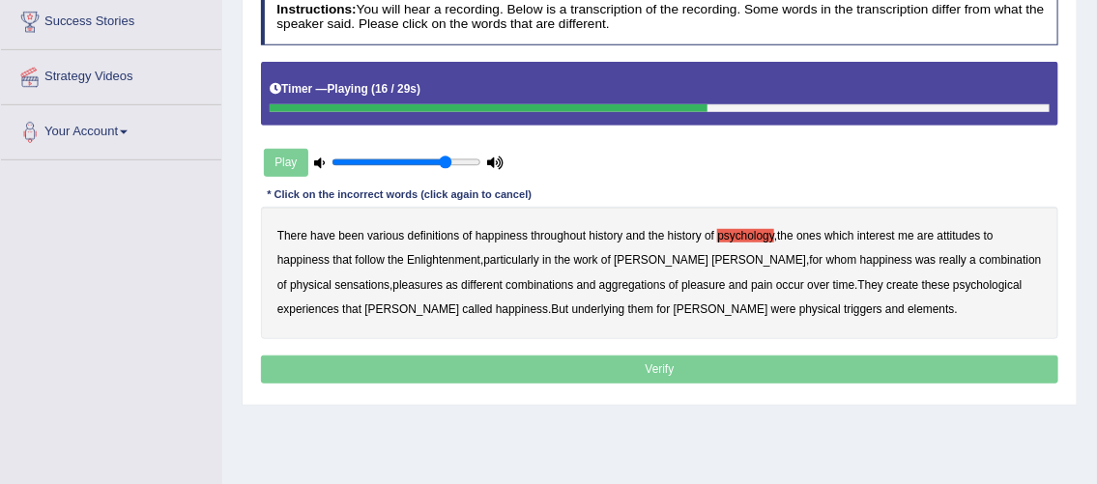
click at [334, 280] on b "sensations" at bounding box center [361, 285] width 55 height 14
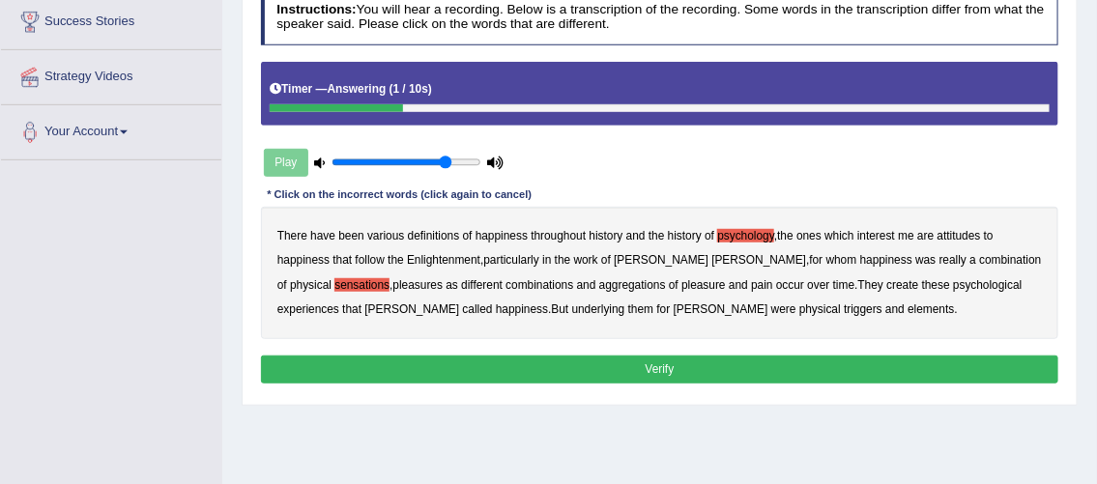
click at [907, 303] on b "elements" at bounding box center [930, 309] width 46 height 14
click at [701, 367] on button "Verify" at bounding box center [660, 370] width 798 height 28
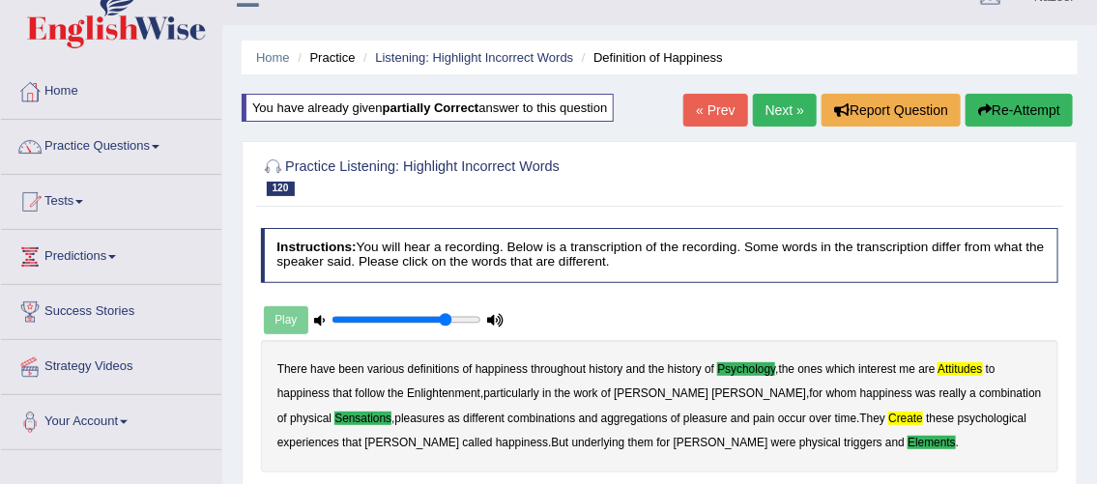
scroll to position [27, 0]
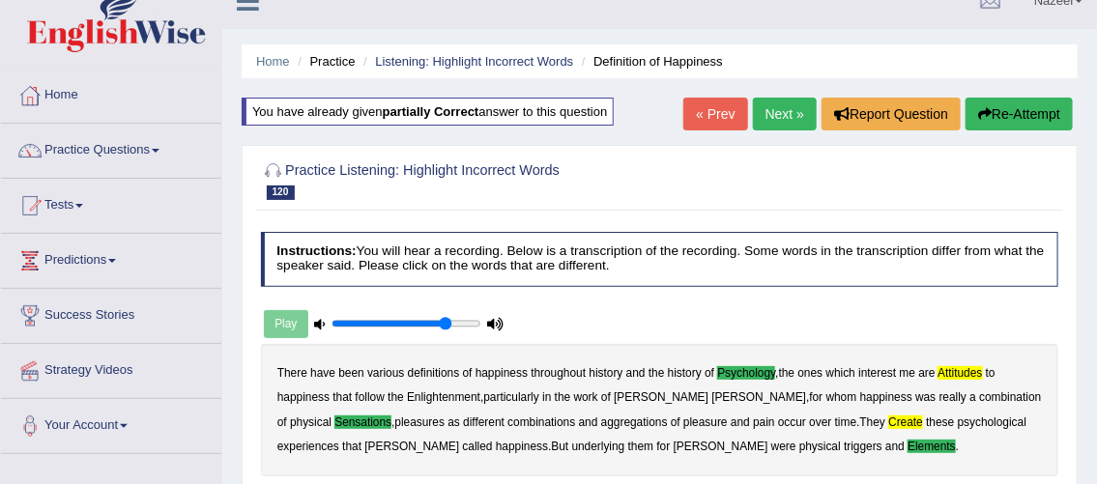
click at [785, 107] on link "Next »" at bounding box center [785, 114] width 64 height 33
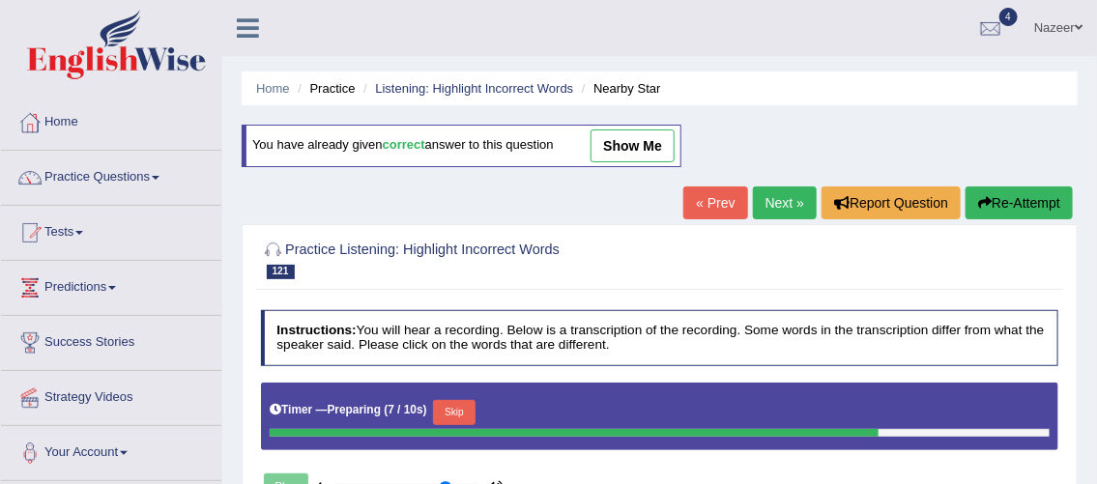
click at [39, 125] on div at bounding box center [29, 122] width 29 height 29
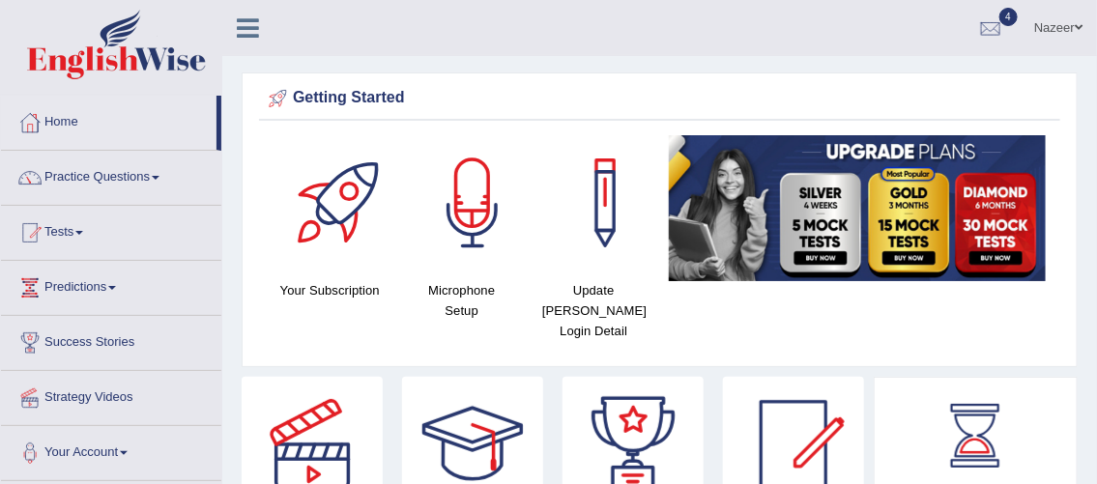
click at [117, 185] on link "Practice Questions" at bounding box center [111, 175] width 220 height 48
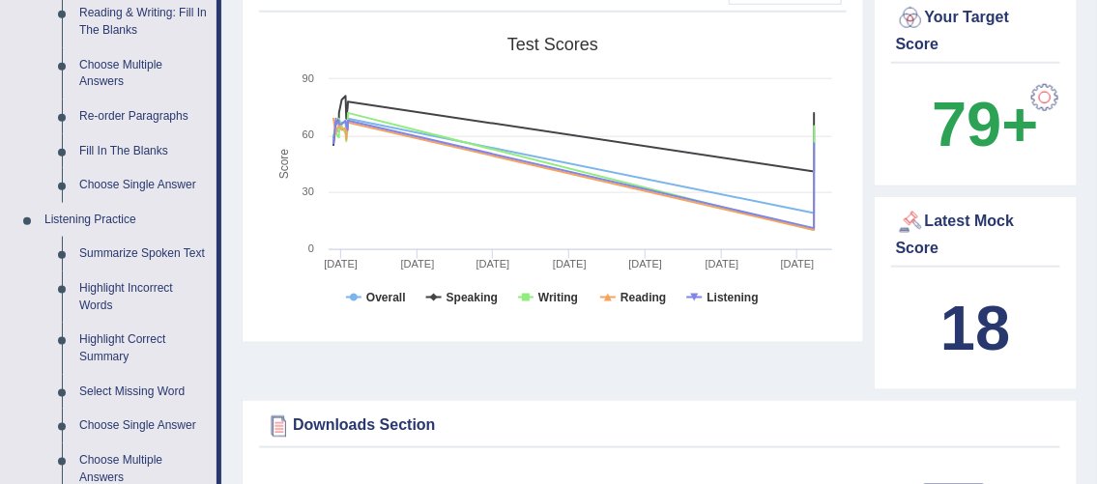
scroll to position [644, 0]
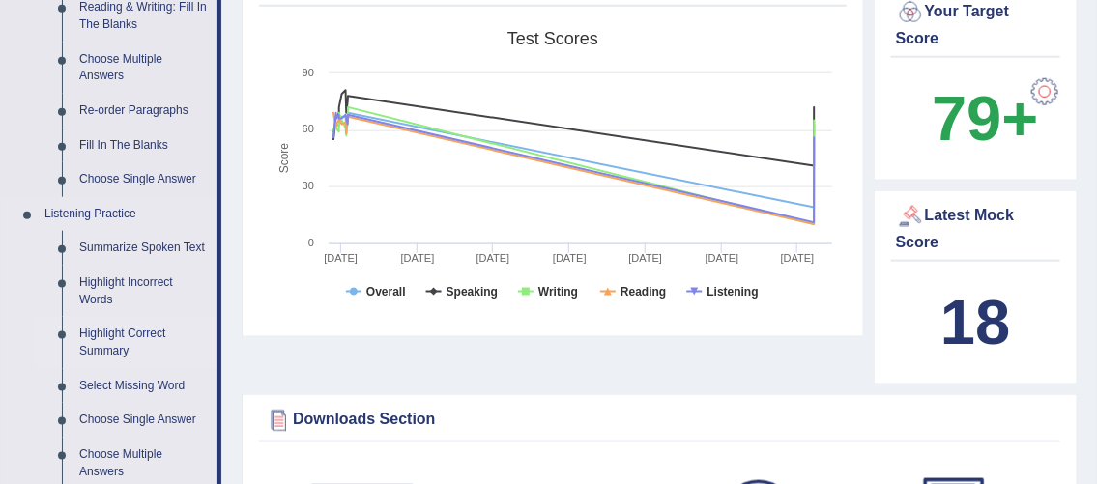
click at [111, 343] on link "Highlight Correct Summary" at bounding box center [144, 342] width 146 height 51
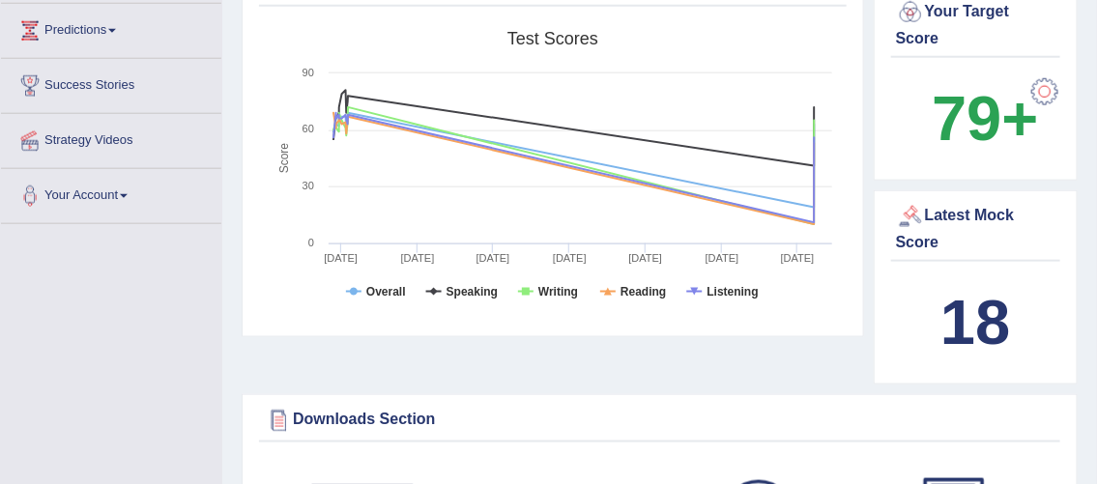
scroll to position [276, 0]
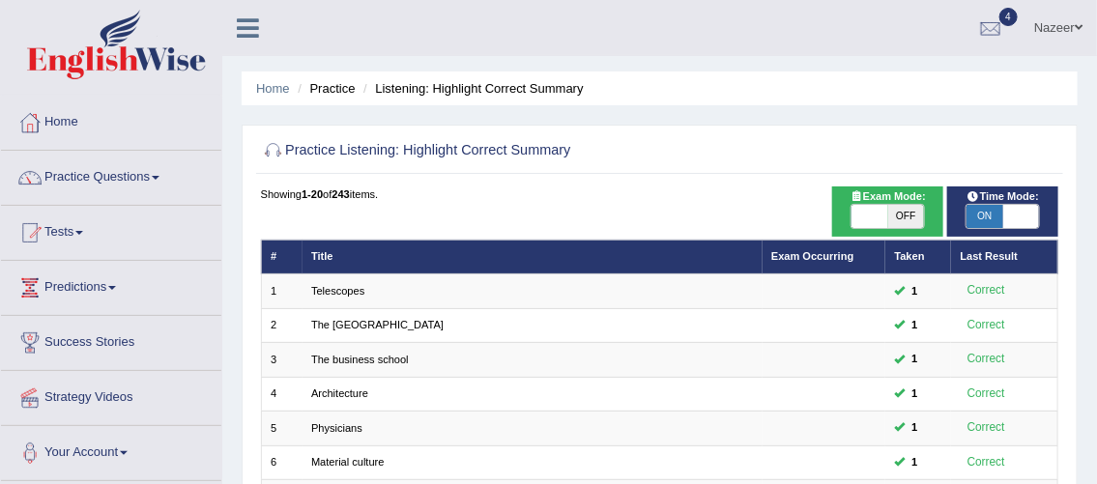
click at [111, 186] on link "Practice Questions" at bounding box center [111, 175] width 220 height 48
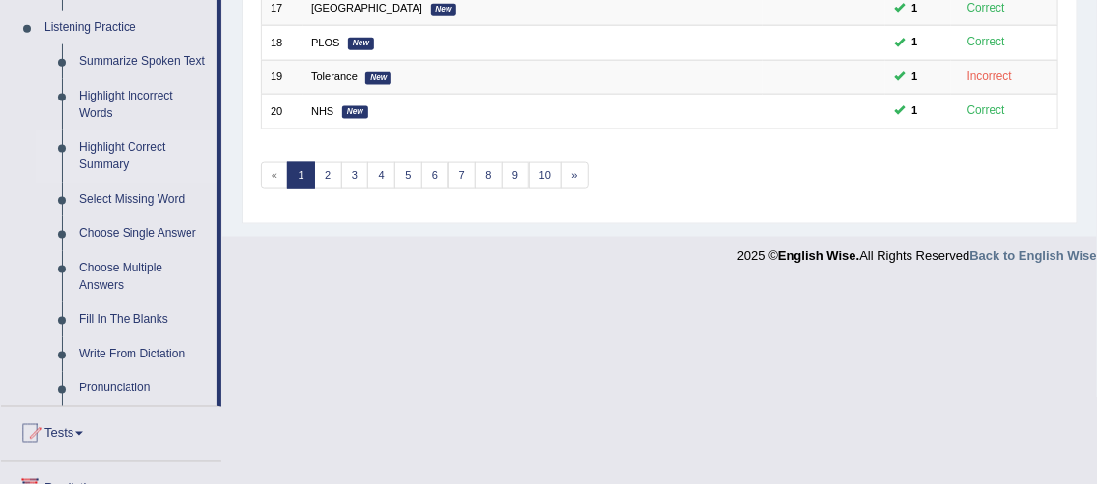
scroll to position [833, 0]
click at [129, 326] on link "Fill In The Blanks" at bounding box center [144, 317] width 146 height 35
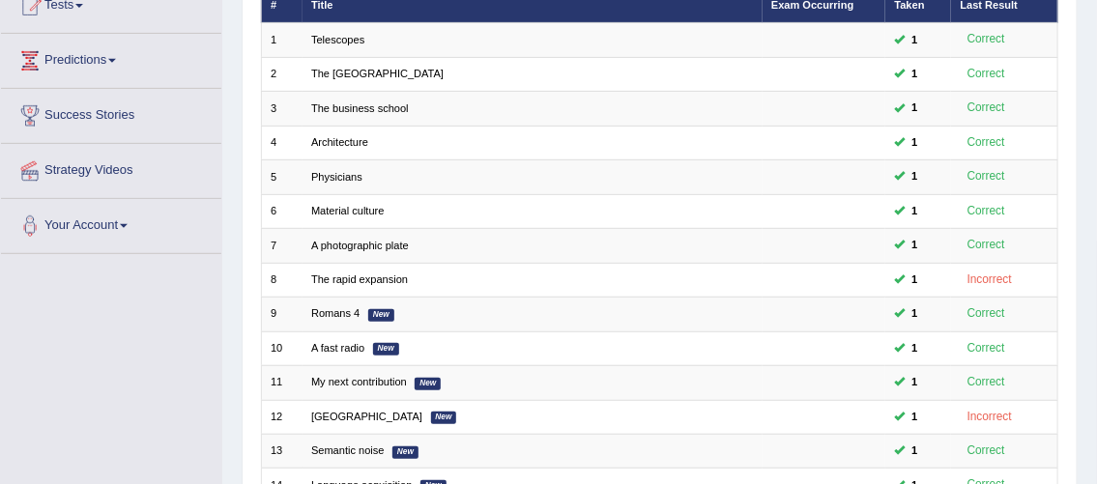
scroll to position [262, 0]
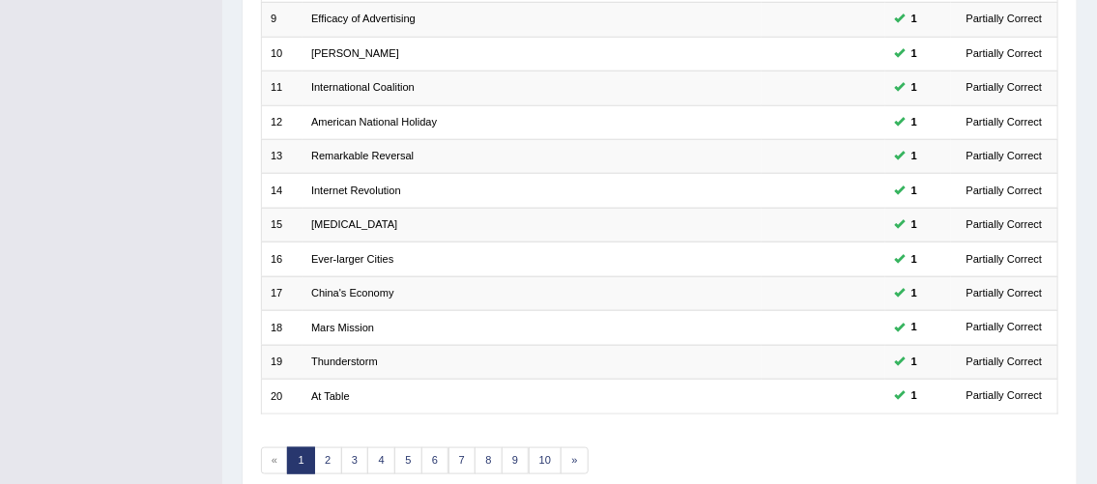
scroll to position [630, 0]
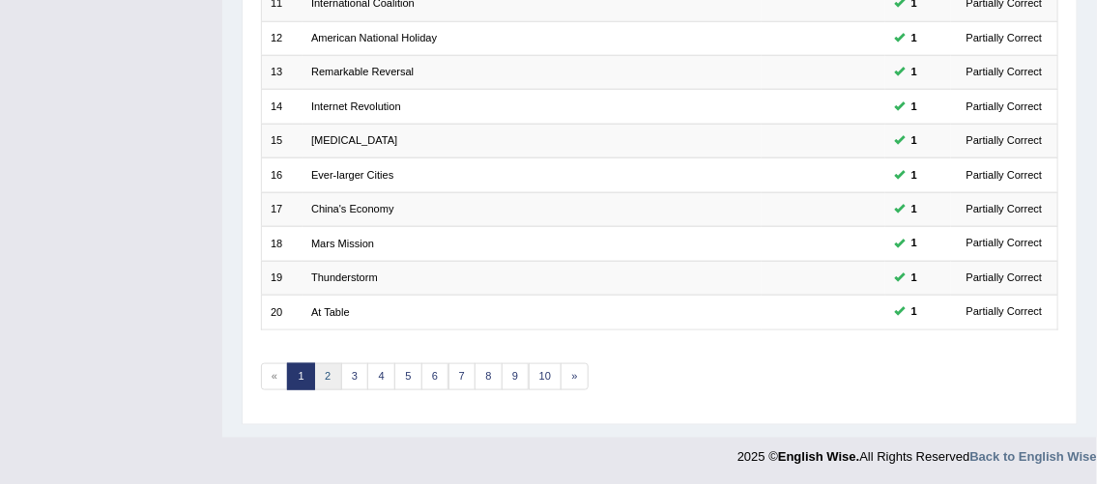
click at [331, 380] on link "2" at bounding box center [328, 376] width 28 height 27
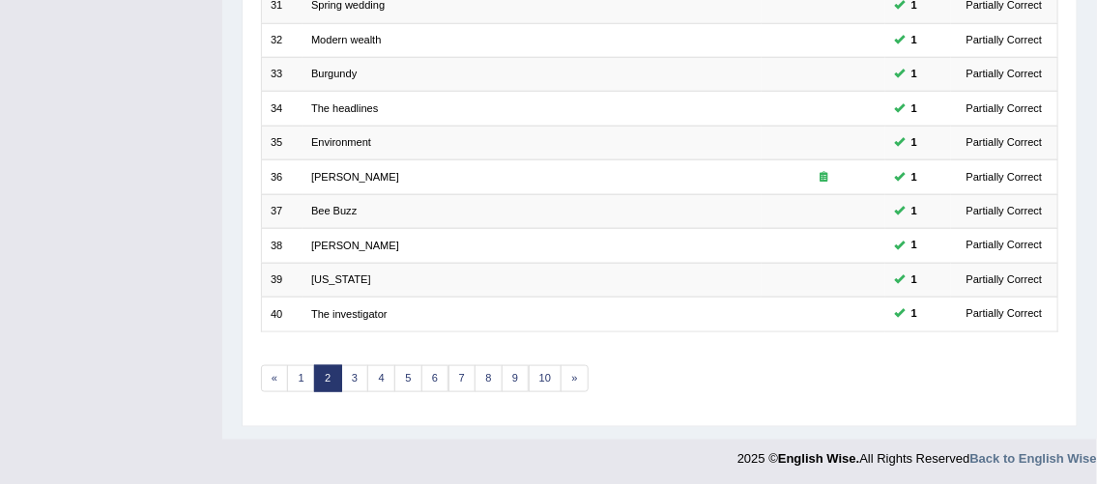
scroll to position [630, 0]
click at [354, 372] on link "3" at bounding box center [355, 376] width 28 height 27
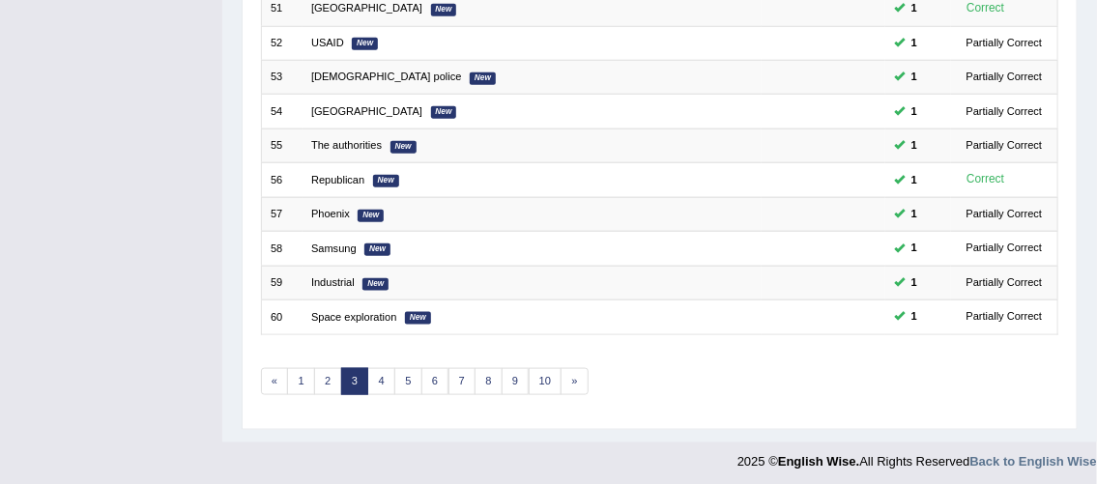
scroll to position [630, 0]
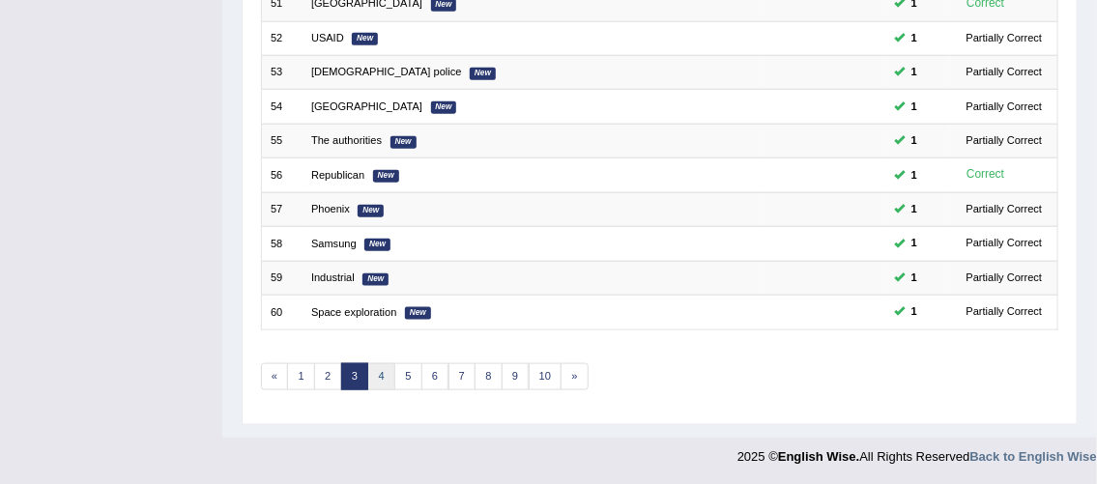
click at [380, 373] on link "4" at bounding box center [381, 376] width 28 height 27
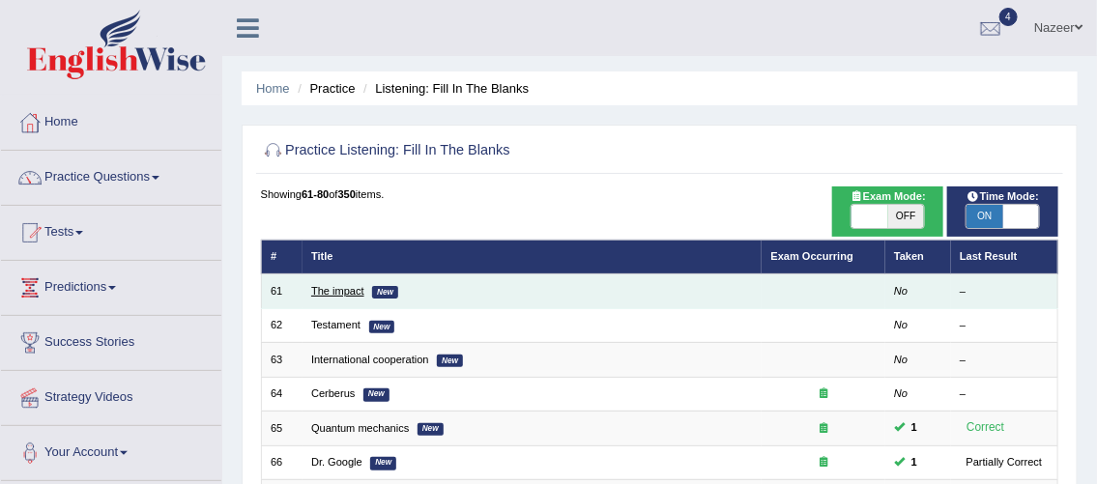
click at [340, 293] on link "The impact" at bounding box center [337, 291] width 53 height 12
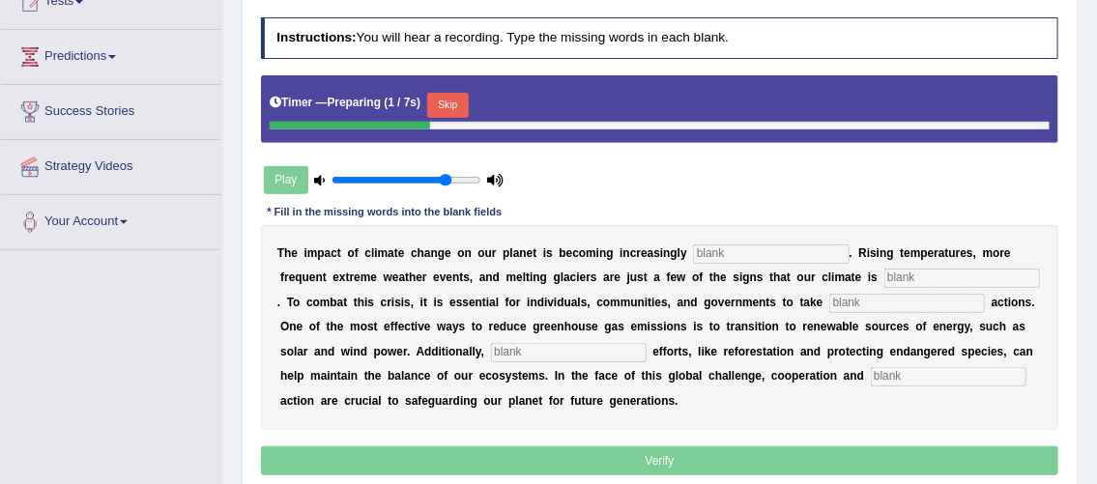
scroll to position [232, 0]
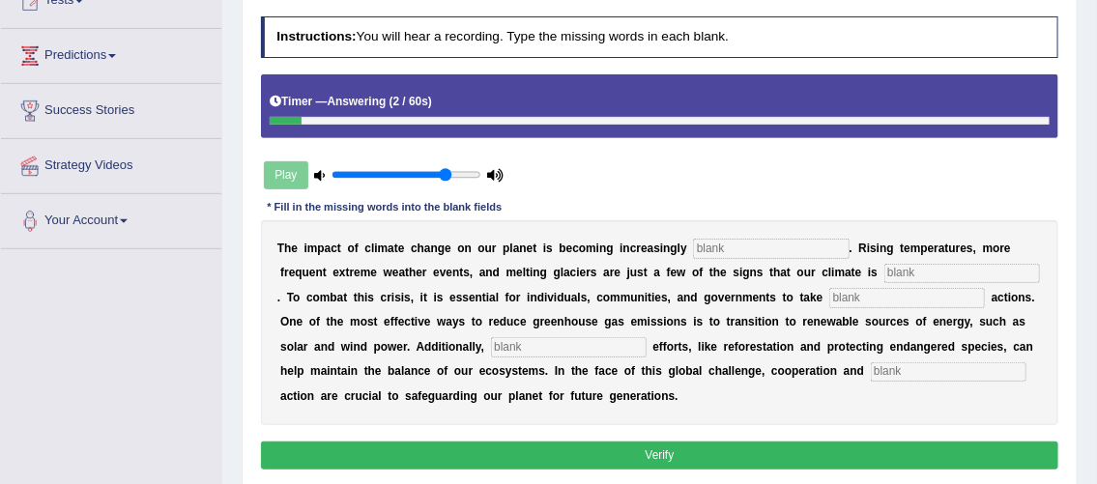
click at [942, 373] on input "text" at bounding box center [949, 371] width 156 height 19
type input "collective"
click at [562, 347] on input "text" at bounding box center [569, 346] width 156 height 19
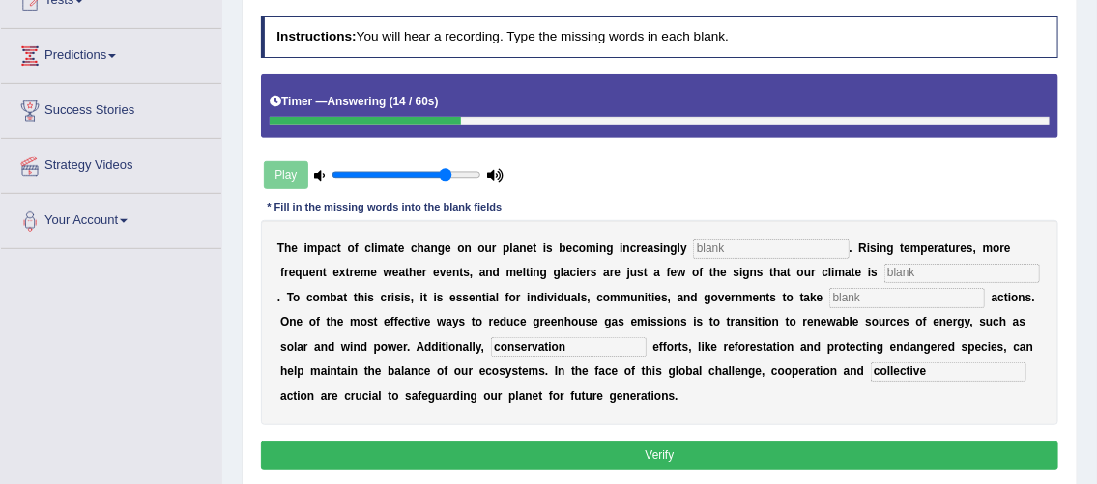
type input "conservation"
click at [742, 247] on input "text" at bounding box center [771, 248] width 156 height 19
type input "evident"
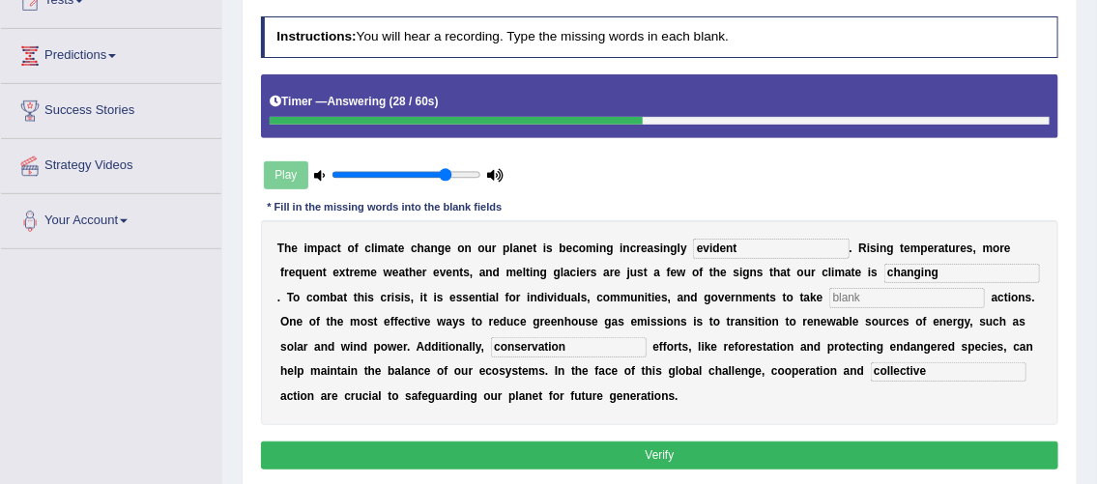
type input "changing"
type input "proactive"
click at [624, 452] on button "Verify" at bounding box center [660, 456] width 798 height 28
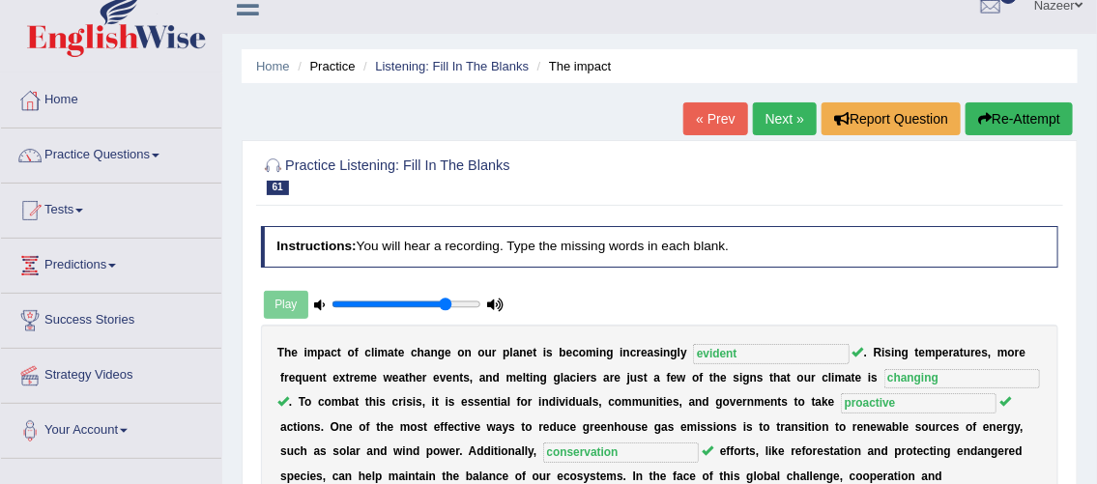
scroll to position [19, 0]
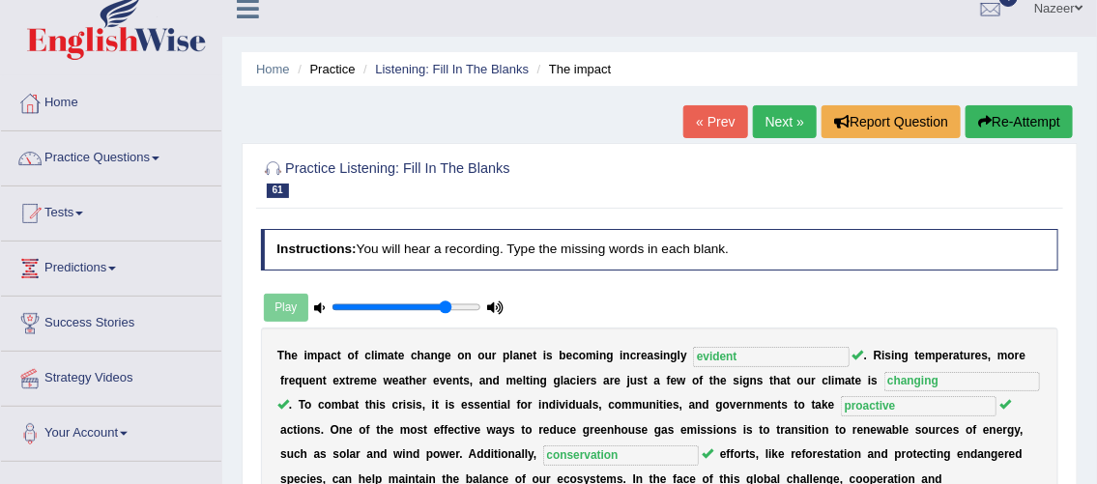
click at [805, 134] on link "Next »" at bounding box center [785, 121] width 64 height 33
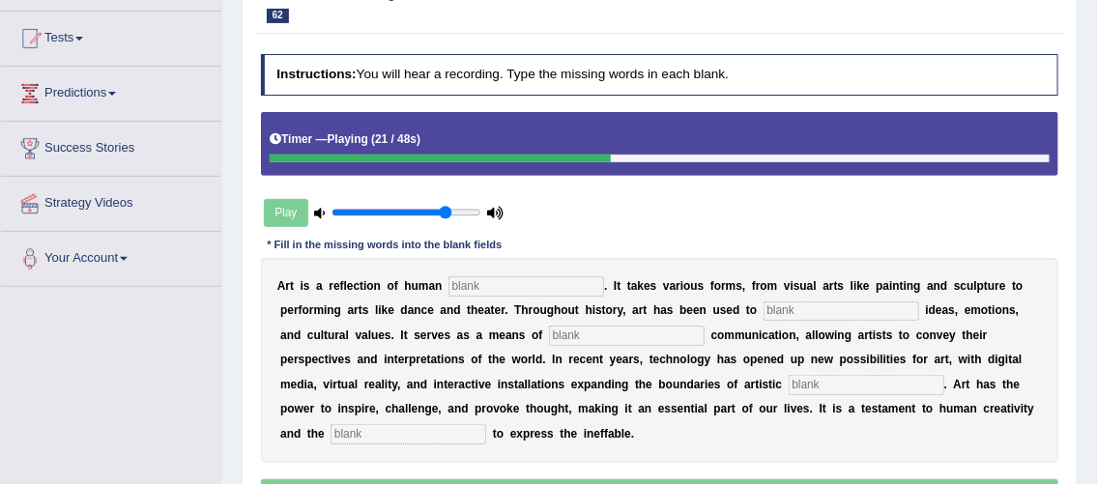
scroll to position [123, 0]
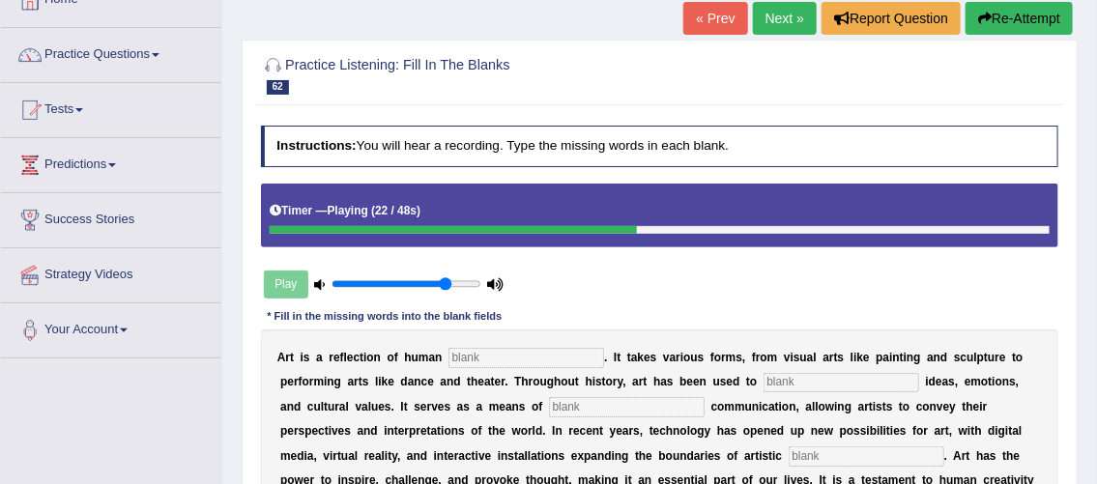
click at [1047, 28] on button "Re-Attempt" at bounding box center [1018, 18] width 107 height 33
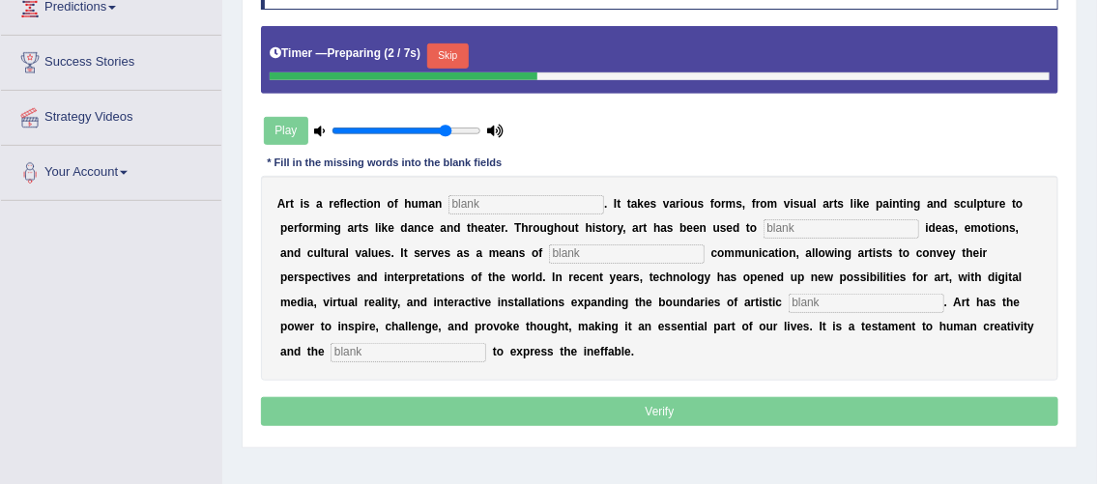
scroll to position [279, 0]
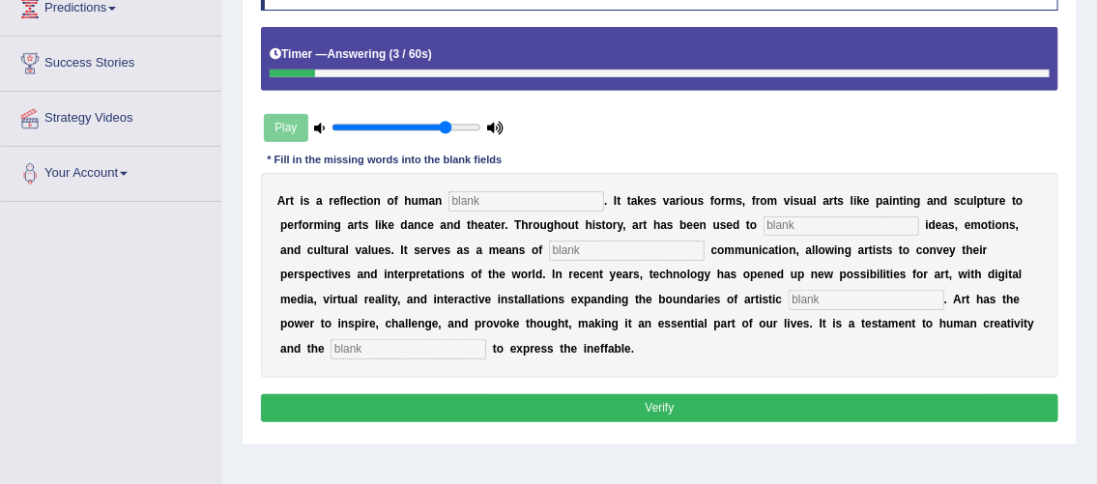
click at [398, 348] on input "text" at bounding box center [408, 348] width 156 height 19
type input "desire"
click at [488, 193] on input "text" at bounding box center [526, 200] width 156 height 19
type input "expression"
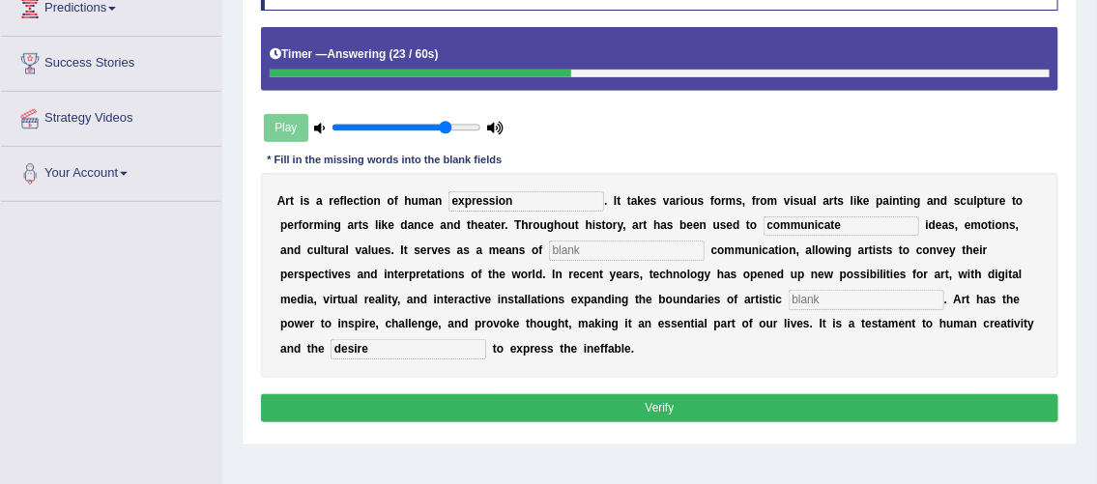
type input "communicate"
type input "creative"
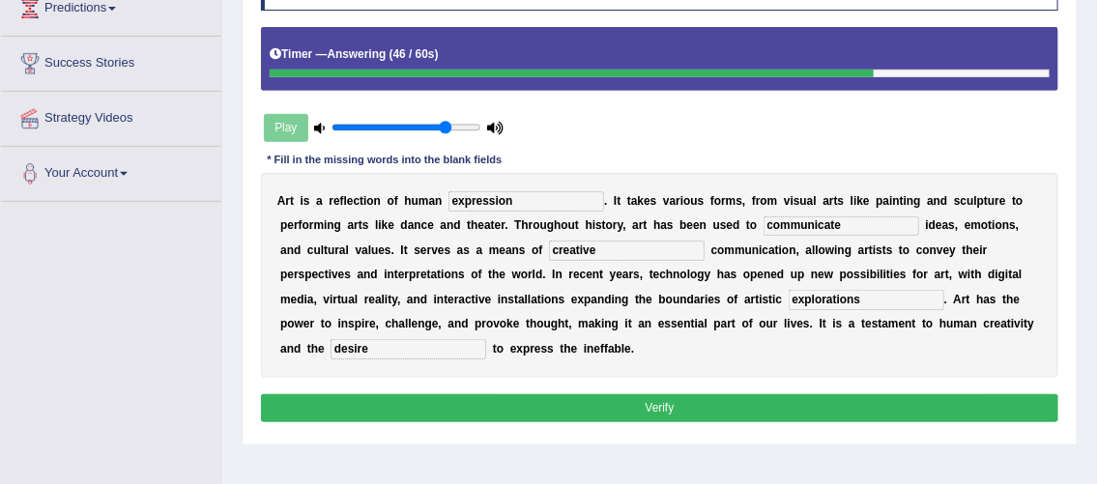
type input "explorations"
click at [428, 410] on button "Verify" at bounding box center [660, 408] width 798 height 28
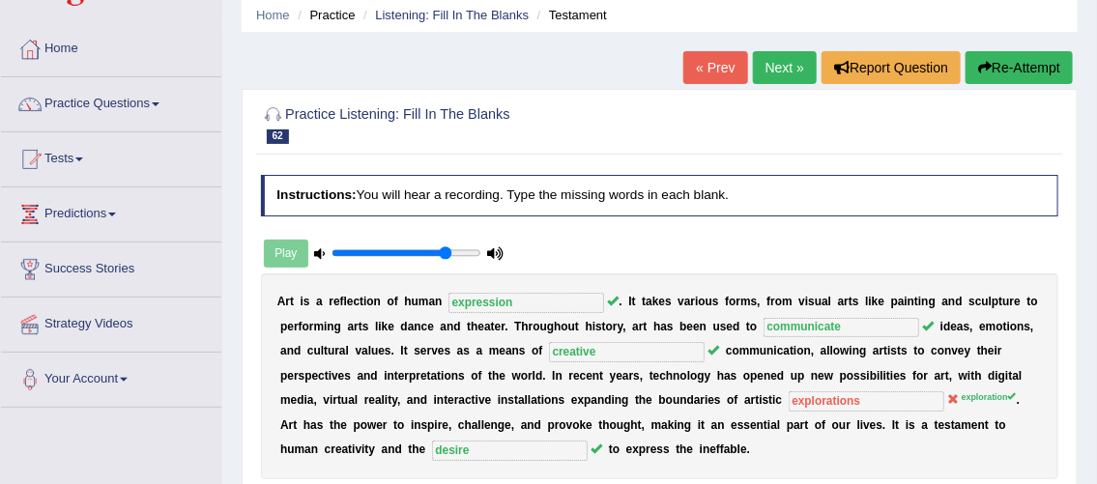
scroll to position [56, 0]
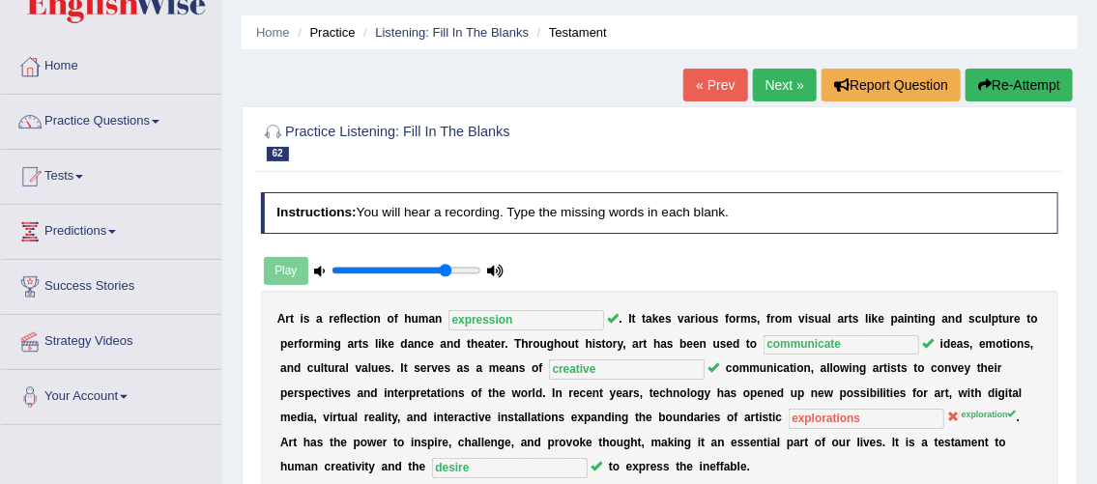
click at [783, 88] on link "Next »" at bounding box center [785, 85] width 64 height 33
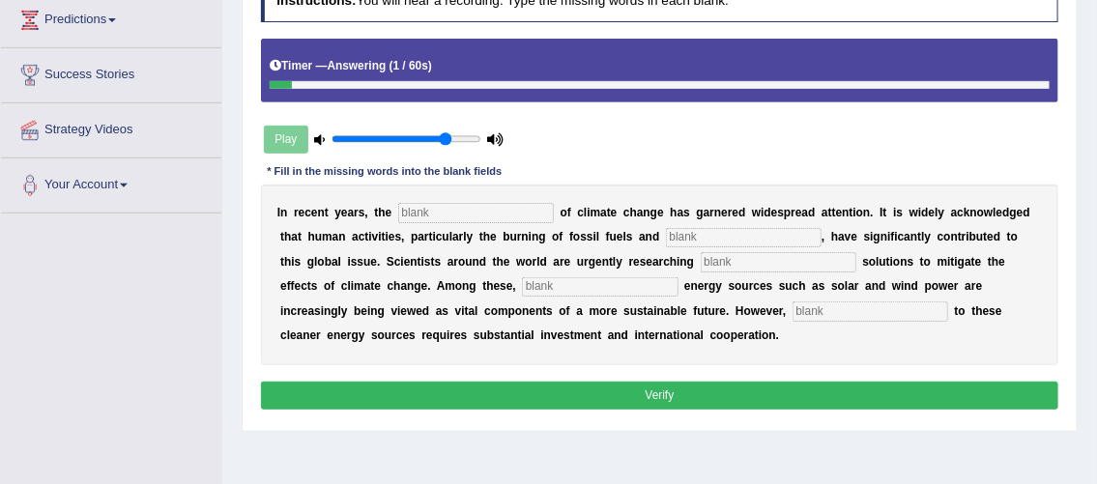
click at [427, 209] on input "text" at bounding box center [476, 212] width 156 height 19
type input "phenomenon"
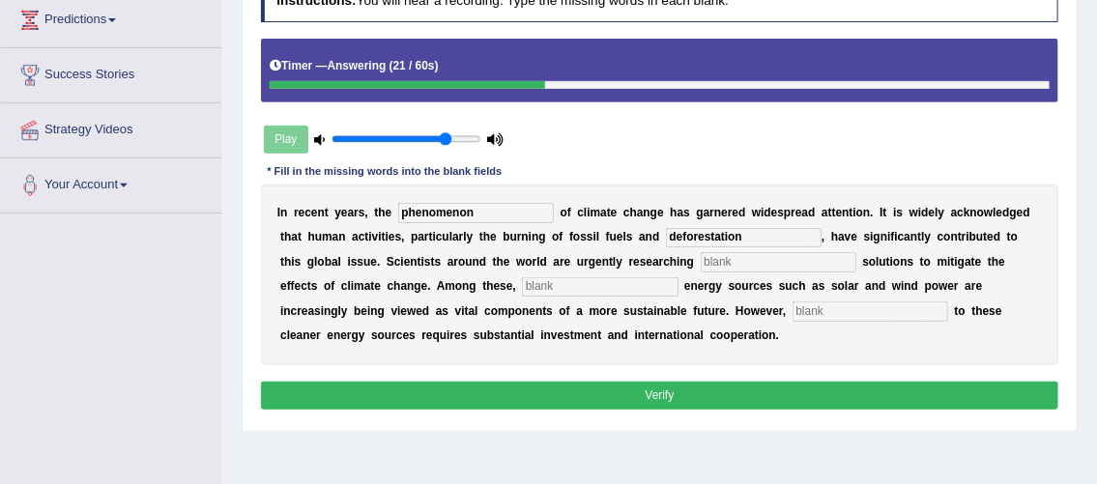
type input "deforestation"
type input "sustainable"
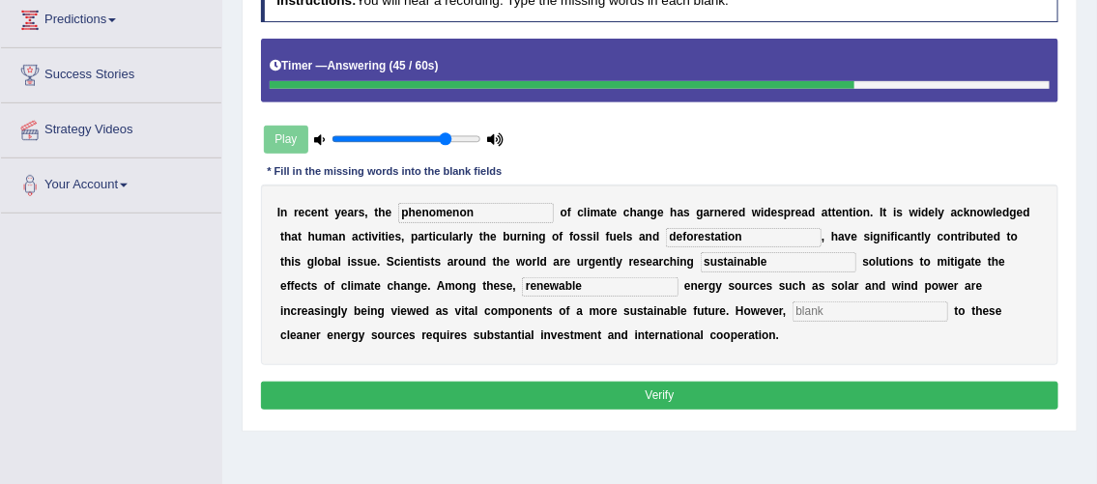
type input "renewable"
type input "transitioning"
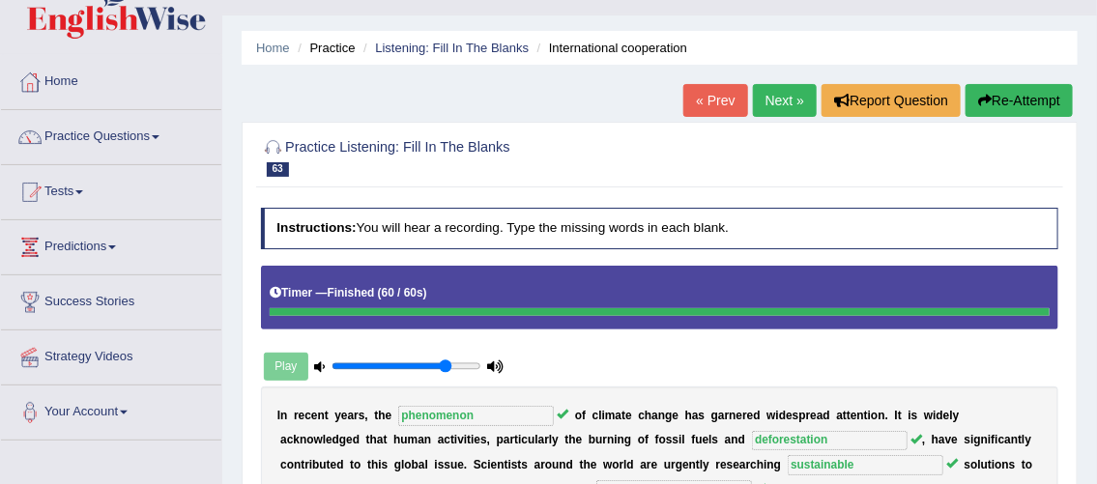
scroll to position [39, 0]
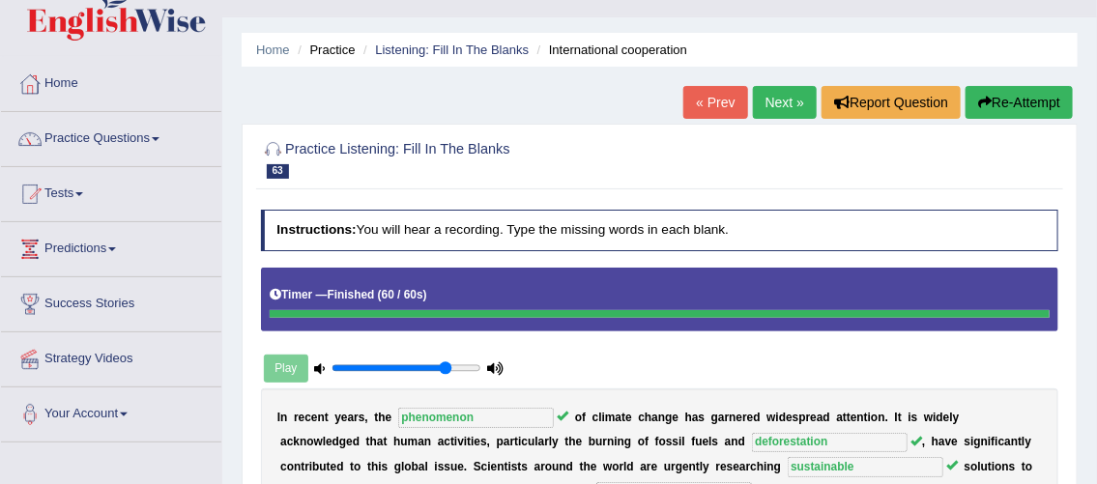
click at [110, 141] on link "Practice Questions" at bounding box center [111, 136] width 220 height 48
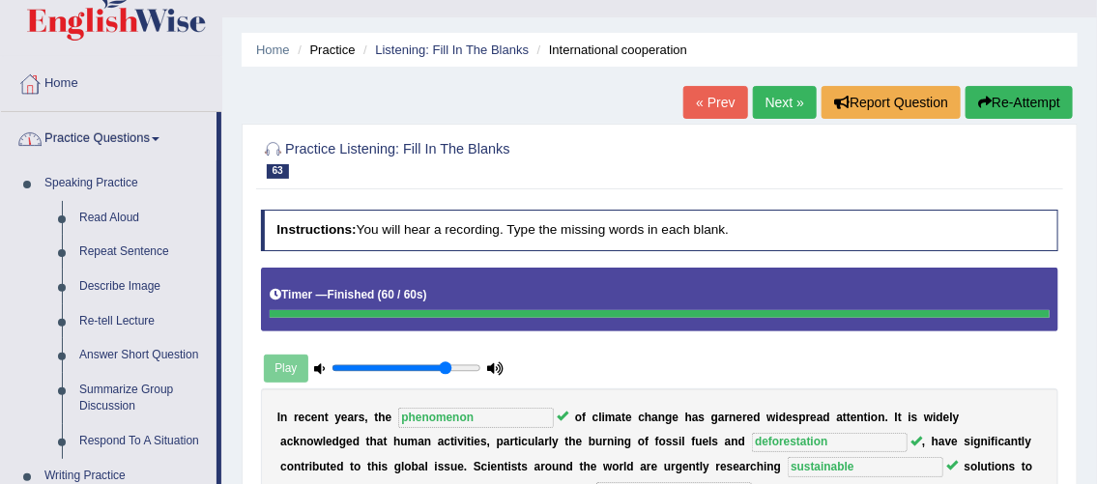
click at [115, 133] on link "Practice Questions" at bounding box center [108, 136] width 215 height 48
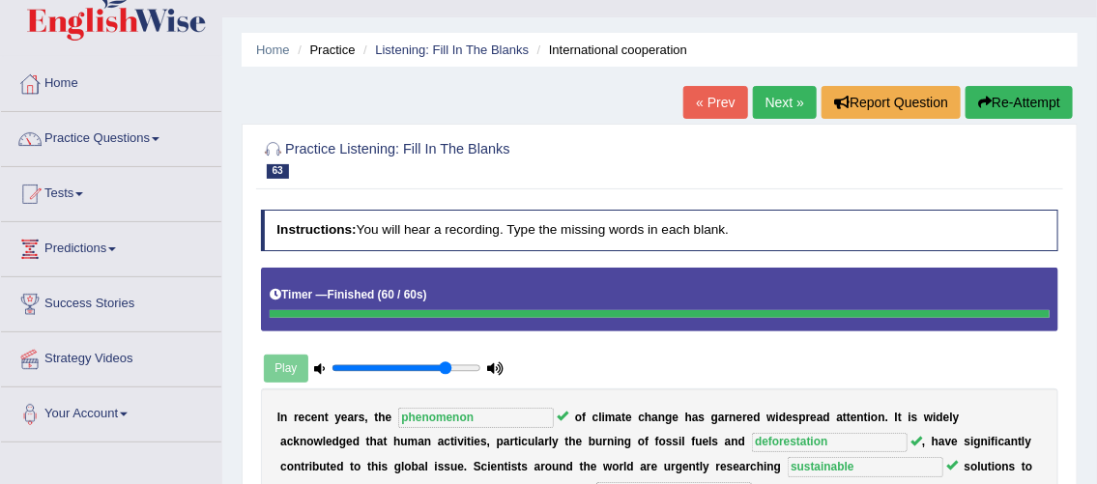
click at [83, 193] on span at bounding box center [79, 194] width 8 height 4
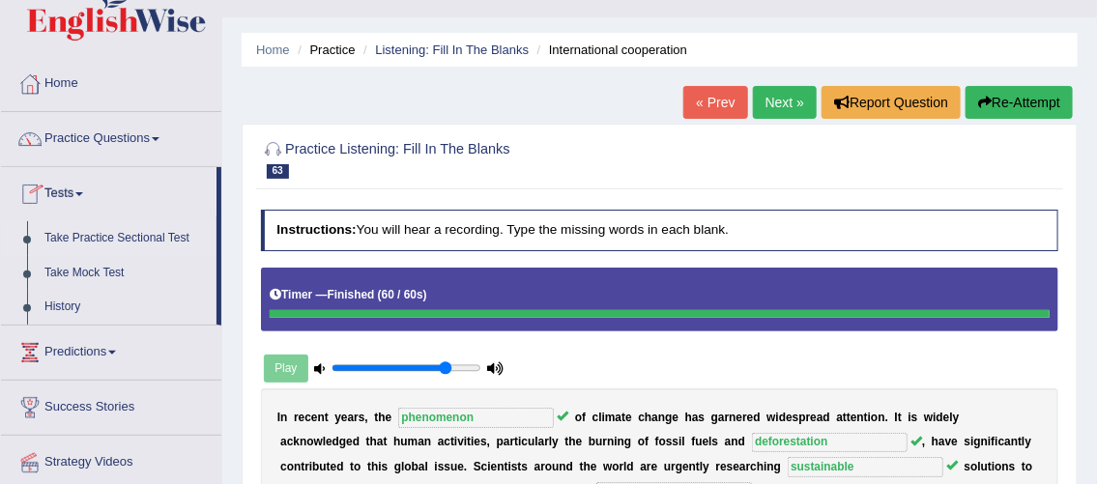
click at [115, 240] on link "Take Practice Sectional Test" at bounding box center [126, 238] width 181 height 35
